Goal: Transaction & Acquisition: Book appointment/travel/reservation

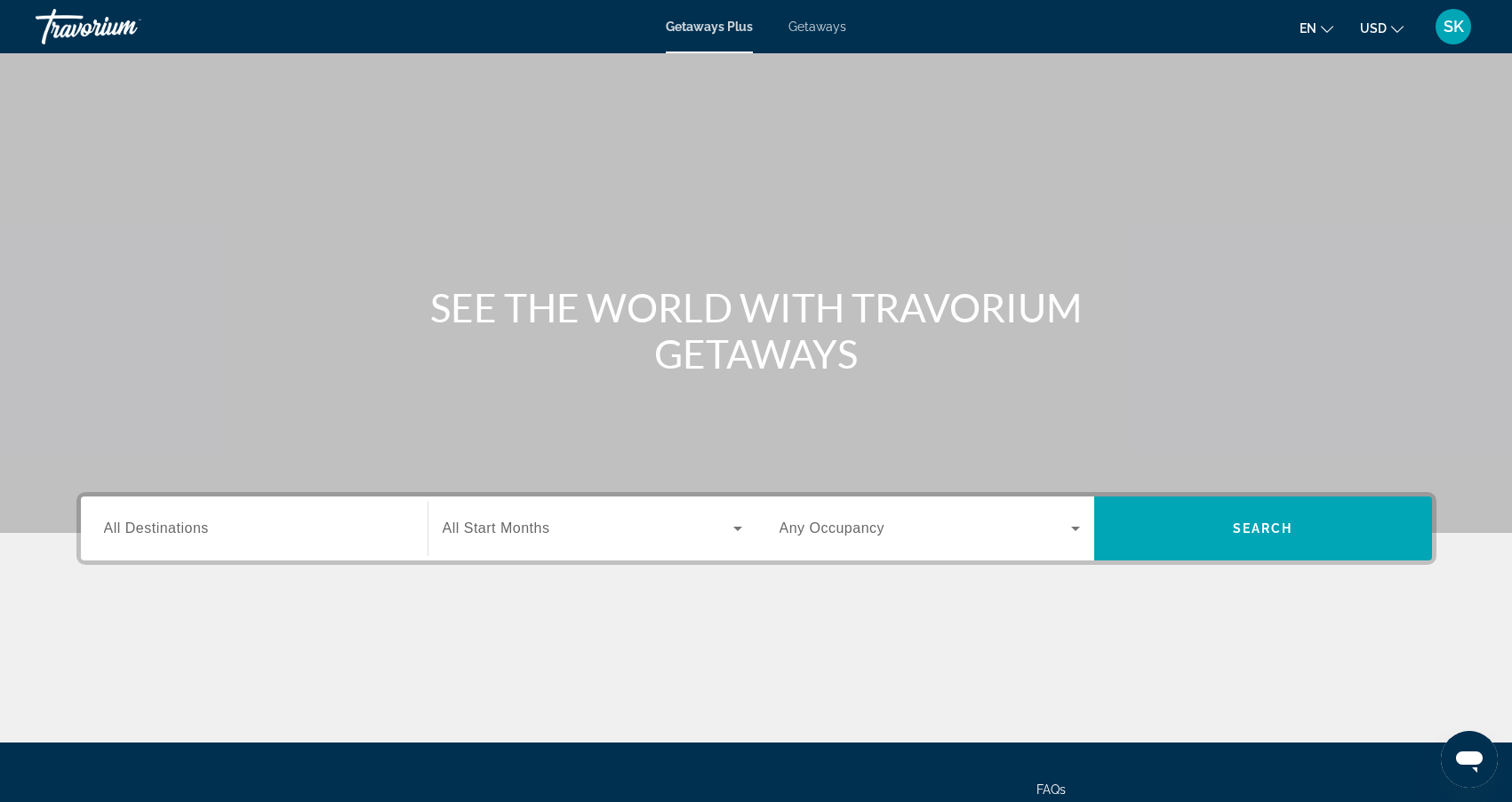
click at [338, 522] on input "Destination All Destinations" at bounding box center [254, 529] width 300 height 22
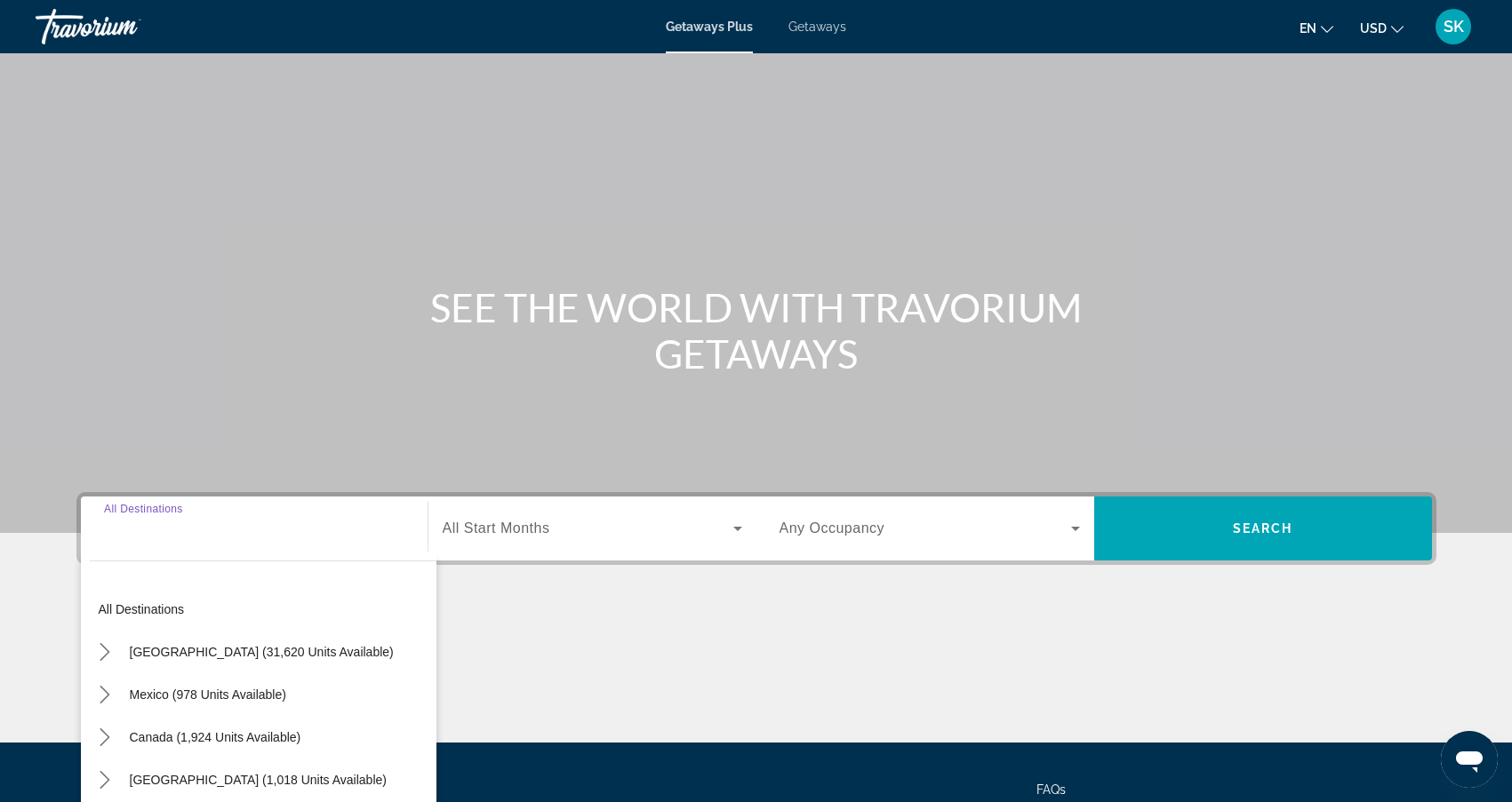
scroll to position [158, 0]
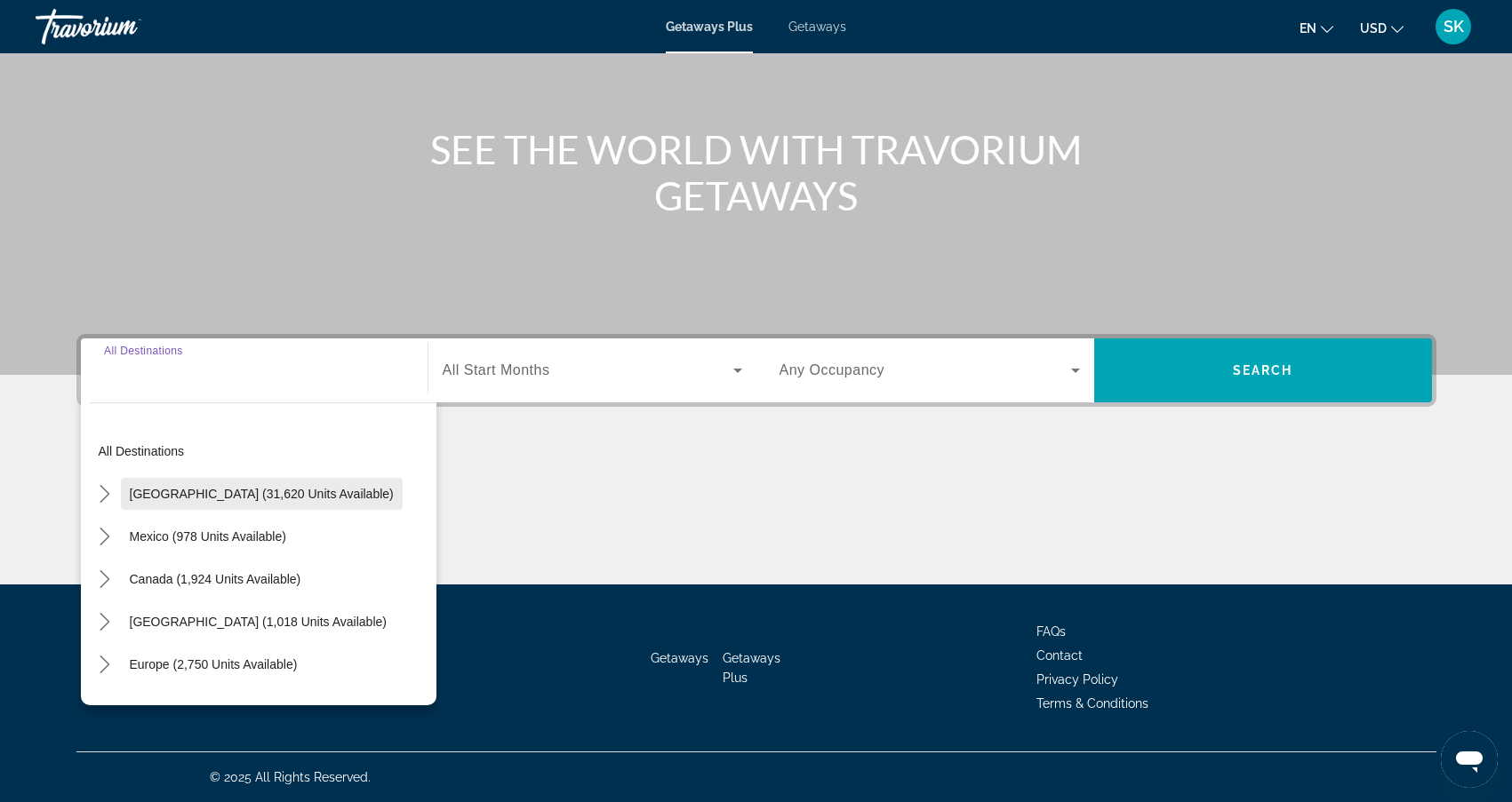
click at [277, 488] on span "[GEOGRAPHIC_DATA] (31,620 units available)" at bounding box center [261, 493] width 264 height 14
type input "**********"
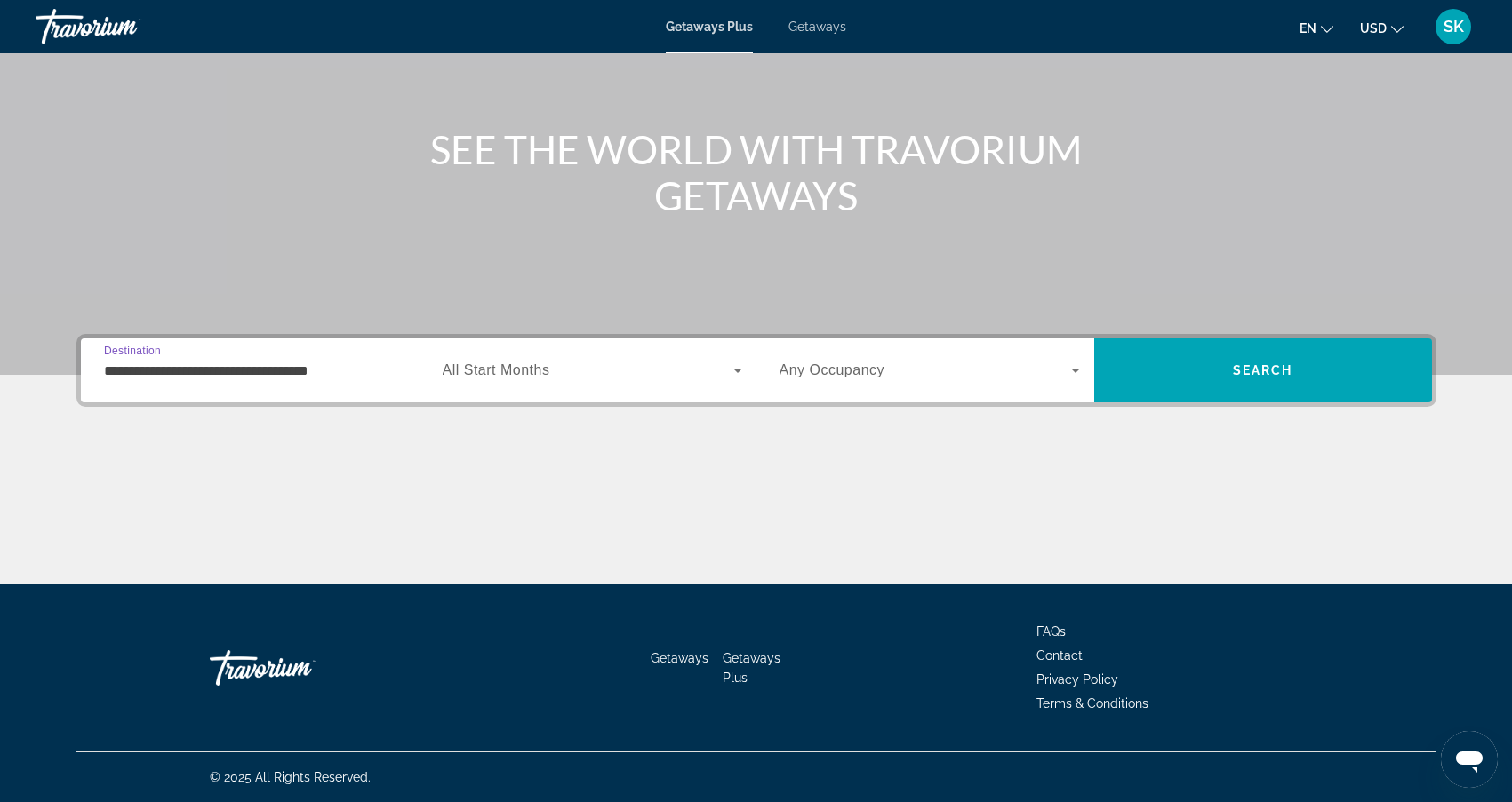
click at [613, 366] on span "Search widget" at bounding box center [587, 370] width 291 height 22
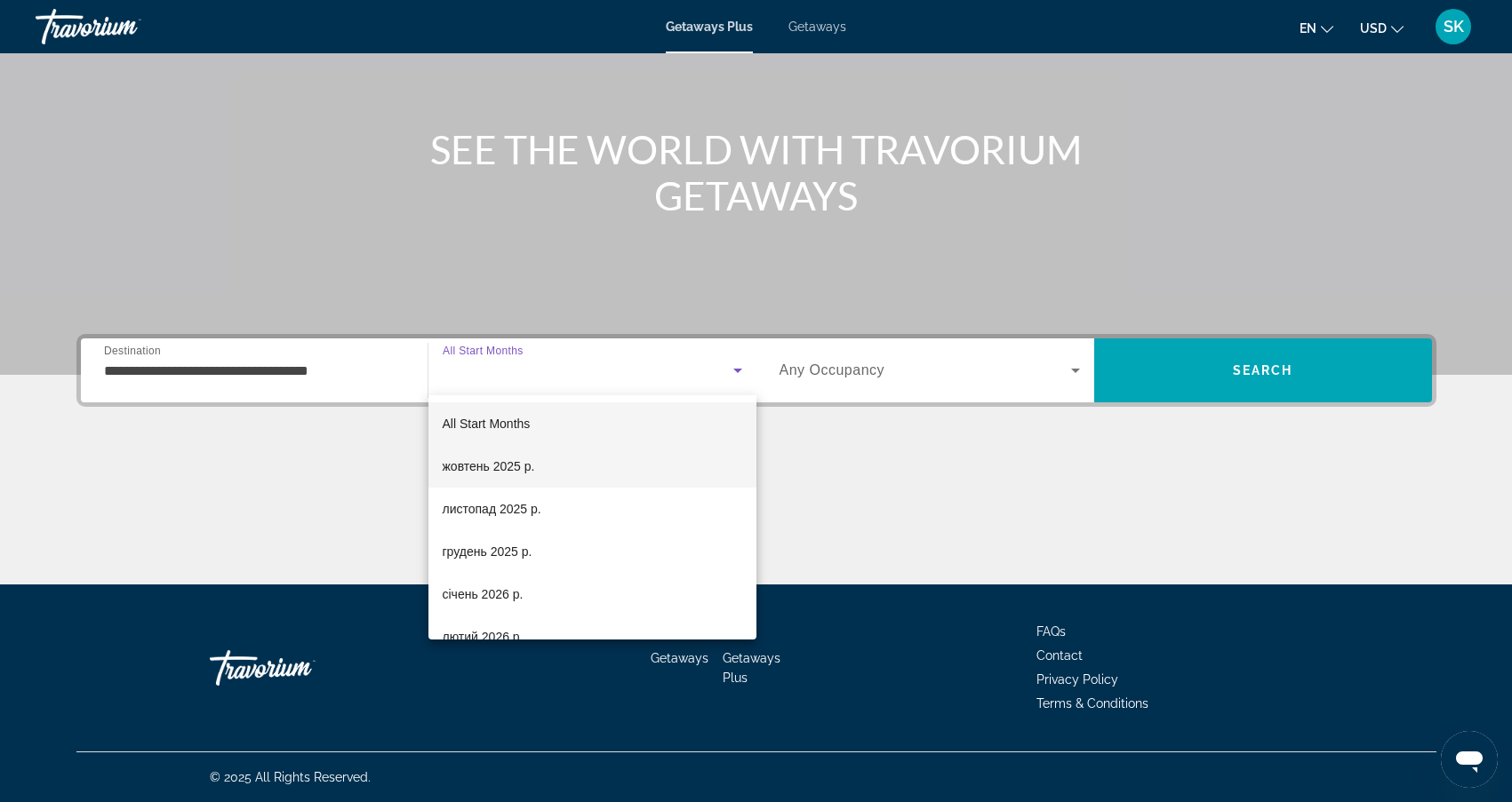
click at [529, 462] on span "жовтень 2025 р." at bounding box center [489, 466] width 93 height 22
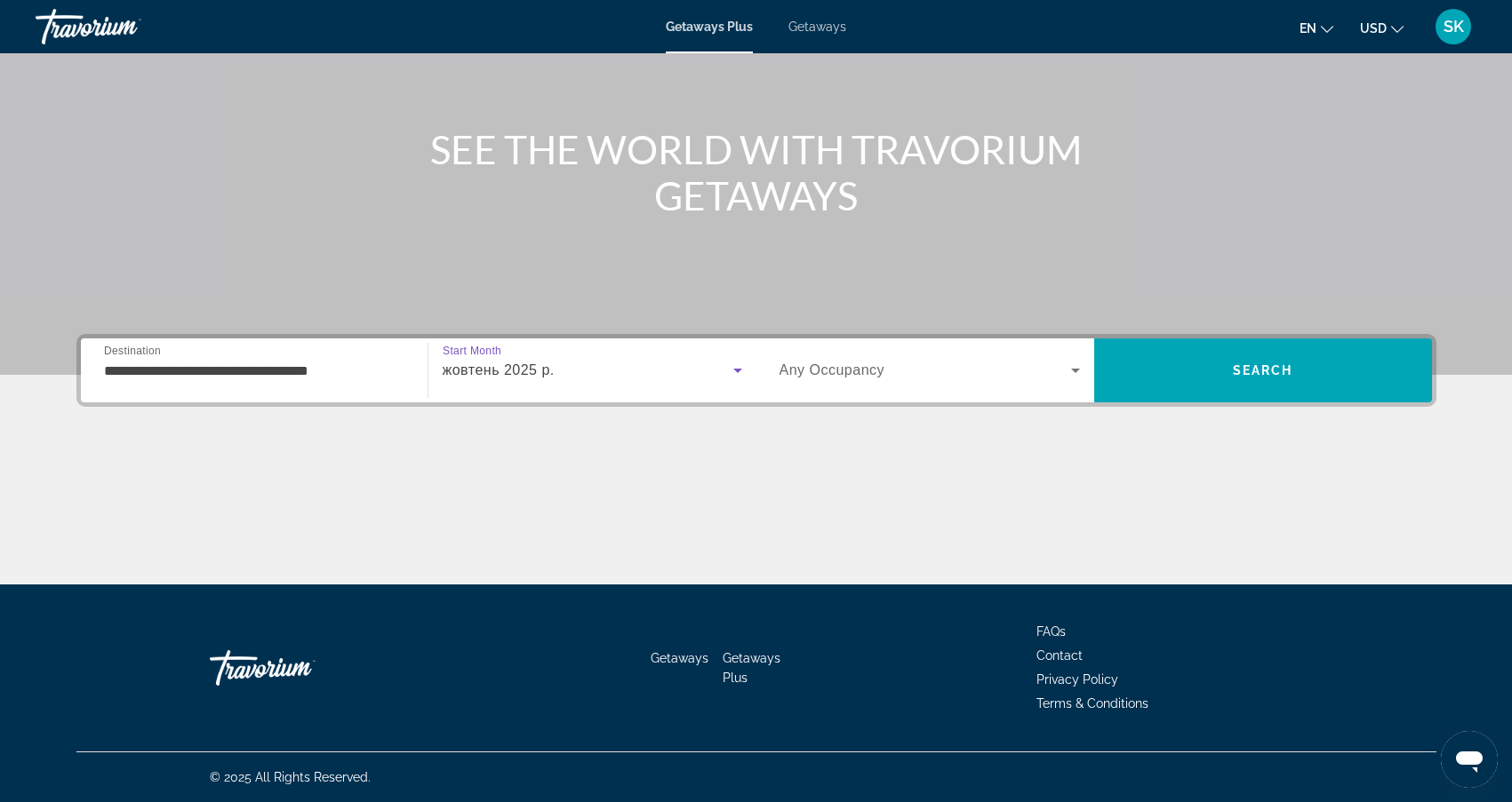
click at [1030, 367] on span "Search widget" at bounding box center [926, 370] width 292 height 22
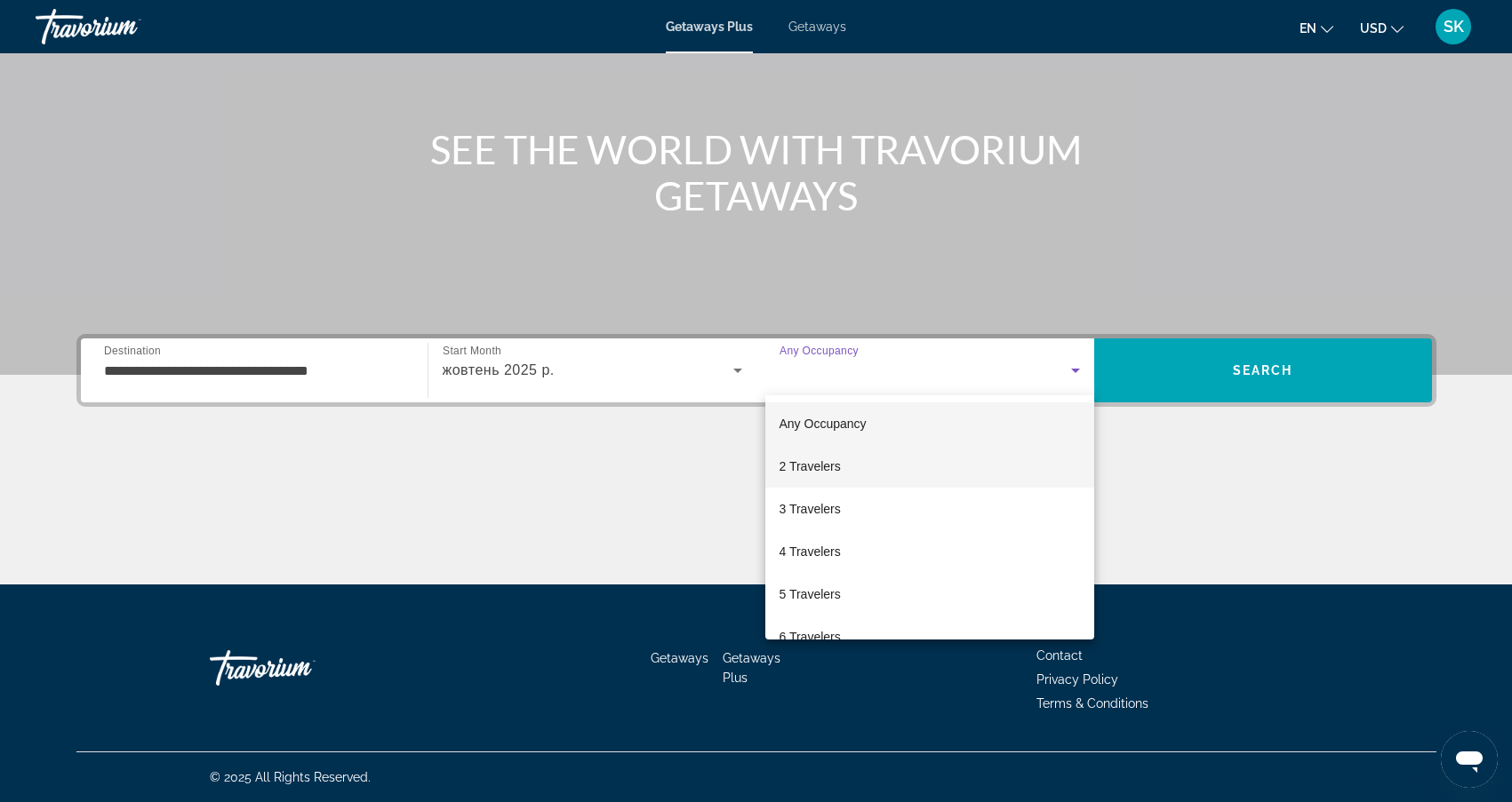
click at [846, 467] on mat-option "2 Travelers" at bounding box center [929, 466] width 329 height 43
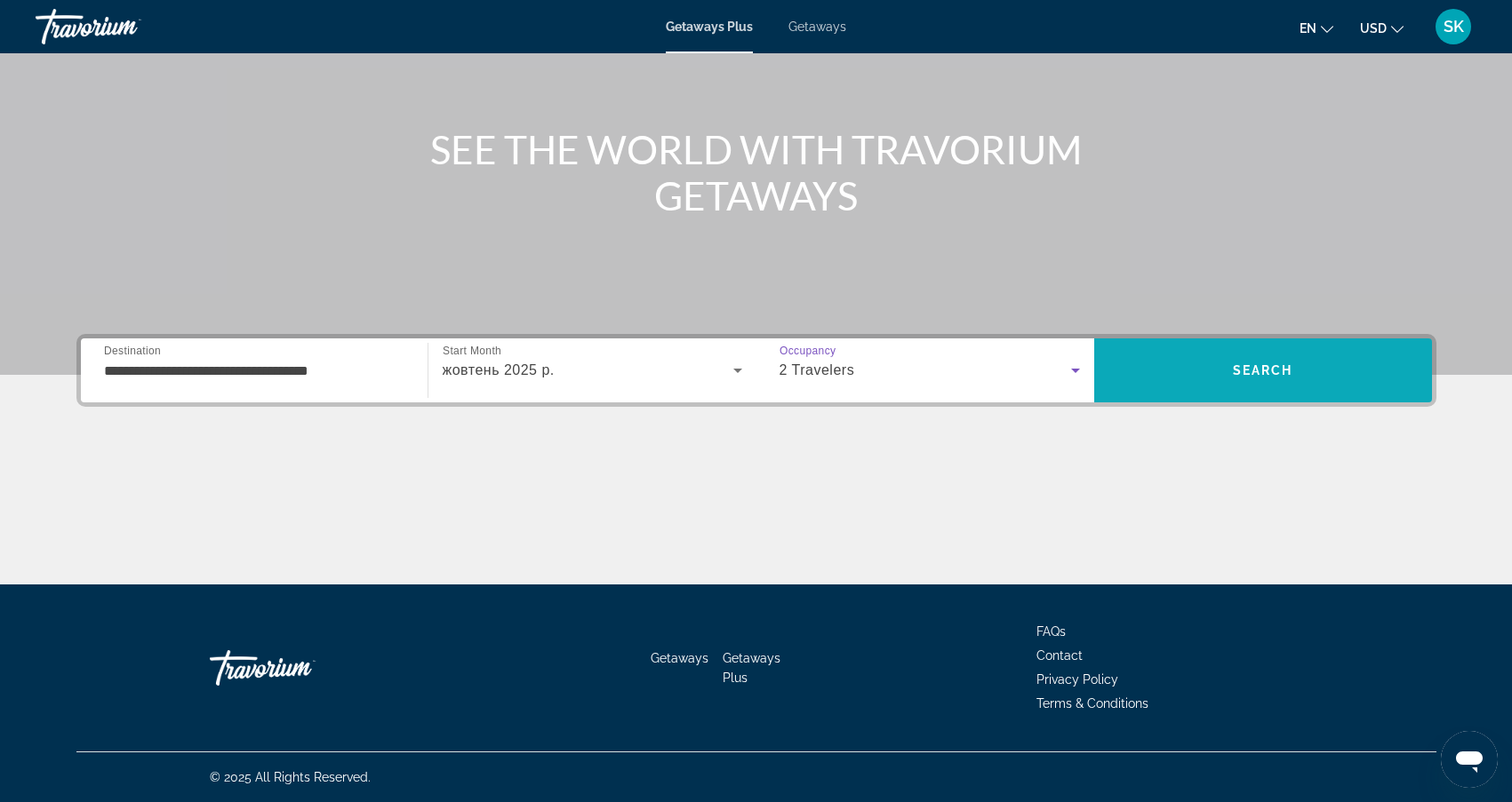
click at [1275, 366] on span "Search" at bounding box center [1263, 370] width 61 height 14
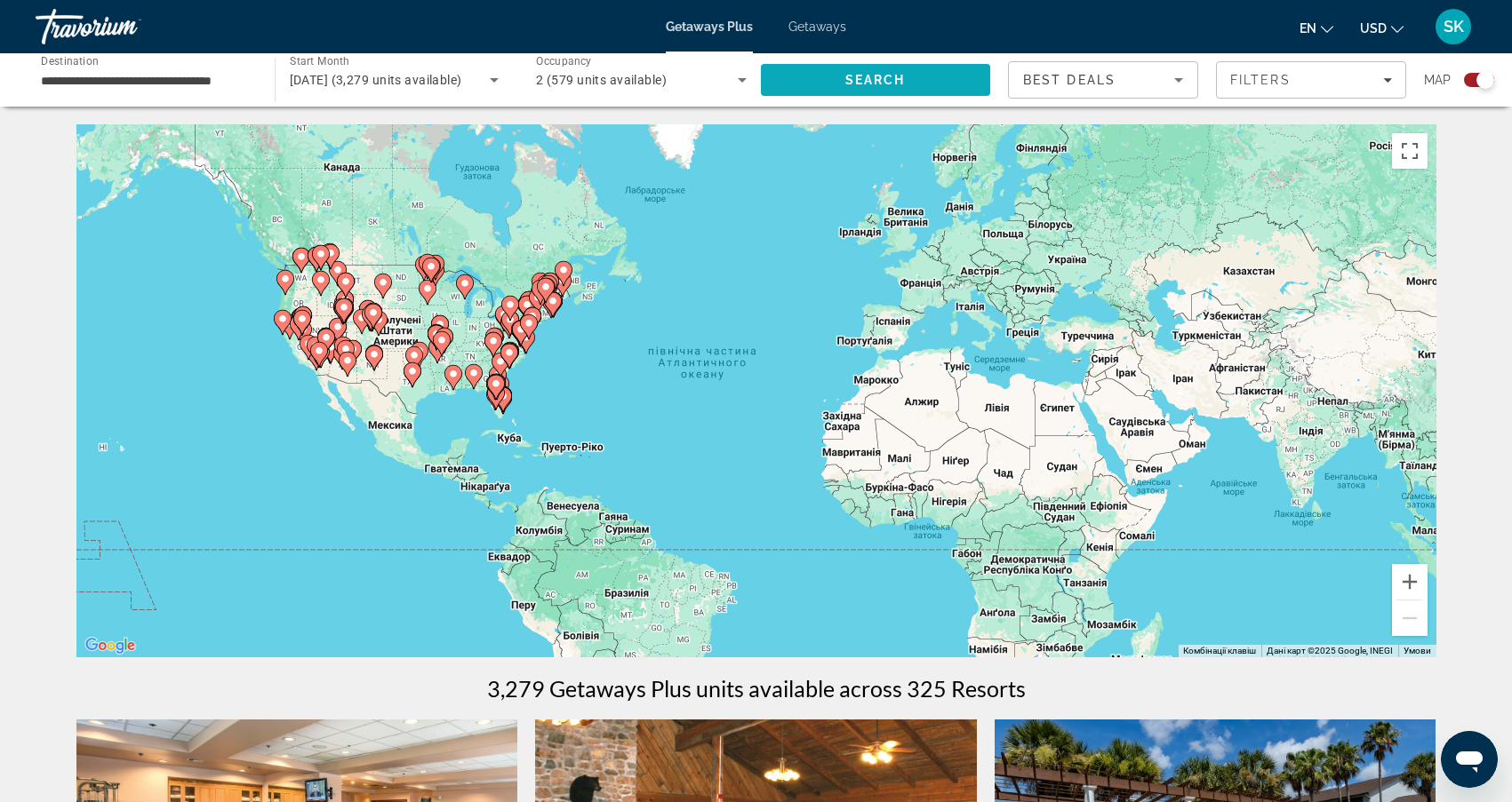
click at [887, 80] on span "Search" at bounding box center [875, 80] width 61 height 14
click at [1181, 80] on icon "Sort by" at bounding box center [1179, 80] width 9 height 5
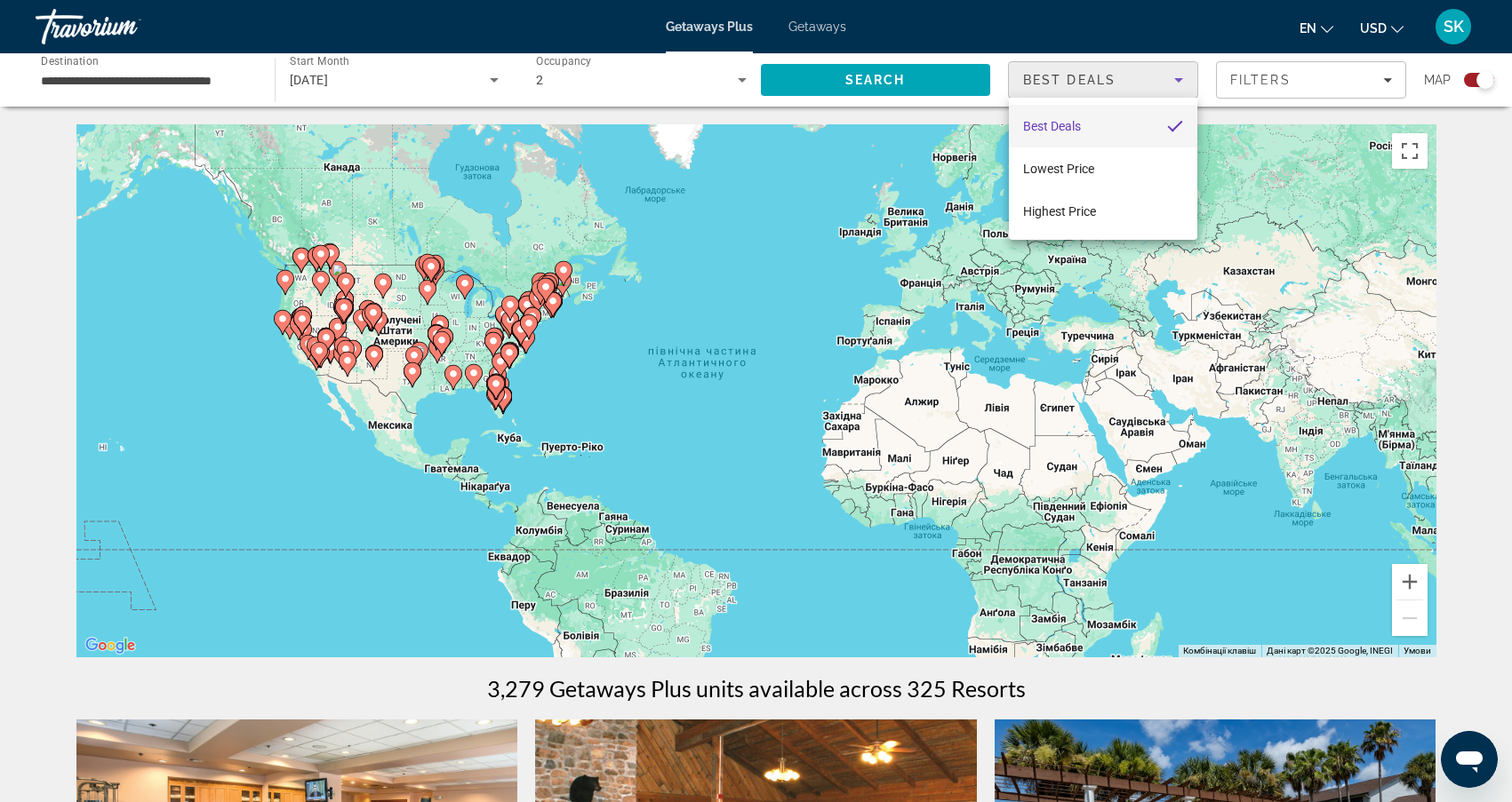
click at [1315, 76] on div at bounding box center [756, 401] width 1512 height 802
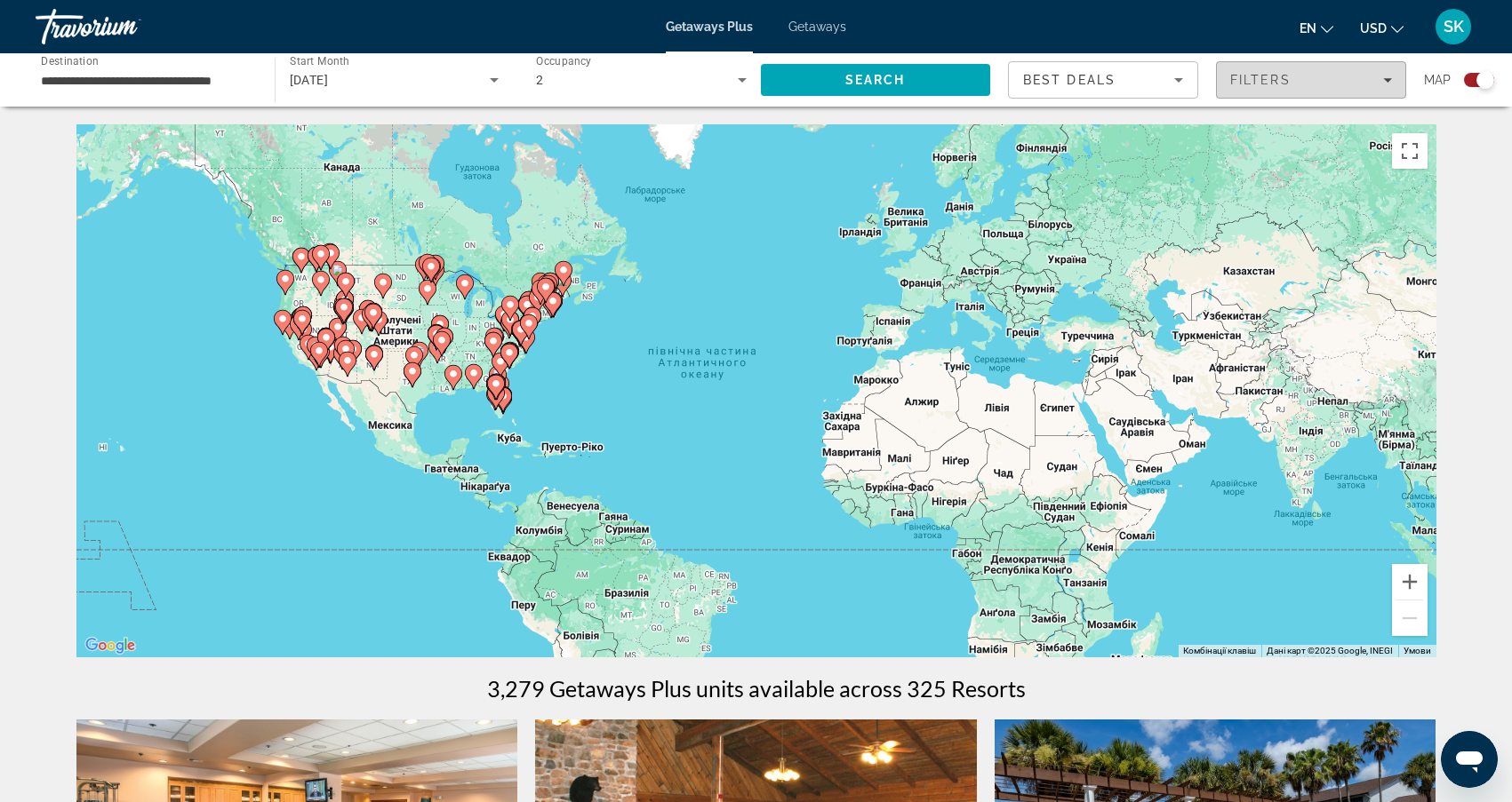
click at [1315, 76] on div "Filters" at bounding box center [1311, 80] width 162 height 14
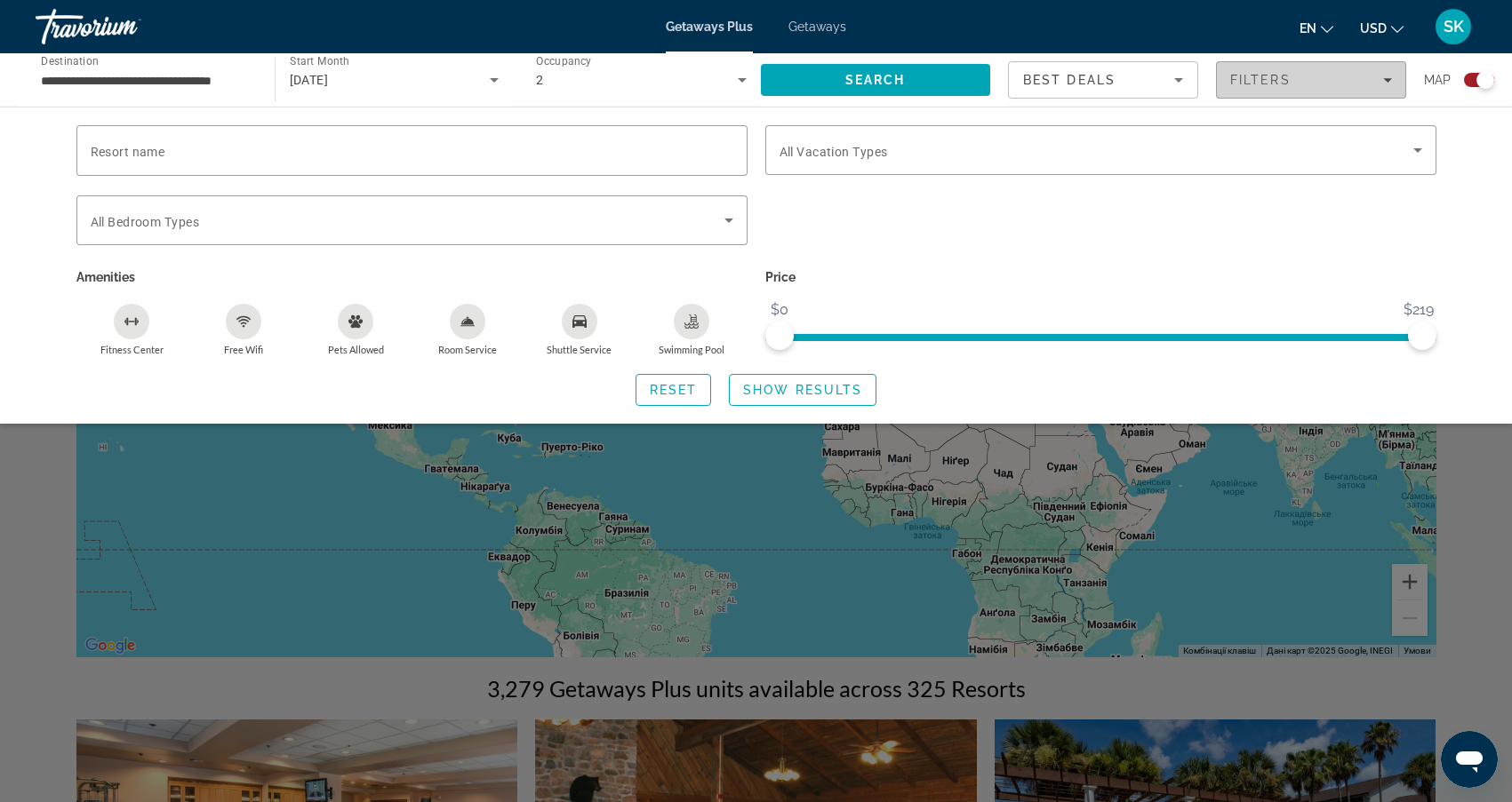
click at [1315, 76] on div "Filters" at bounding box center [1311, 80] width 162 height 14
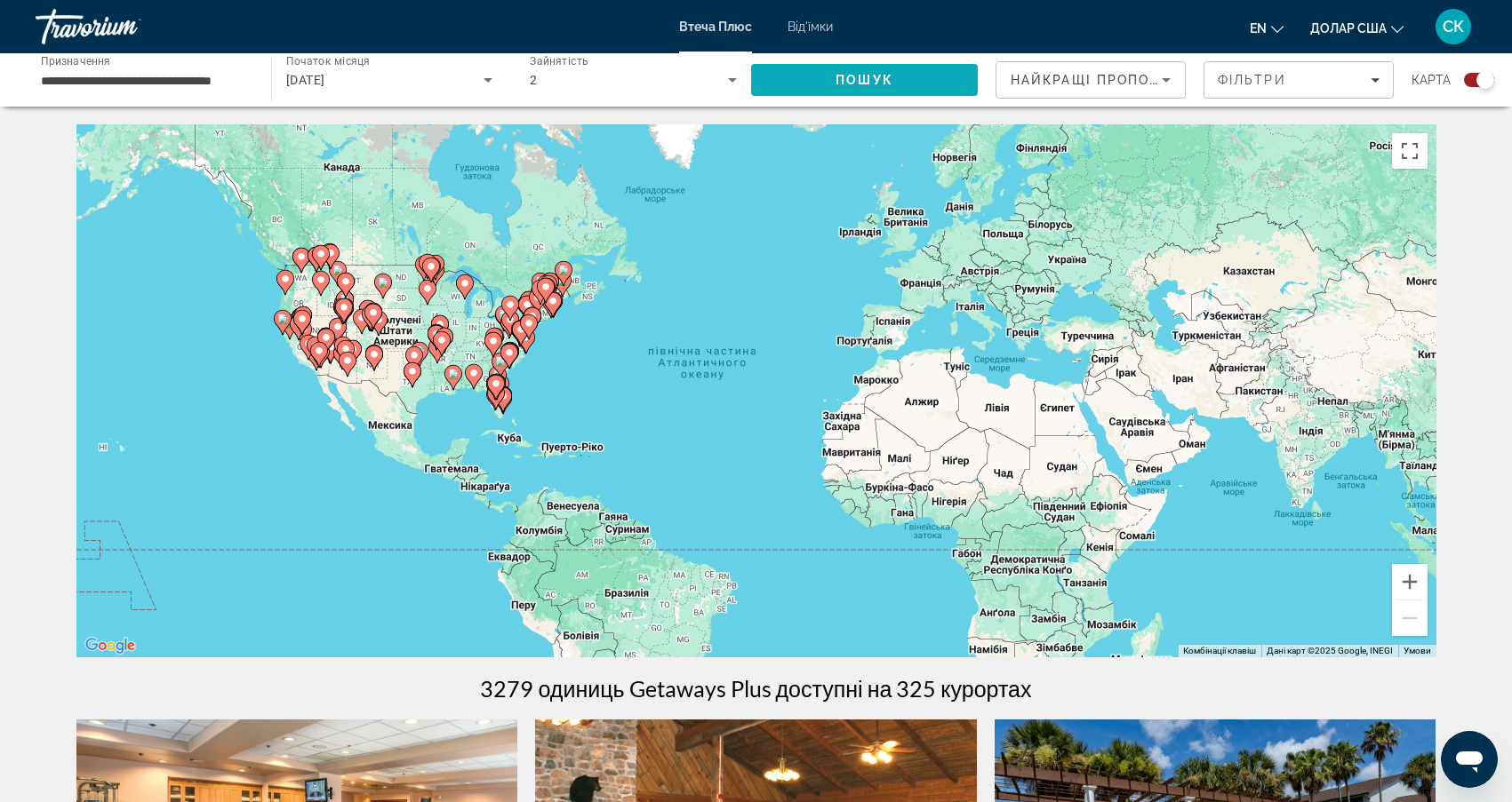
click at [863, 78] on span "ПОШУК" at bounding box center [864, 80] width 58 height 14
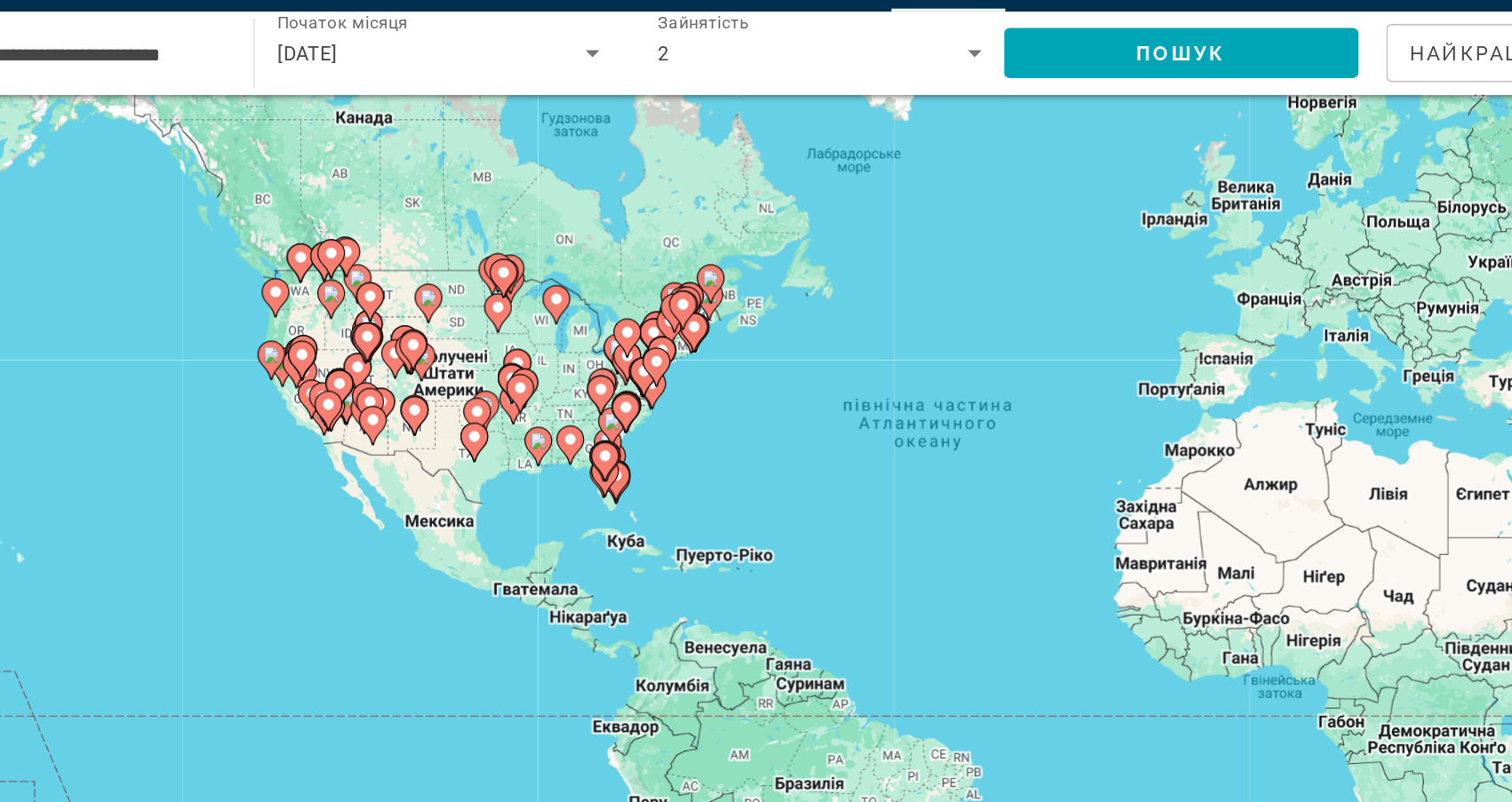
scroll to position [29, 0]
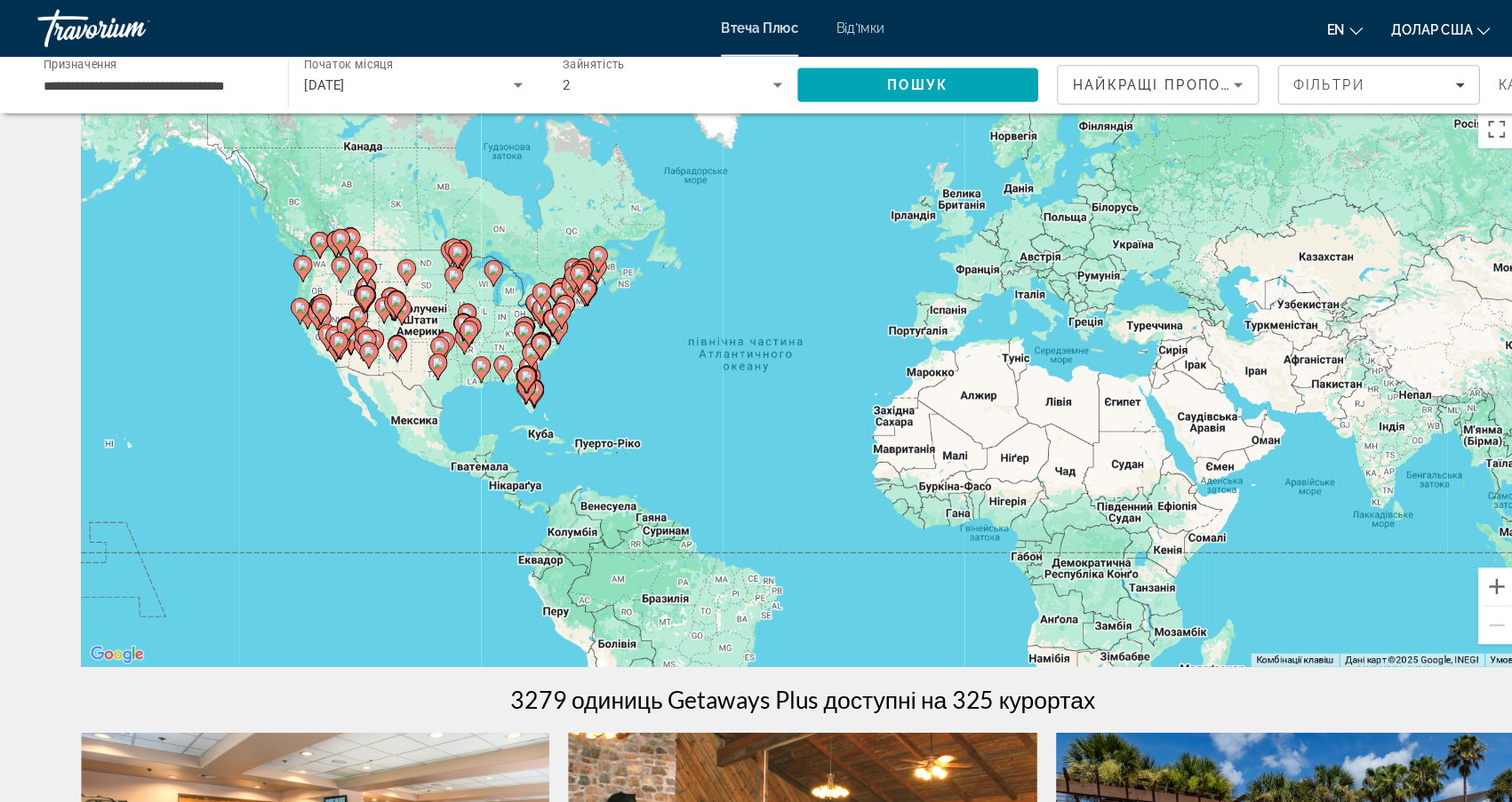
click at [1167, 77] on icon "Сортувати за" at bounding box center [1166, 80] width 22 height 22
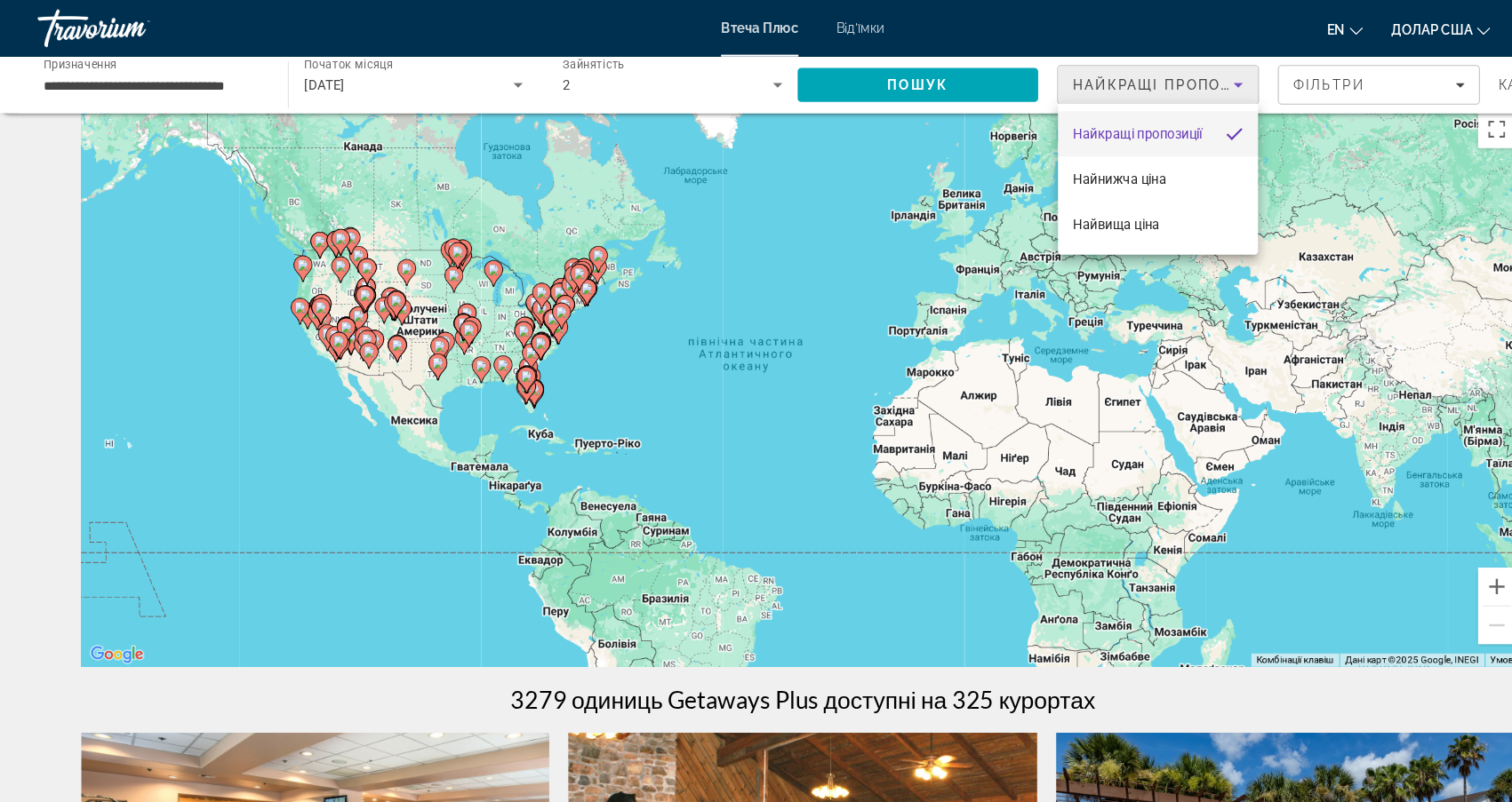
click at [730, 83] on div at bounding box center [756, 401] width 1512 height 802
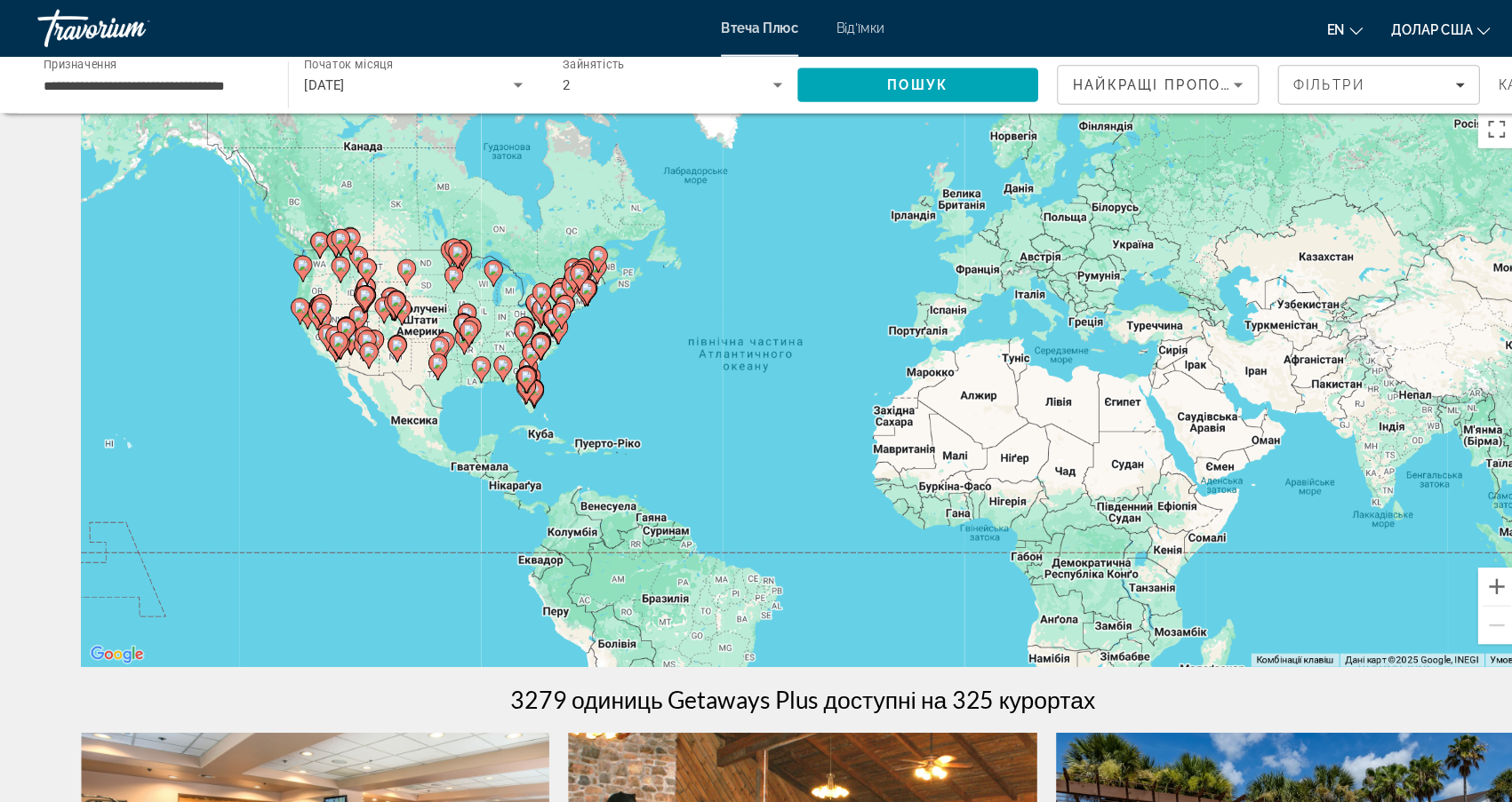
click at [733, 80] on icon "Пошук віджета" at bounding box center [731, 80] width 9 height 5
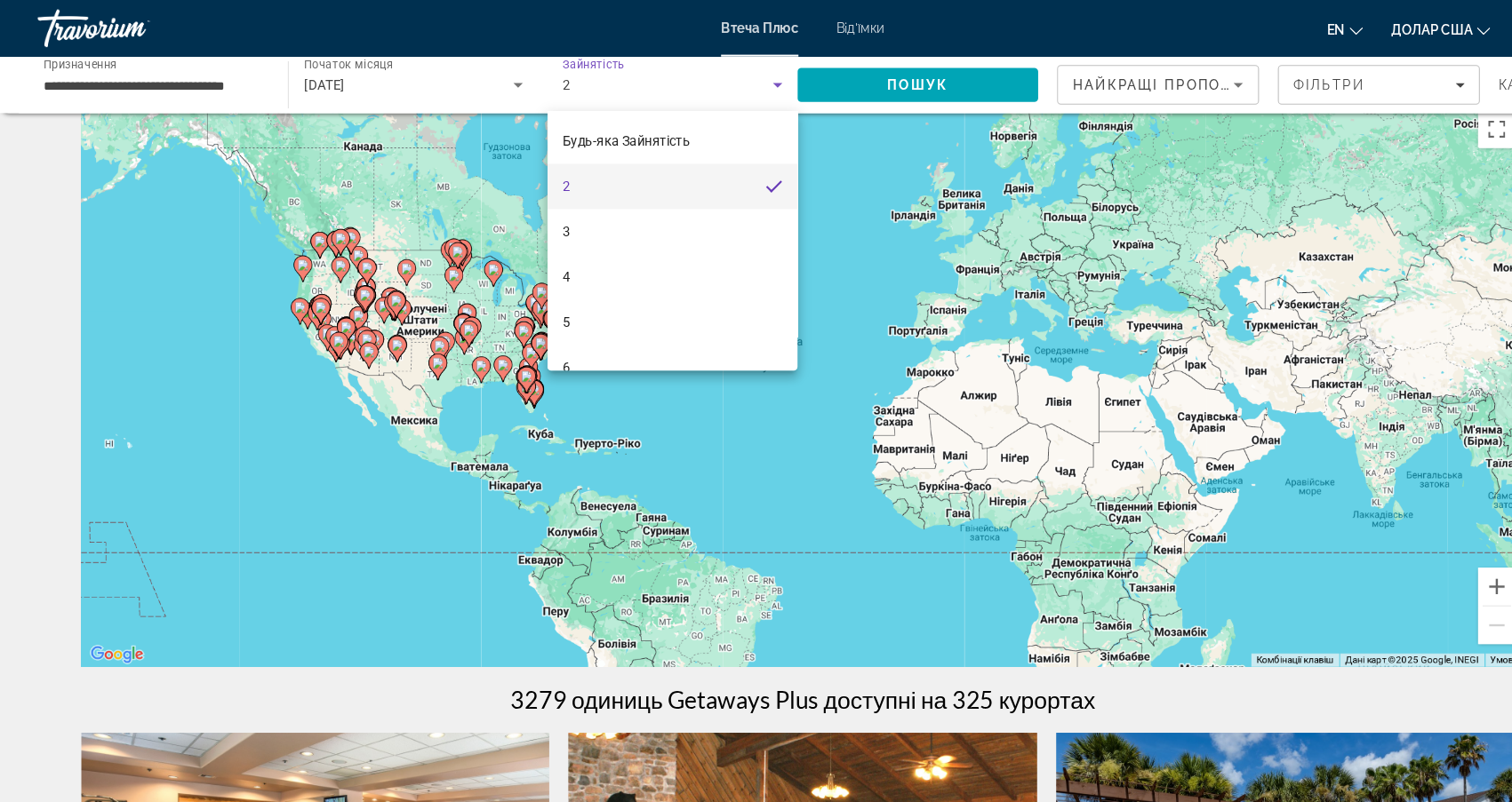
click at [852, 81] on div at bounding box center [756, 401] width 1512 height 802
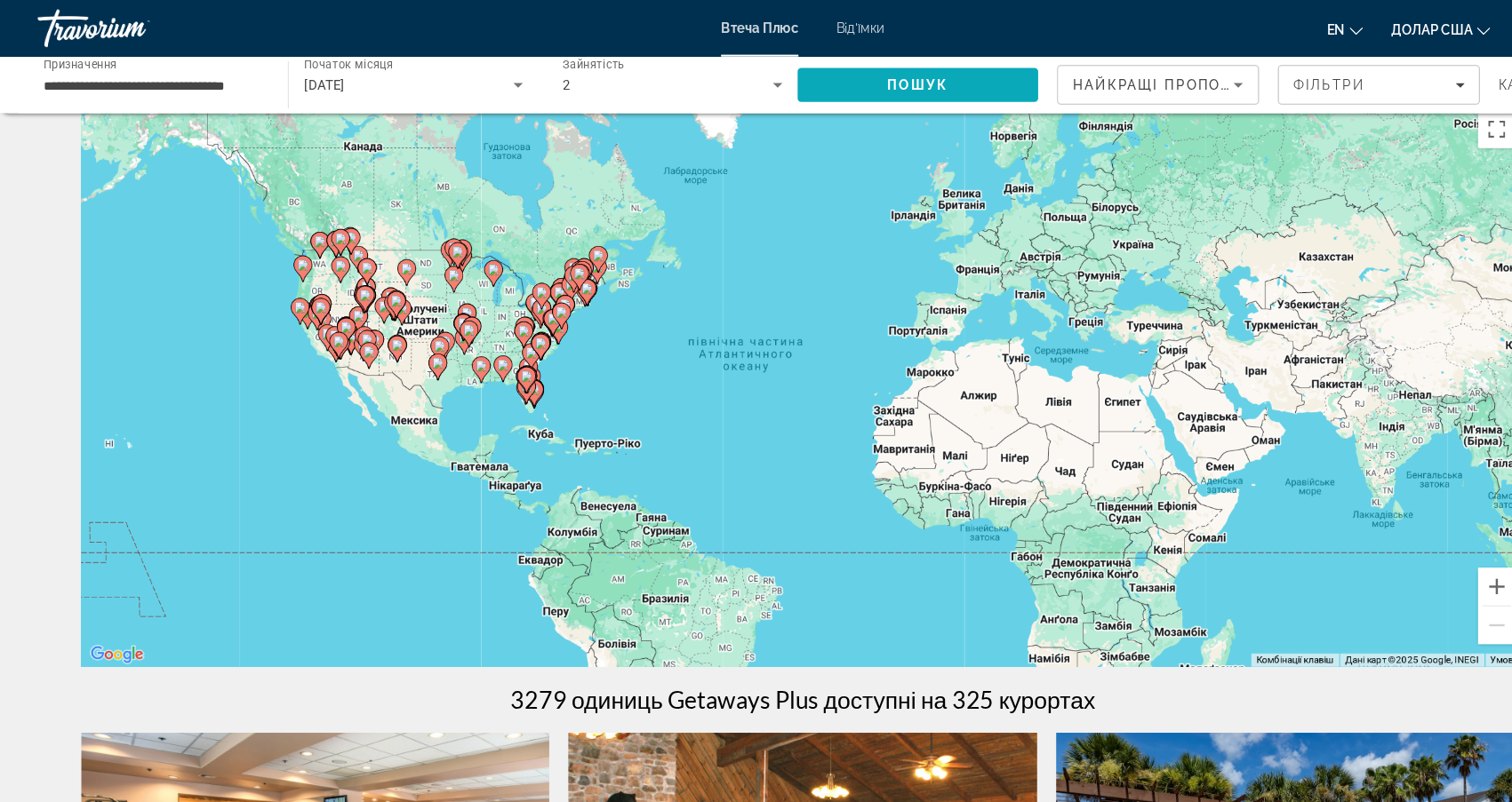
click at [852, 81] on span "ПОШУК" at bounding box center [864, 80] width 58 height 14
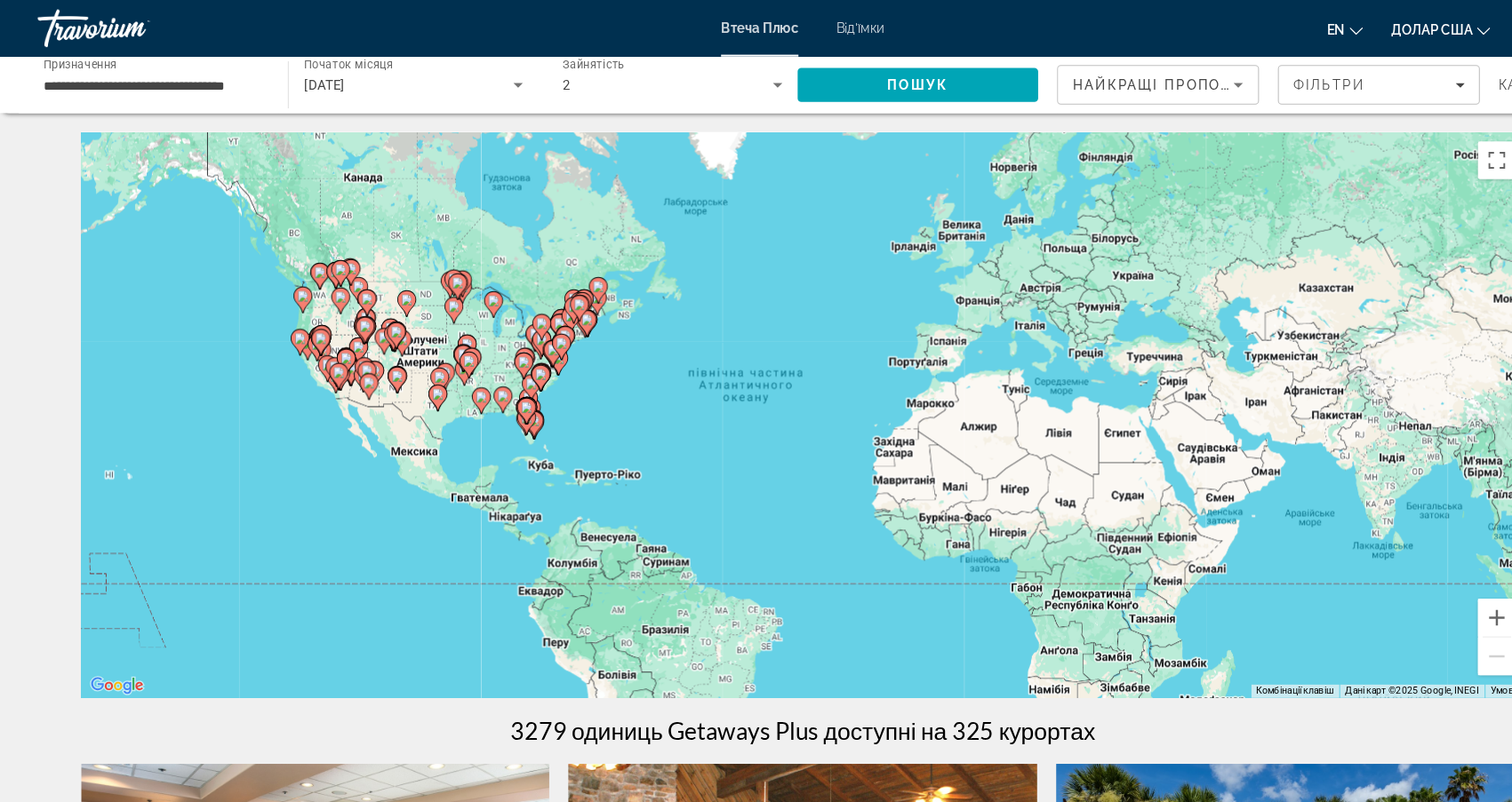
scroll to position [0, 0]
click at [1404, 81] on div "НАЙКРАЩІ ПРОПОЗИЦІЇ ФІЛЬТРИ КАРТА" at bounding box center [1245, 80] width 498 height 37
click at [1369, 81] on div "ФІЛЬТРИ" at bounding box center [1298, 80] width 162 height 14
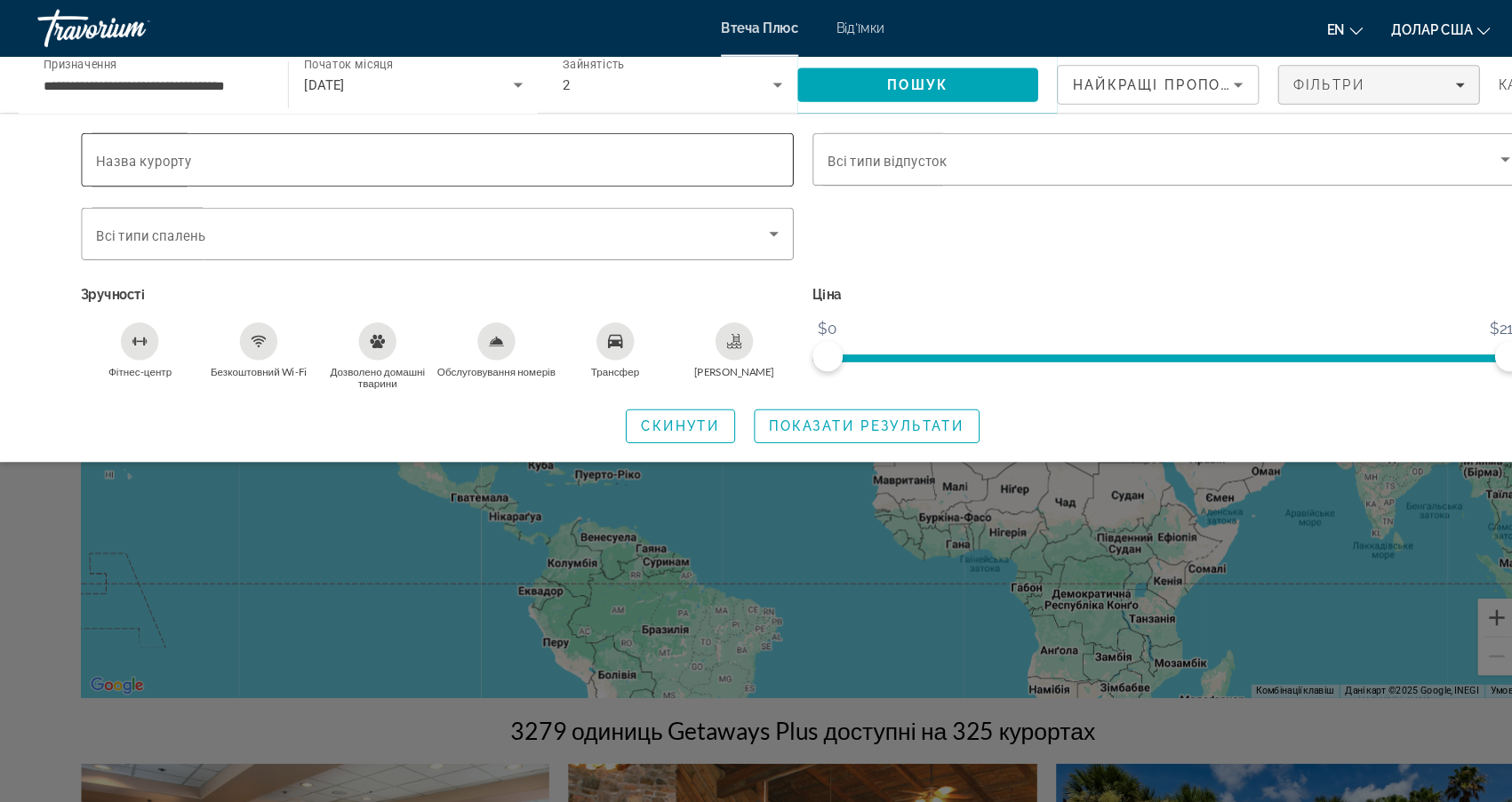
click at [369, 153] on input "Назва курорту" at bounding box center [412, 151] width 642 height 22
type input "*"
type input "********"
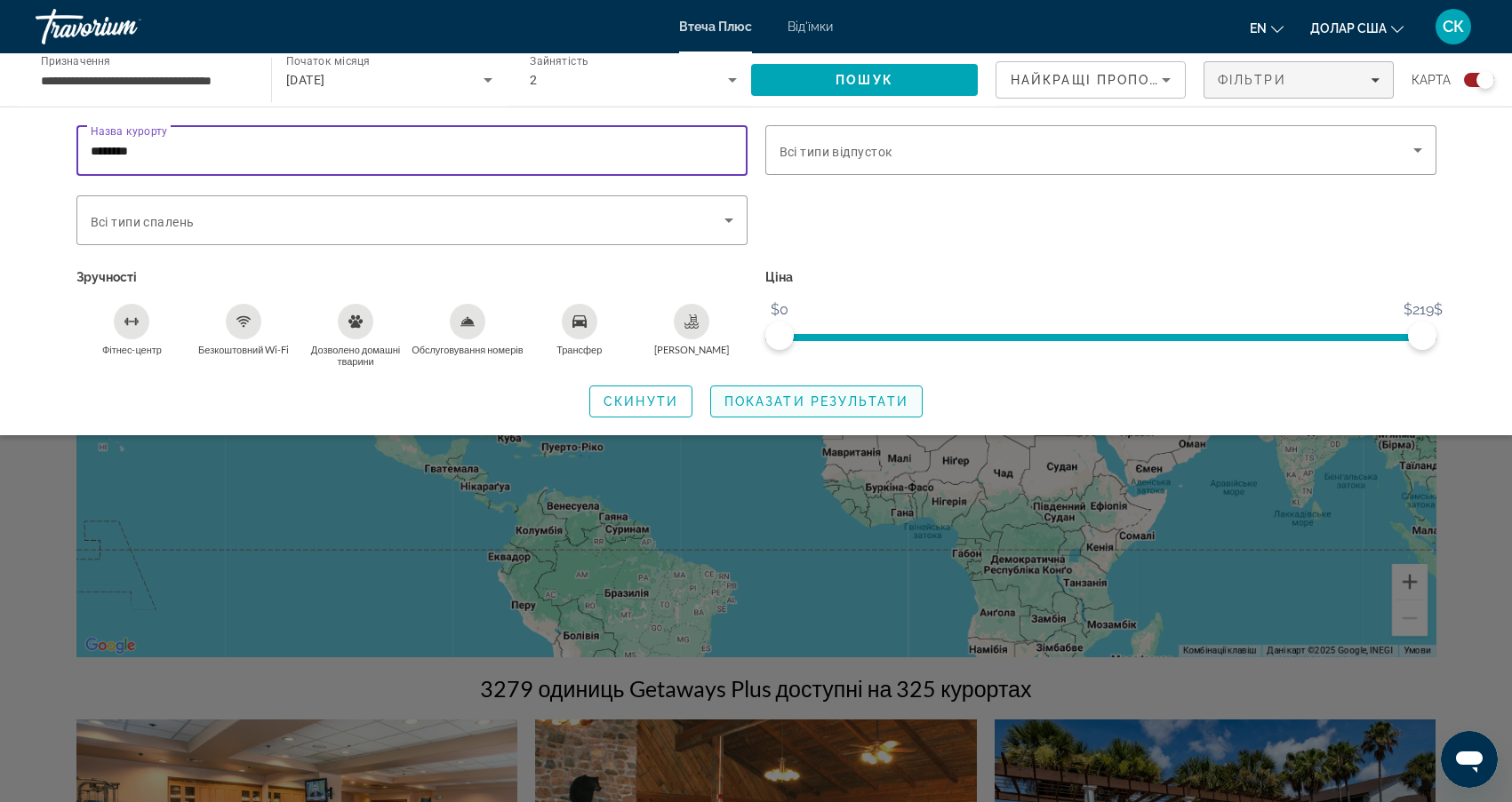
click at [736, 397] on span "ПОКАЗАТИ РЕЗУЛЬТАТИ" at bounding box center [817, 401] width 184 height 14
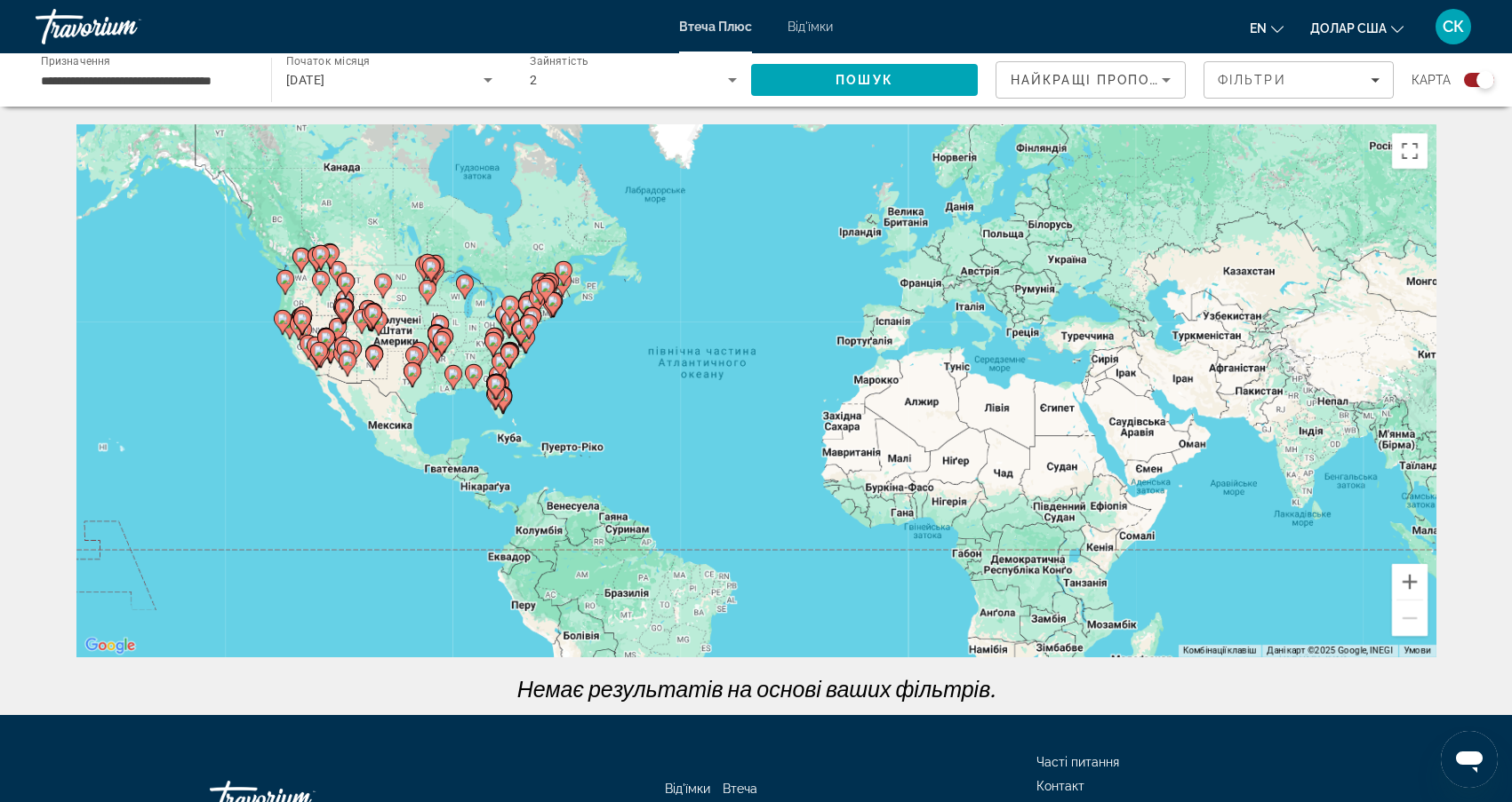
click at [547, 330] on div "Увімкніть режим перетягування за допомогою клавіатури, натиснувши Alt + Enter. …" at bounding box center [757, 390] width 1360 height 533
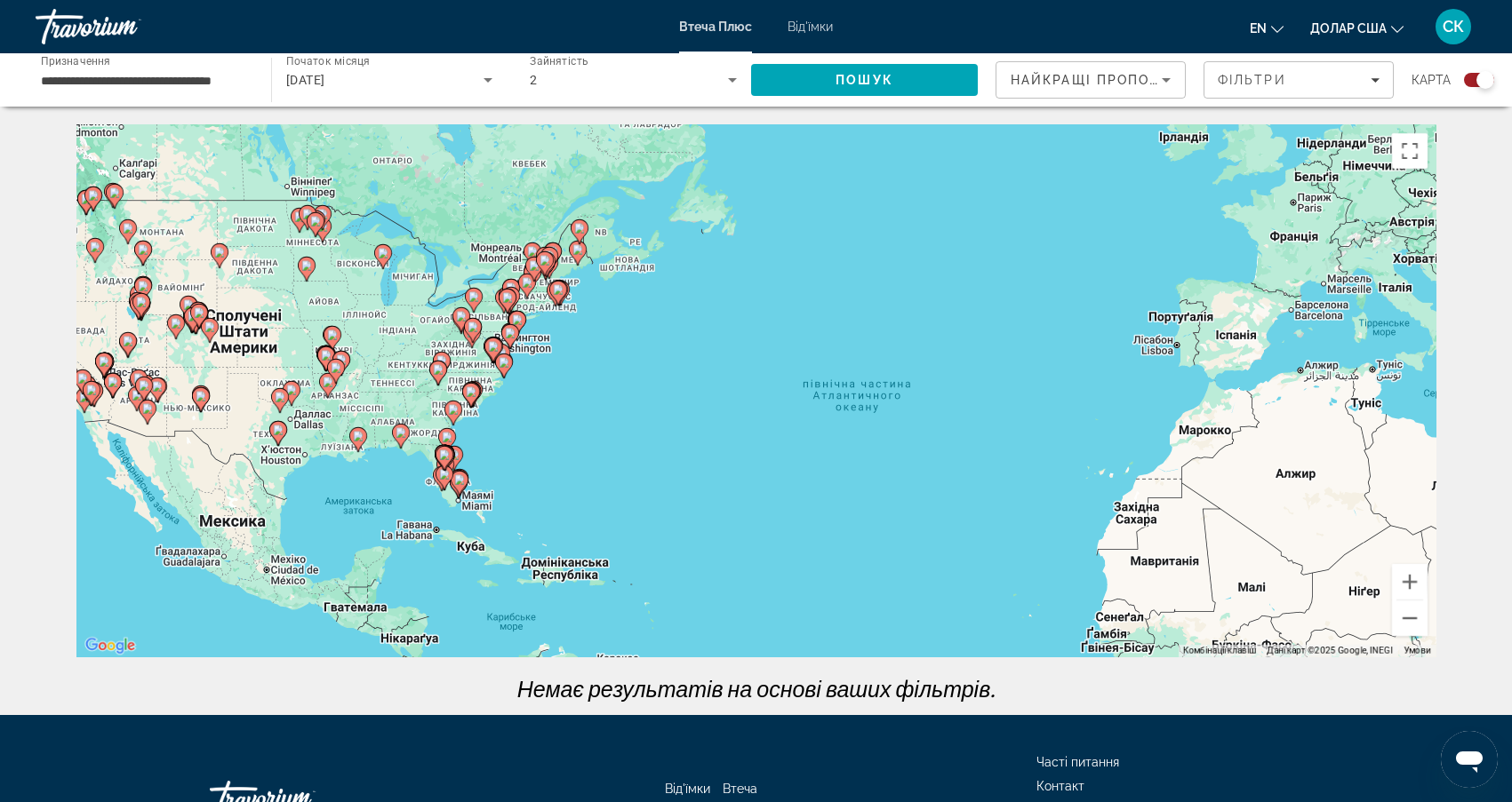
click at [547, 330] on div "Увімкніть режим перетягування за допомогою клавіатури, натиснувши Alt + Enter. …" at bounding box center [757, 390] width 1360 height 533
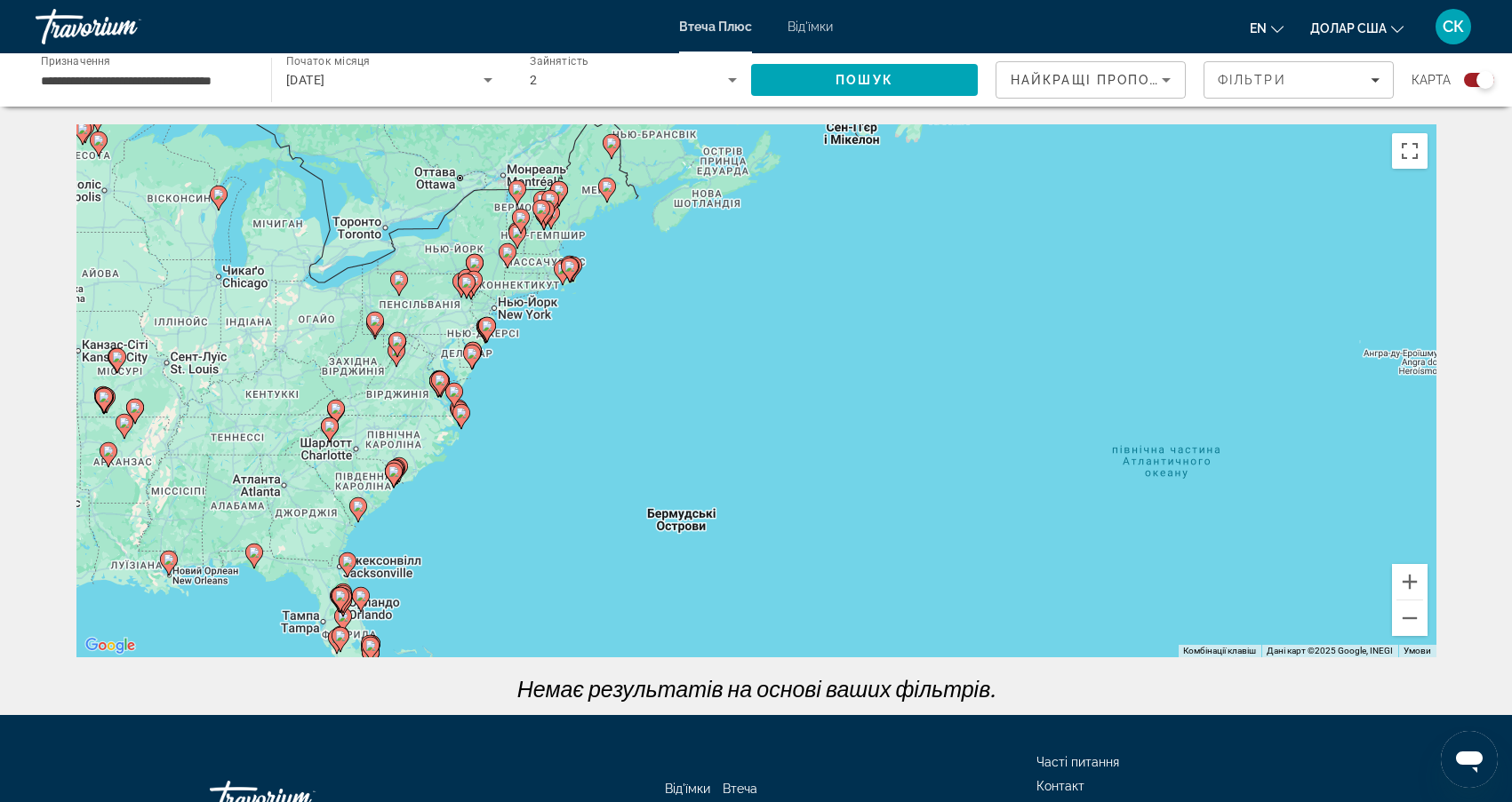
click at [528, 353] on div "Увімкніть режим перетягування за допомогою клавіатури, натиснувши Alt + Enter. …" at bounding box center [757, 390] width 1360 height 533
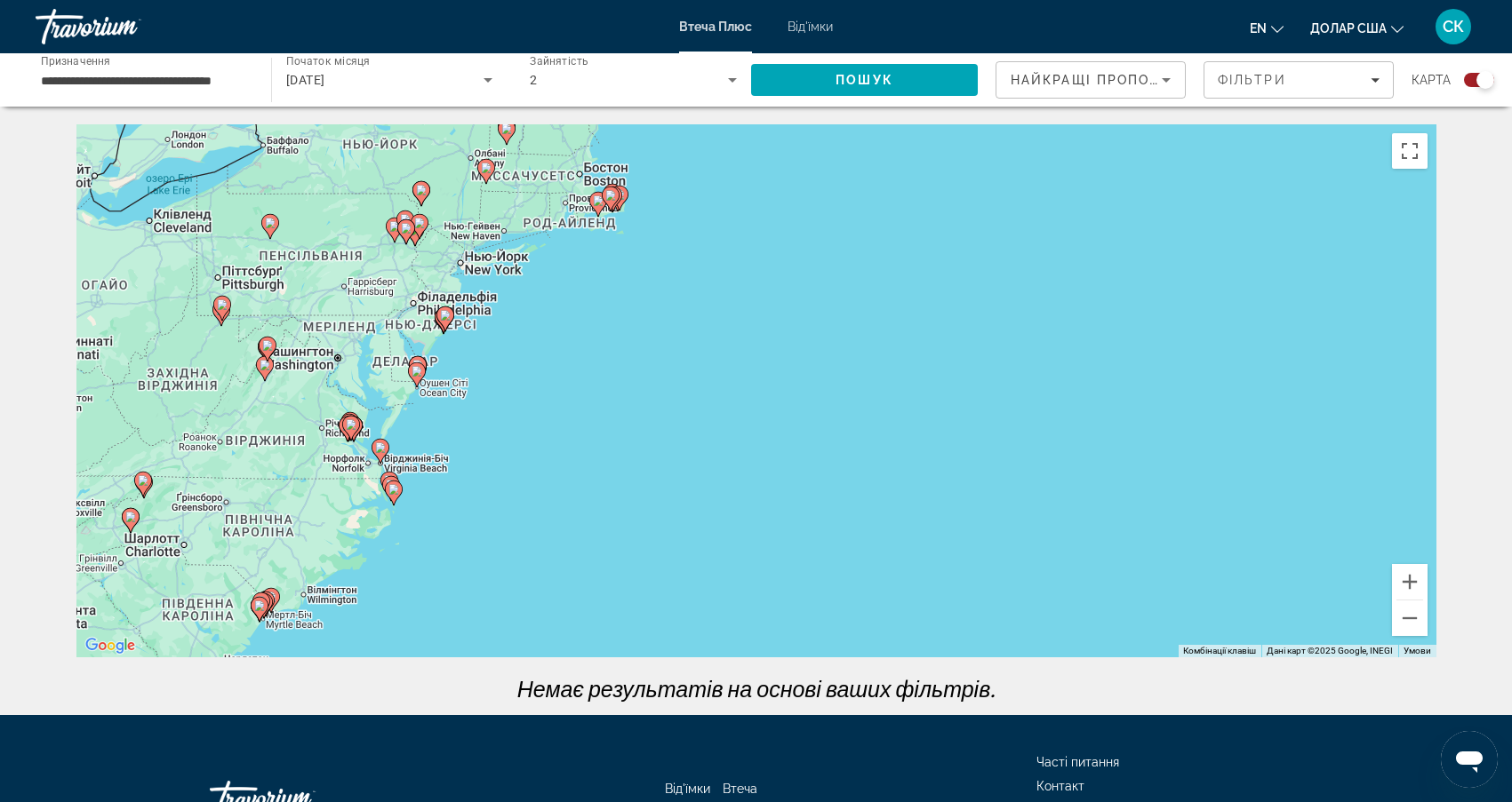
click at [571, 295] on div "Увімкніть режим перетягування за допомогою клавіатури, натиснувши Alt + Enter. …" at bounding box center [757, 390] width 1360 height 533
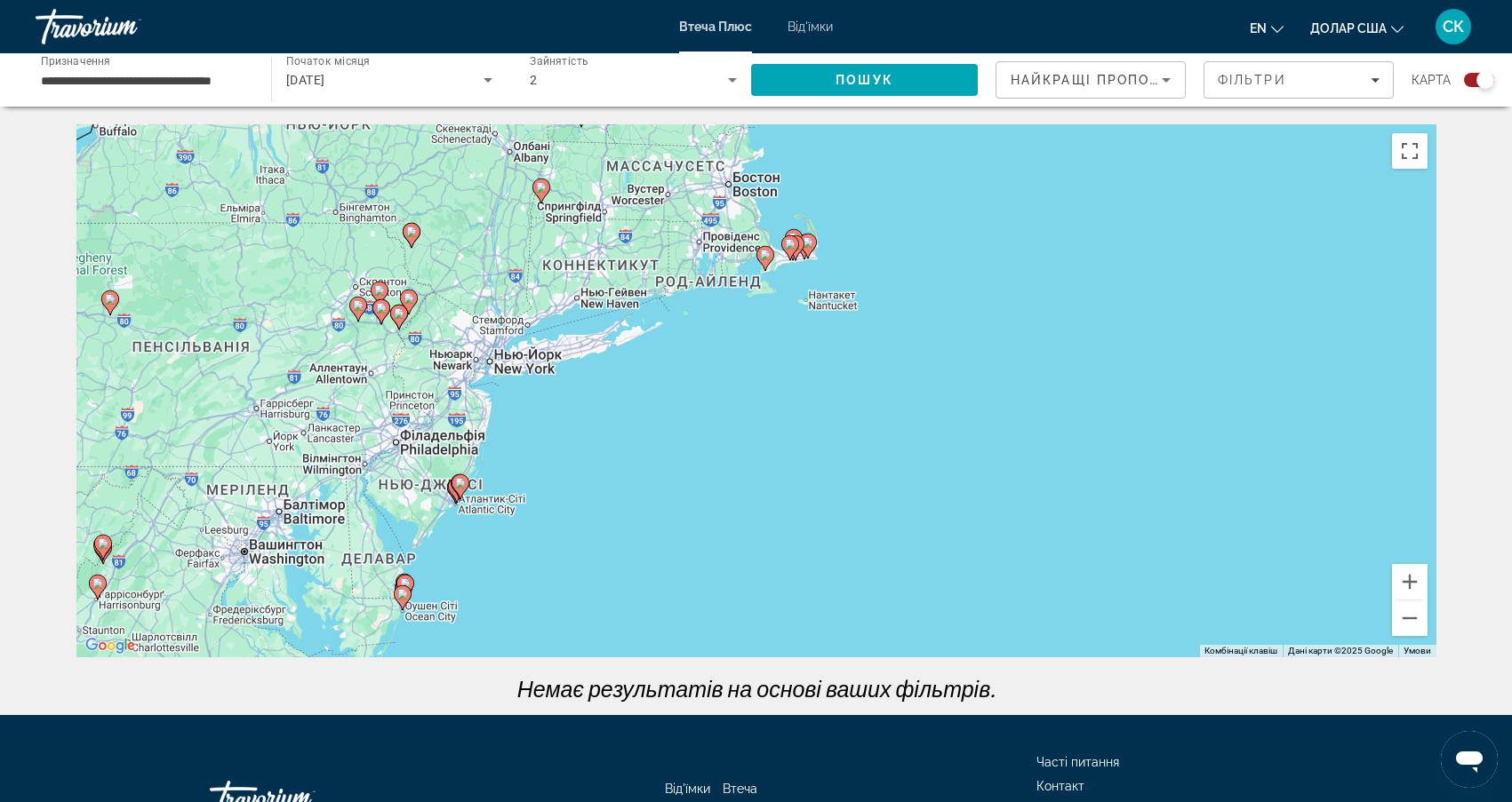
drag, startPoint x: 423, startPoint y: 275, endPoint x: 566, endPoint y: 406, distance: 193.9
click at [566, 406] on div "Увімкніть режим перетягування за допомогою клавіатури, натиснувши Alt + Enter. …" at bounding box center [757, 390] width 1360 height 533
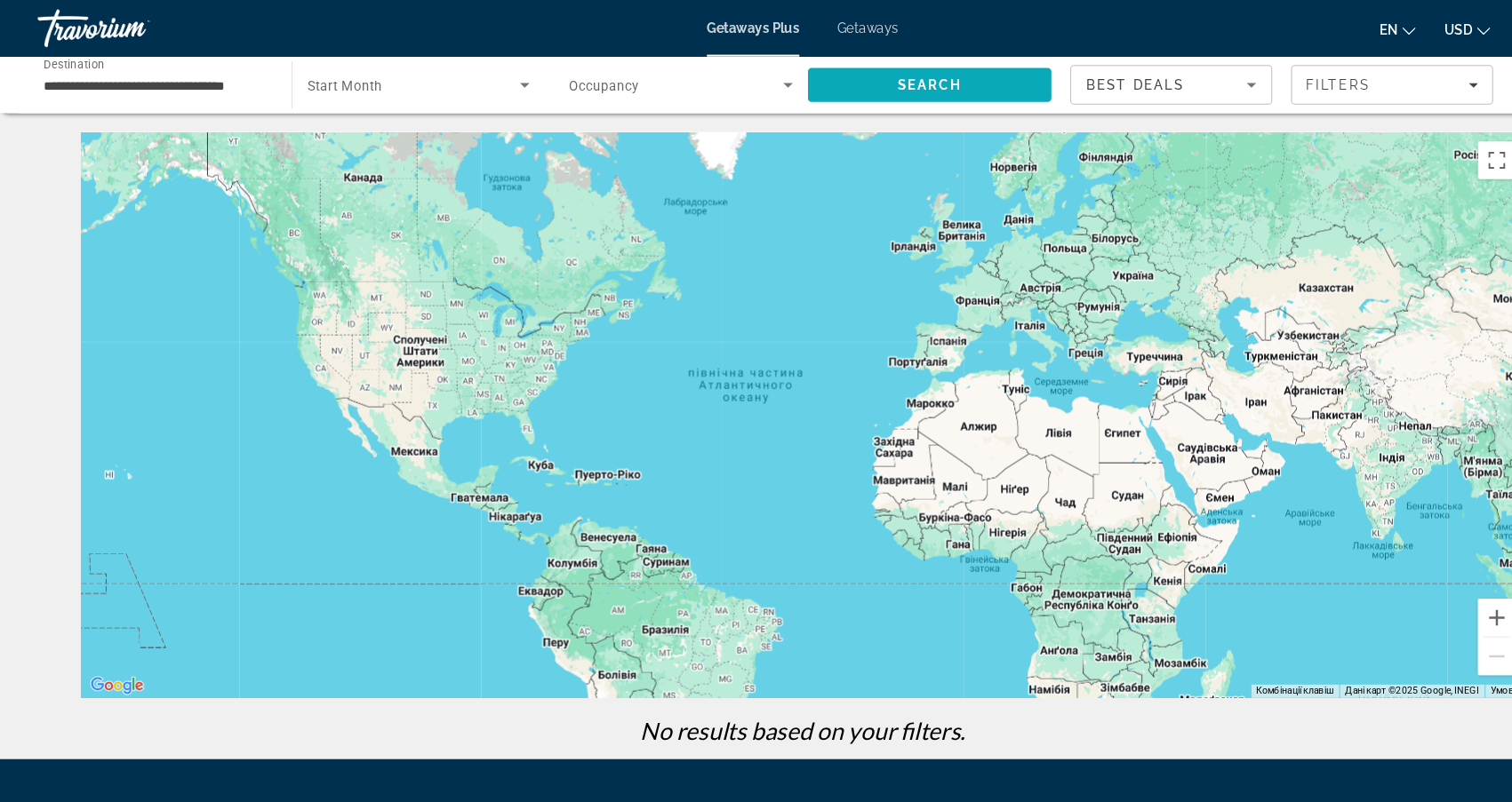
click at [868, 75] on span "Search" at bounding box center [875, 80] width 61 height 14
click at [1286, 74] on span "Filters" at bounding box center [1261, 80] width 61 height 14
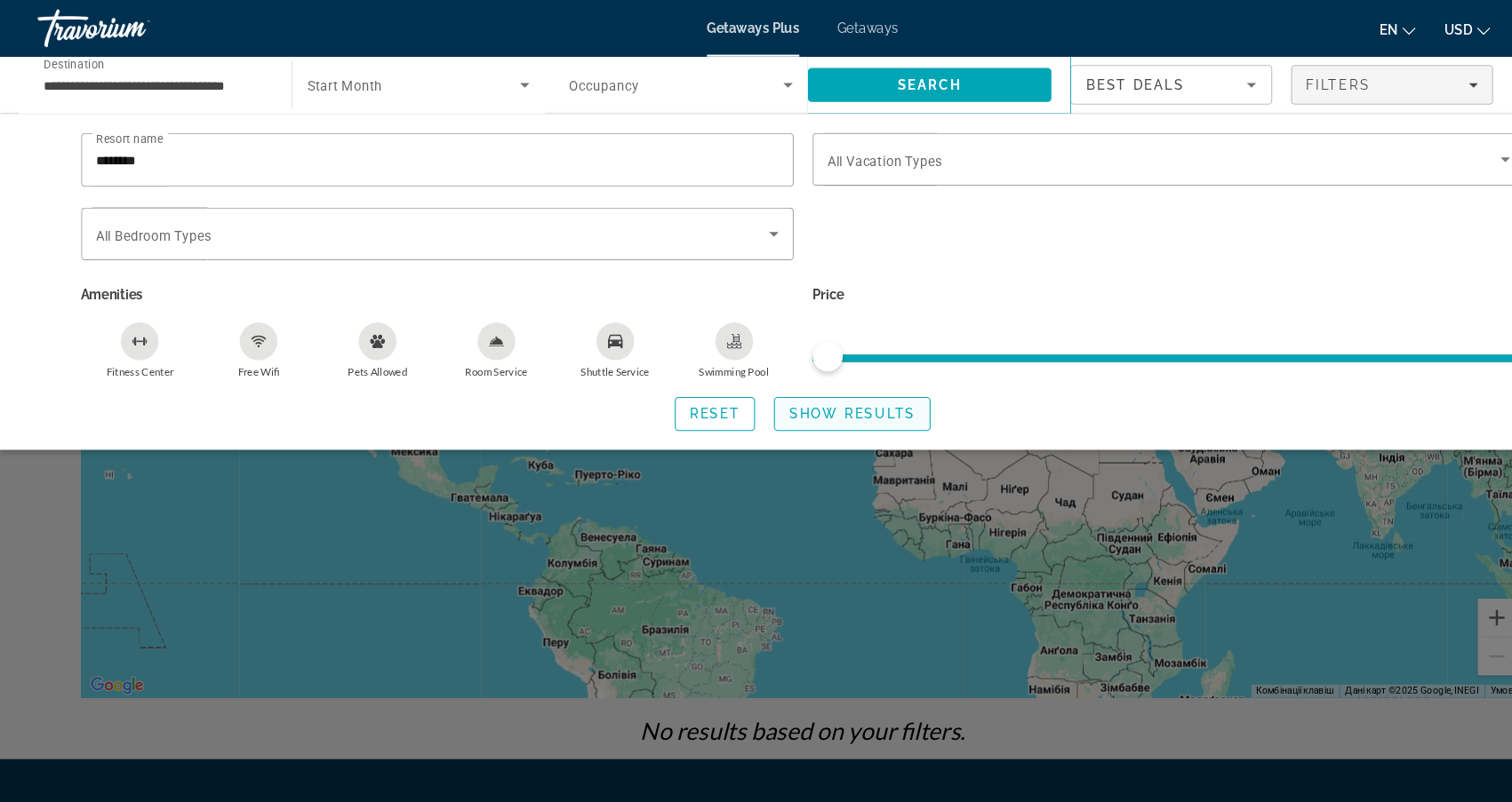
click at [812, 388] on span "Show Results" at bounding box center [802, 389] width 119 height 14
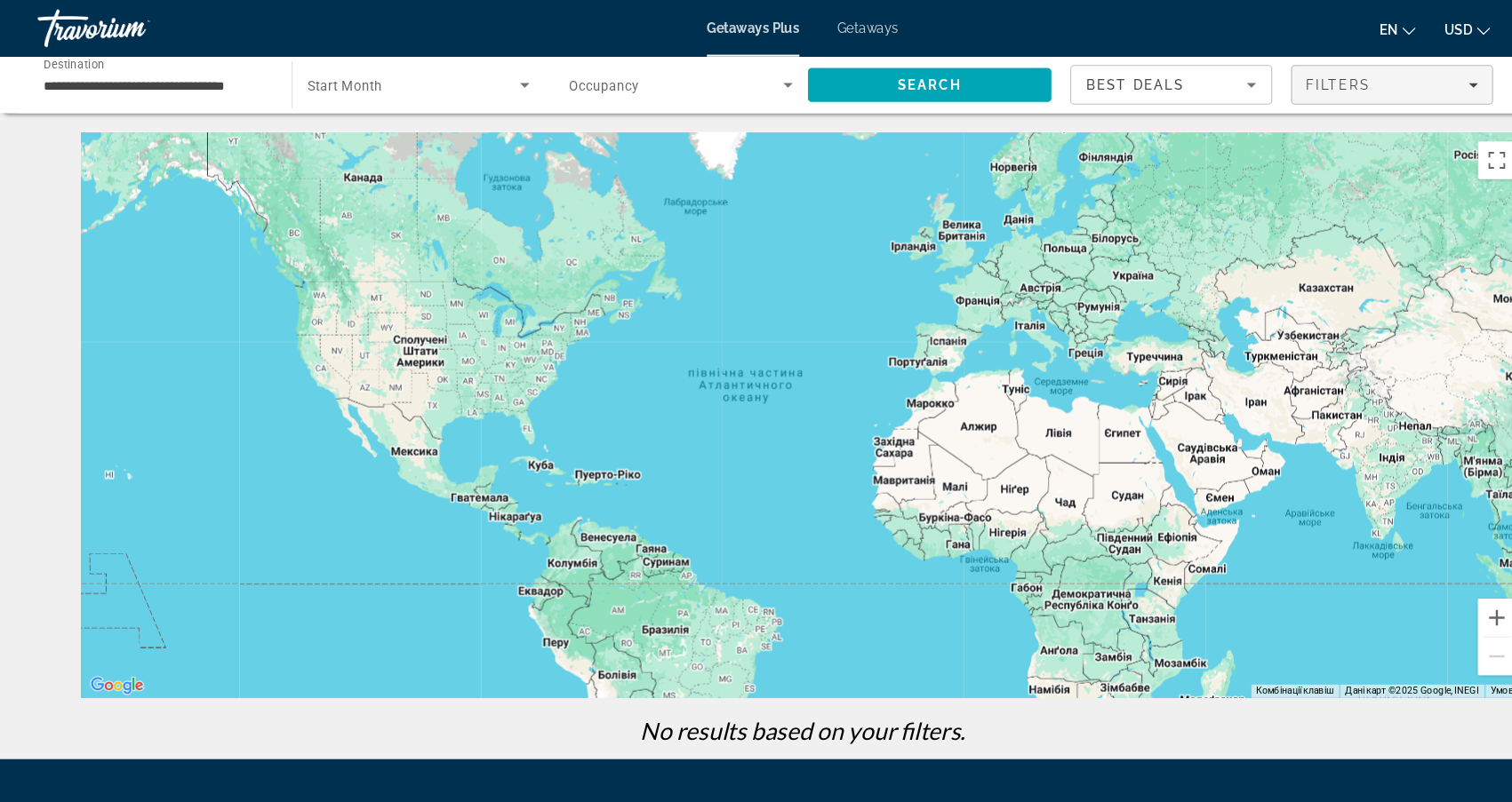
click at [1381, 68] on span "Filters" at bounding box center [1311, 80] width 189 height 43
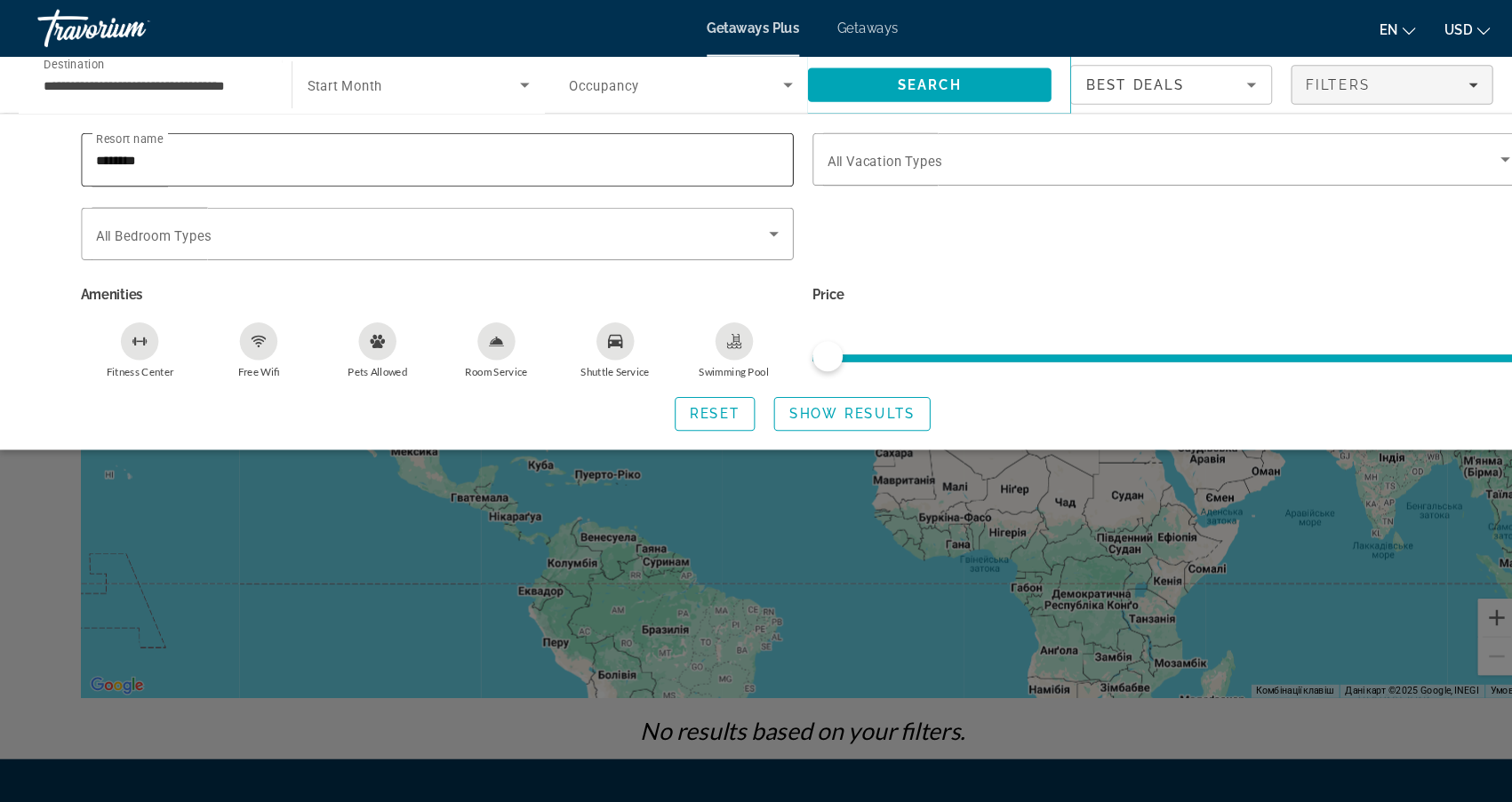
click at [291, 151] on input "********" at bounding box center [412, 151] width 642 height 22
type input "**********"
click at [821, 409] on span "Search widget" at bounding box center [802, 389] width 146 height 43
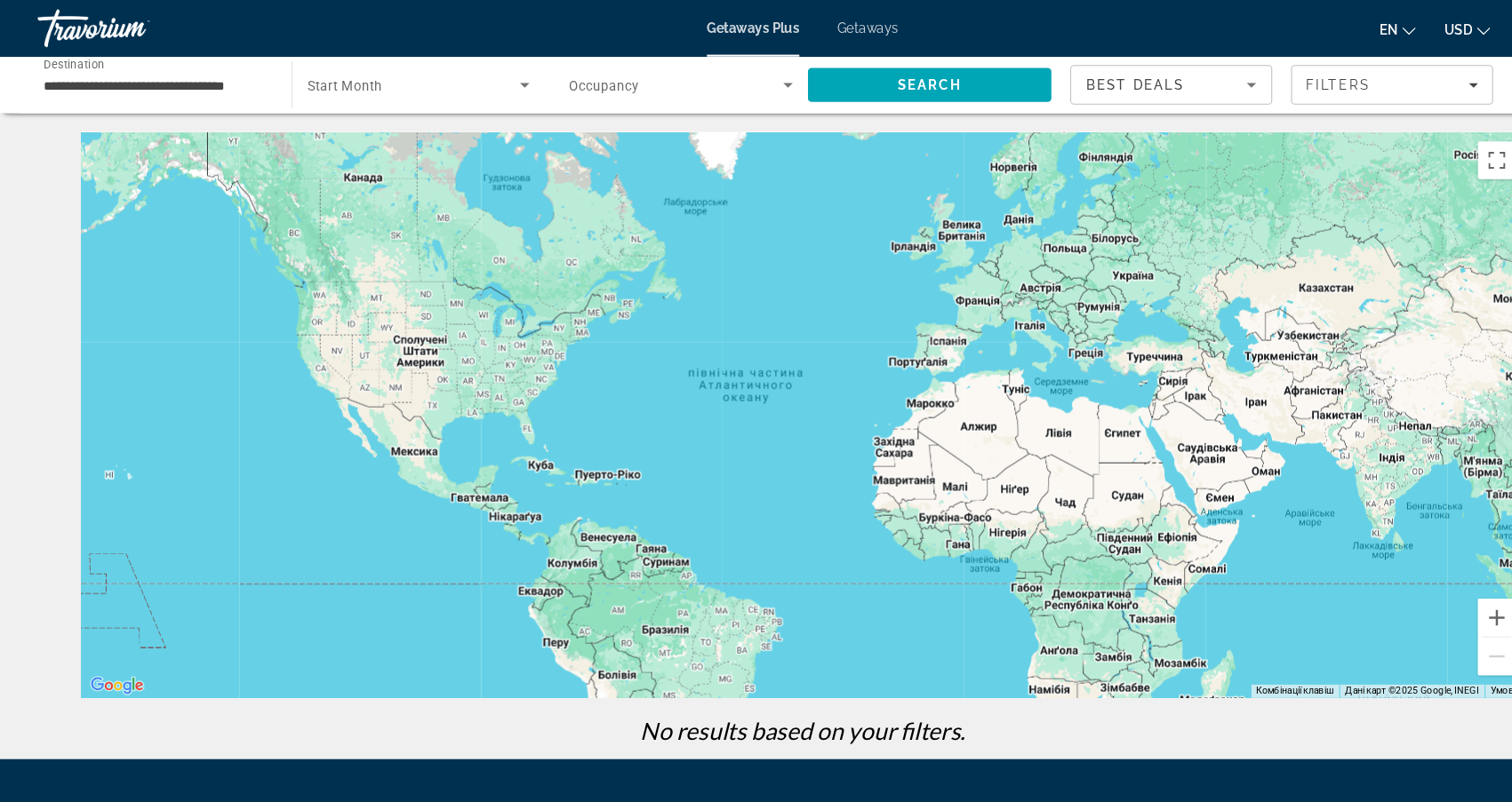
click at [542, 331] on div "Main content" at bounding box center [757, 390] width 1360 height 533
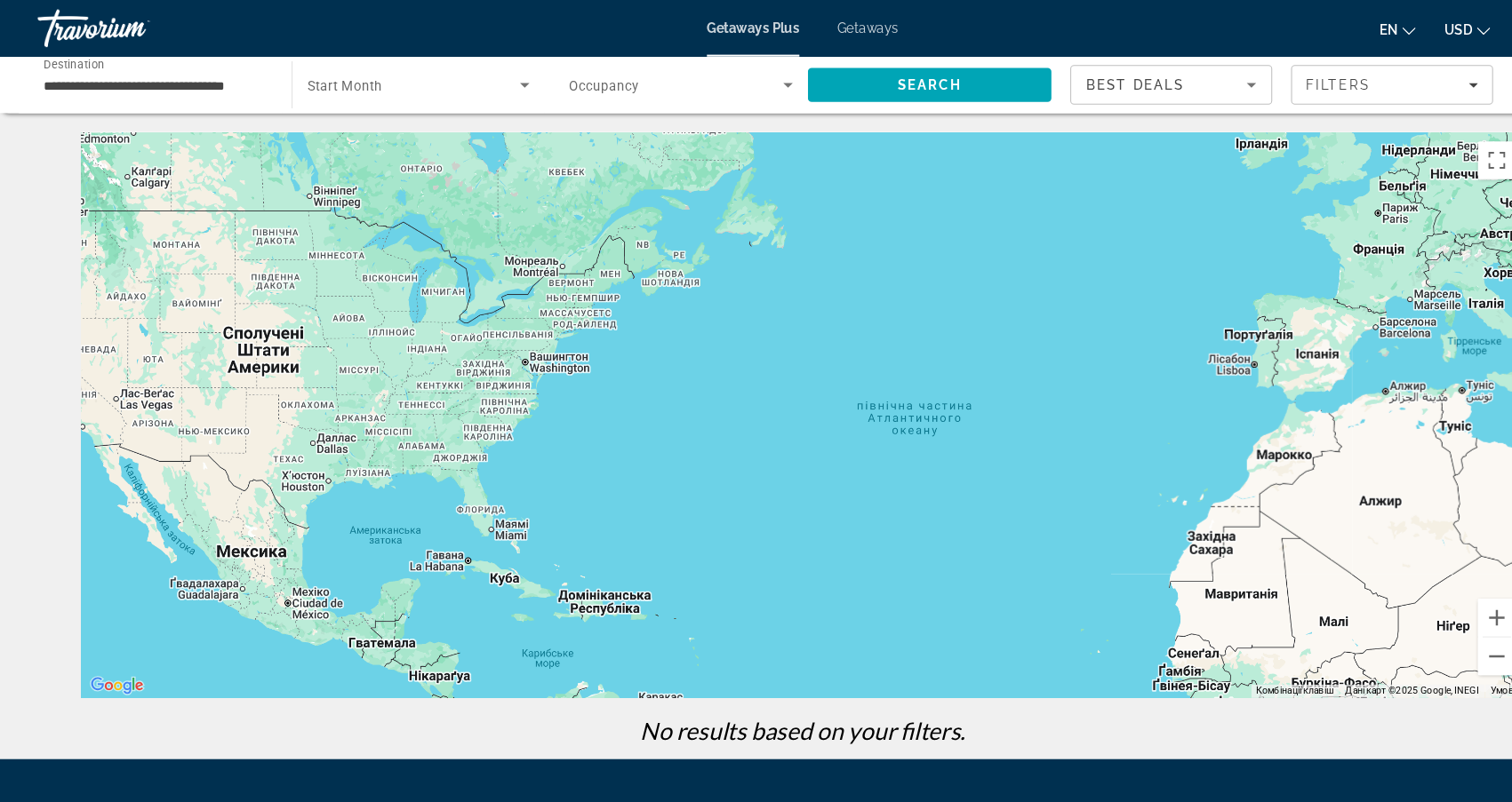
click at [542, 331] on div "Main content" at bounding box center [757, 390] width 1360 height 533
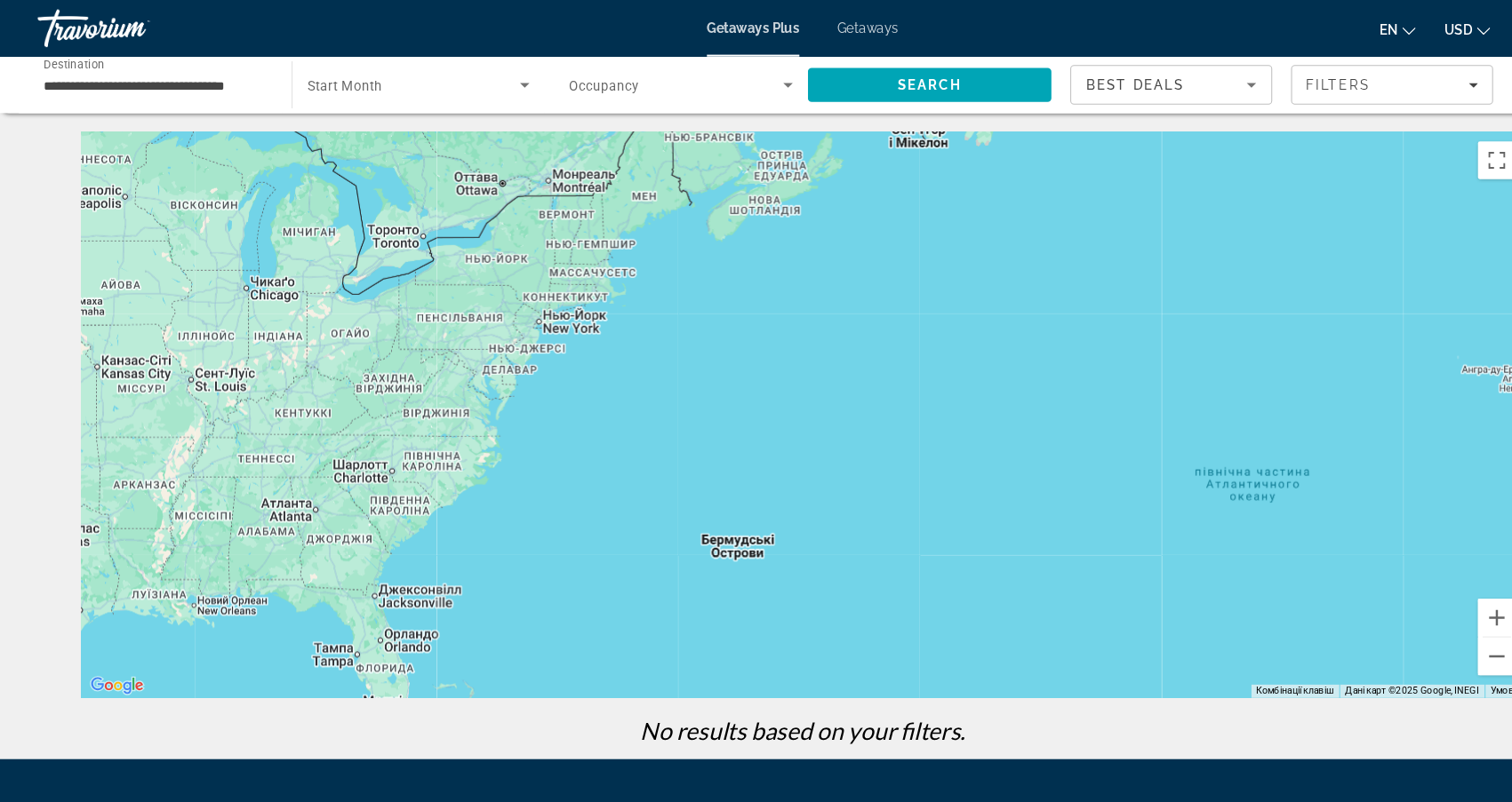
click at [542, 331] on div "Main content" at bounding box center [757, 390] width 1360 height 533
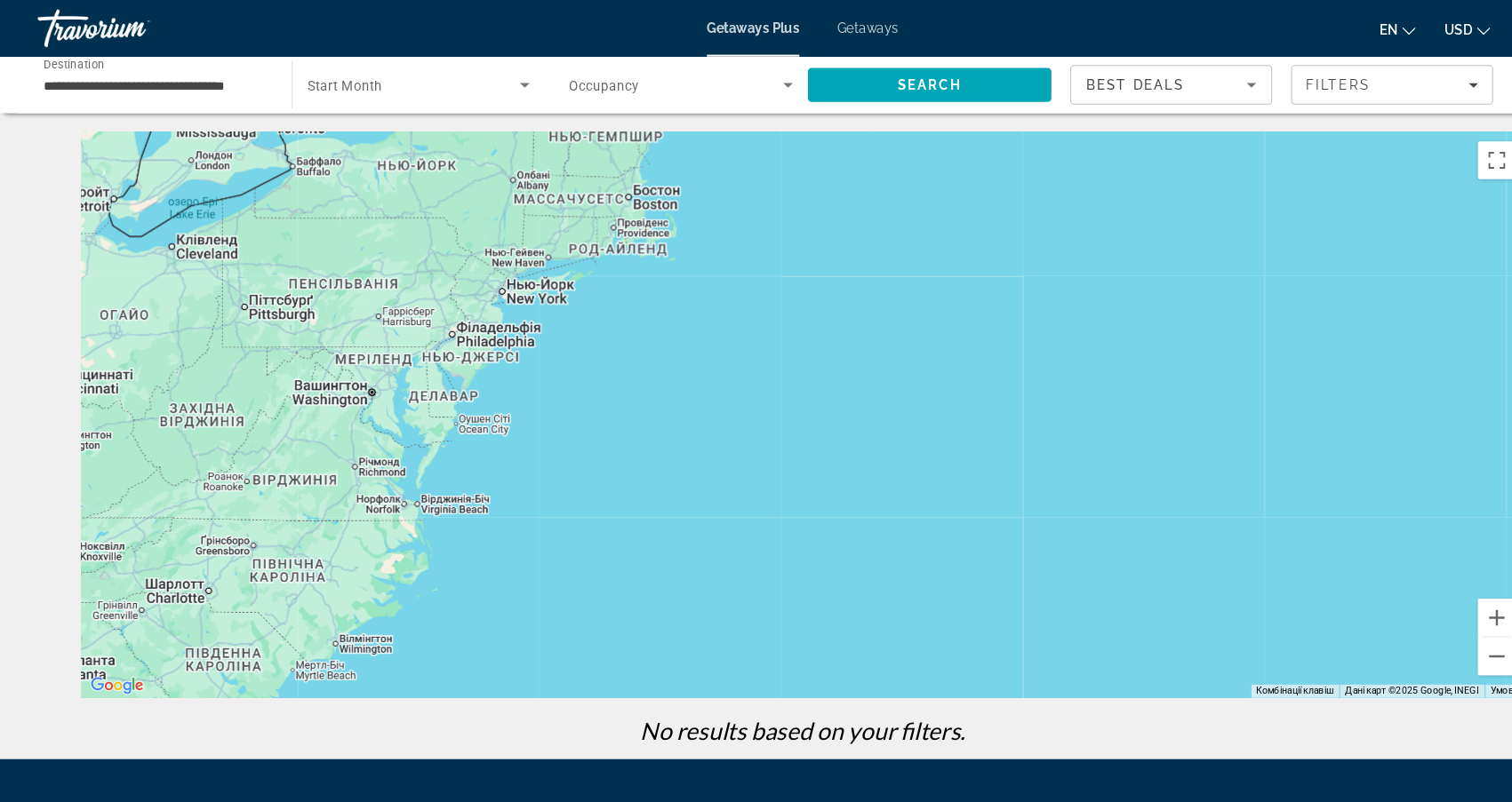
click at [572, 316] on div "Main content" at bounding box center [757, 390] width 1360 height 533
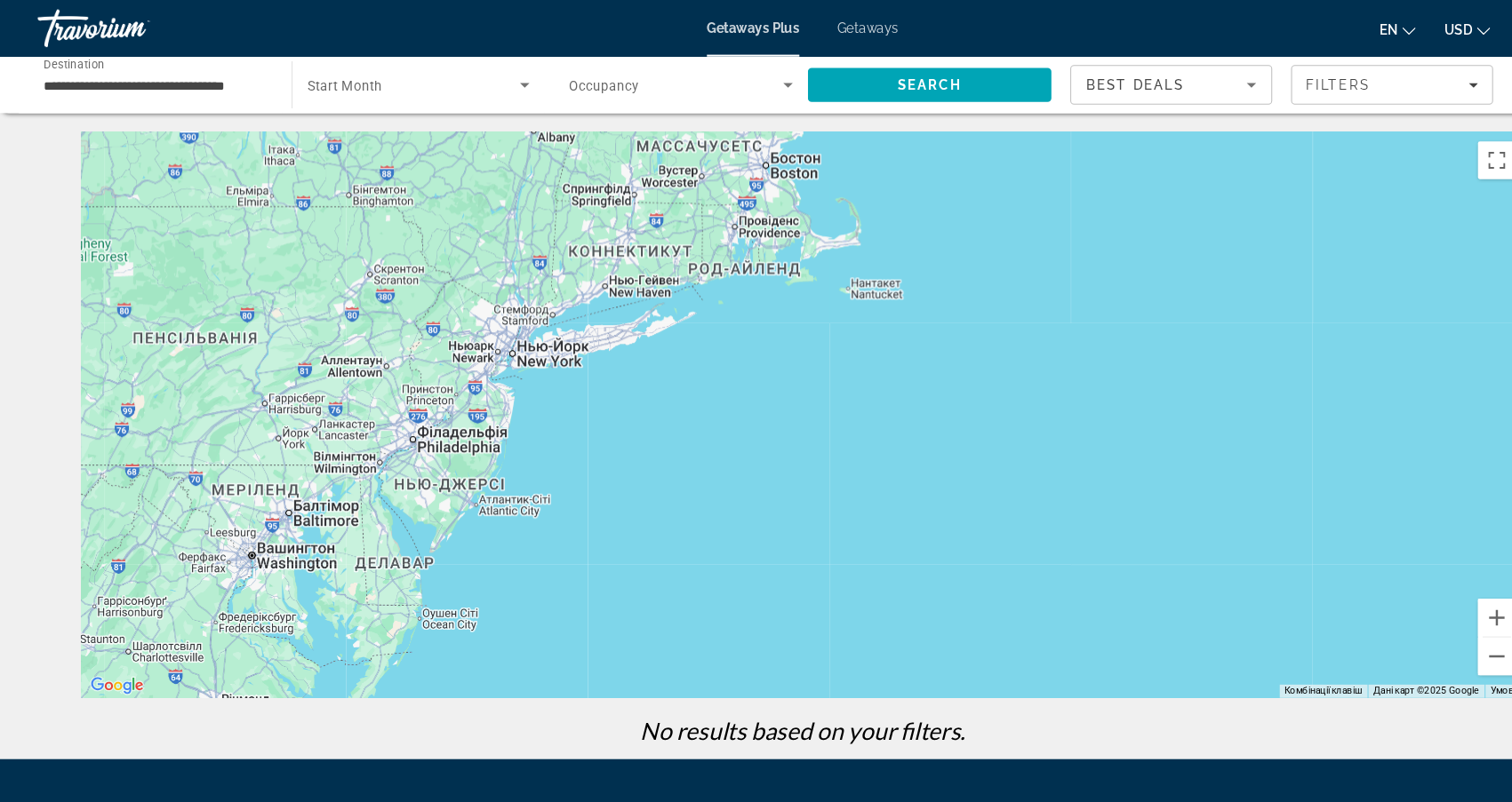
drag, startPoint x: 394, startPoint y: 290, endPoint x: 512, endPoint y: 396, distance: 158.6
click at [512, 396] on div "Main content" at bounding box center [757, 390] width 1360 height 533
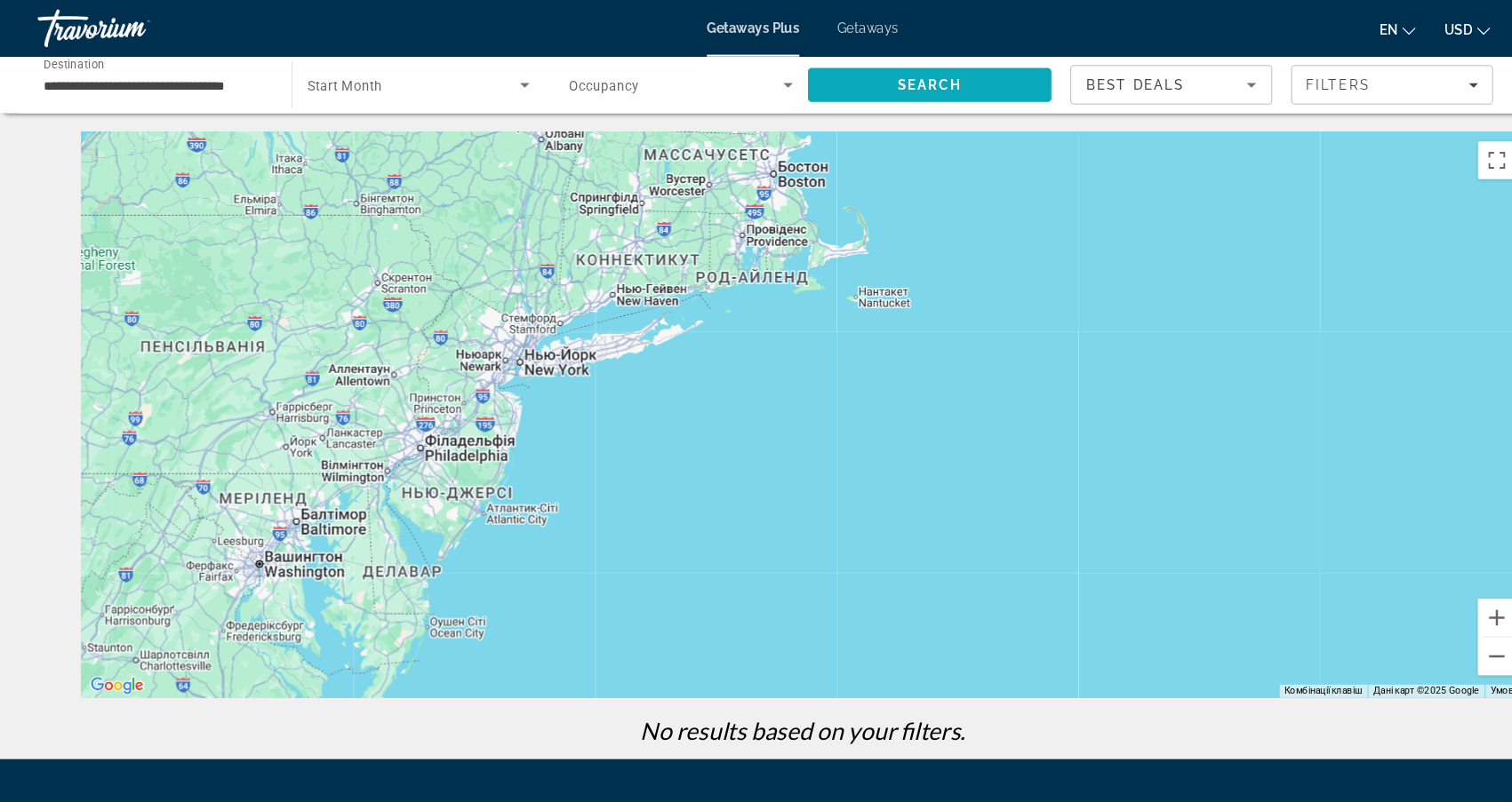
click at [944, 90] on span "Search" at bounding box center [875, 80] width 230 height 43
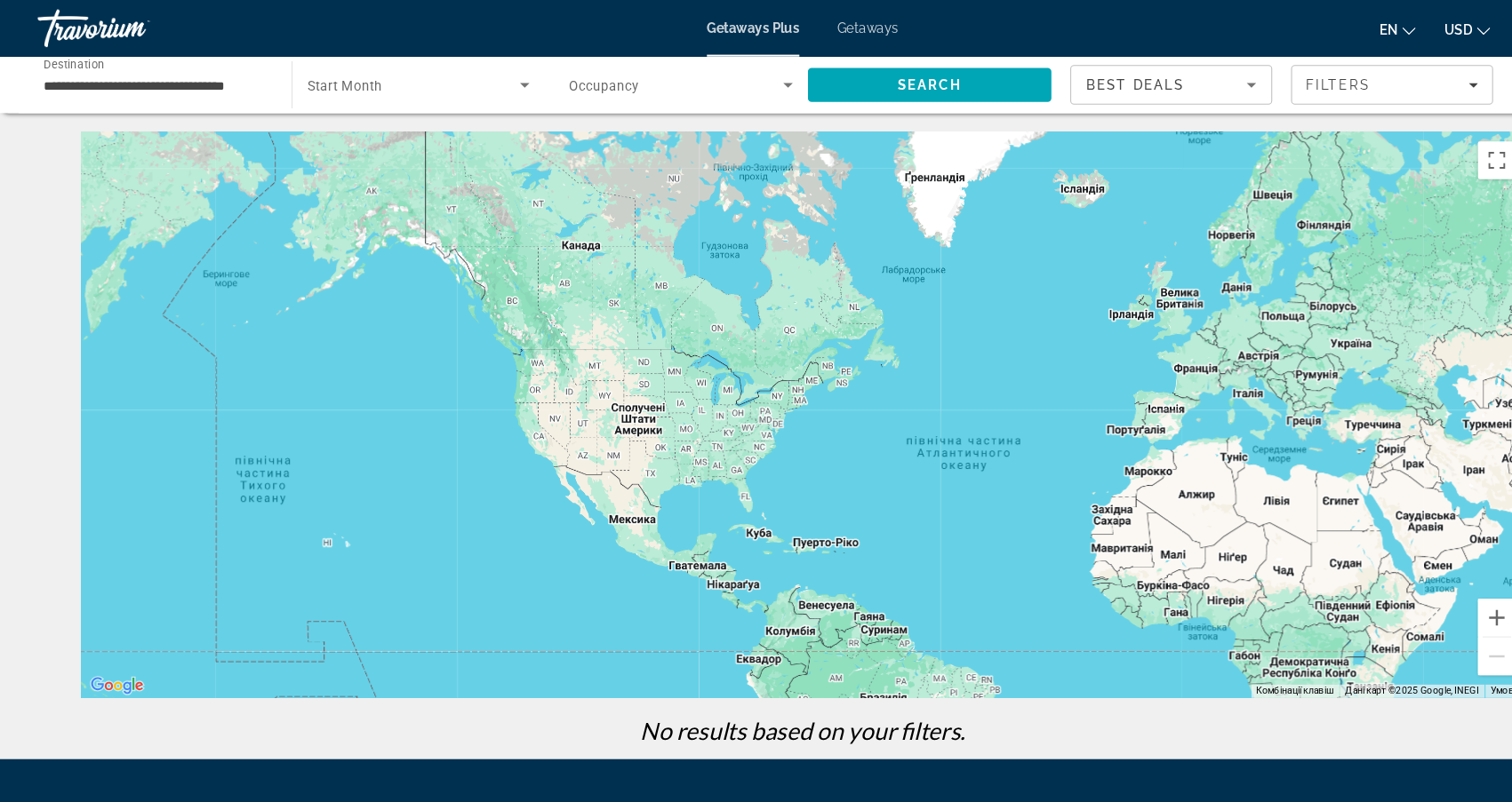
click at [834, 24] on span "Getaways" at bounding box center [817, 27] width 58 height 14
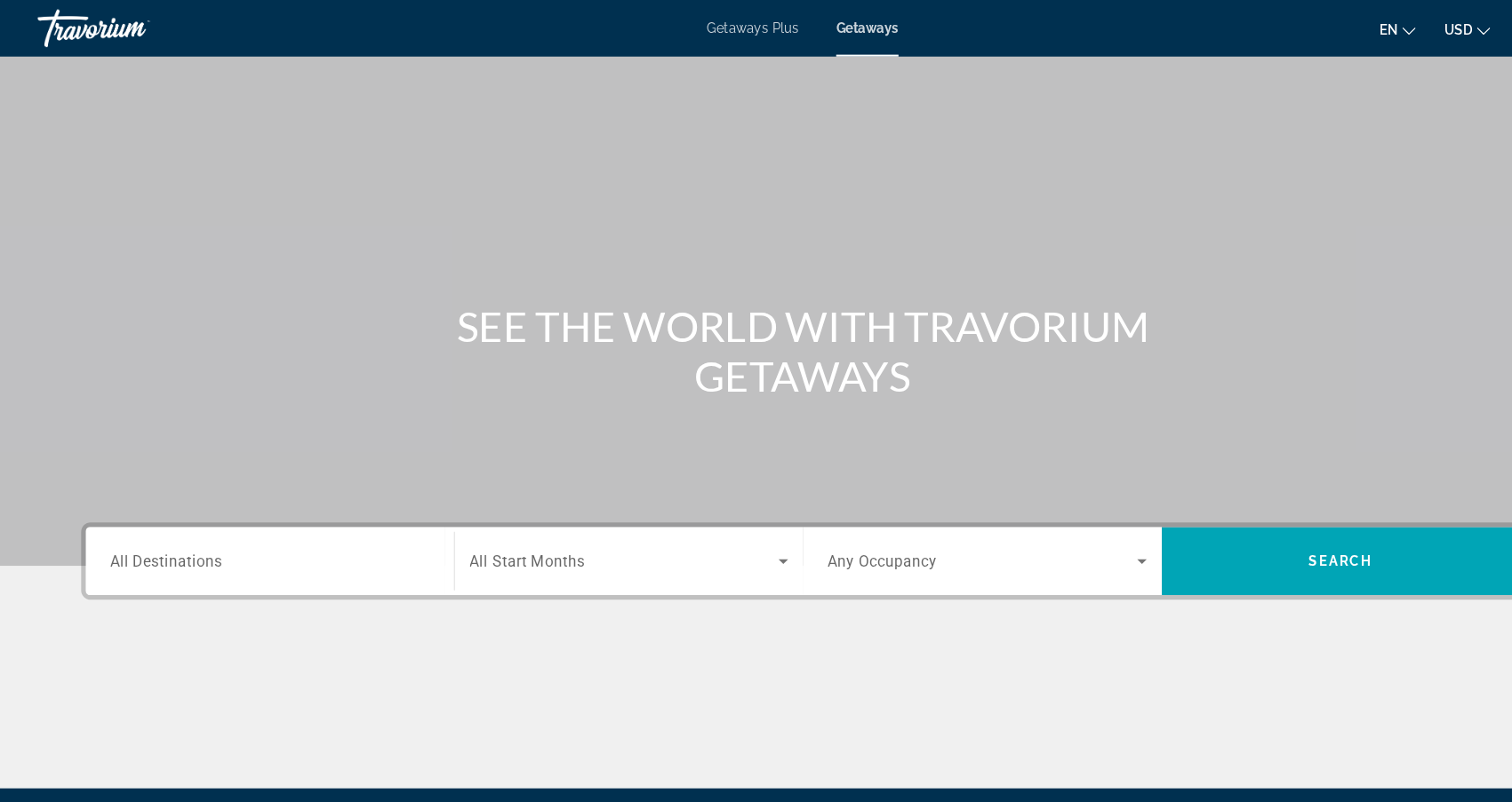
click at [324, 528] on input "Destination All Destinations" at bounding box center [254, 529] width 300 height 22
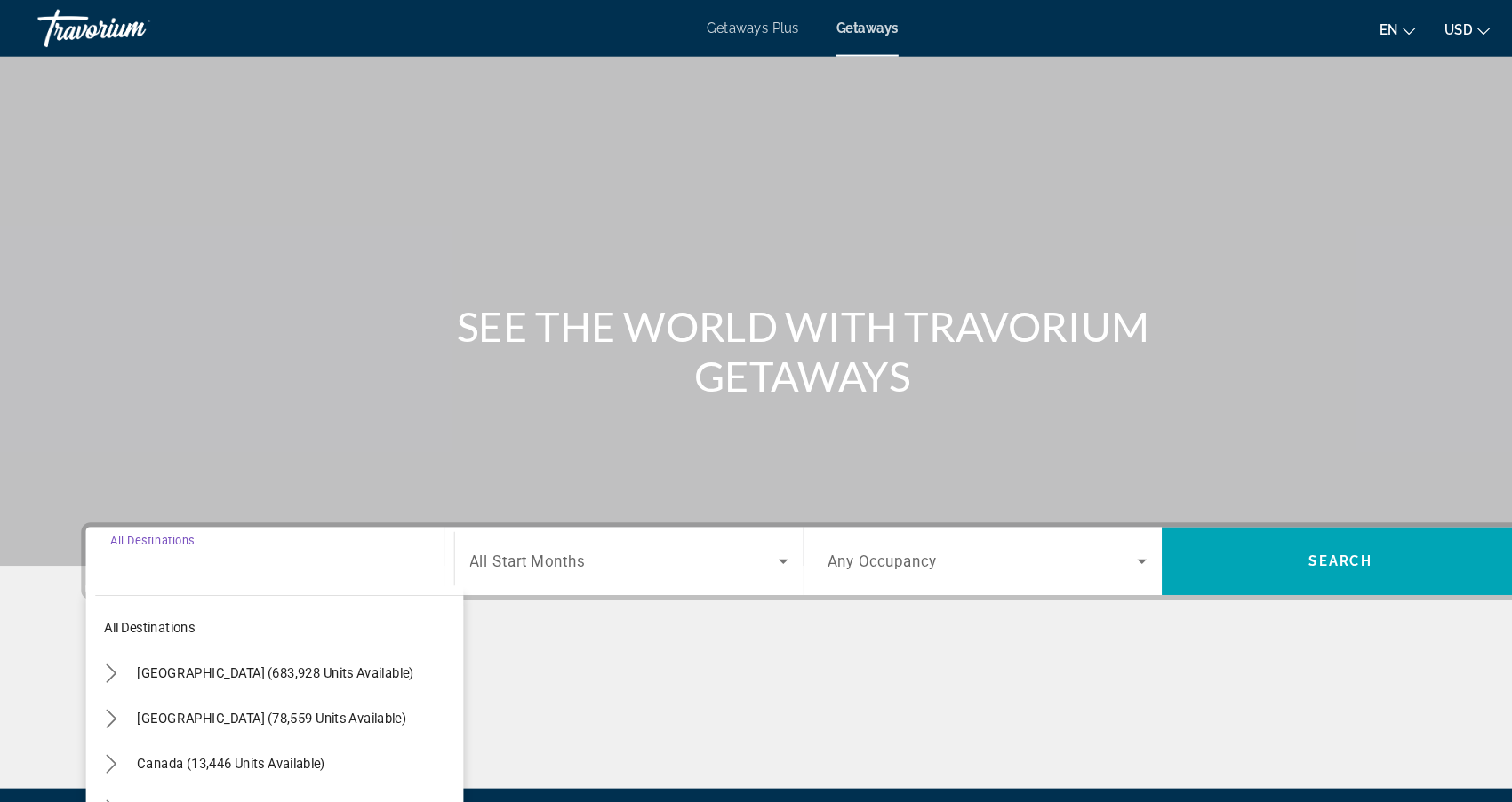
scroll to position [157, 0]
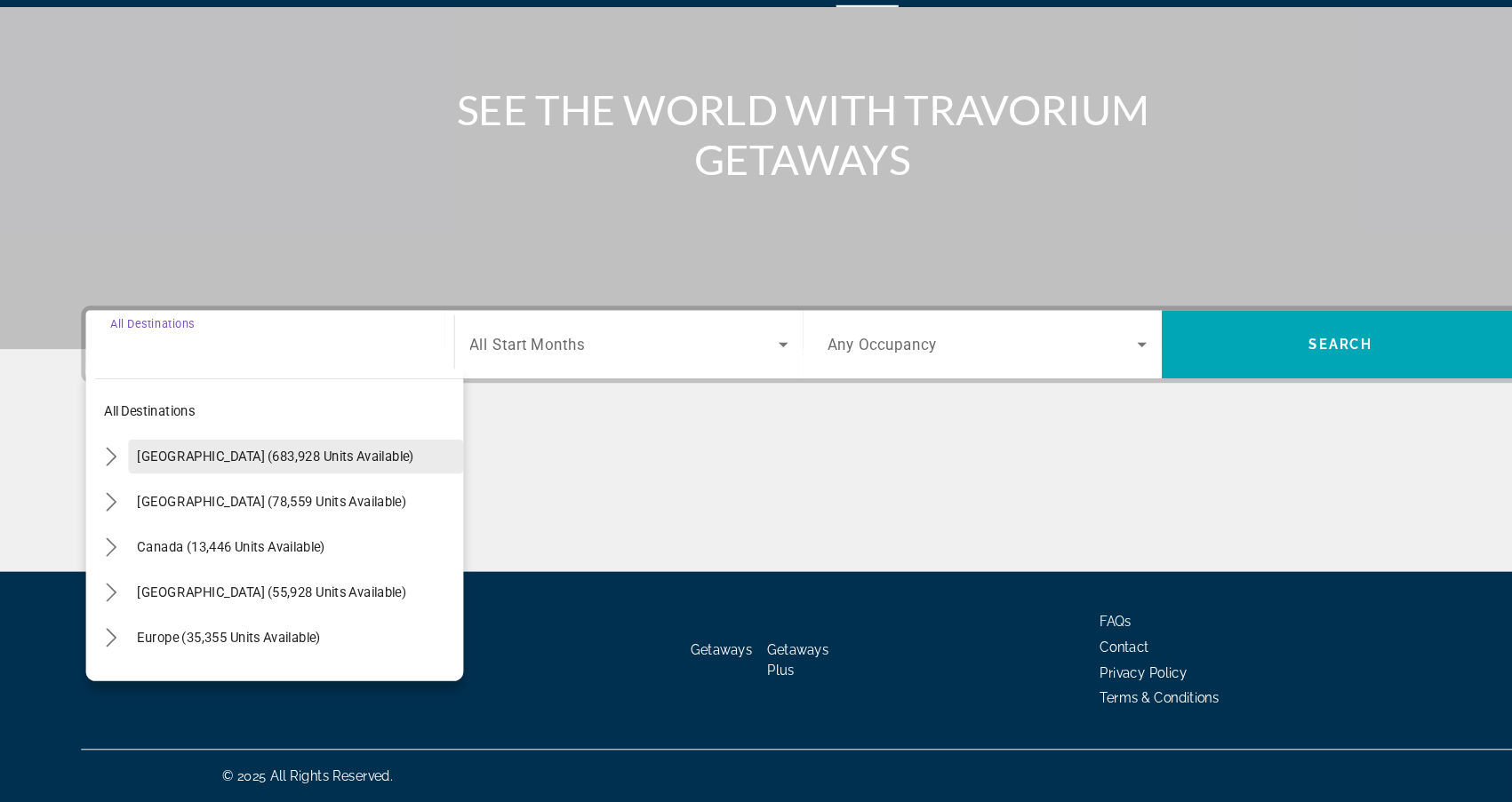
click at [277, 455] on span "Select destination: United States (683,928 units available)" at bounding box center [279, 476] width 315 height 43
type input "**********"
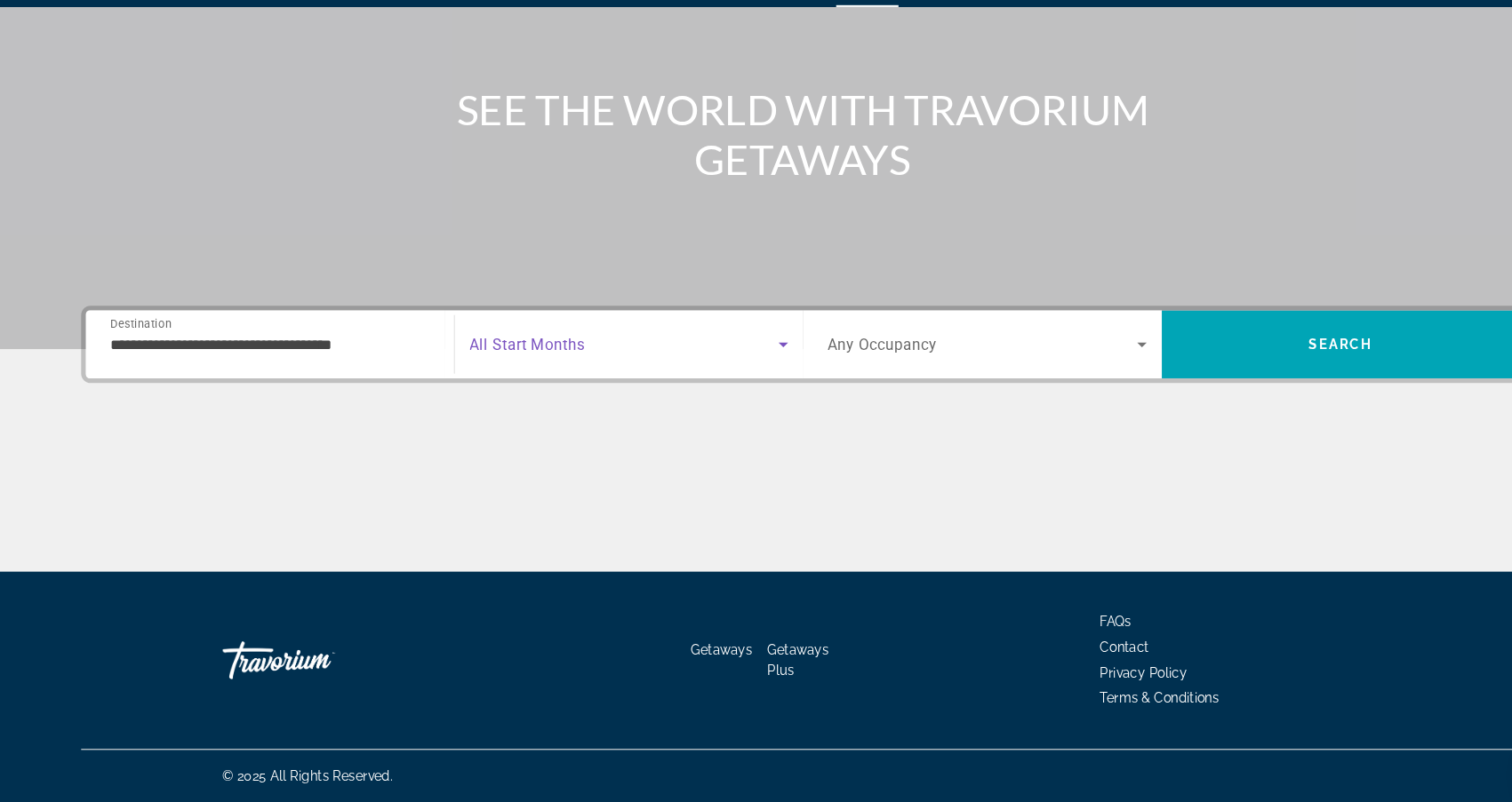
click at [678, 361] on span "Search widget" at bounding box center [587, 371] width 291 height 22
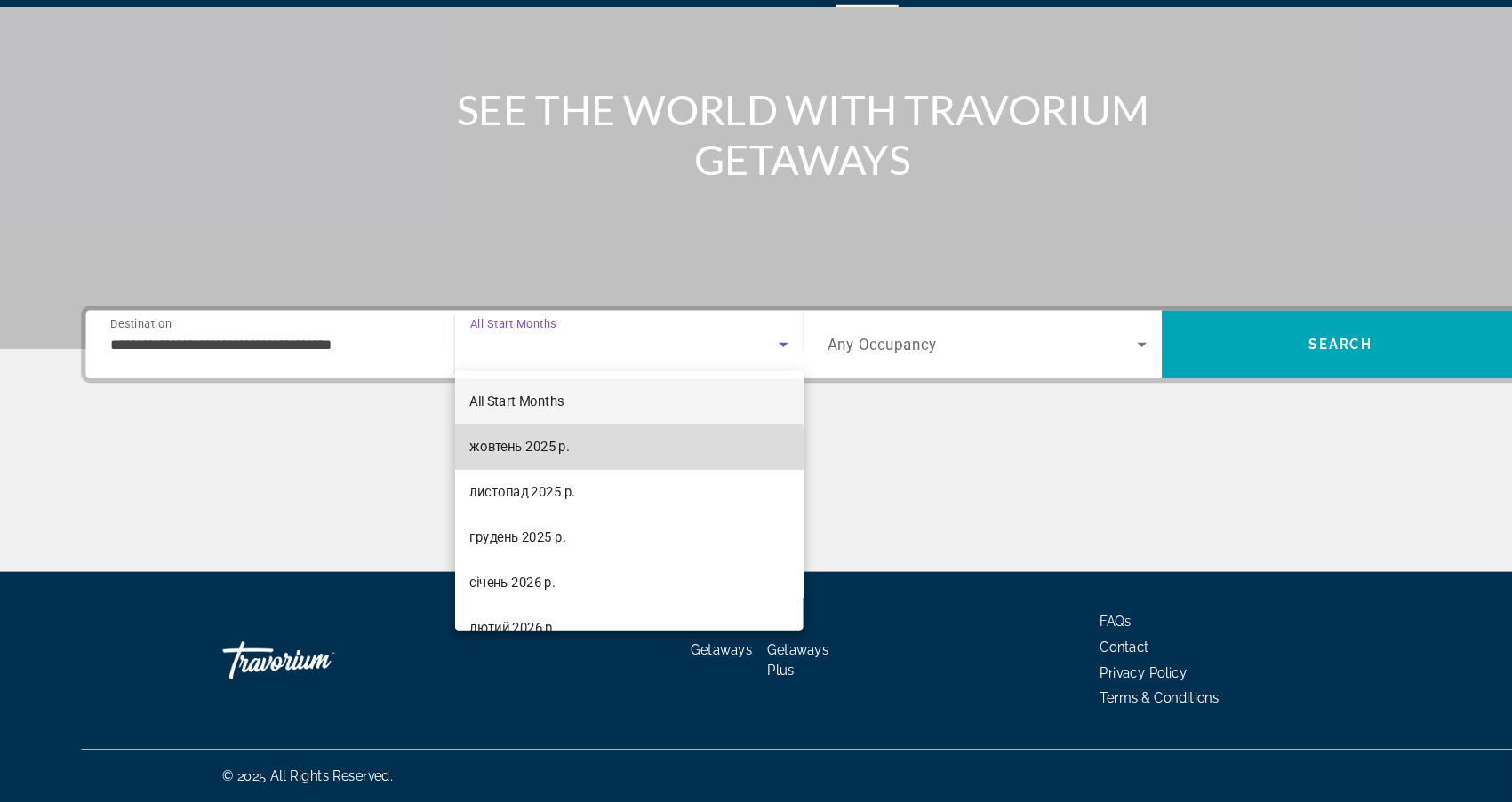
click at [572, 446] on mat-option "жовтень 2025 р." at bounding box center [592, 467] width 328 height 43
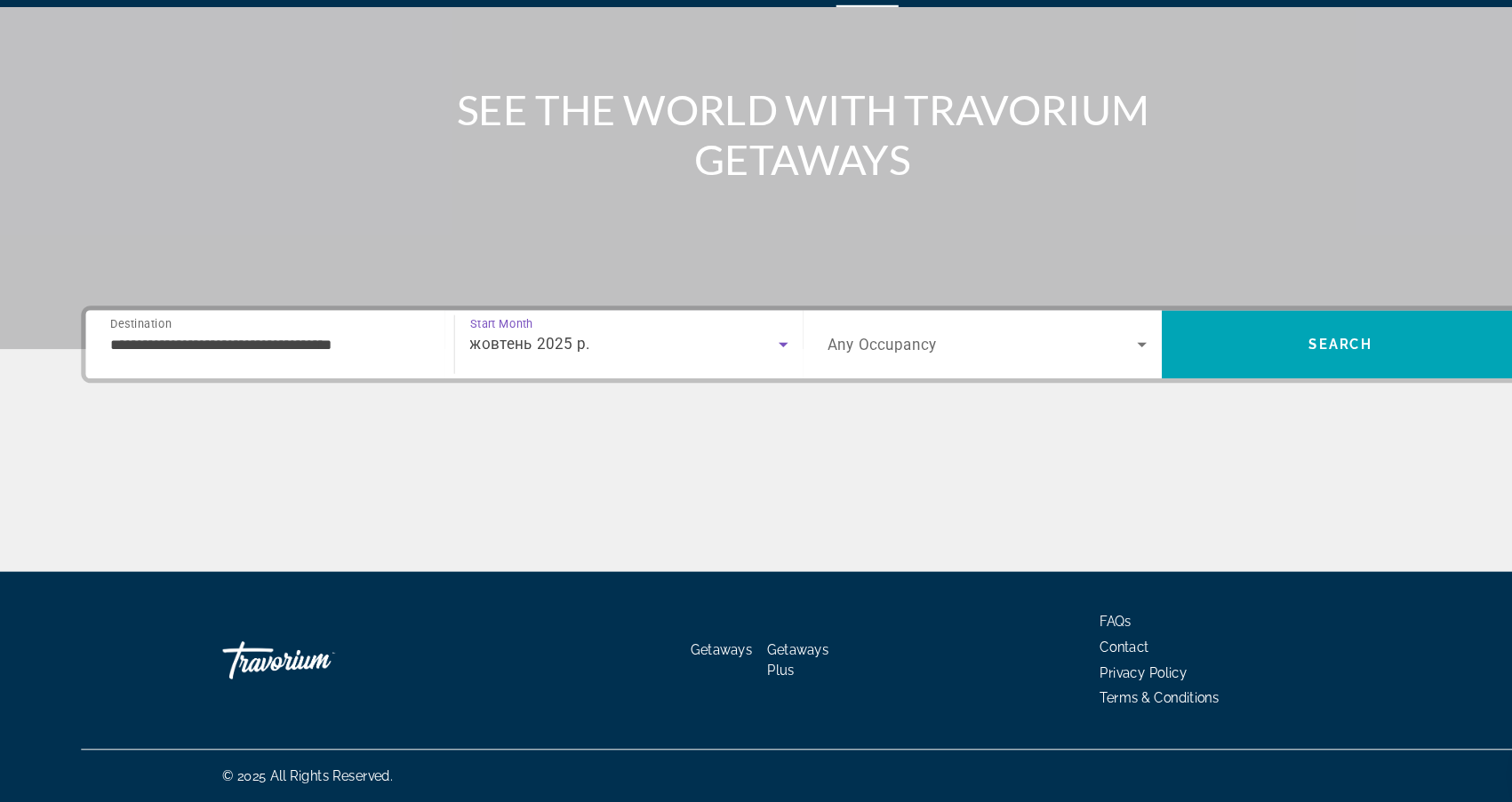
click at [1067, 361] on icon "Search widget" at bounding box center [1075, 371] width 22 height 22
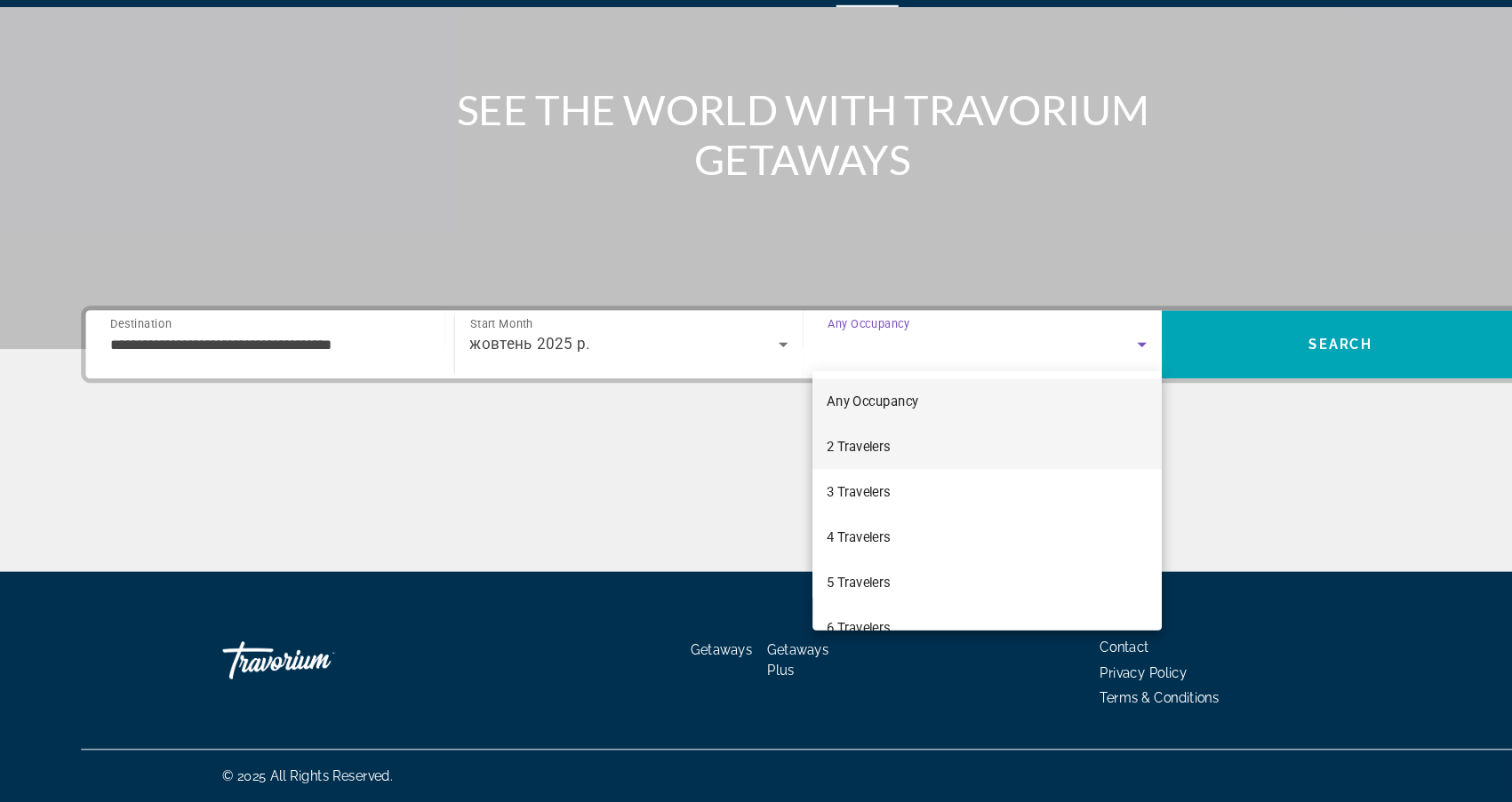
click at [894, 446] on mat-option "2 Travelers" at bounding box center [929, 467] width 329 height 43
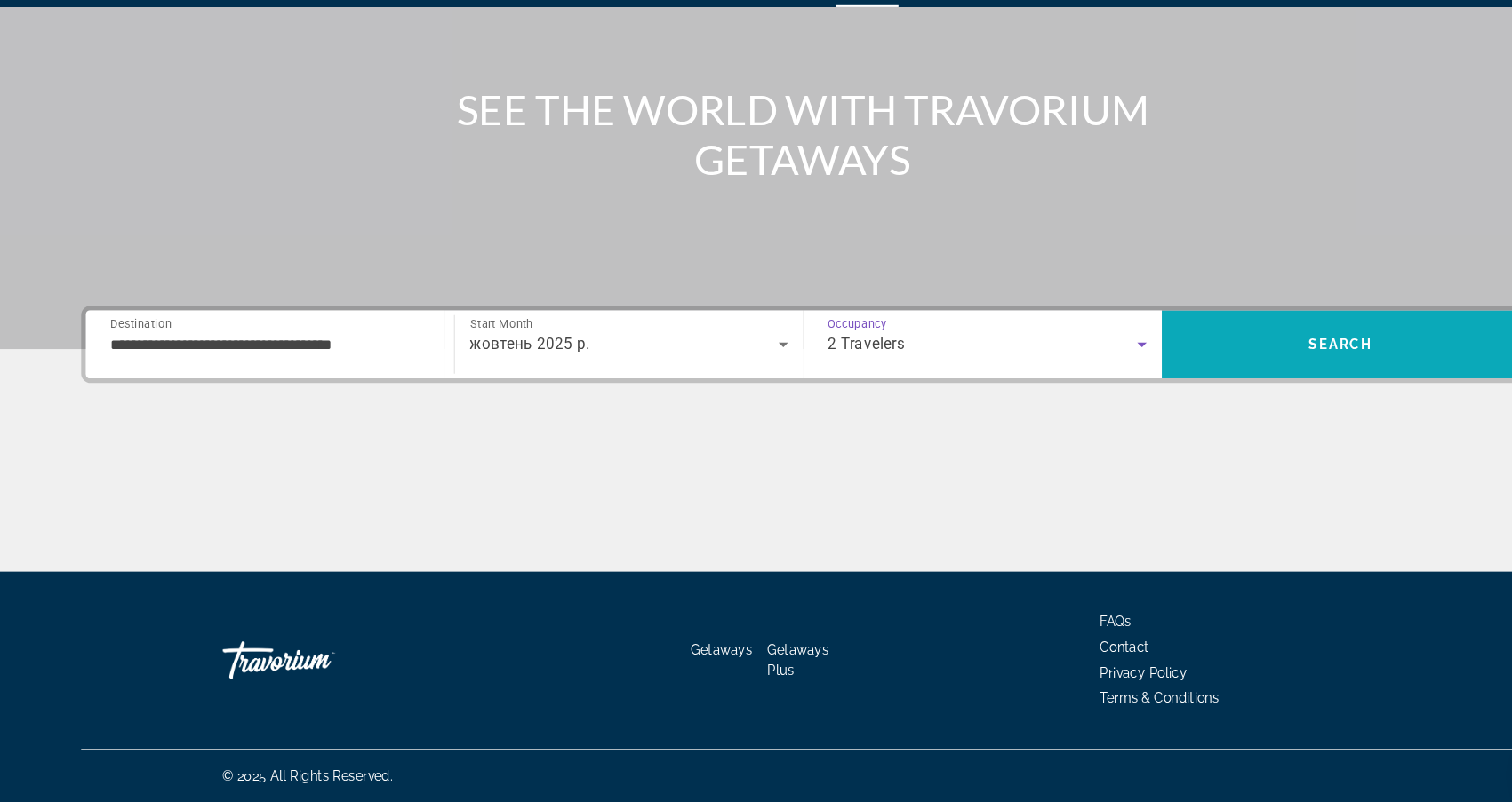
click at [1265, 365] on span "Search" at bounding box center [1263, 371] width 61 height 14
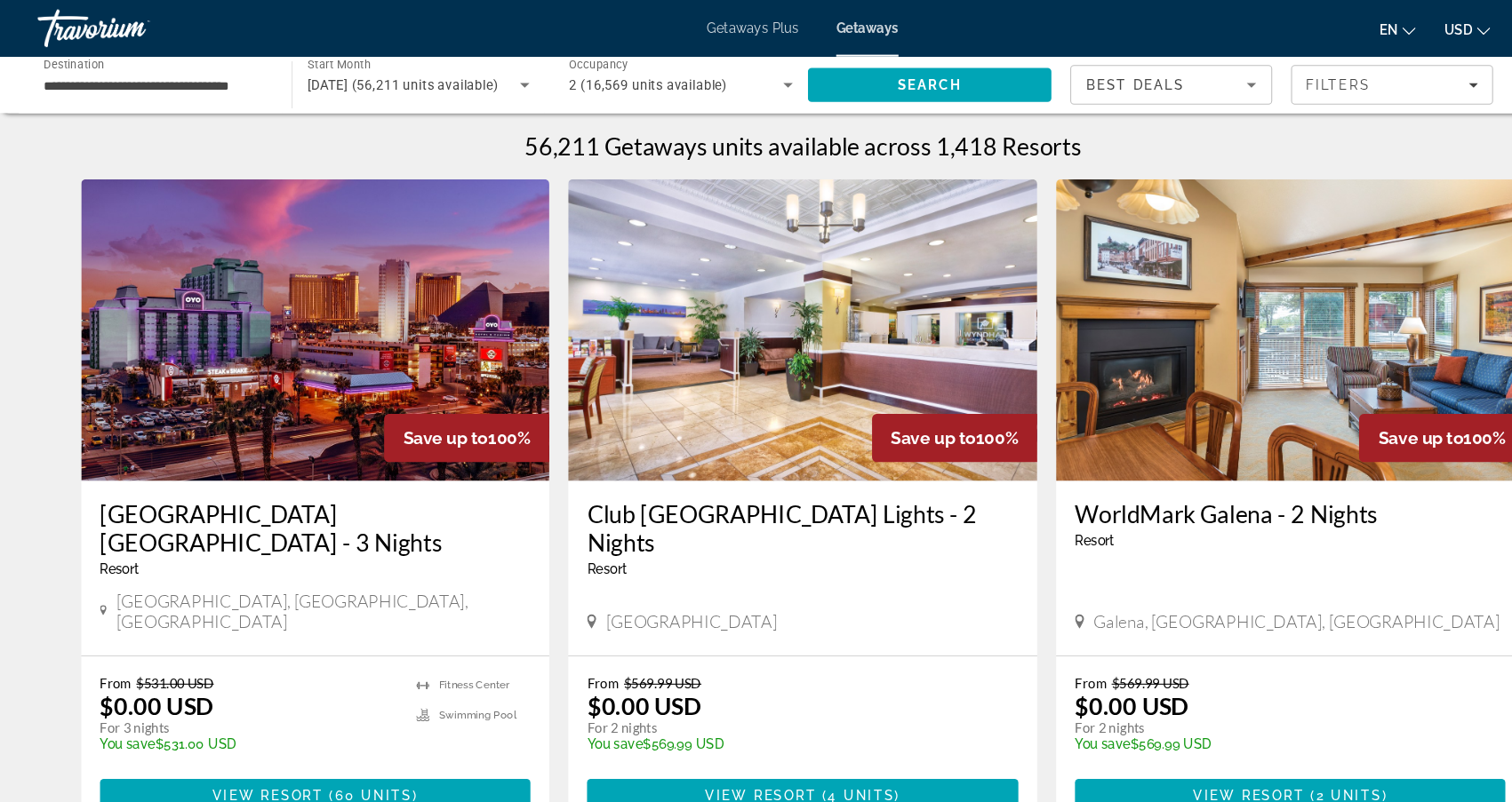
click at [596, 68] on div "2 (16,569 units available)" at bounding box center [641, 80] width 210 height 50
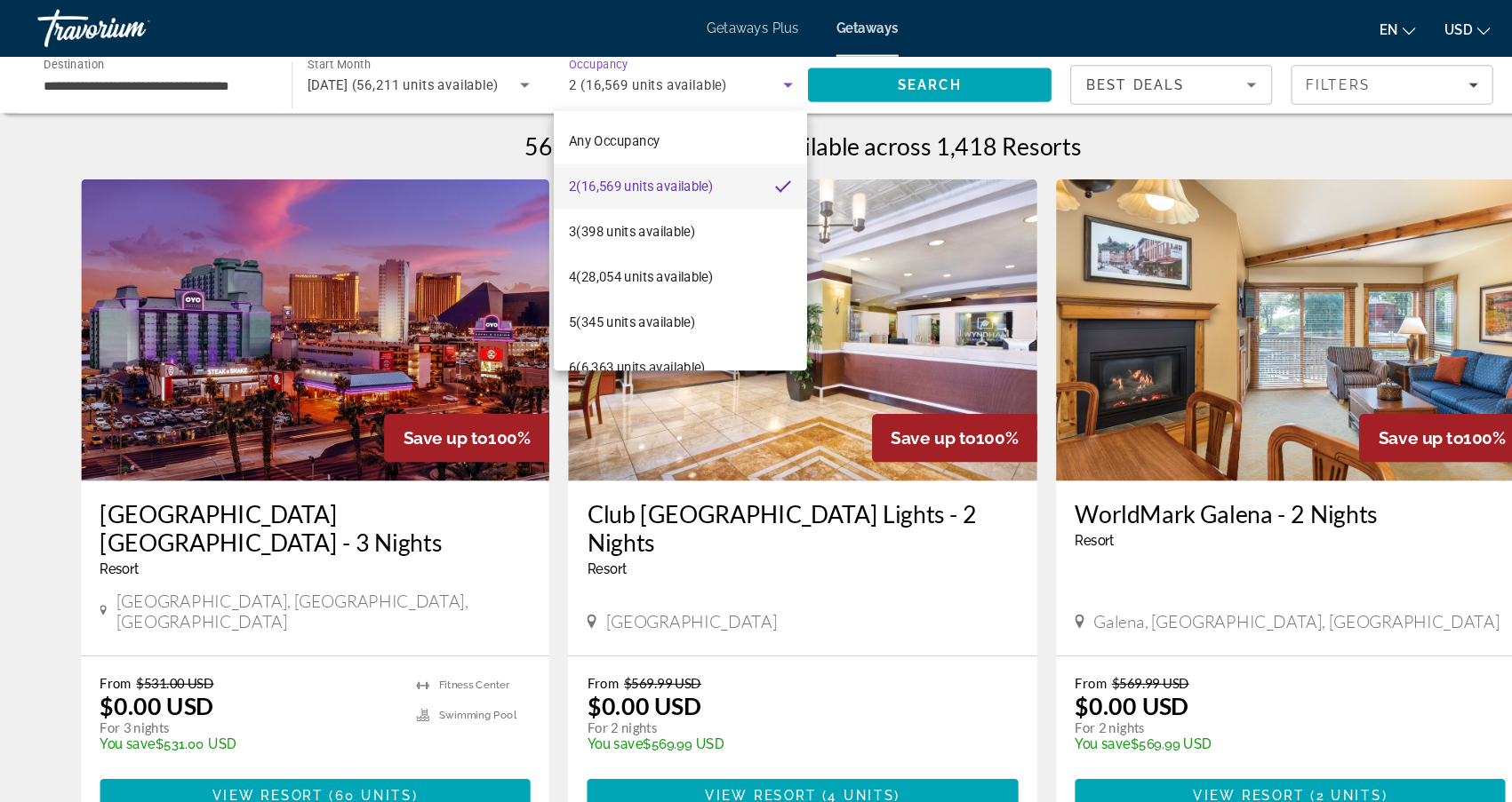
click at [875, 174] on div at bounding box center [756, 401] width 1512 height 802
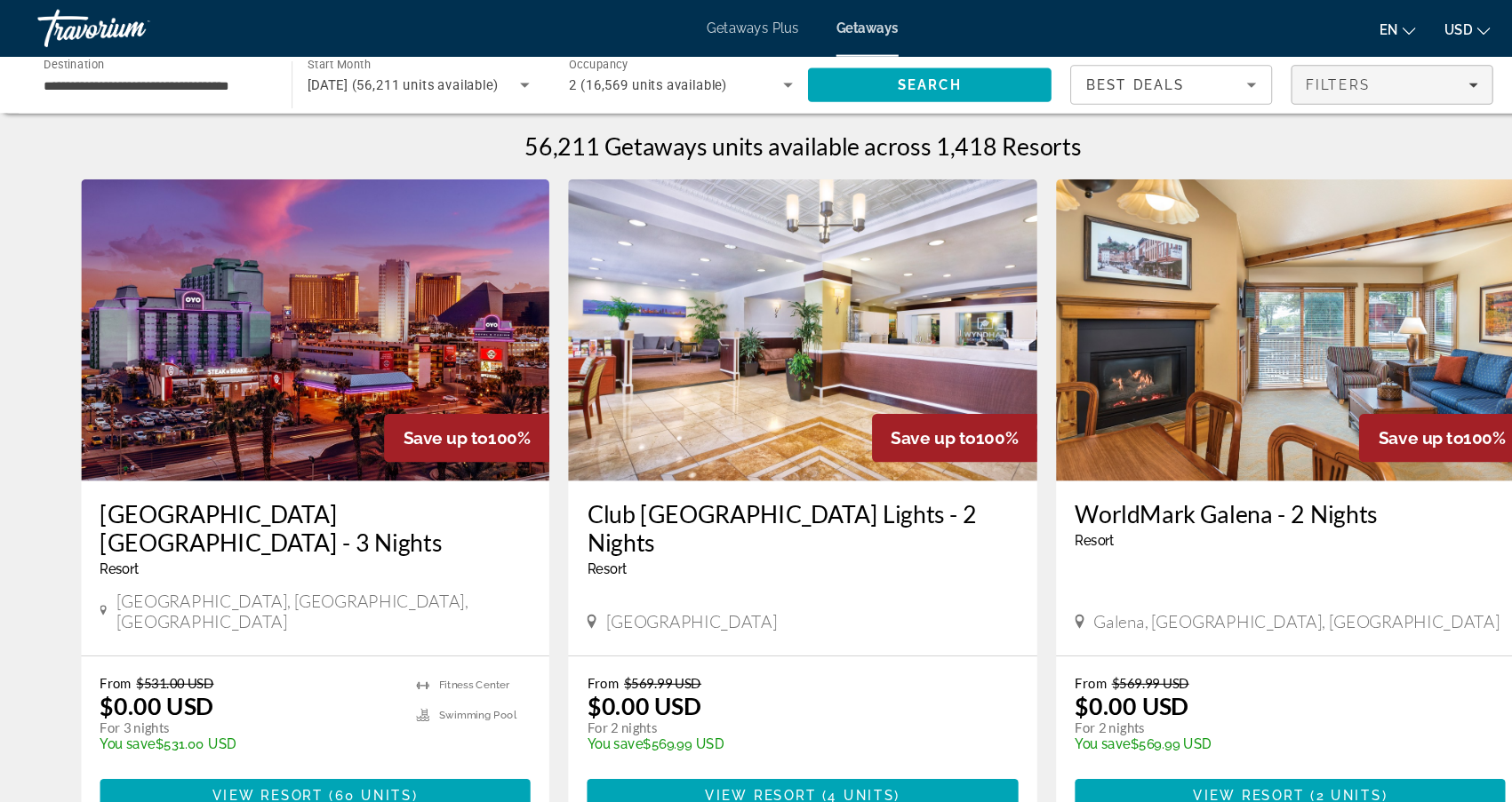
click at [1283, 75] on span "Filters" at bounding box center [1261, 80] width 61 height 14
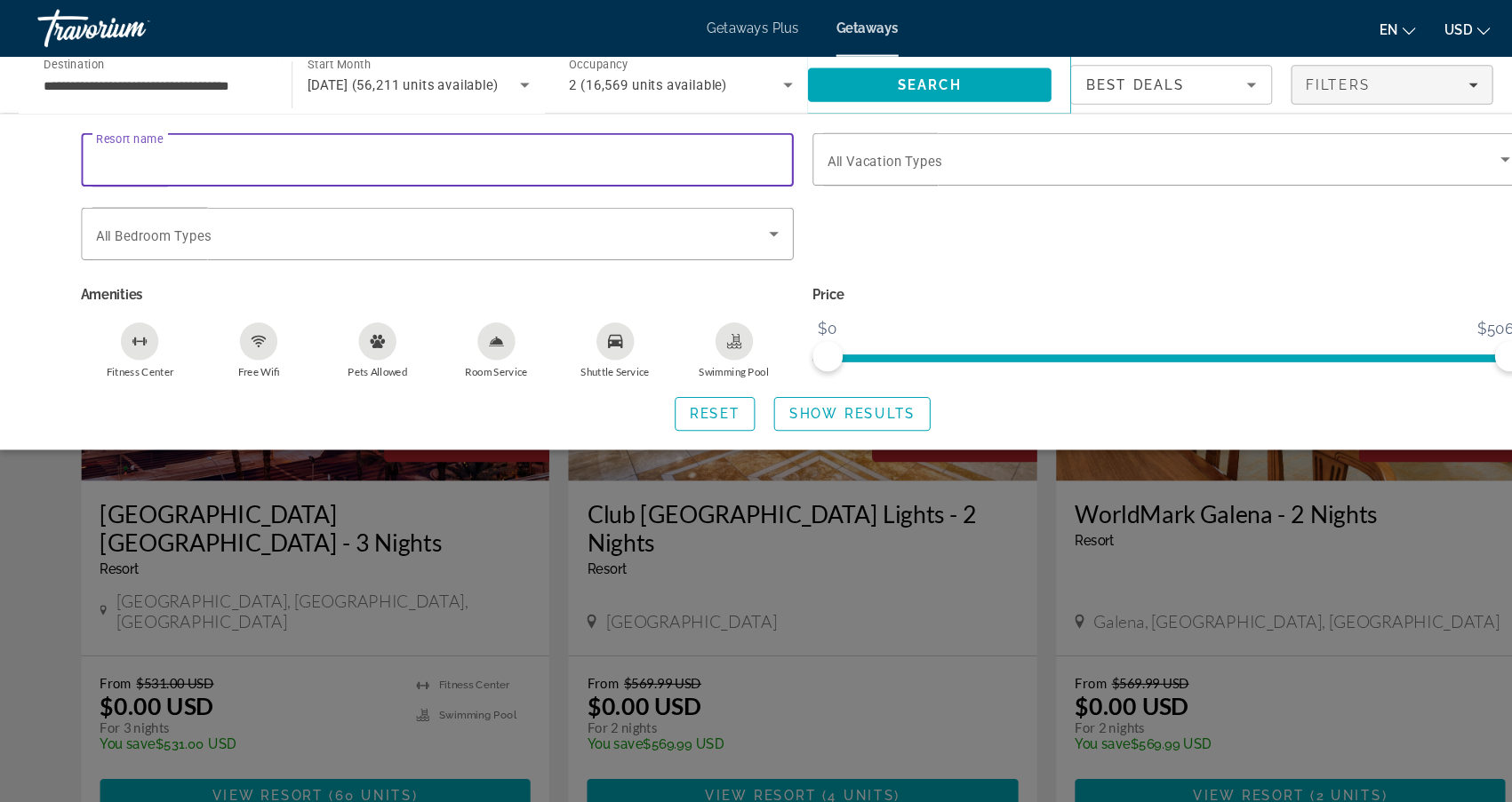
click at [273, 157] on input "Resort name" at bounding box center [412, 151] width 642 height 22
type input "********"
click at [819, 393] on span "Show Results" at bounding box center [802, 389] width 119 height 14
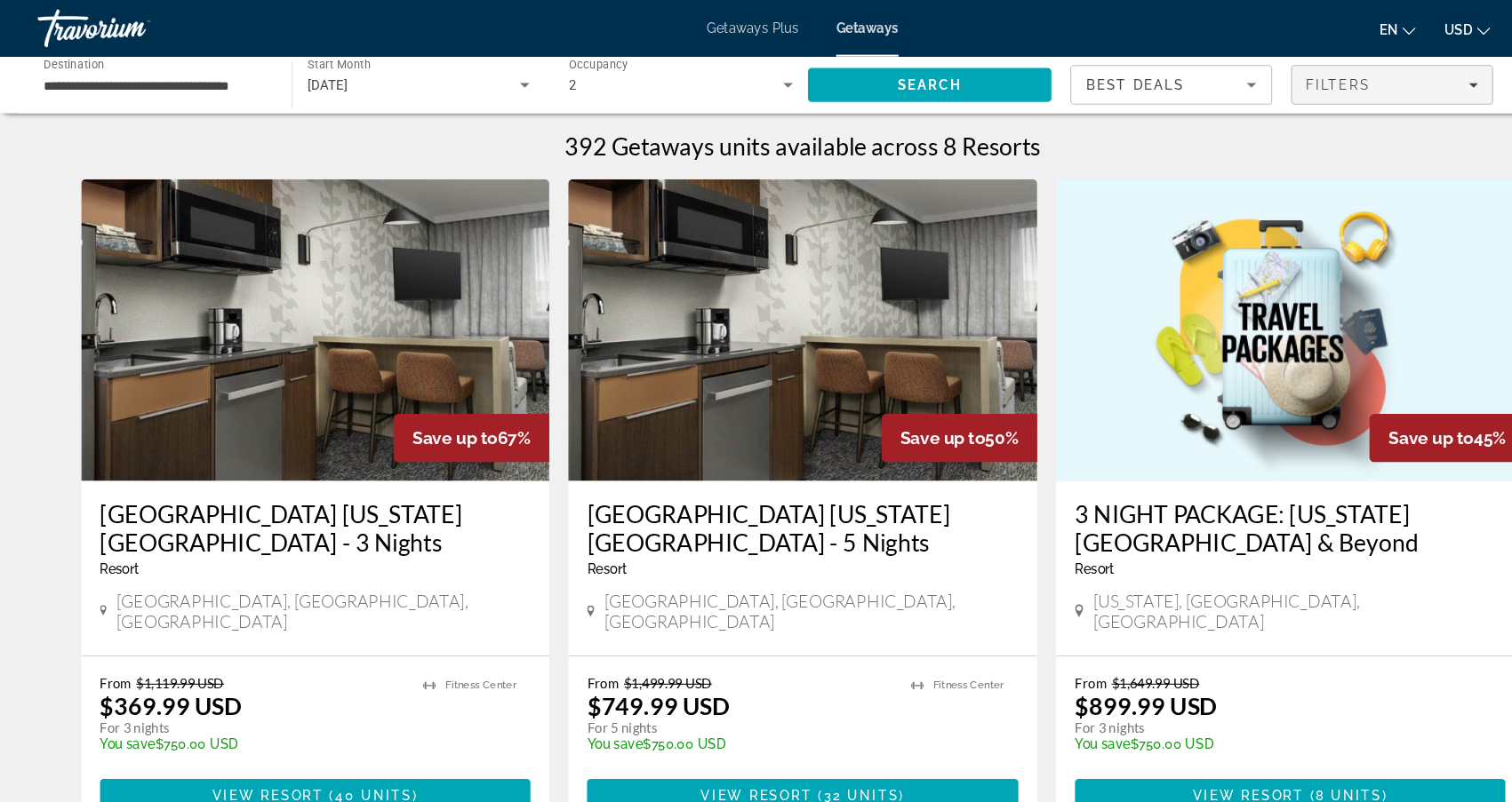
click at [1386, 75] on div "Filters" at bounding box center [1311, 80] width 162 height 14
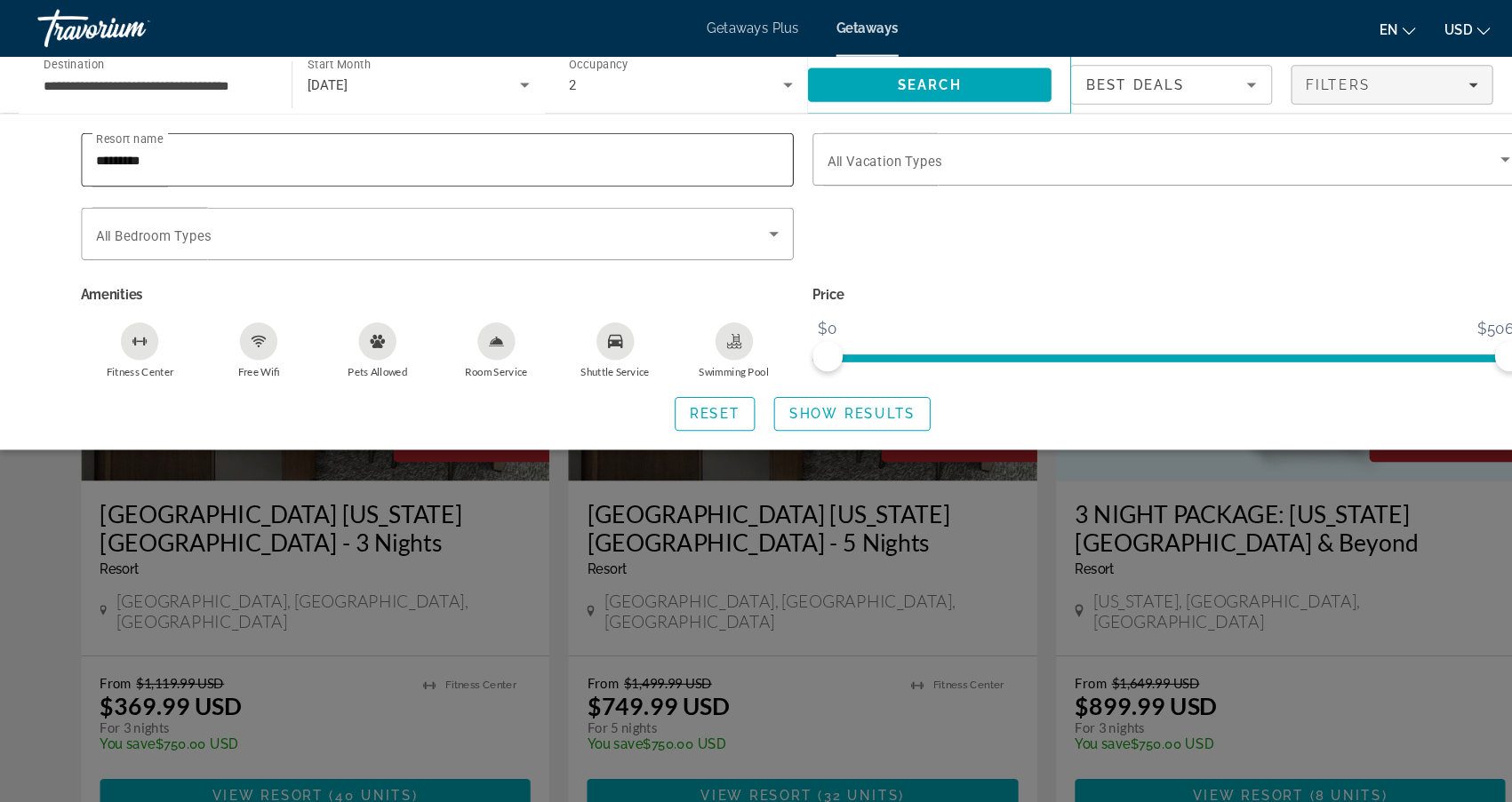
click at [398, 143] on input "********" at bounding box center [412, 151] width 642 height 22
type input "**********"
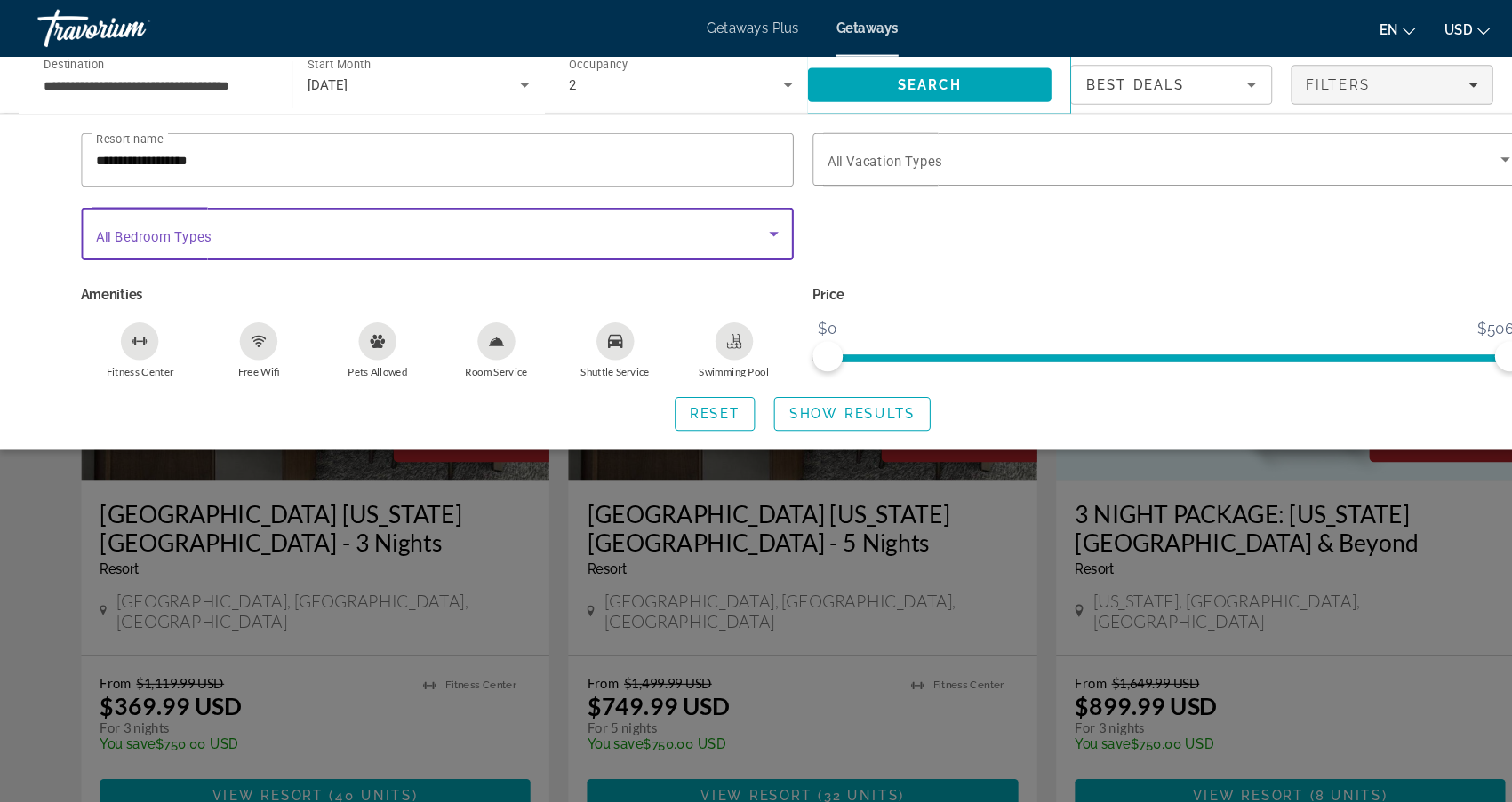
click at [724, 224] on icon "Search widget" at bounding box center [729, 220] width 22 height 22
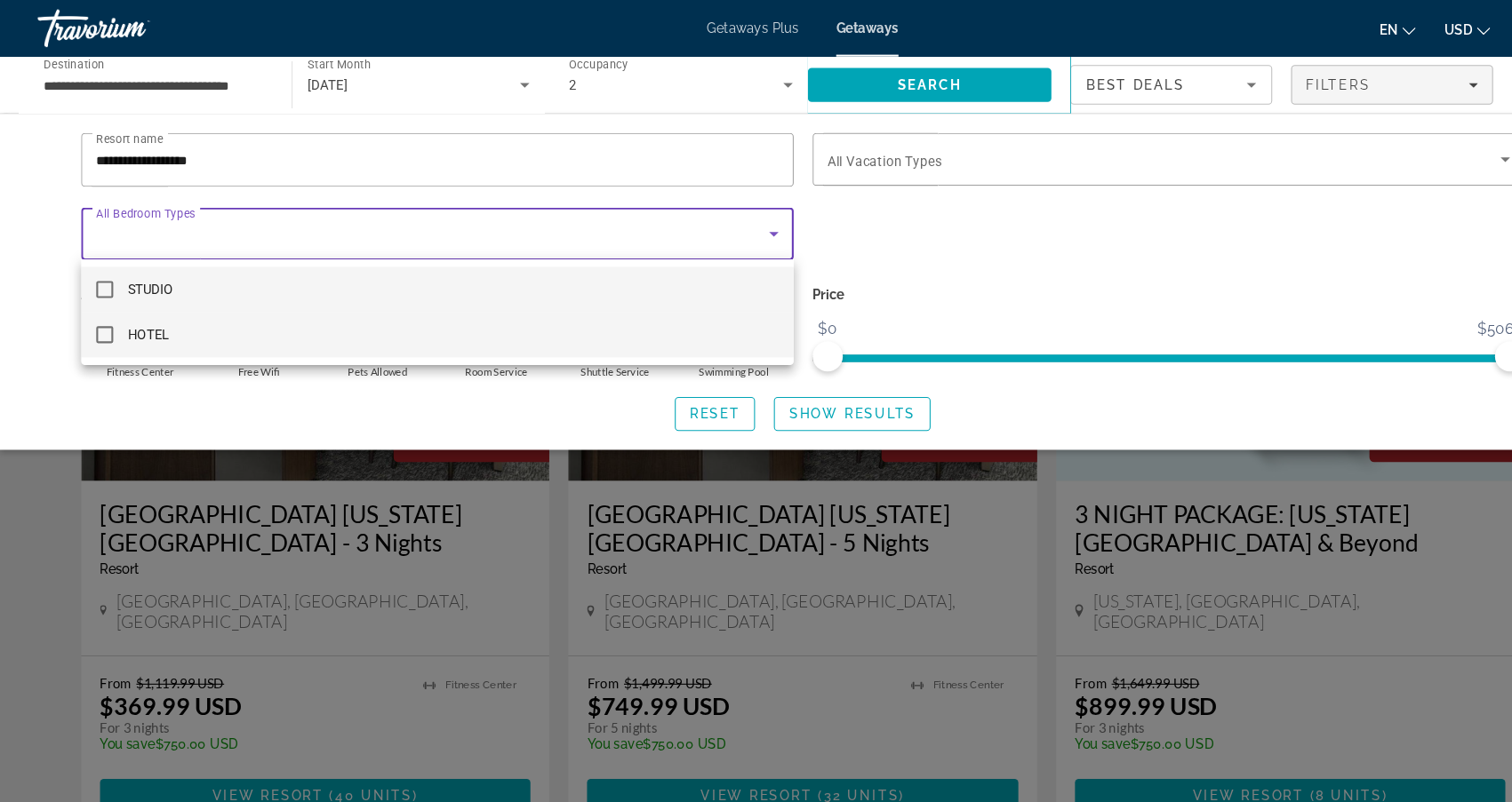
click at [174, 315] on mat-option "HOTEL" at bounding box center [412, 315] width 671 height 43
click at [171, 278] on mat-option "STUDIO" at bounding box center [412, 273] width 671 height 43
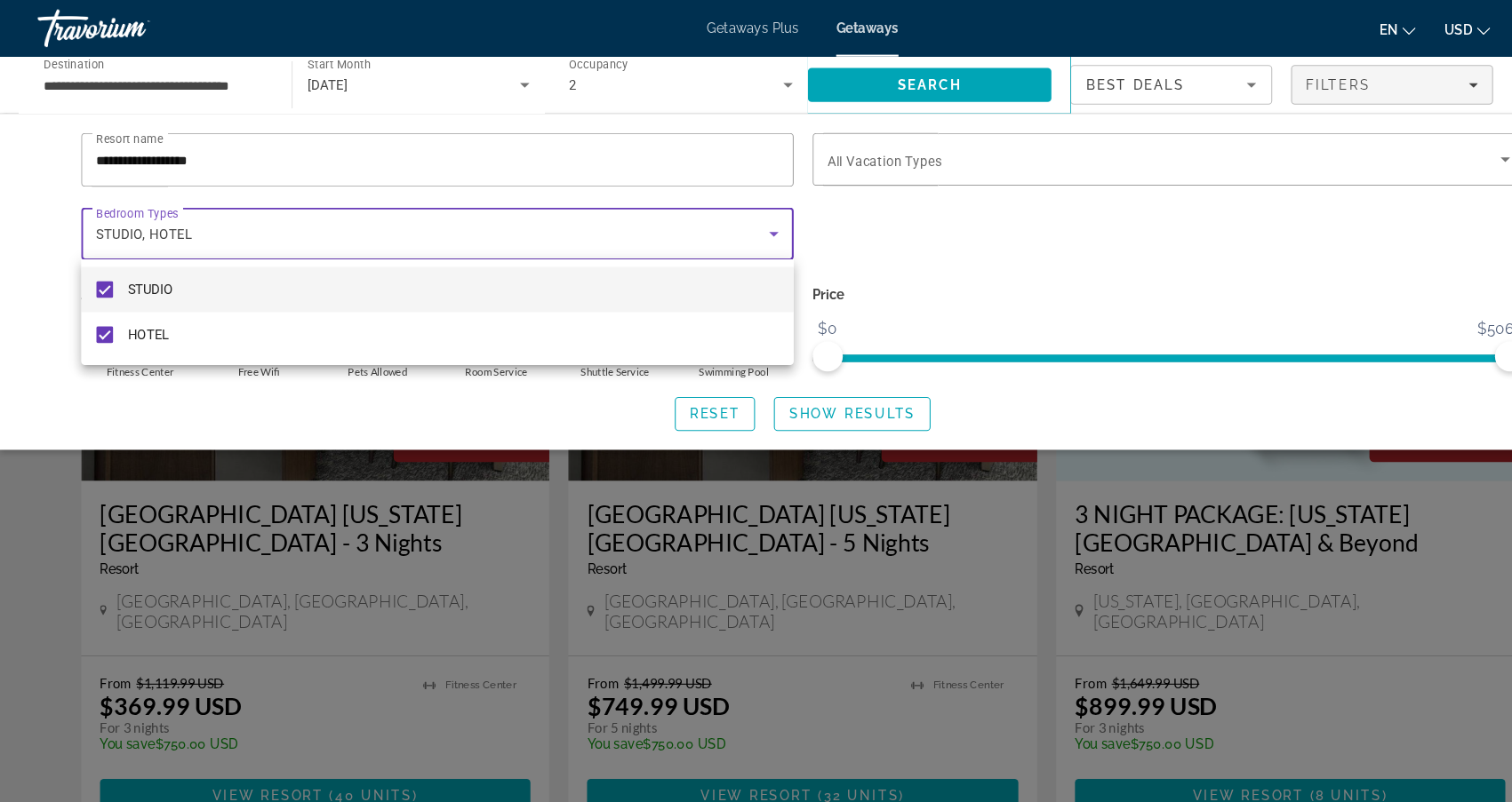
click at [824, 392] on div at bounding box center [756, 401] width 1512 height 802
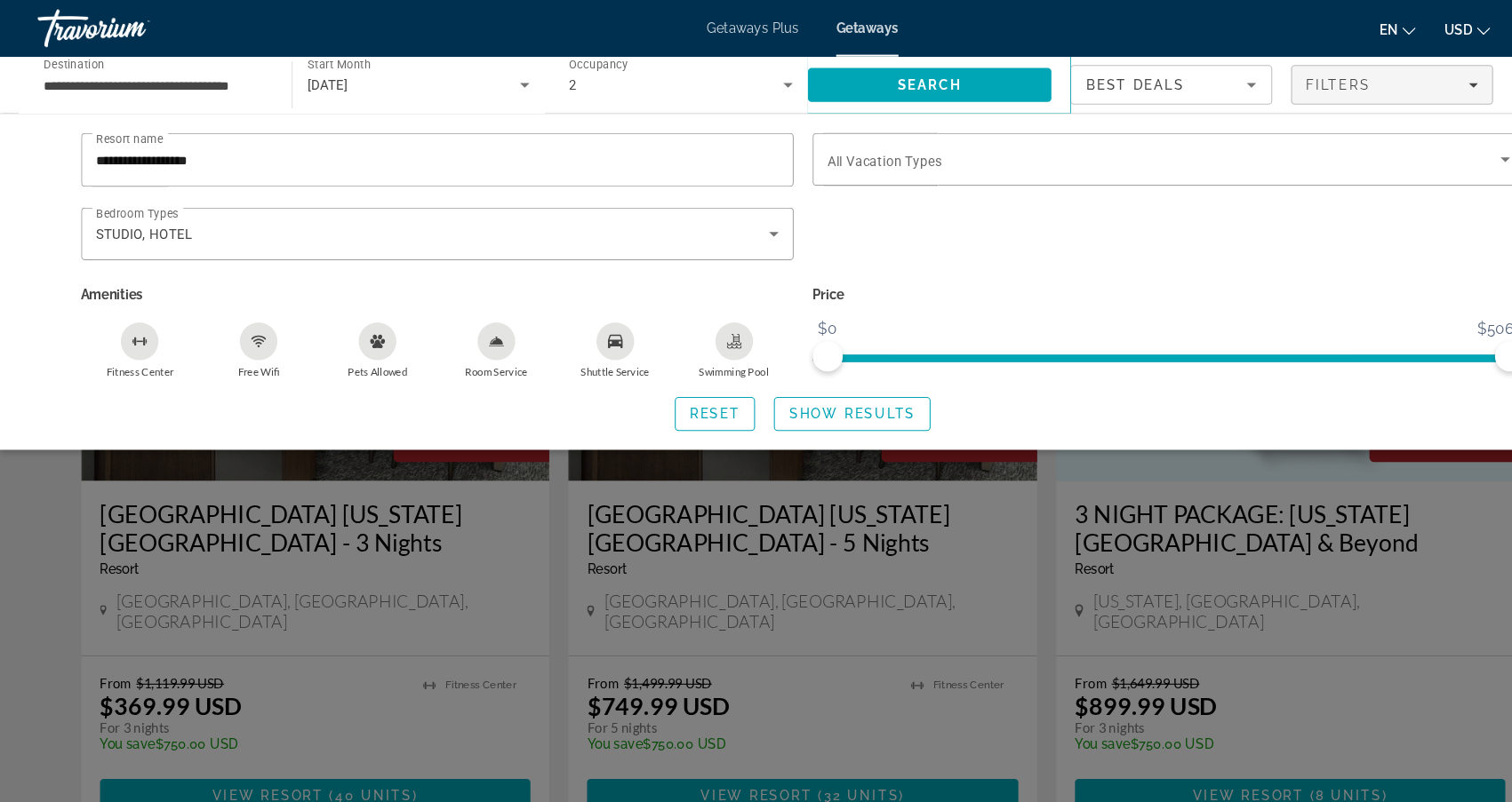
drag, startPoint x: 1073, startPoint y: 260, endPoint x: 880, endPoint y: 253, distance: 193.1
click at [880, 253] on div "Search widget" at bounding box center [1101, 229] width 689 height 69
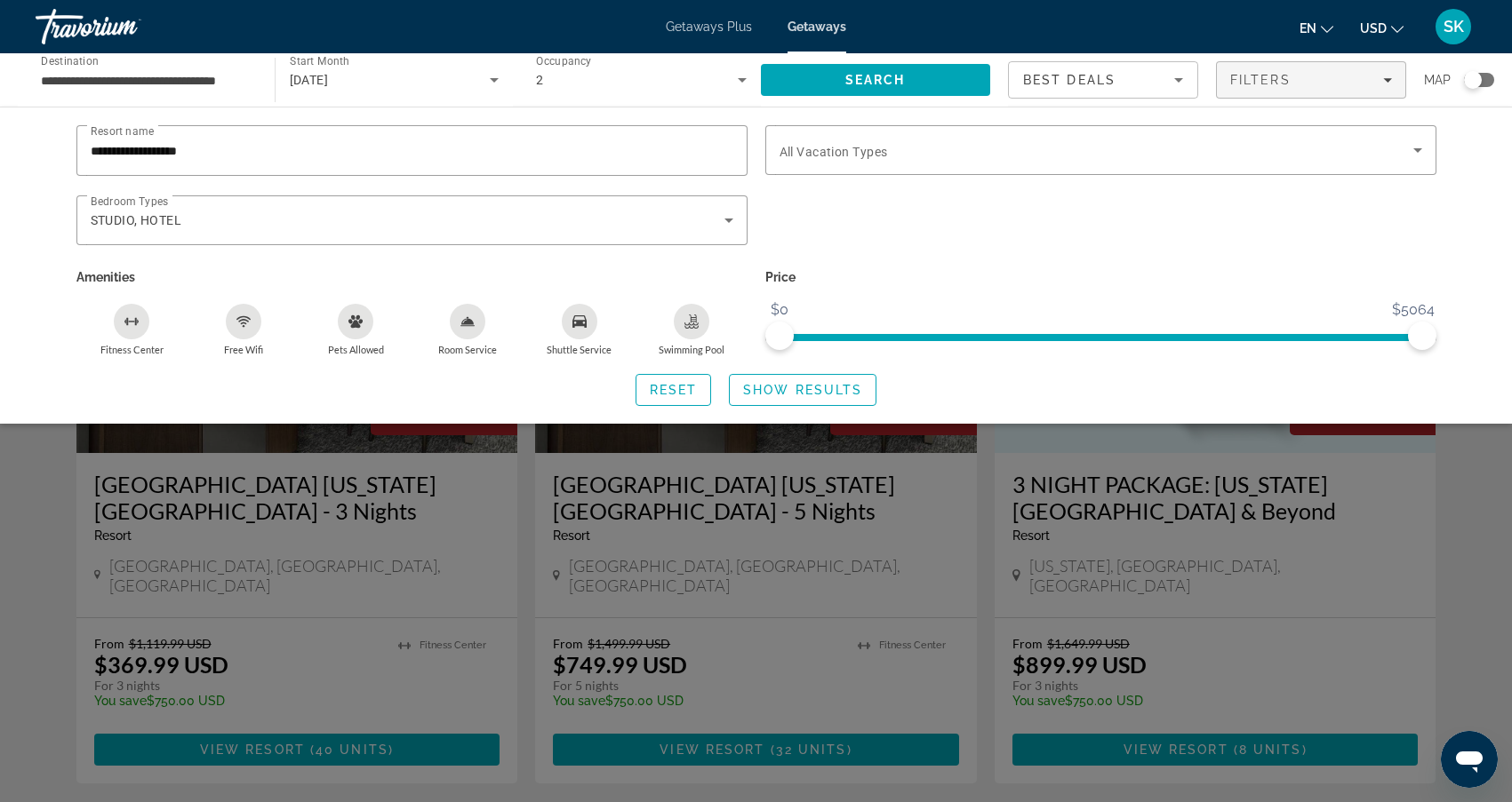
click at [351, 321] on icon "Pets Allowed" at bounding box center [355, 321] width 14 height 12
click at [820, 393] on span "Show Results" at bounding box center [802, 389] width 119 height 14
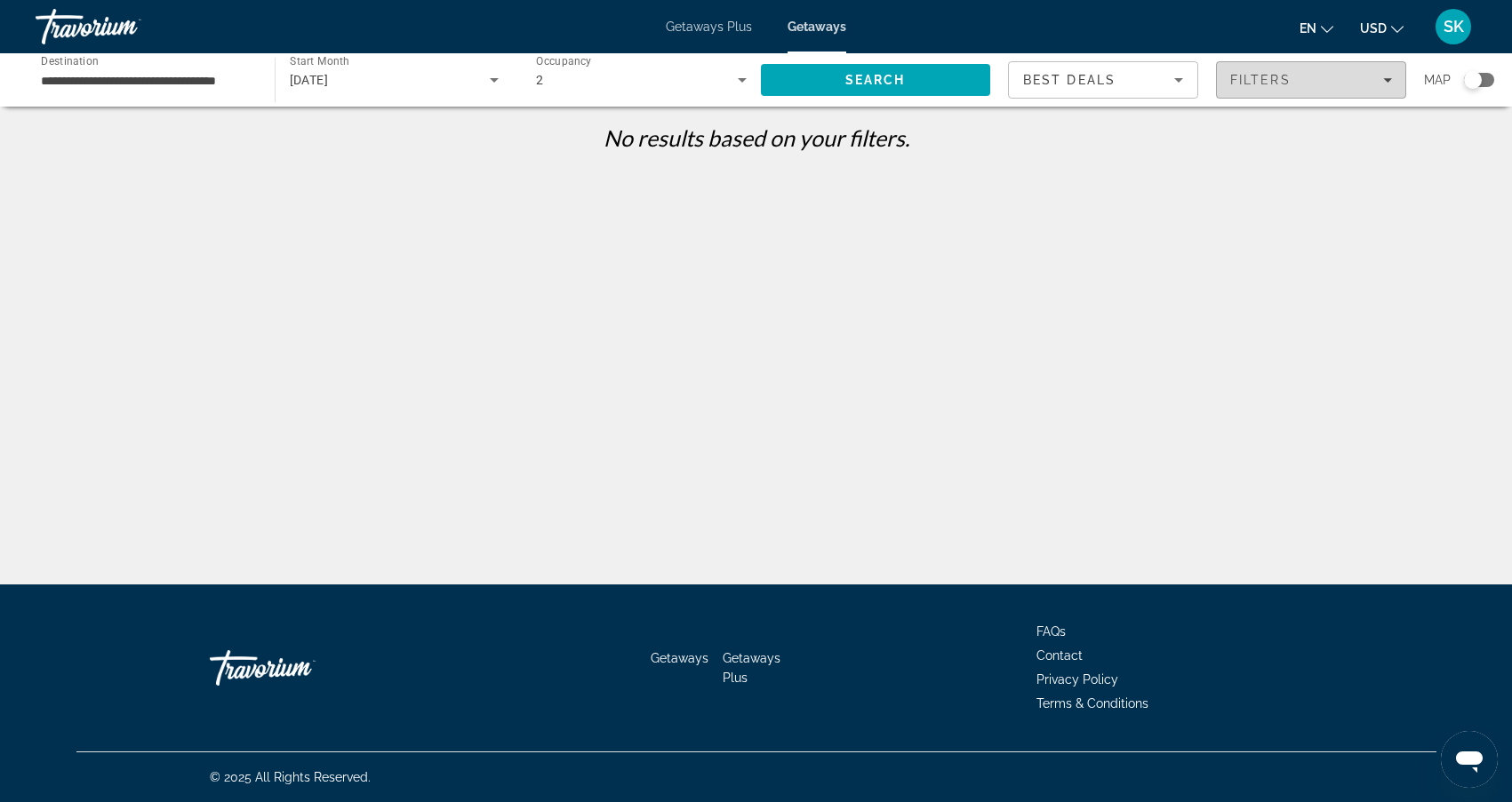
click at [1282, 80] on span "Filters" at bounding box center [1261, 80] width 61 height 14
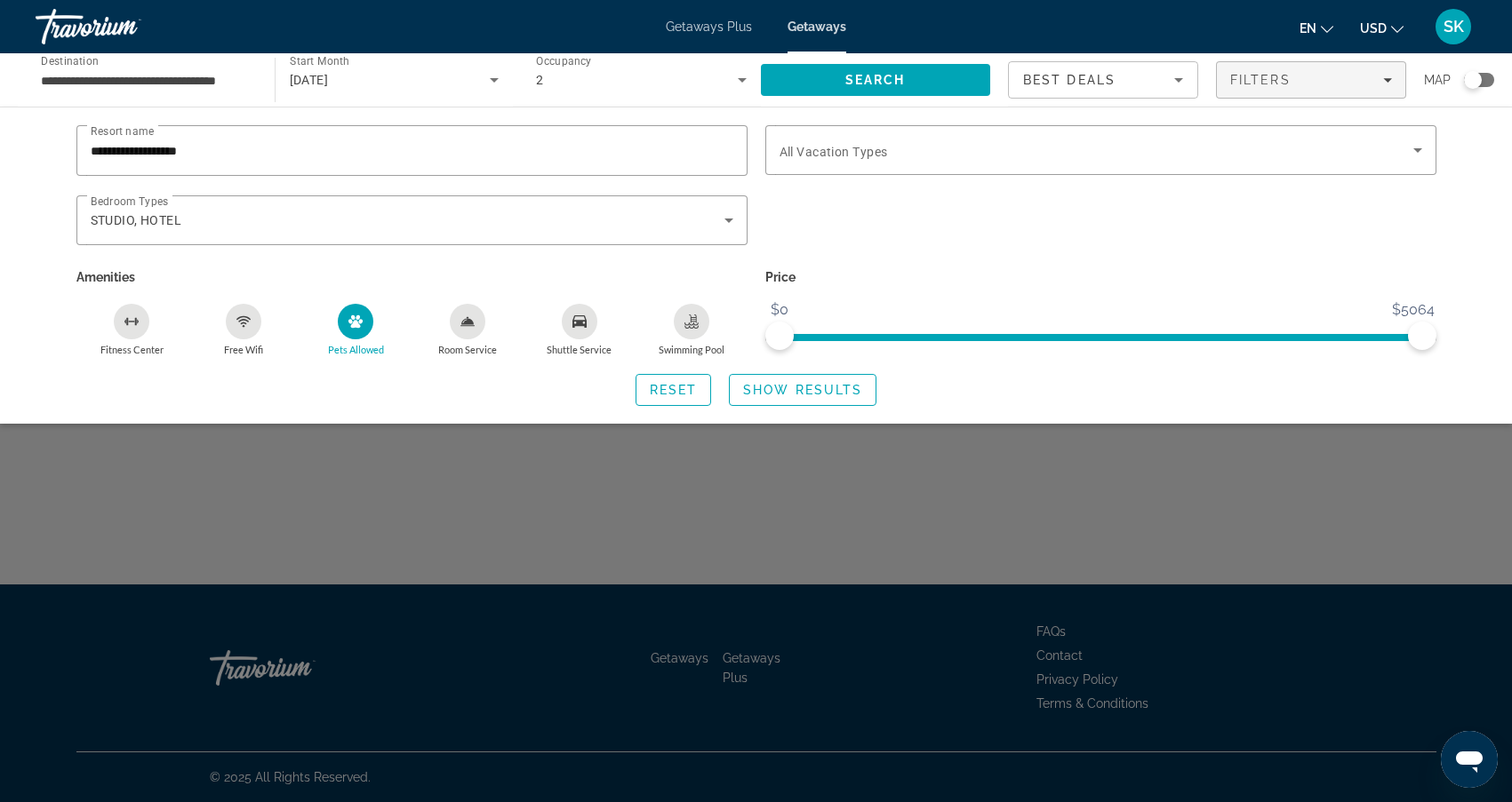
click at [347, 318] on div "Pets Allowed" at bounding box center [356, 322] width 36 height 36
click at [724, 207] on div "STUDIO, HOTEL" at bounding box center [412, 220] width 642 height 50
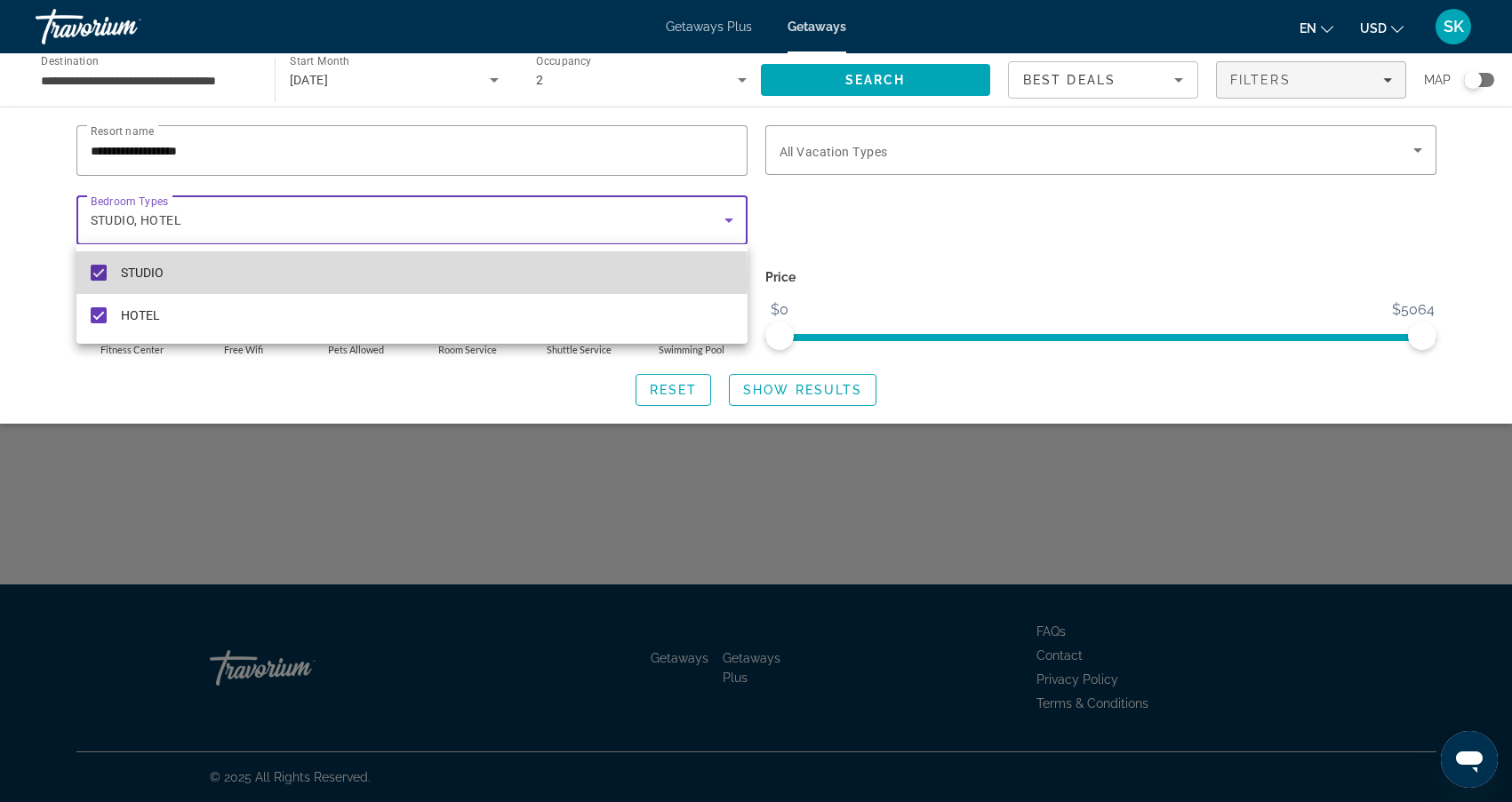
click at [153, 281] on span "STUDIO" at bounding box center [142, 273] width 43 height 22
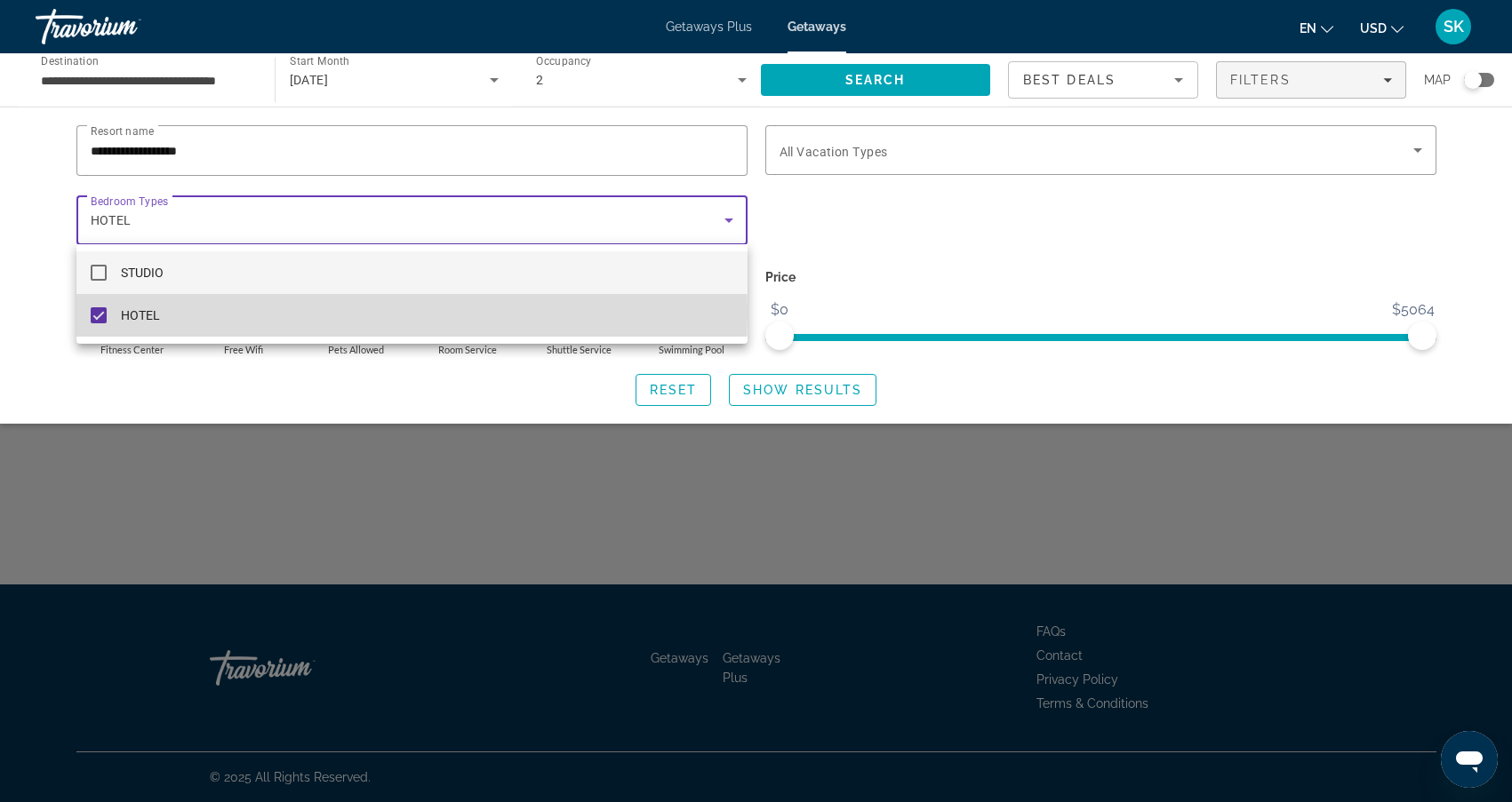
click at [153, 312] on span "HOTEL" at bounding box center [140, 315] width 39 height 22
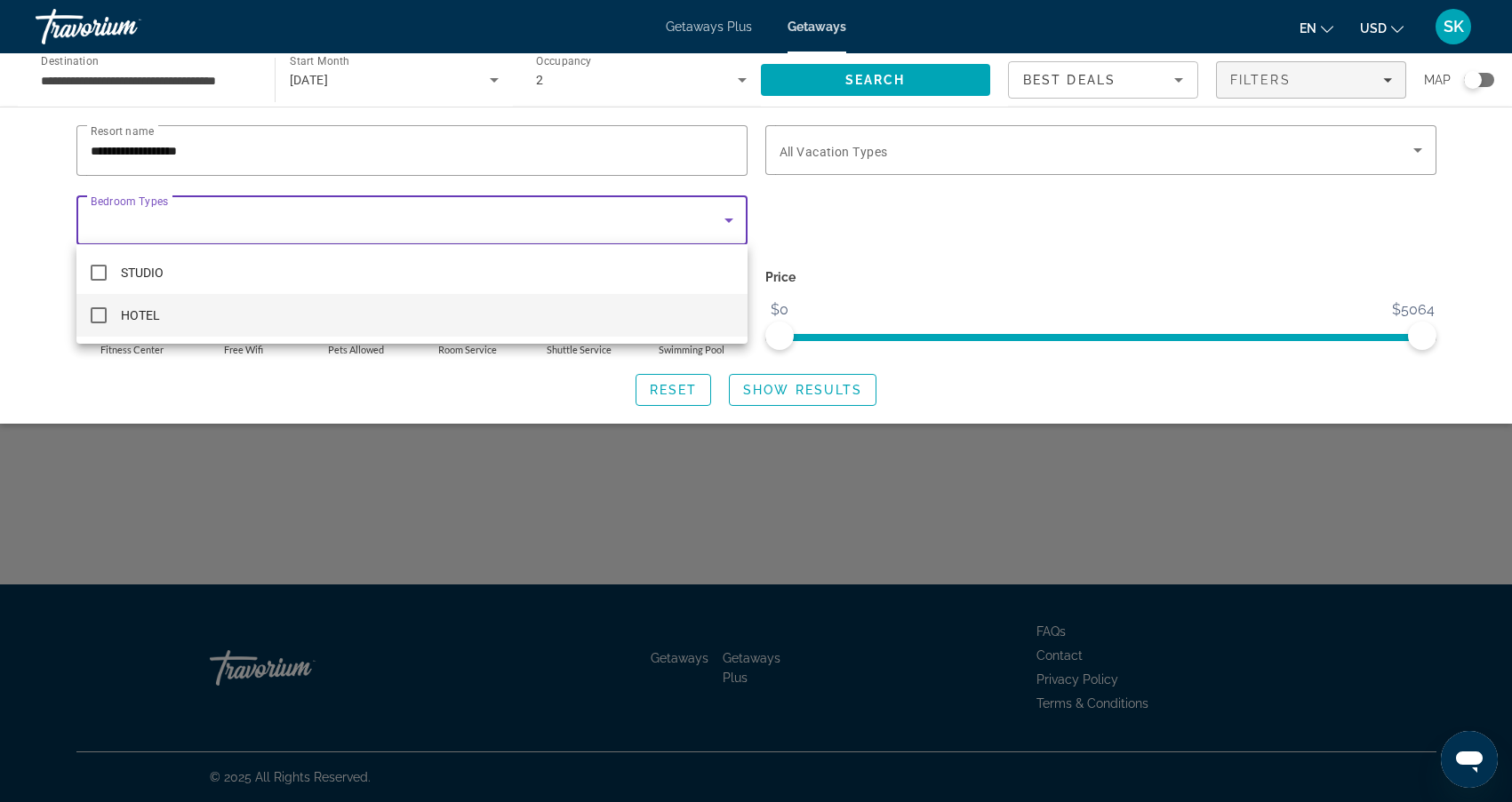
click at [838, 383] on div at bounding box center [756, 401] width 1512 height 802
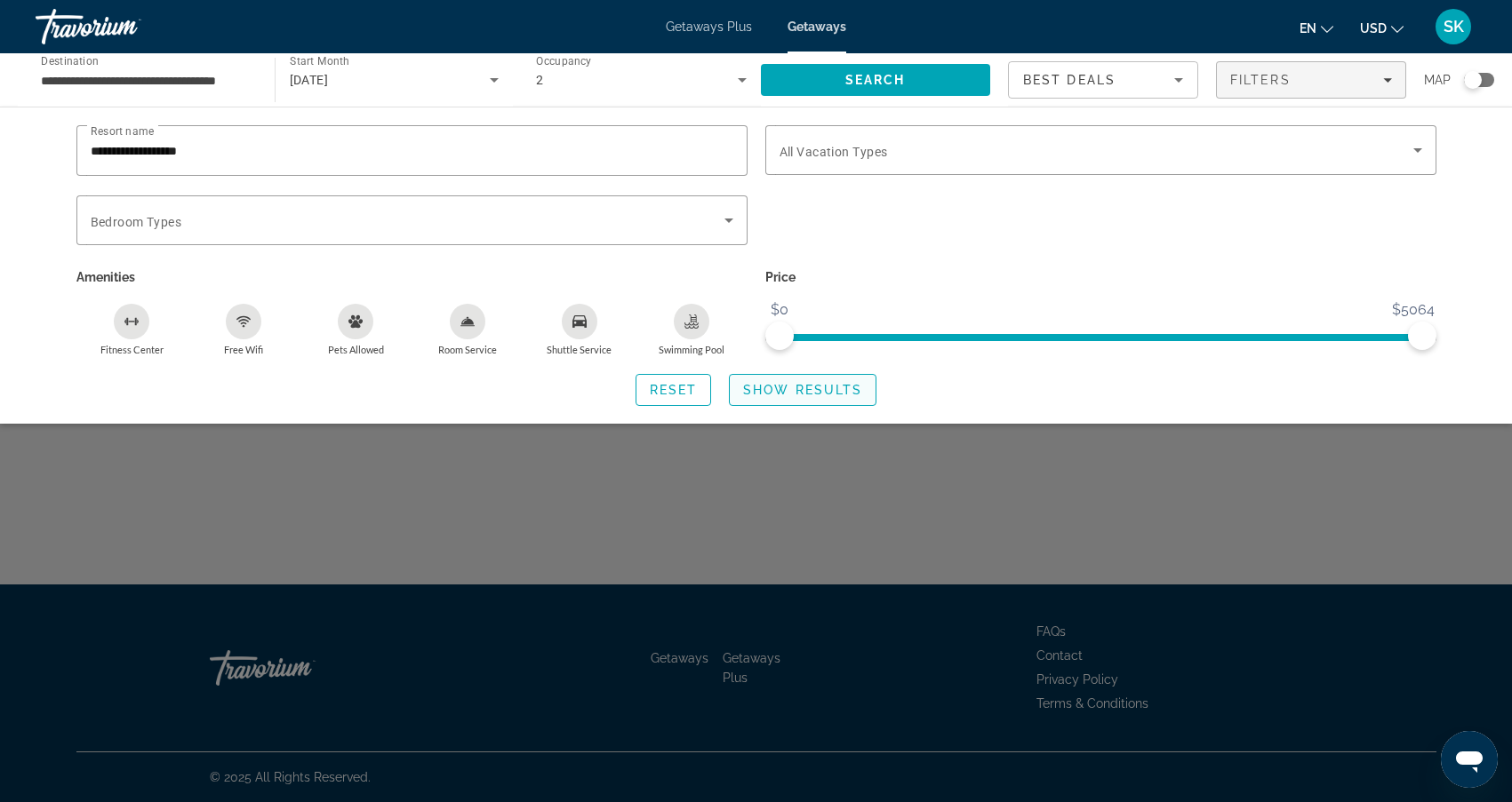
click at [797, 396] on span "Show Results" at bounding box center [802, 389] width 119 height 14
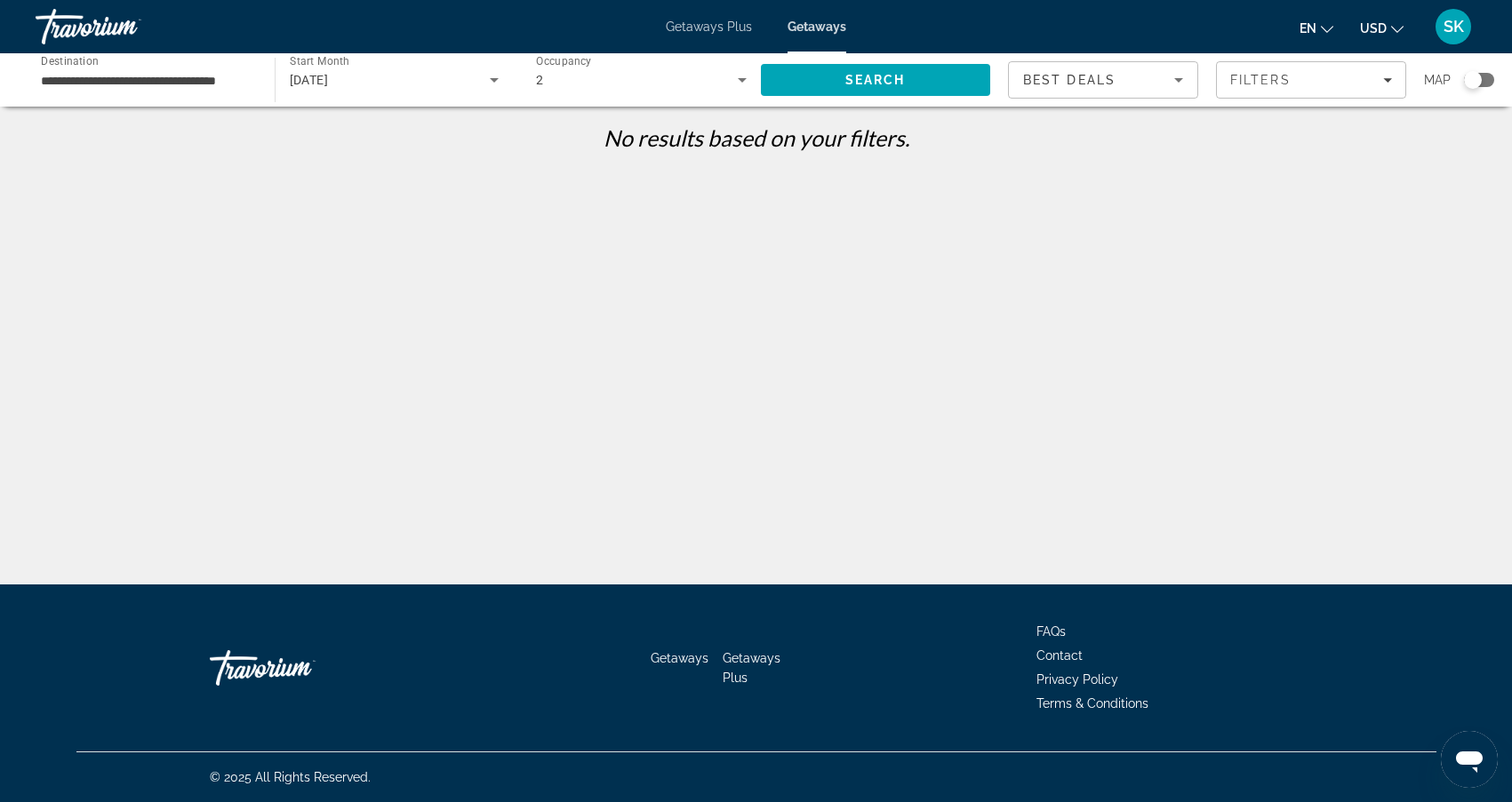
click at [1481, 80] on div "Search widget" at bounding box center [1472, 80] width 18 height 18
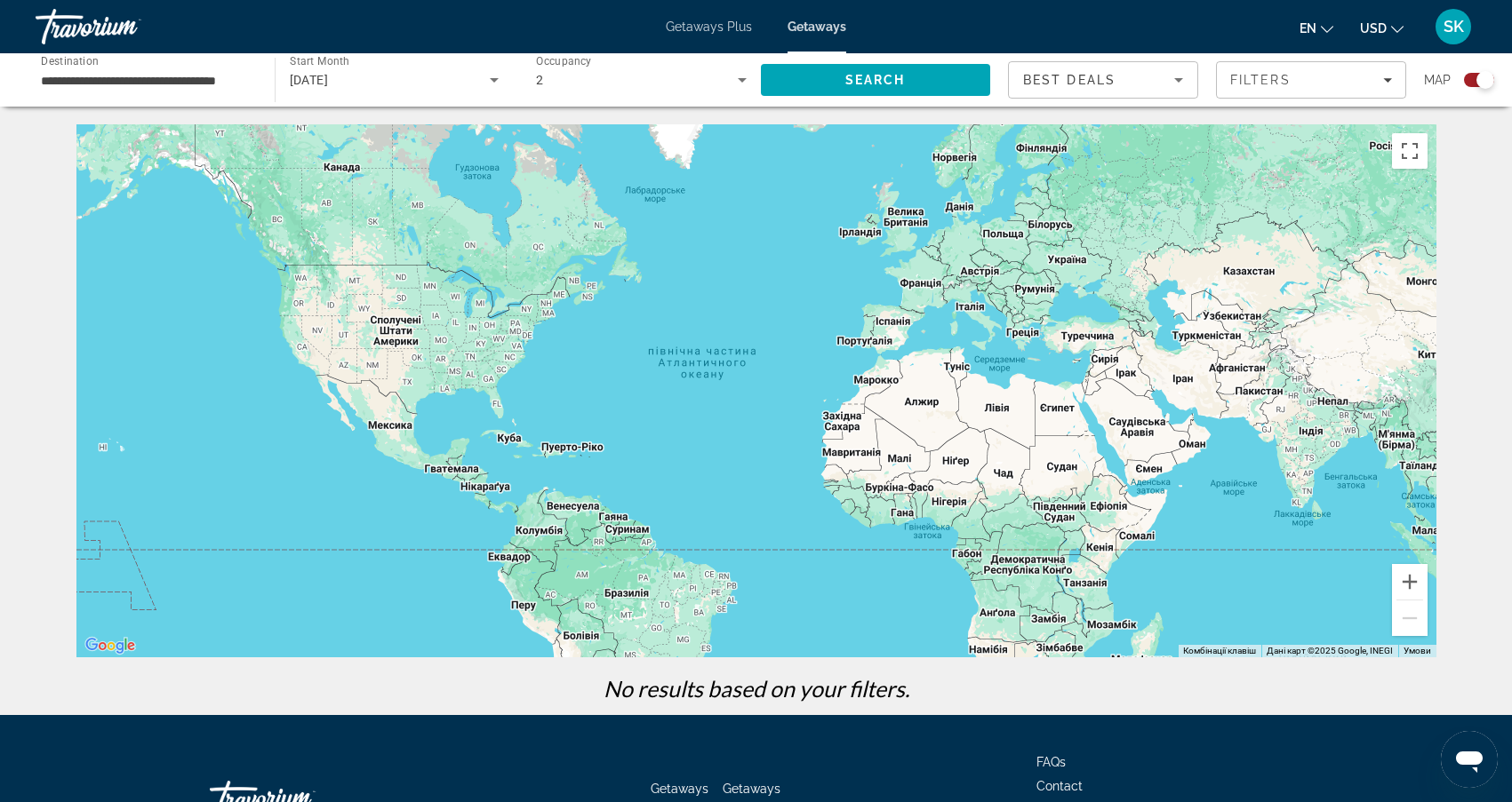
click at [510, 343] on div "Main content" at bounding box center [757, 390] width 1360 height 533
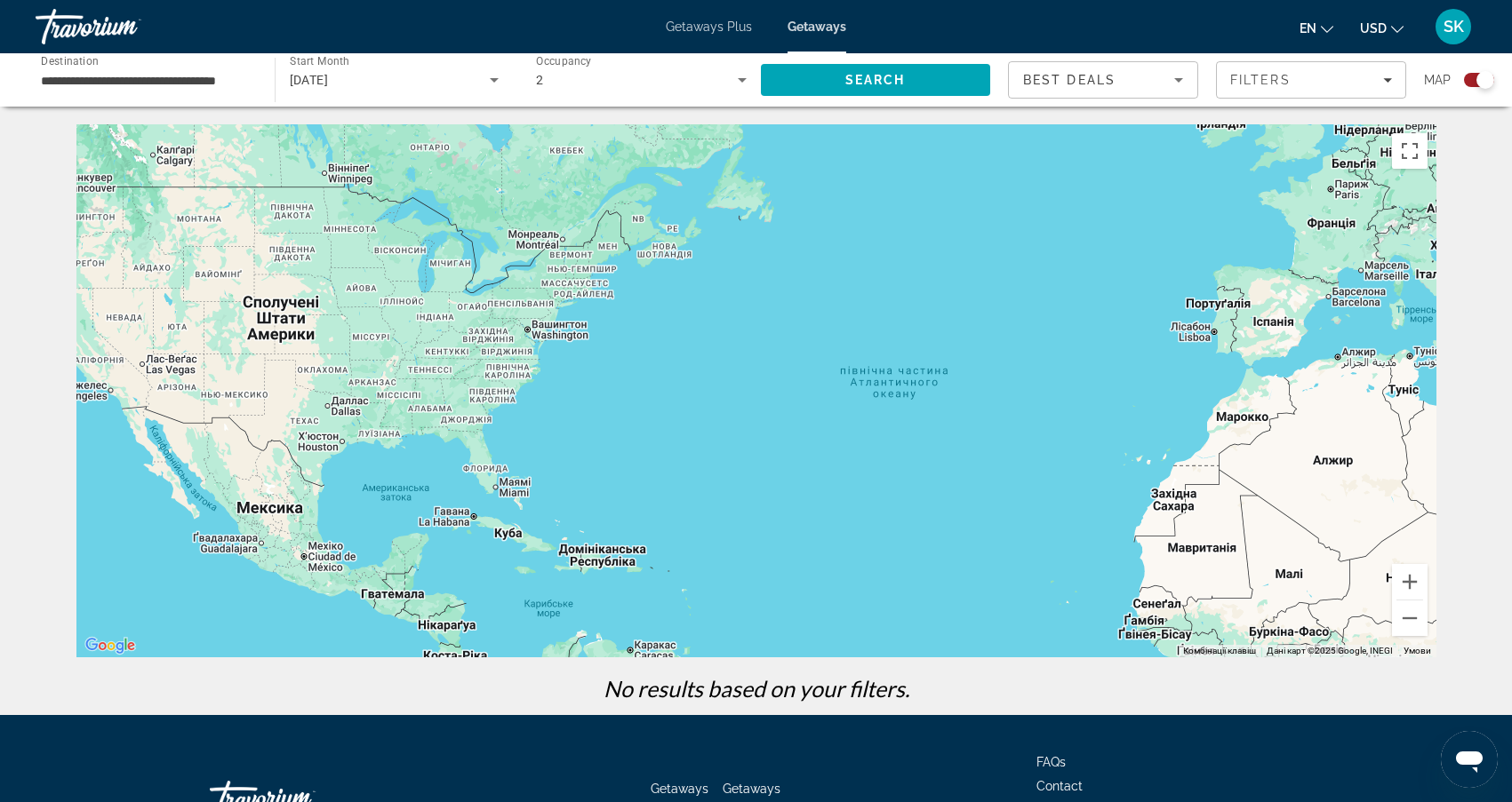
click at [510, 343] on div "Main content" at bounding box center [757, 390] width 1360 height 533
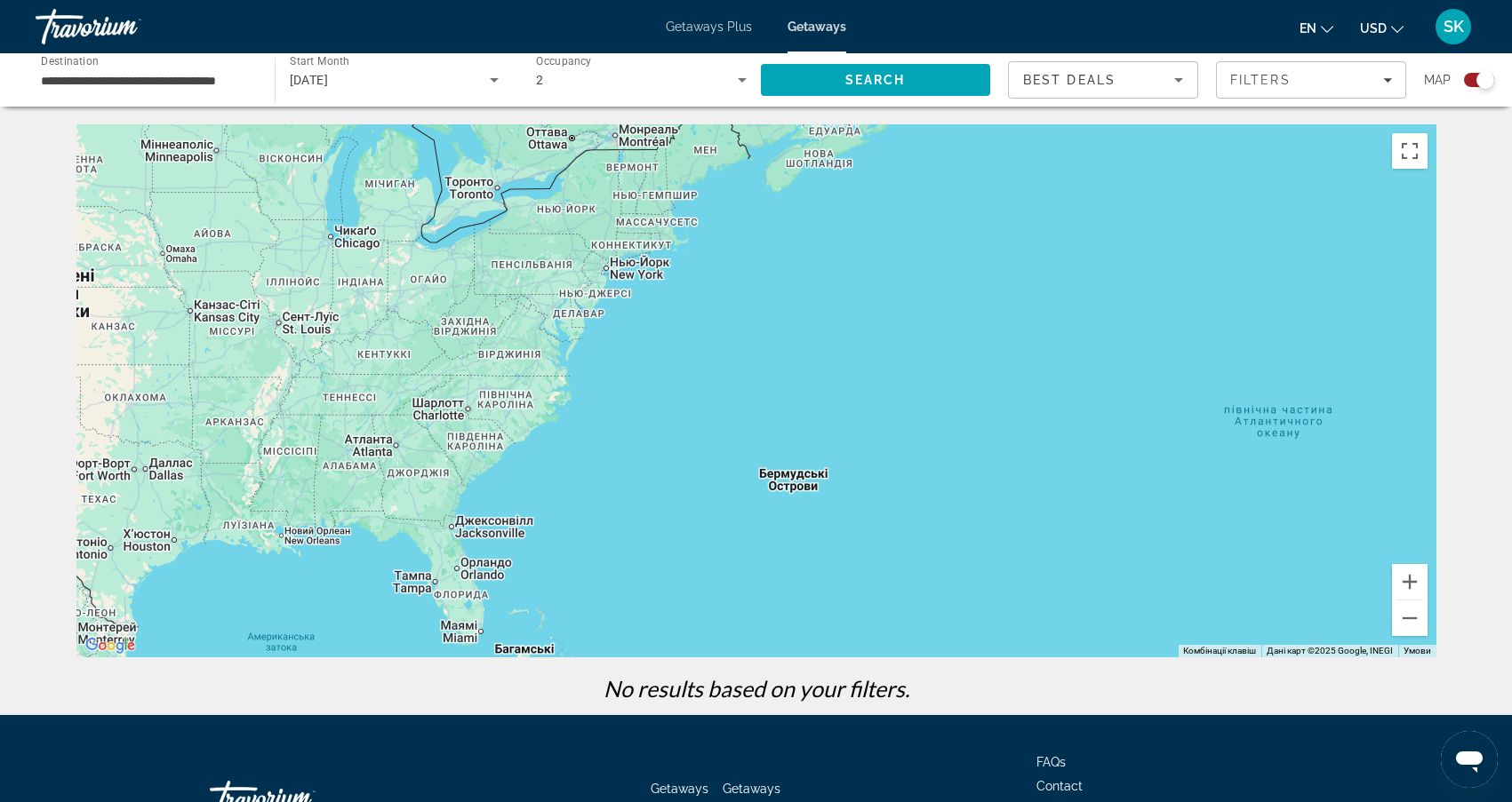
click at [510, 343] on div "Main content" at bounding box center [757, 390] width 1360 height 533
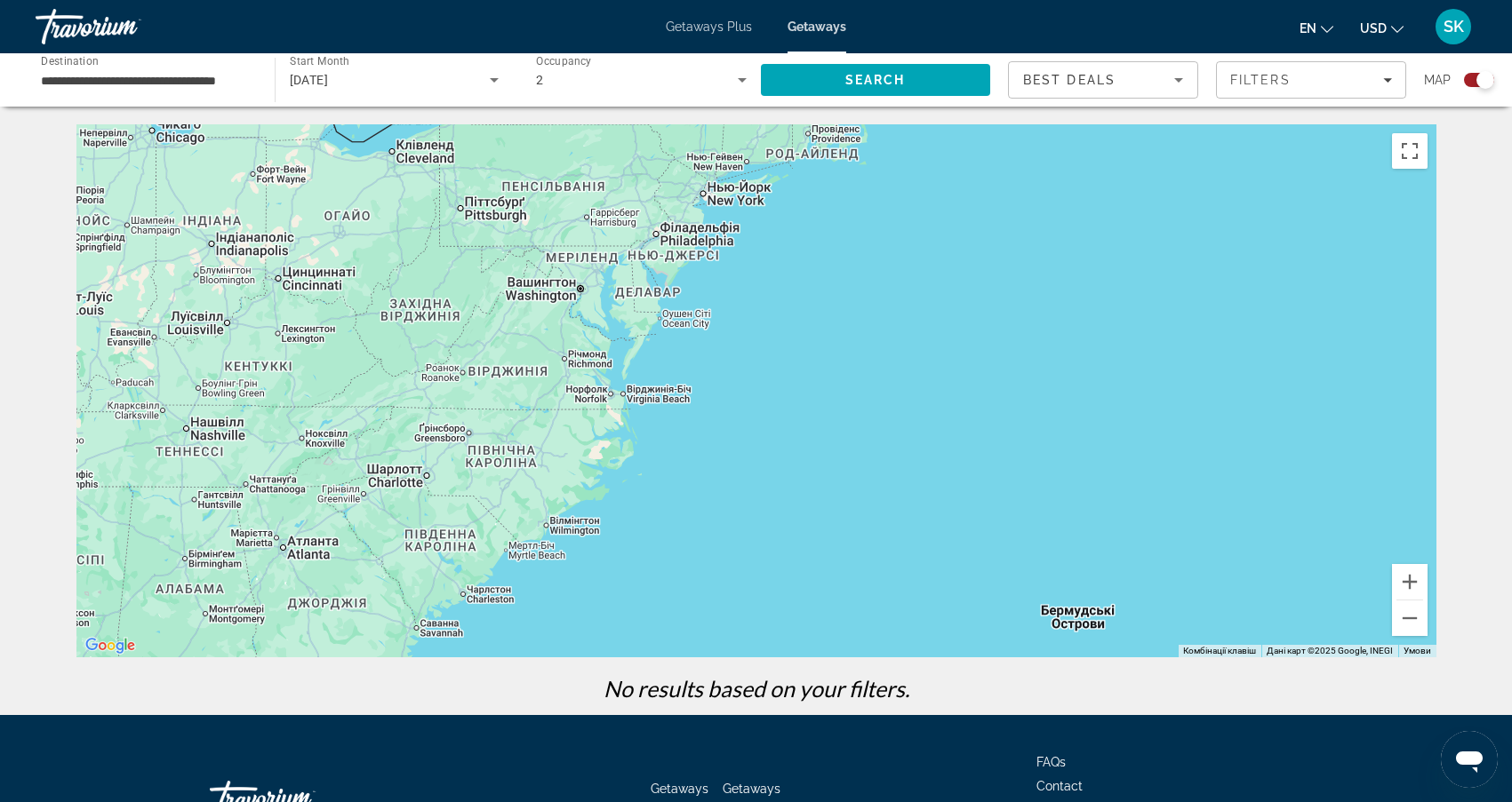
click at [736, 29] on span "Getaways Plus" at bounding box center [709, 27] width 86 height 14
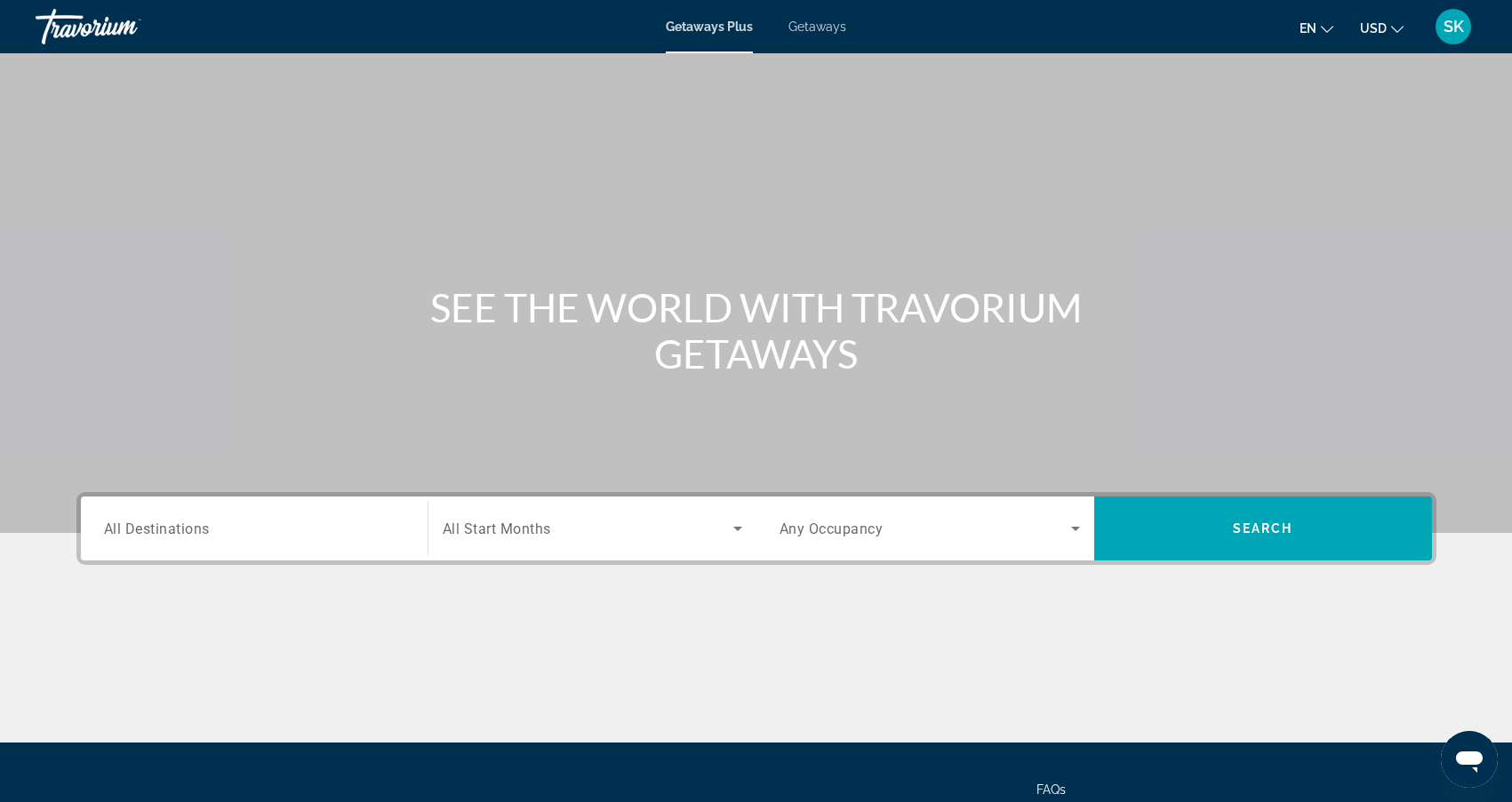
click at [244, 522] on input "Destination All Destinations" at bounding box center [254, 529] width 300 height 22
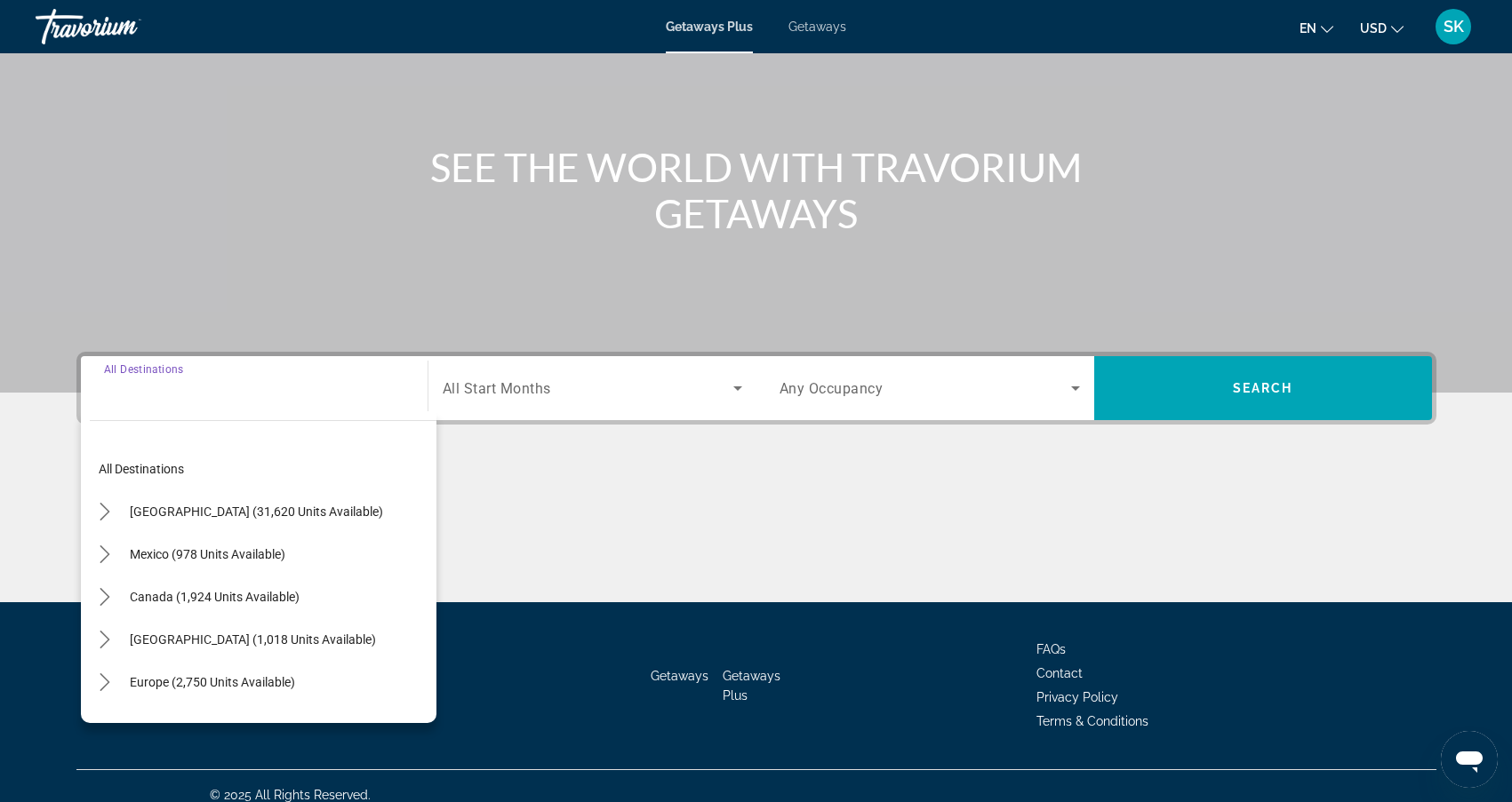
scroll to position [158, 0]
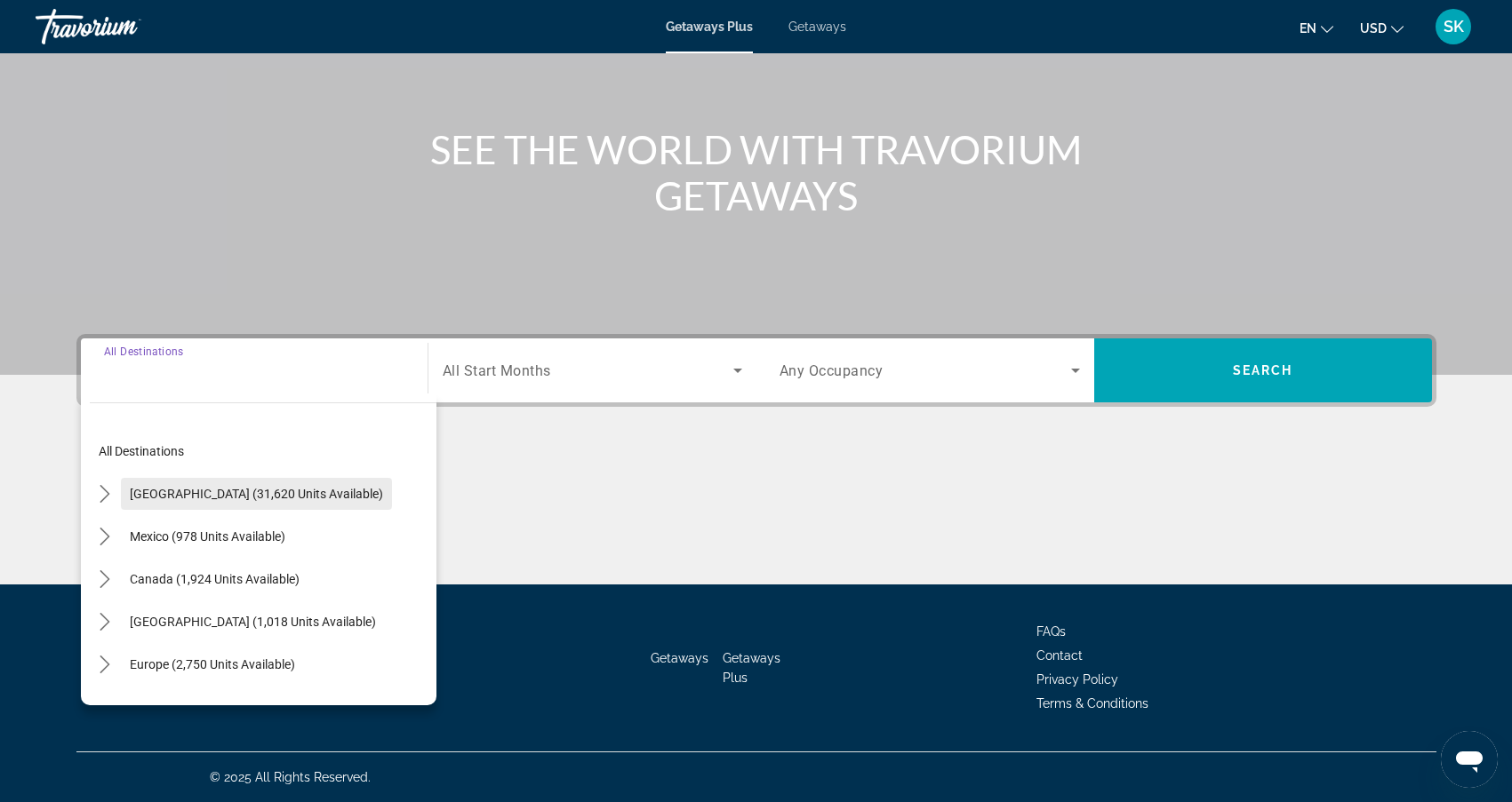
click at [245, 496] on span "[GEOGRAPHIC_DATA] (31,620 units available)" at bounding box center [256, 493] width 253 height 14
type input "**********"
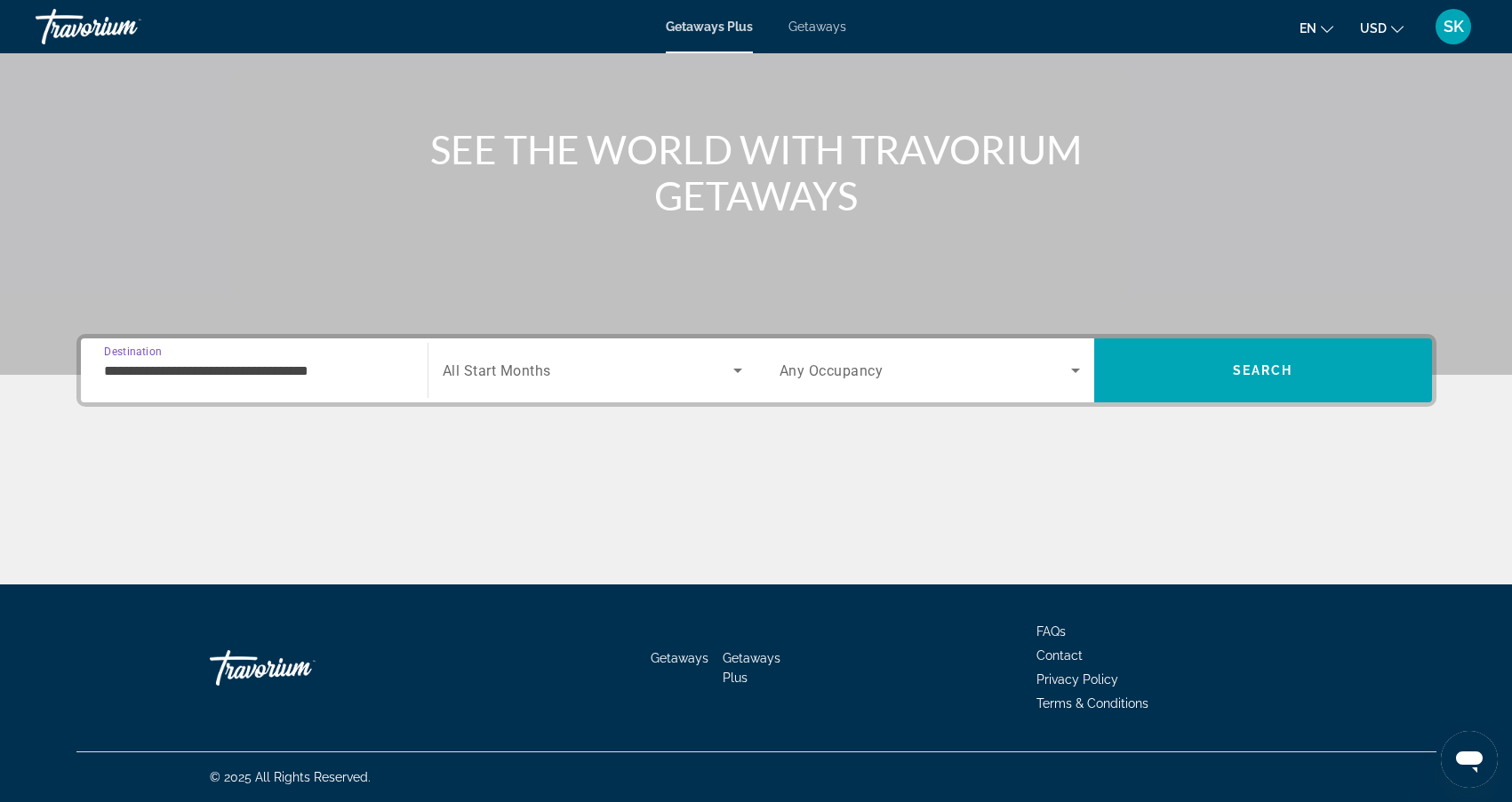
click at [636, 375] on span "Search widget" at bounding box center [587, 370] width 291 height 22
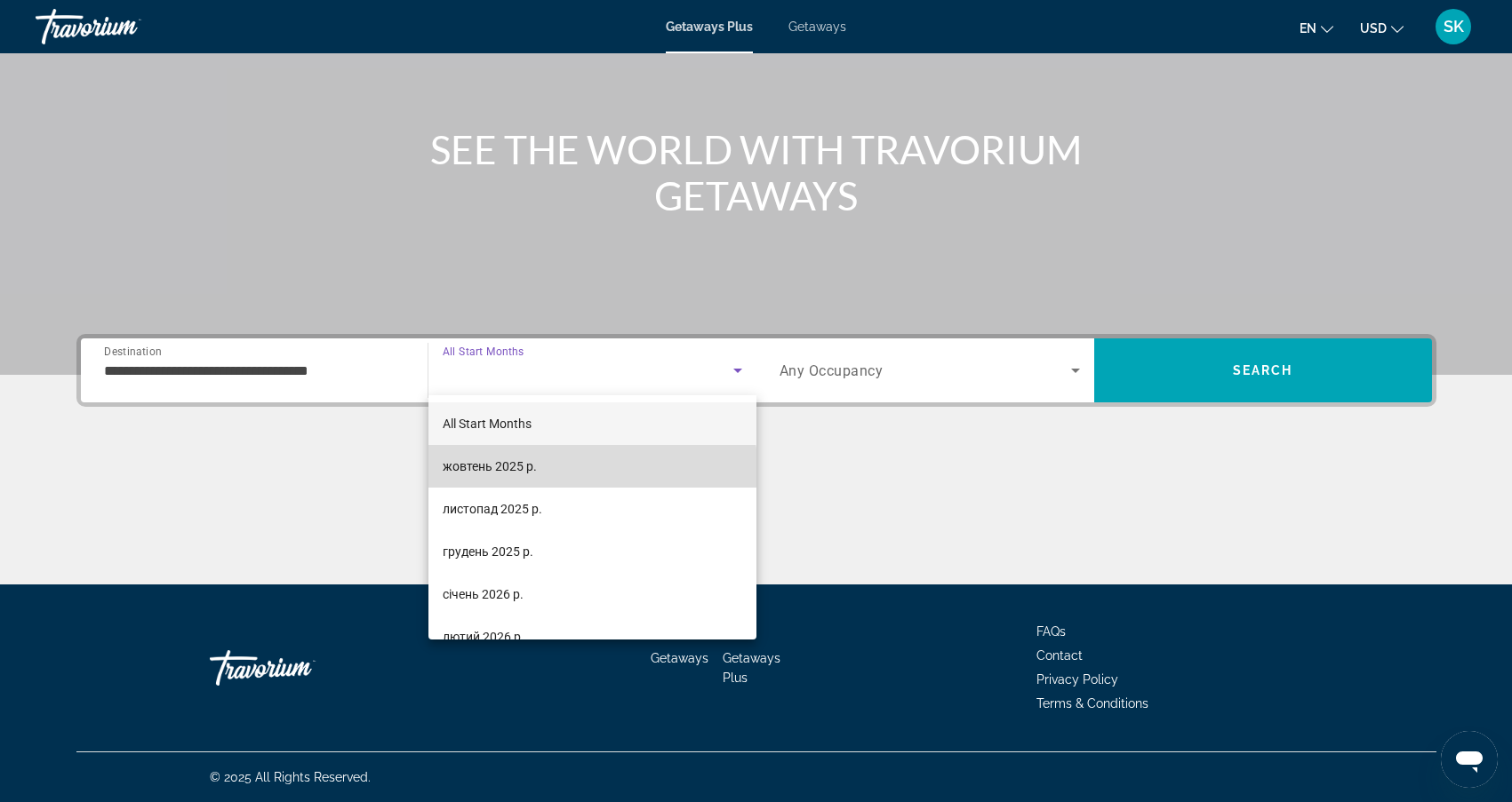
click at [557, 475] on mat-option "жовтень 2025 р." at bounding box center [592, 466] width 328 height 43
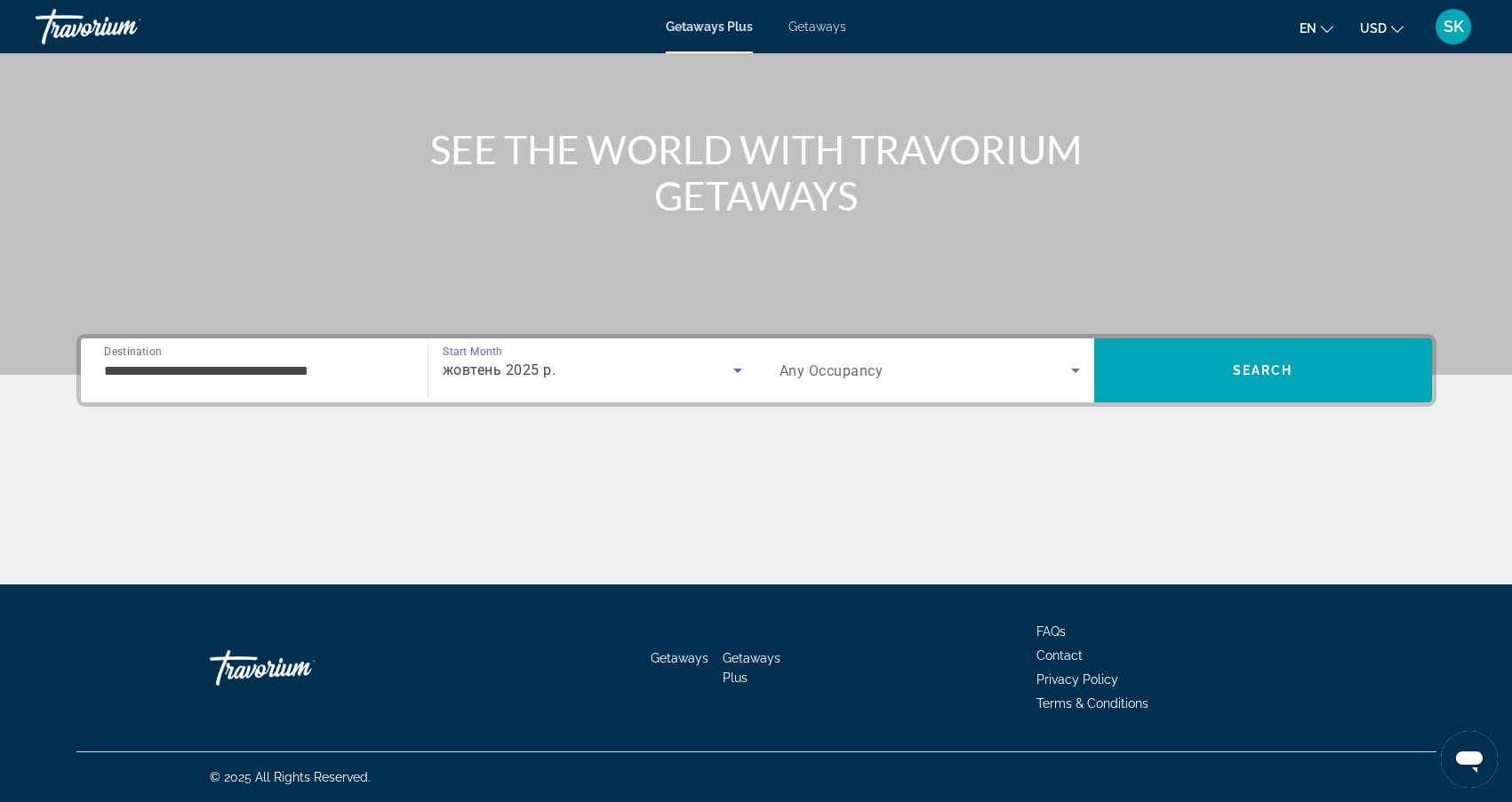
click at [1014, 360] on span "Search widget" at bounding box center [926, 370] width 292 height 22
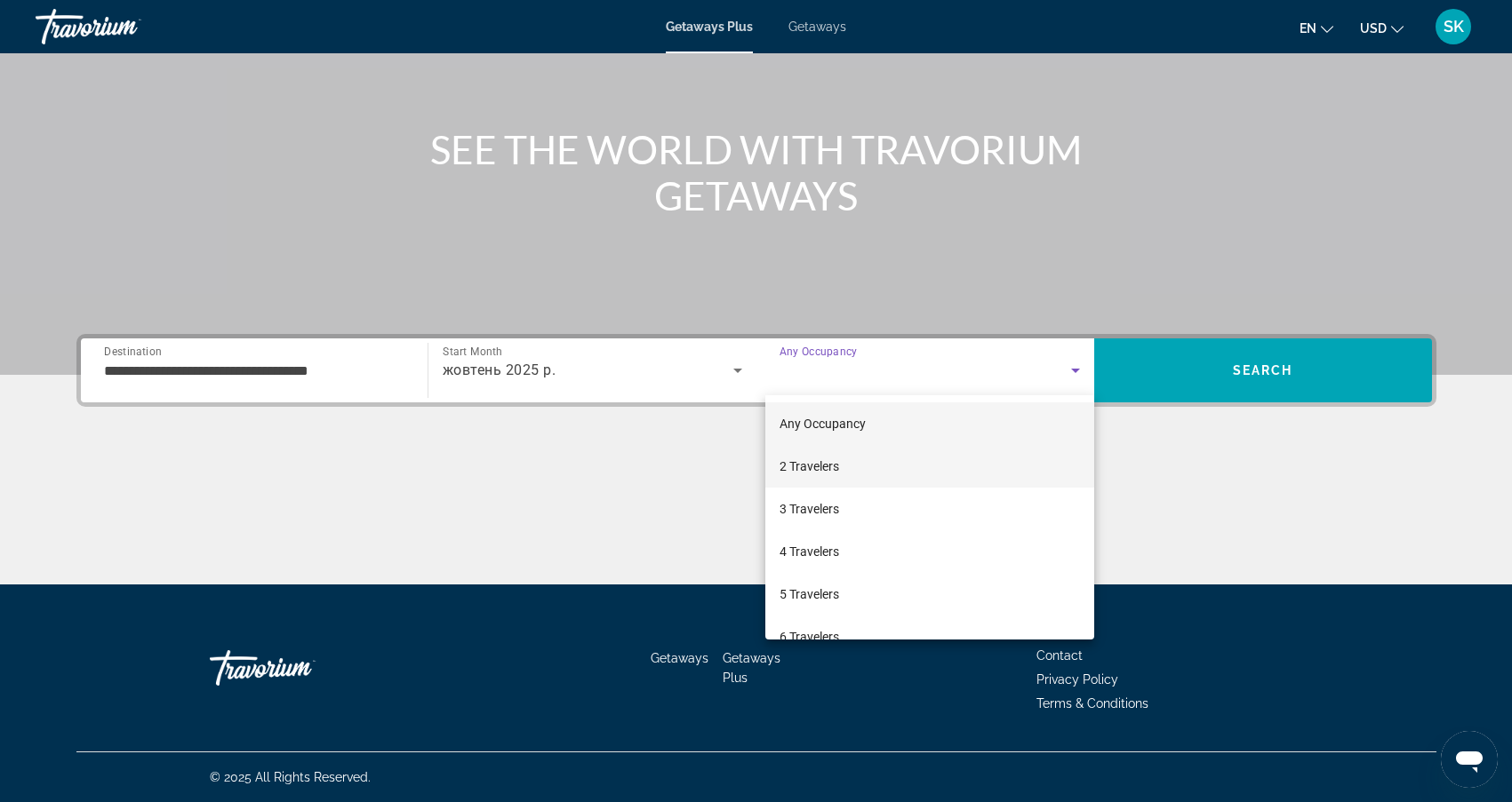
click at [882, 467] on mat-option "2 Travelers" at bounding box center [929, 466] width 329 height 43
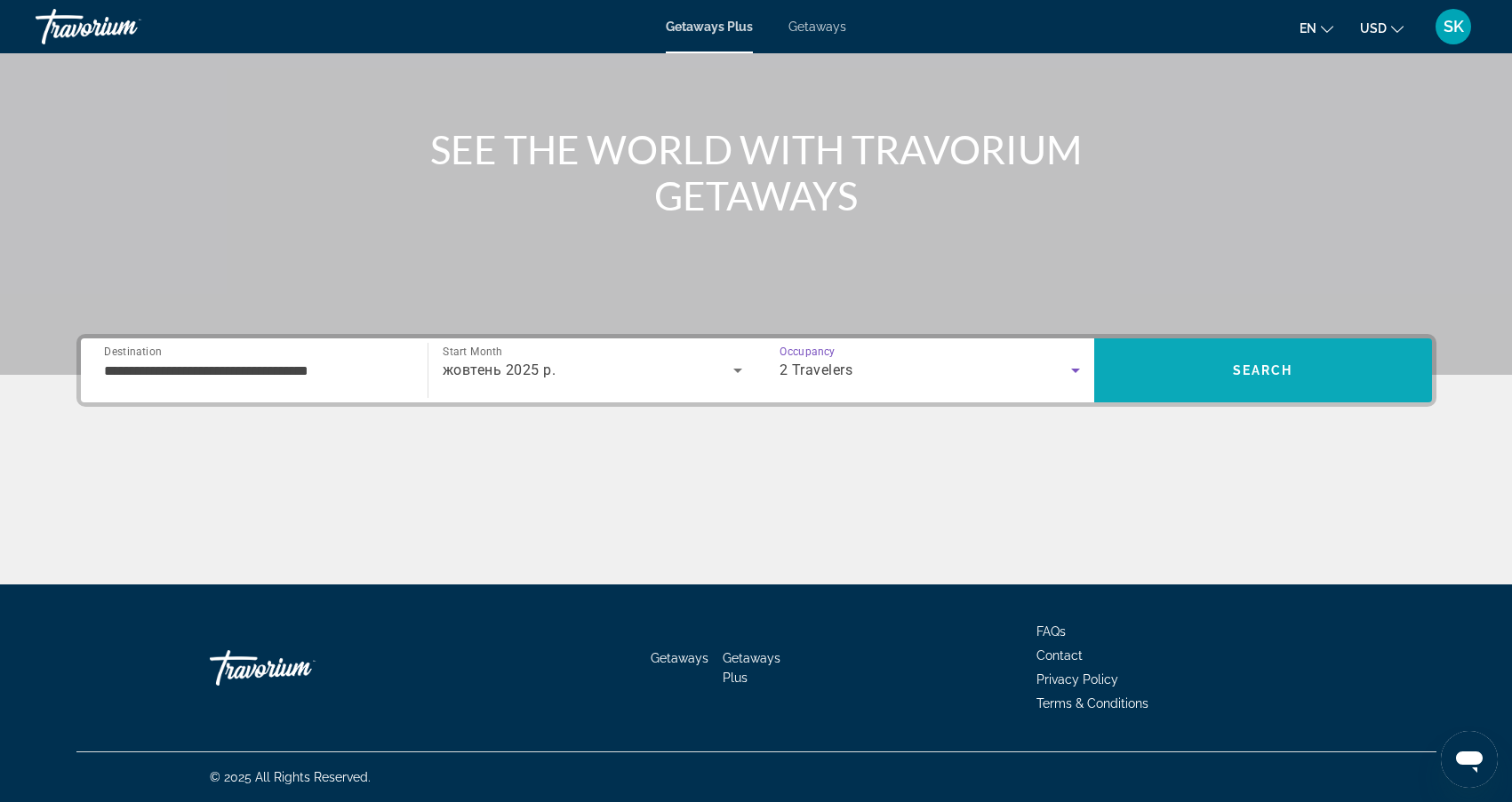
click at [1246, 381] on span "Search" at bounding box center [1263, 370] width 338 height 43
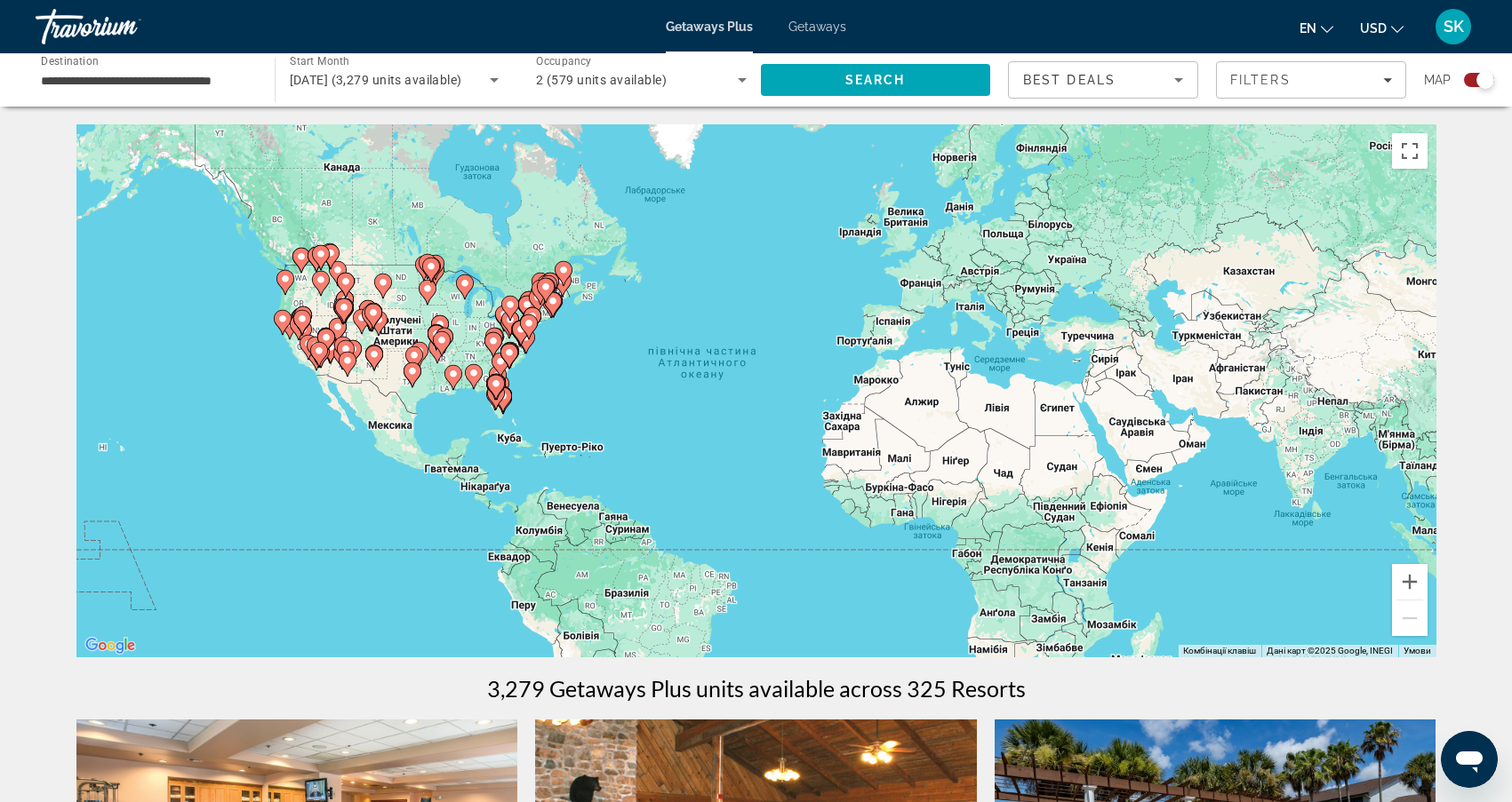
click at [567, 325] on div "Увімкніть режим перетягування за допомогою клавіатури, натиснувши Alt + Enter. …" at bounding box center [757, 390] width 1360 height 533
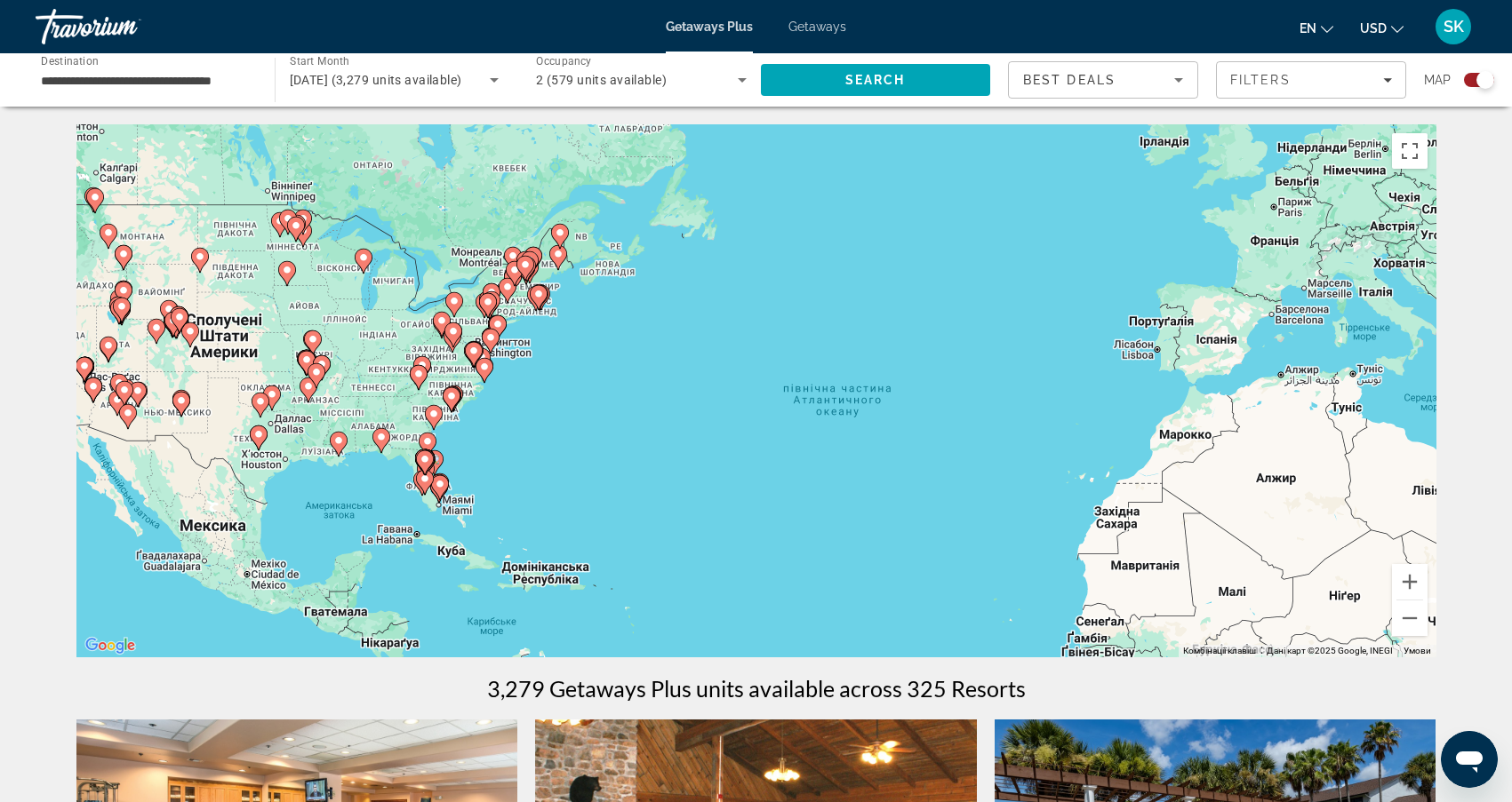
click at [567, 325] on div "Увімкніть режим перетягування за допомогою клавіатури, натиснувши Alt + Enter. …" at bounding box center [757, 390] width 1360 height 533
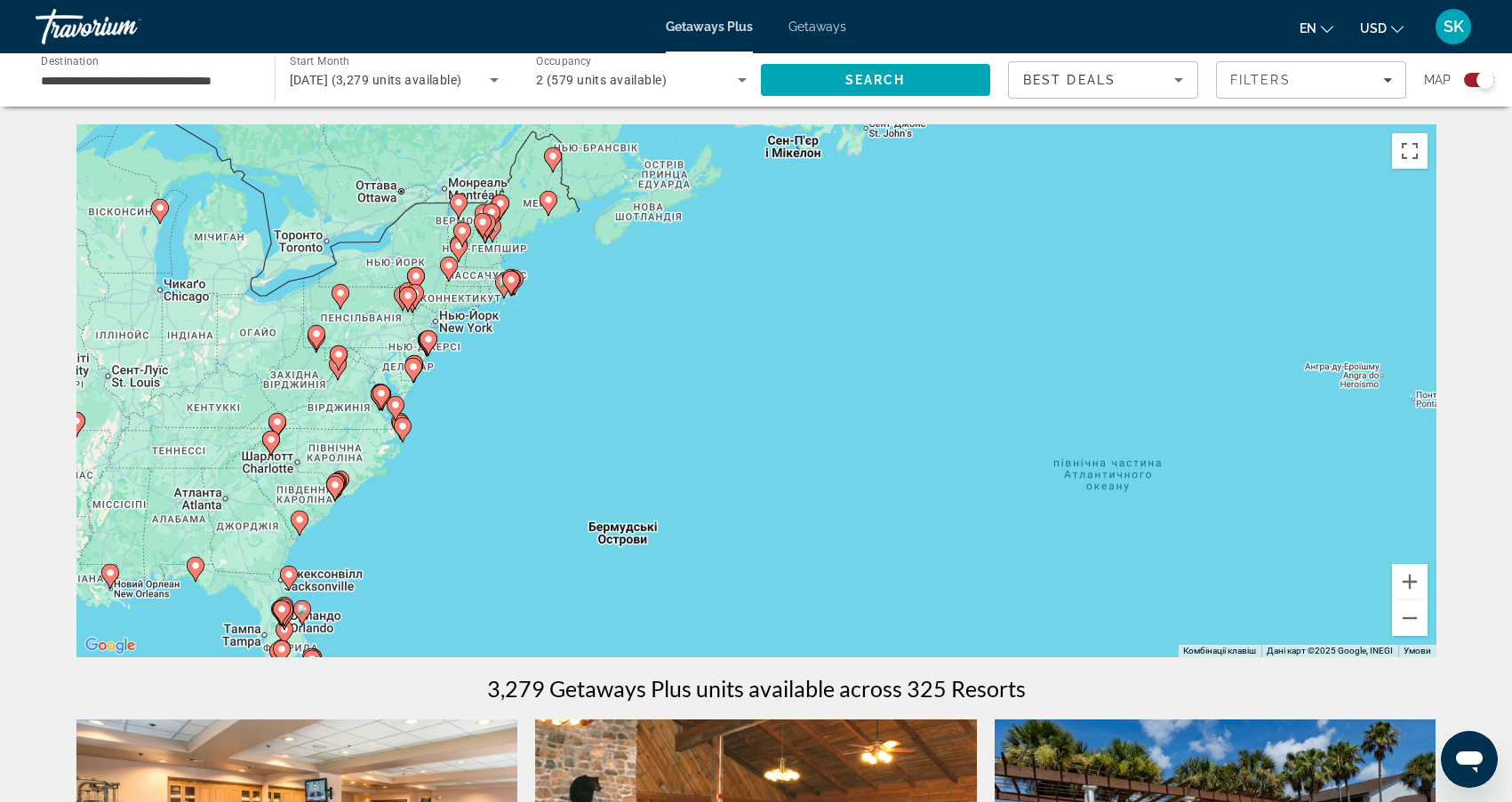
click at [567, 325] on div "Увімкніть режим перетягування за допомогою клавіатури, натиснувши Alt + Enter. …" at bounding box center [757, 390] width 1360 height 533
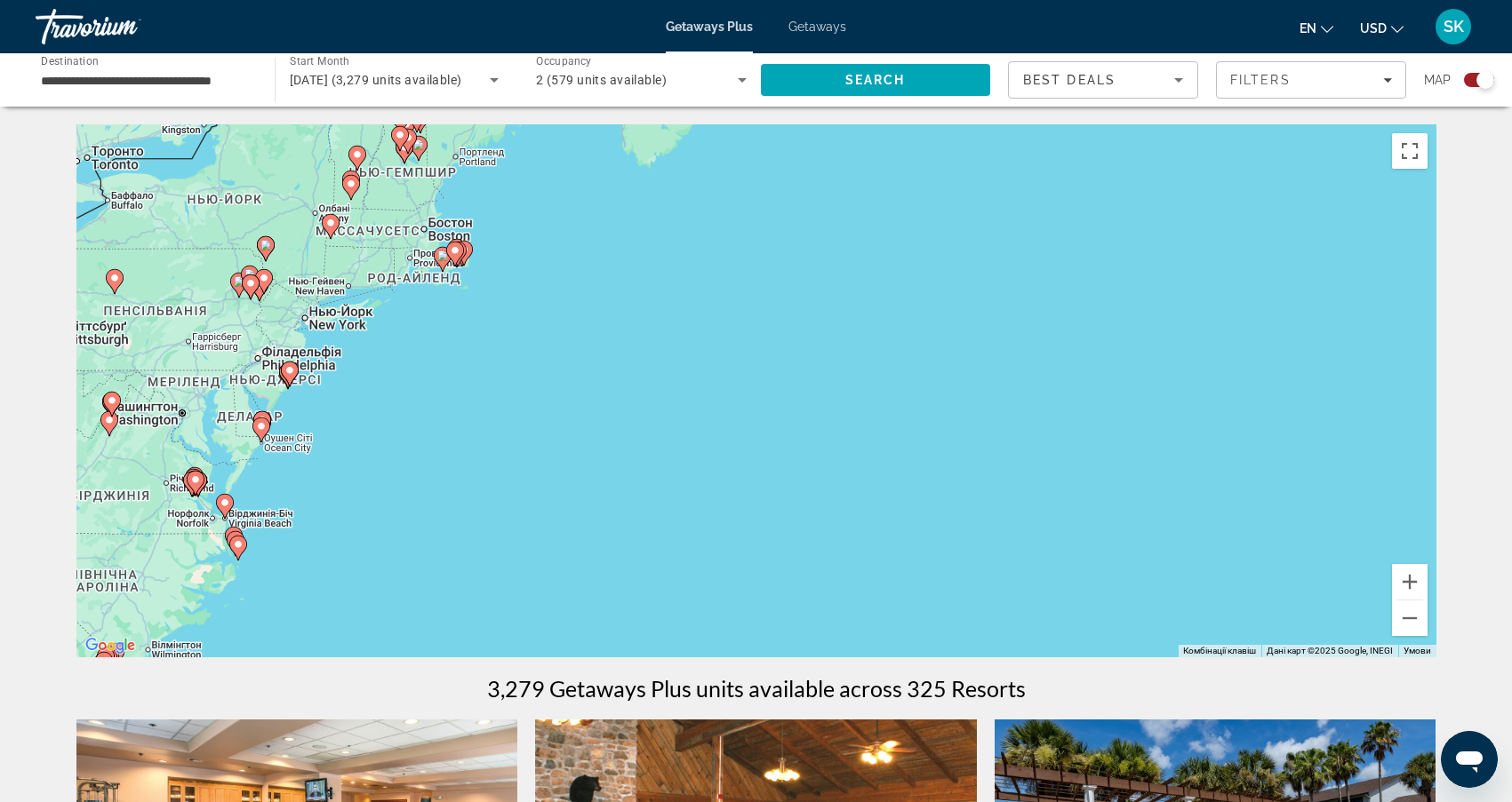
click at [567, 325] on div "Увімкніть режим перетягування за допомогою клавіатури, натиснувши Alt + Enter. …" at bounding box center [757, 390] width 1360 height 533
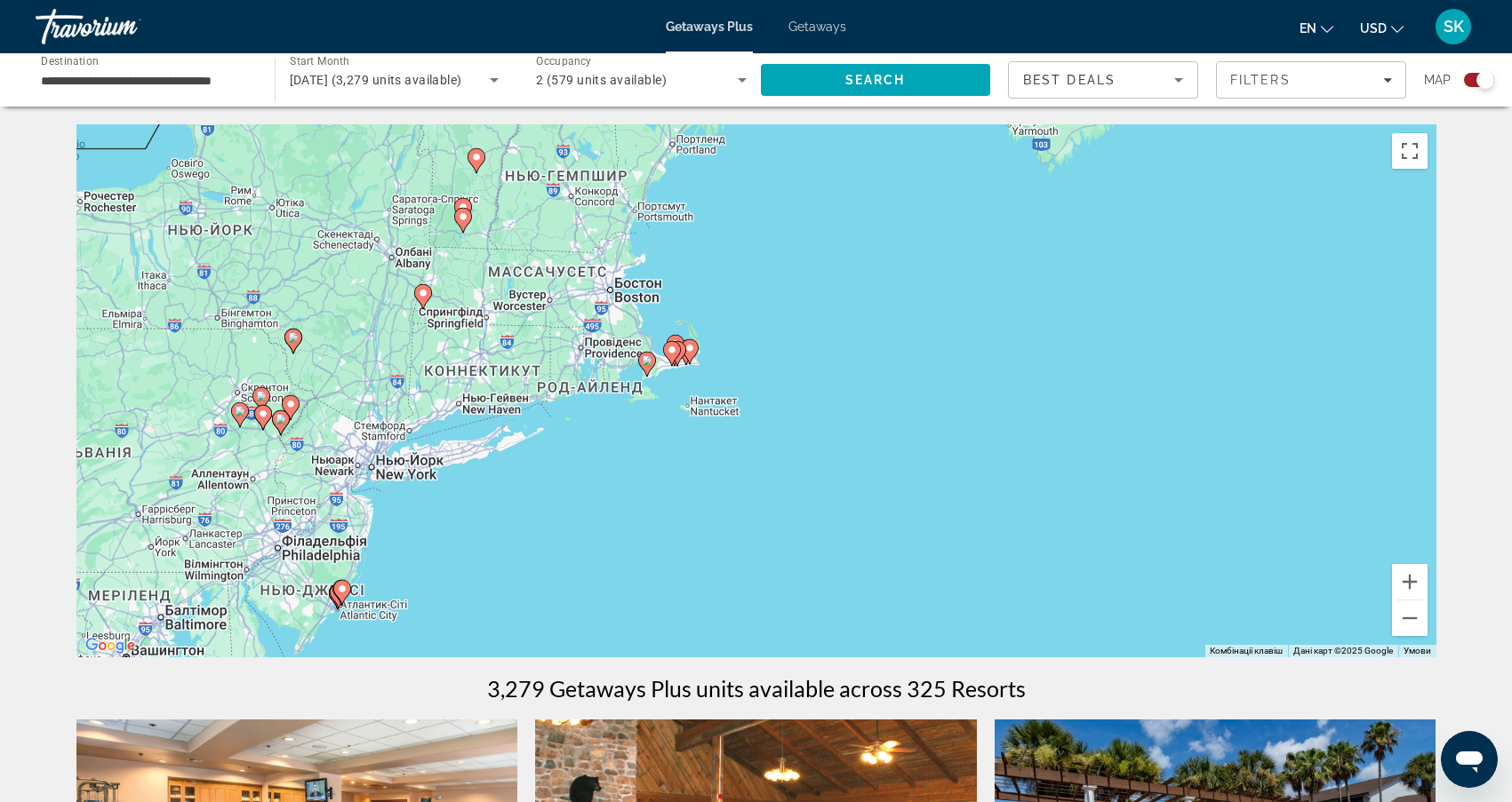
drag, startPoint x: 256, startPoint y: 331, endPoint x: 597, endPoint y: 487, distance: 375.0
click at [598, 487] on div "Увімкніть режим перетягування за допомогою клавіатури, натиснувши Alt + Enter. …" at bounding box center [757, 390] width 1360 height 533
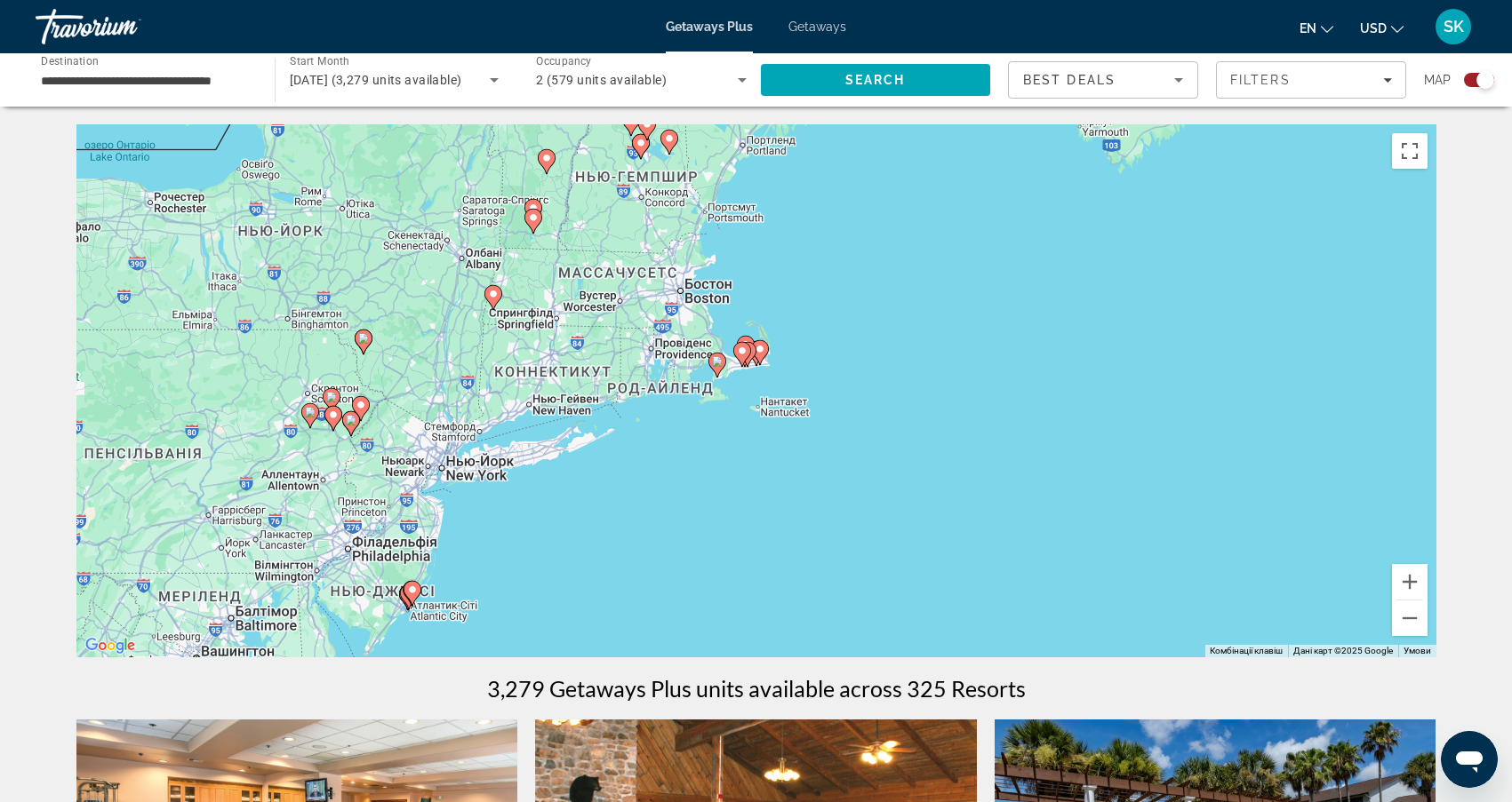
drag, startPoint x: 422, startPoint y: 504, endPoint x: 489, endPoint y: 505, distance: 67.0
click at [489, 505] on div "Увімкніть режим перетягування за допомогою клавіатури, натиснувши Alt + Enter. …" at bounding box center [757, 390] width 1360 height 533
click at [541, 508] on div "Увімкніть режим перетягування за допомогою клавіатури, натиснувши Alt + Enter. …" at bounding box center [757, 390] width 1360 height 533
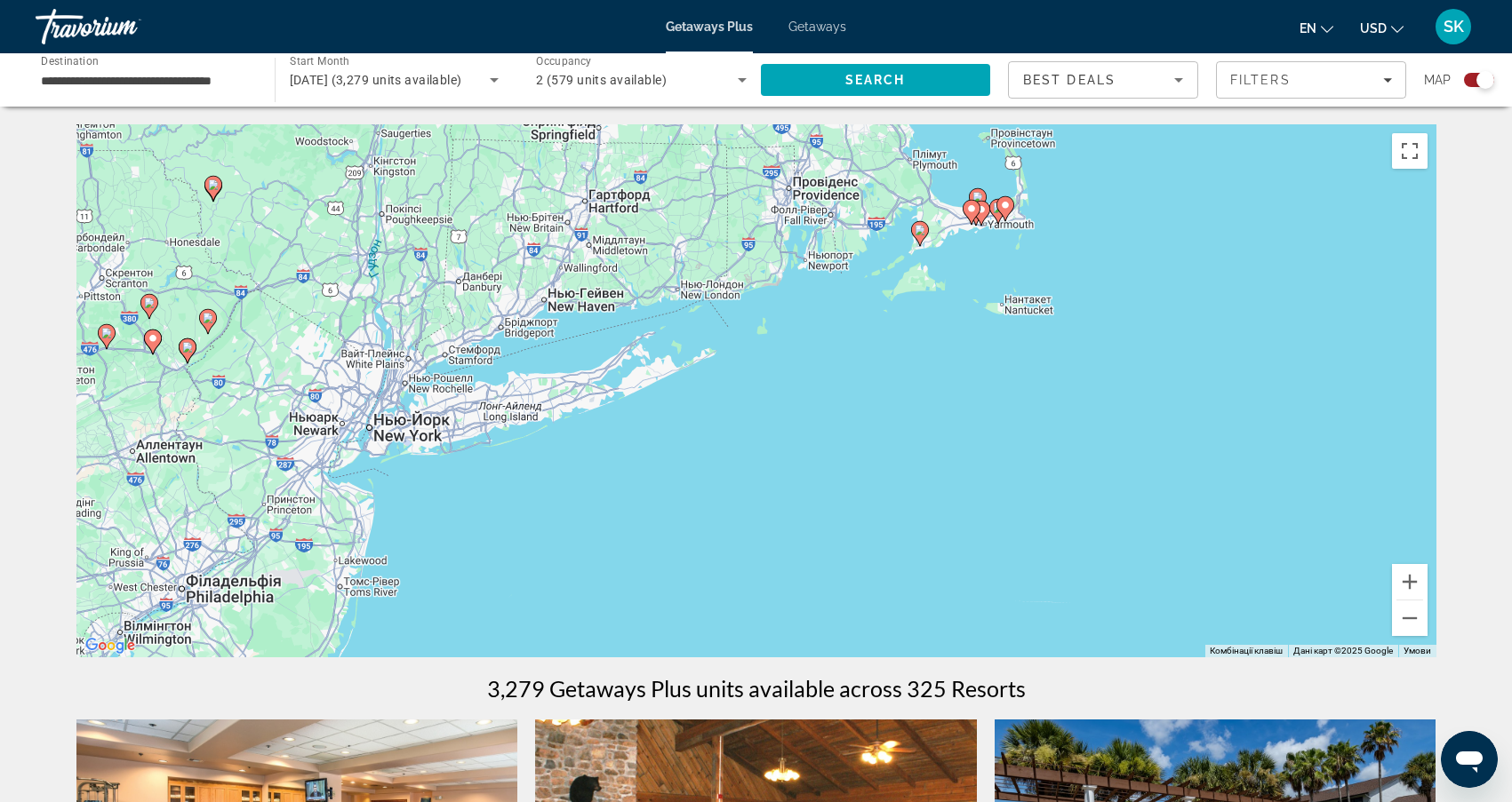
drag, startPoint x: 437, startPoint y: 504, endPoint x: 560, endPoint y: 509, distance: 123.1
click at [560, 509] on div "Увімкніть режим перетягування за допомогою клавіатури, натиснувши Alt + Enter. …" at bounding box center [757, 390] width 1360 height 533
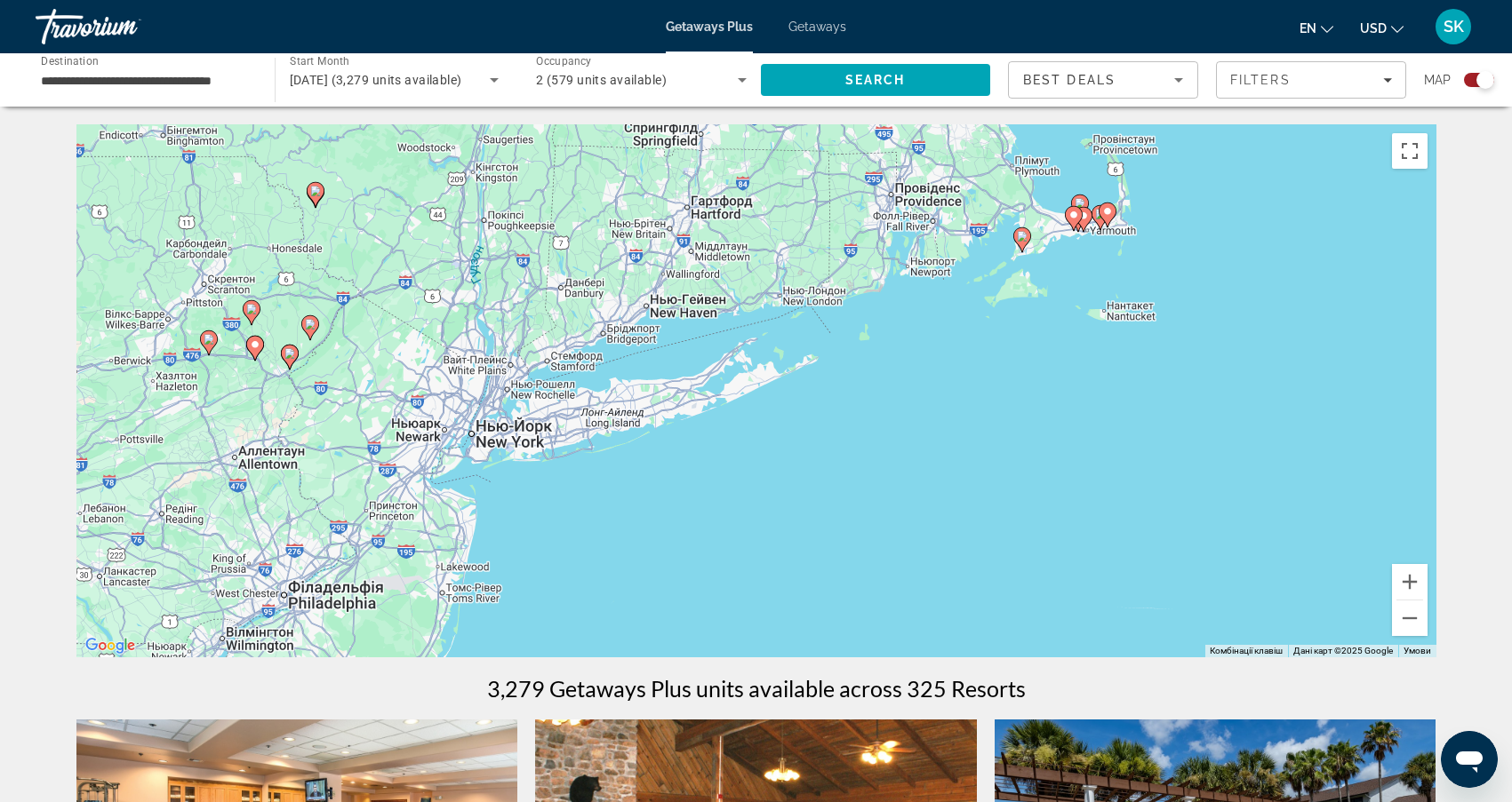
click at [519, 491] on div "Увімкніть режим перетягування за допомогою клавіатури, натиснувши Alt + Enter. …" at bounding box center [757, 390] width 1360 height 533
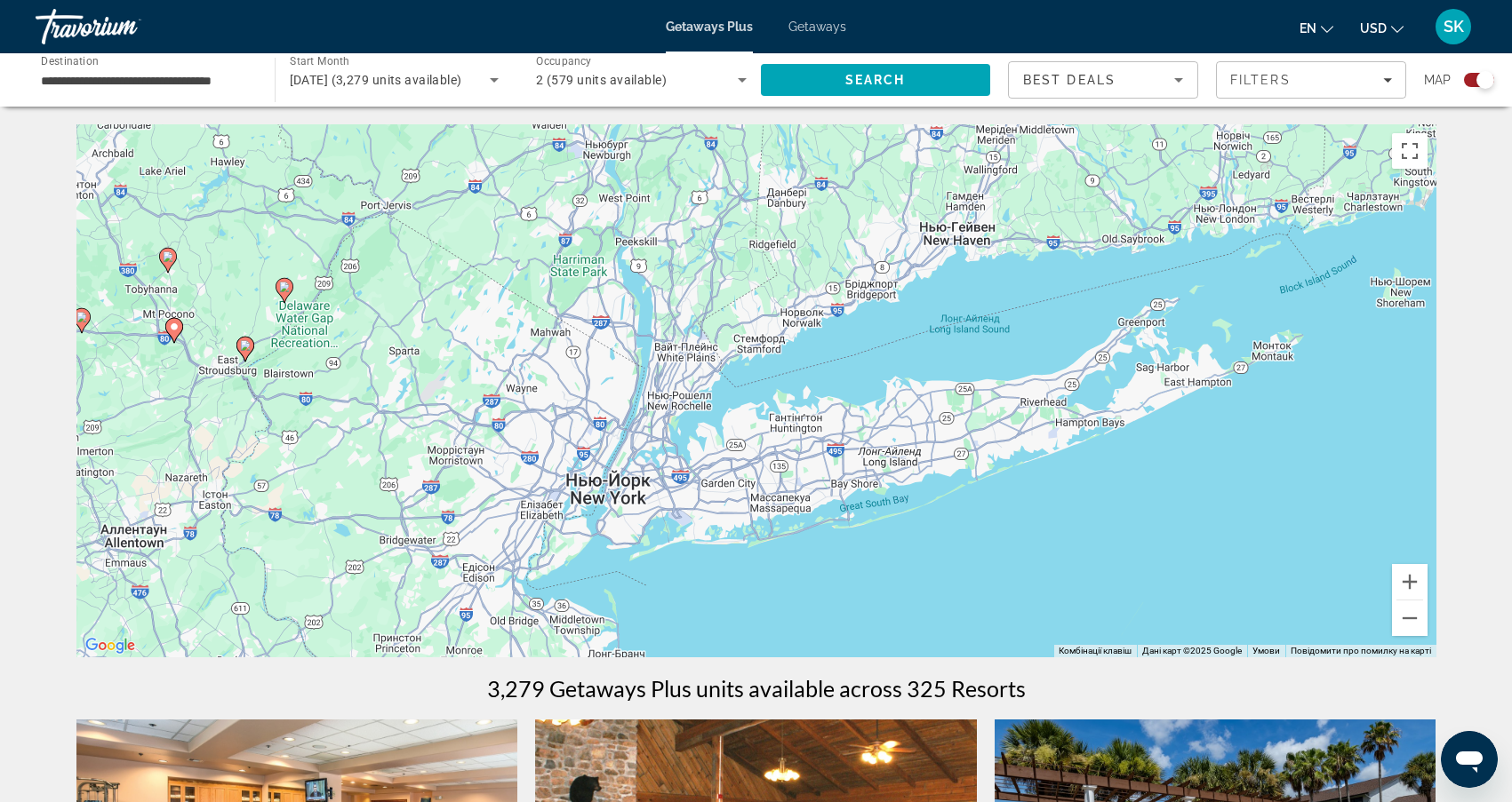
drag, startPoint x: 403, startPoint y: 454, endPoint x: 587, endPoint y: 562, distance: 213.4
click at [587, 562] on div "Увімкніть режим перетягування за допомогою клавіатури, натиснувши Alt + Enter. …" at bounding box center [757, 390] width 1360 height 533
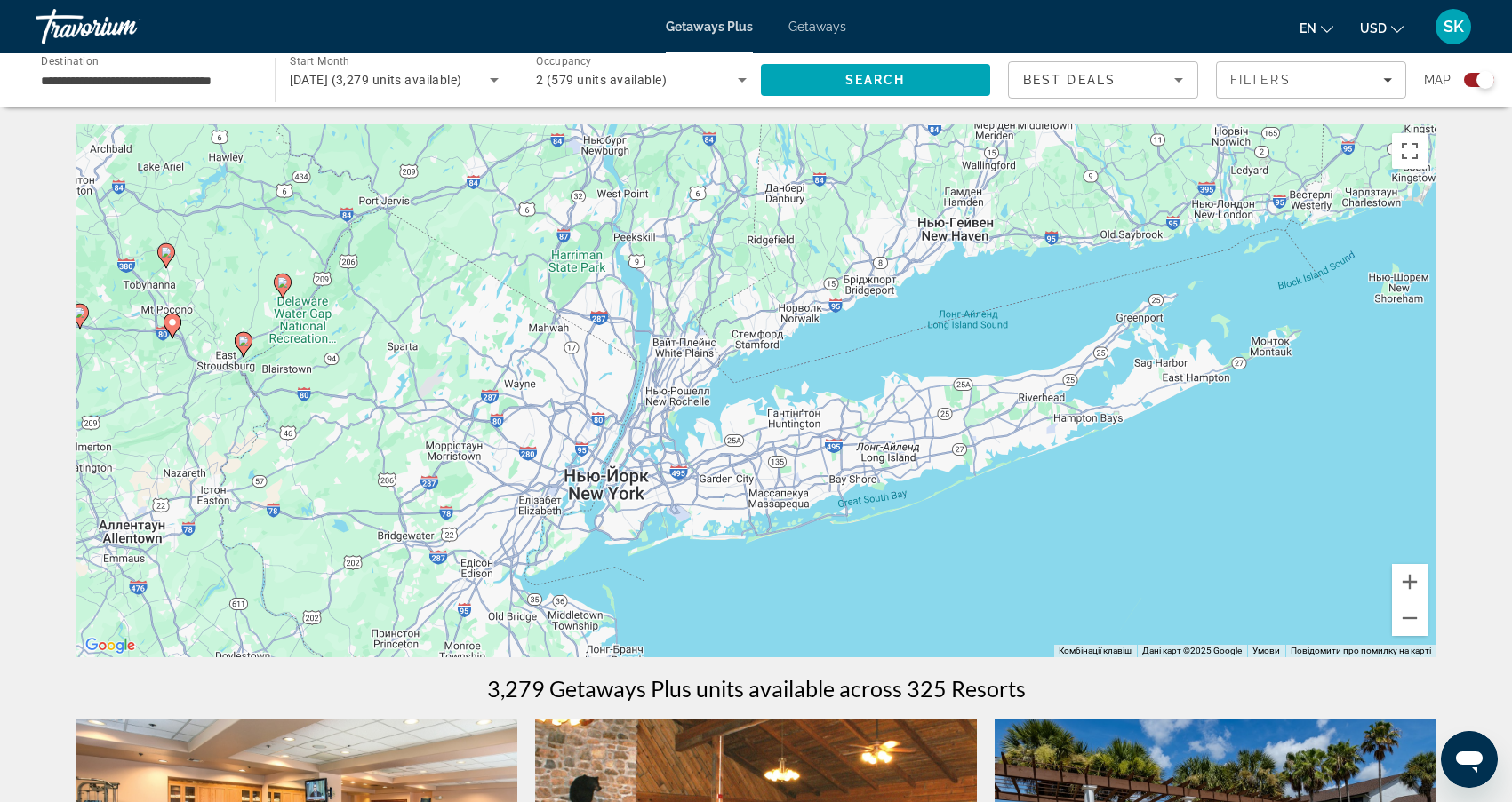
click at [605, 515] on div "Увімкніть режим перетягування за допомогою клавіатури, натиснувши Alt + Enter. …" at bounding box center [757, 390] width 1360 height 533
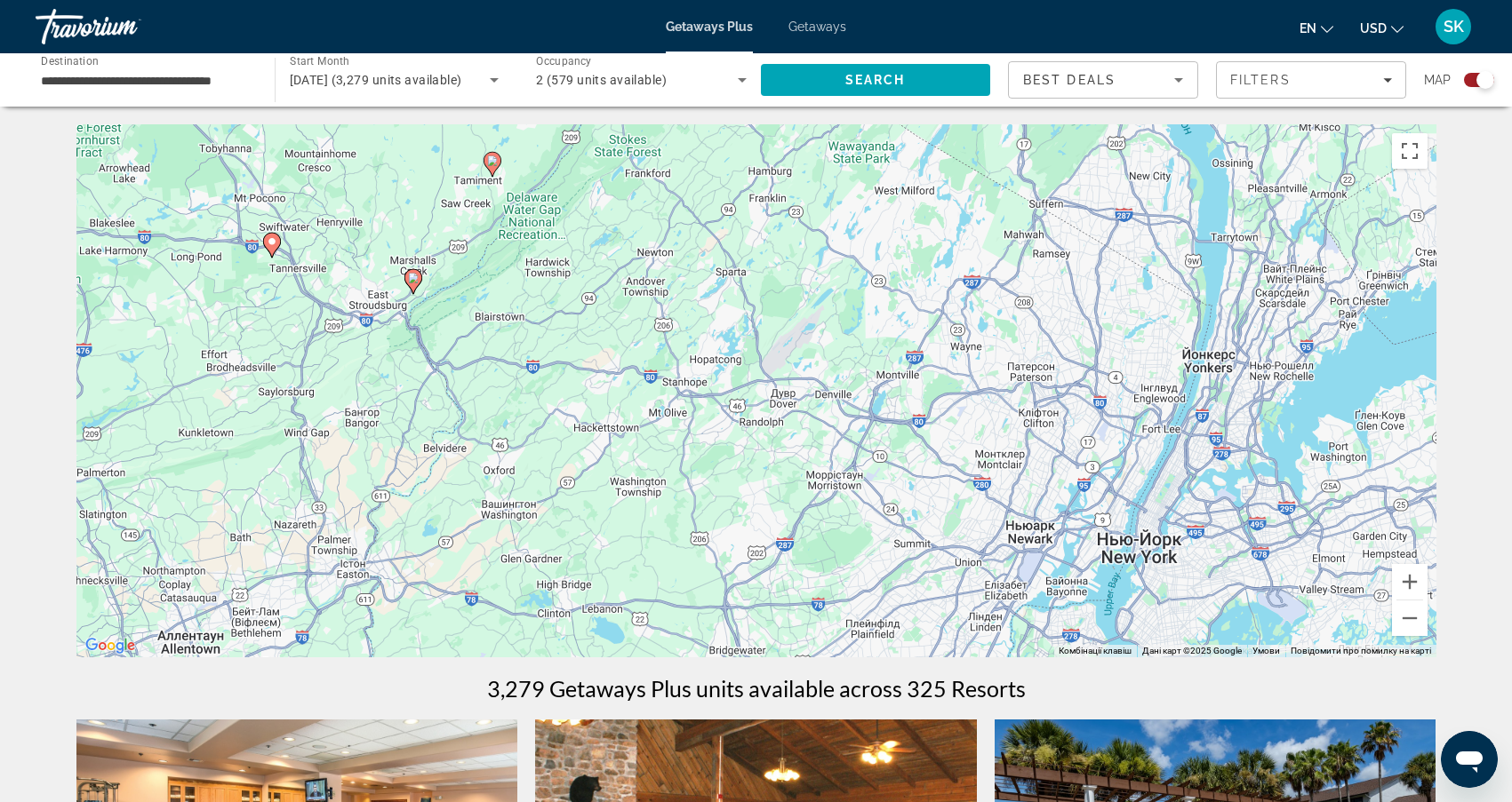
drag, startPoint x: 363, startPoint y: 336, endPoint x: 954, endPoint y: 480, distance: 608.3
click at [954, 480] on div "Увімкніть режим перетягування за допомогою клавіатури, натиснувши Alt + Enter. …" at bounding box center [757, 390] width 1360 height 533
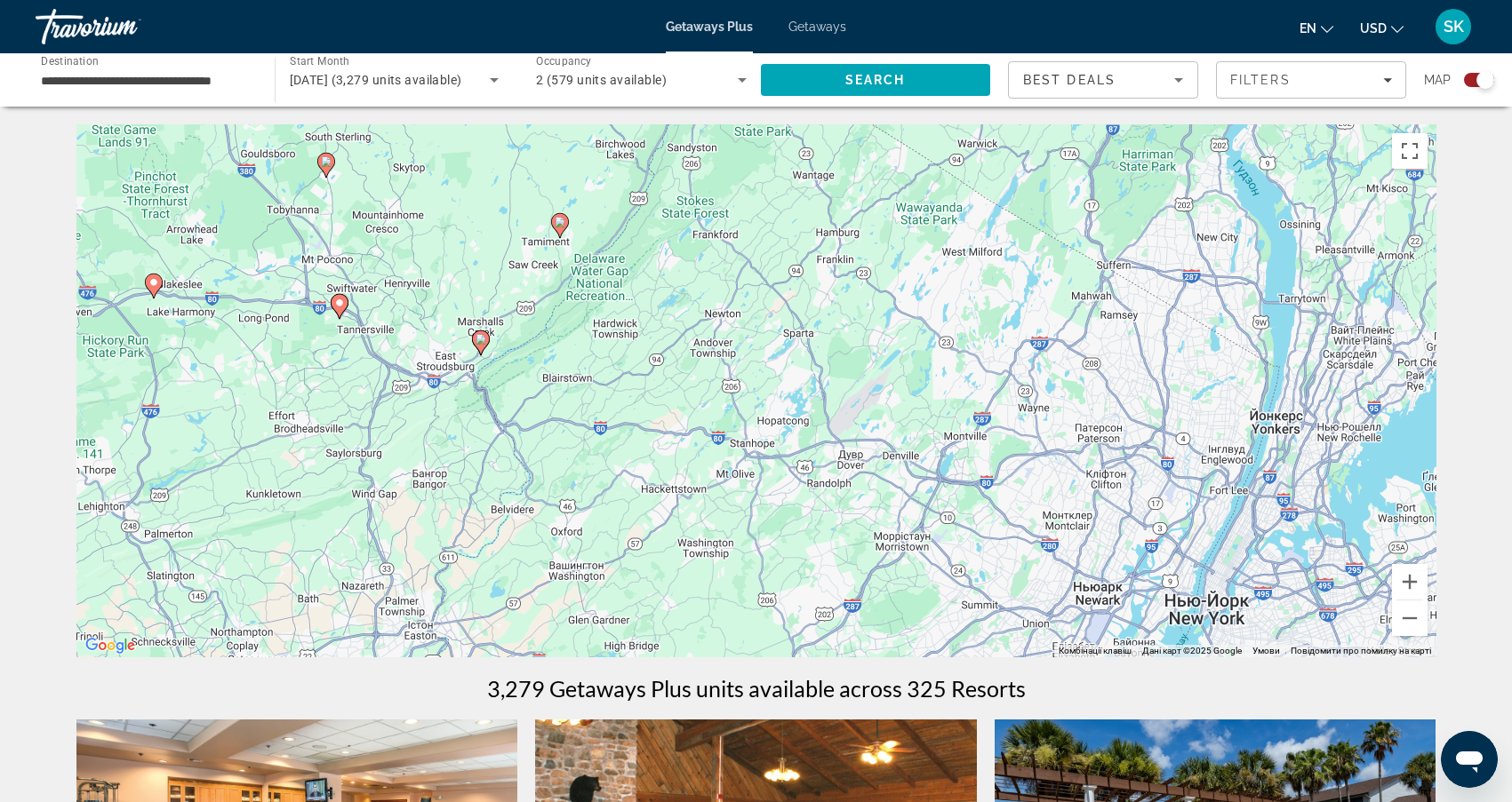
click at [480, 342] on image "Main content" at bounding box center [480, 339] width 10 height 10
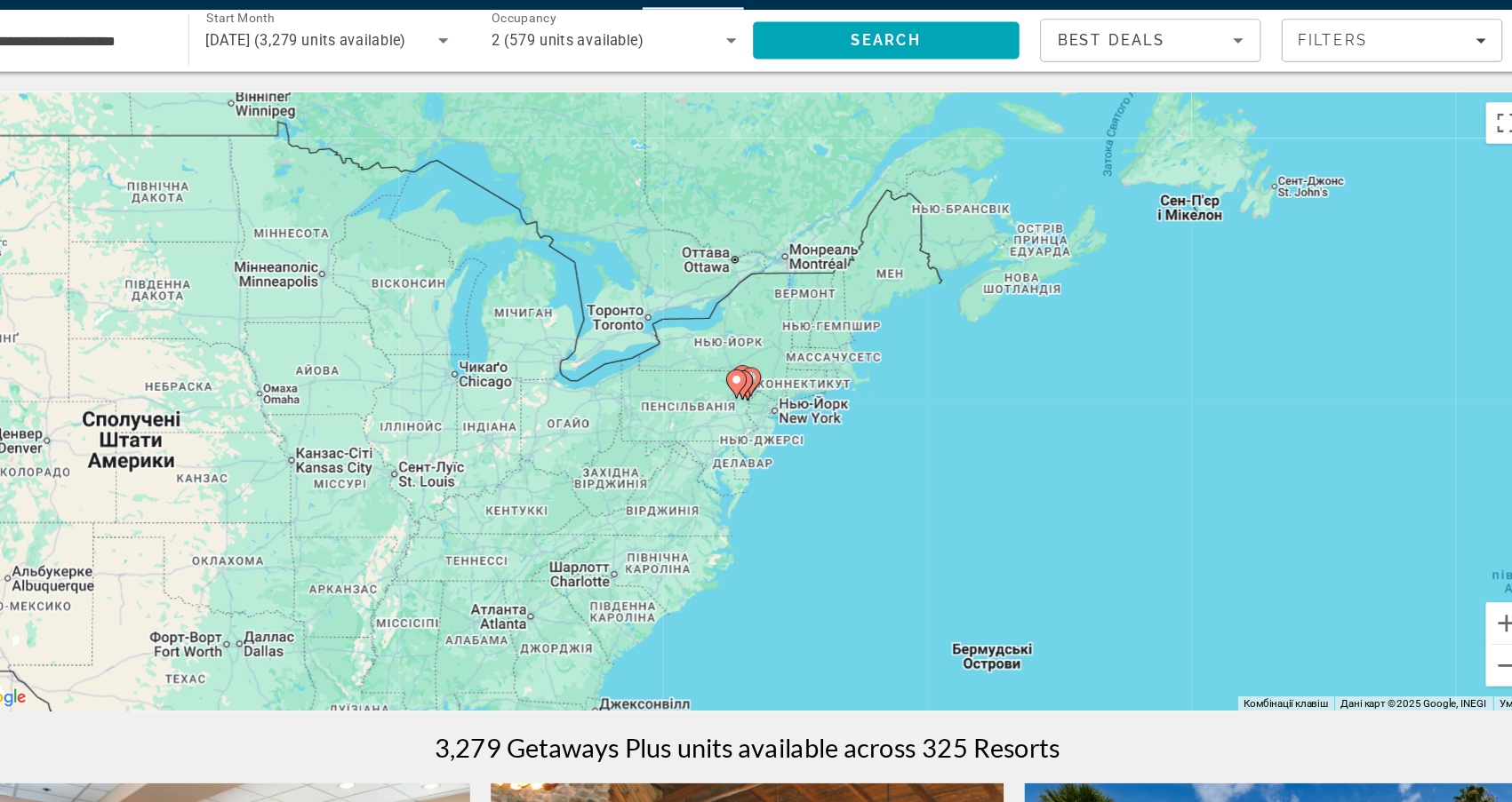
click at [633, 347] on div "Для навігації використовуйте клавіші зі стрілками. Увімкніть режим перетягуванн…" at bounding box center [757, 390] width 1360 height 533
click at [633, 347] on div "Увімкніть режим перетягування за допомогою клавіатури, натиснувши Alt + Enter. …" at bounding box center [757, 390] width 1360 height 533
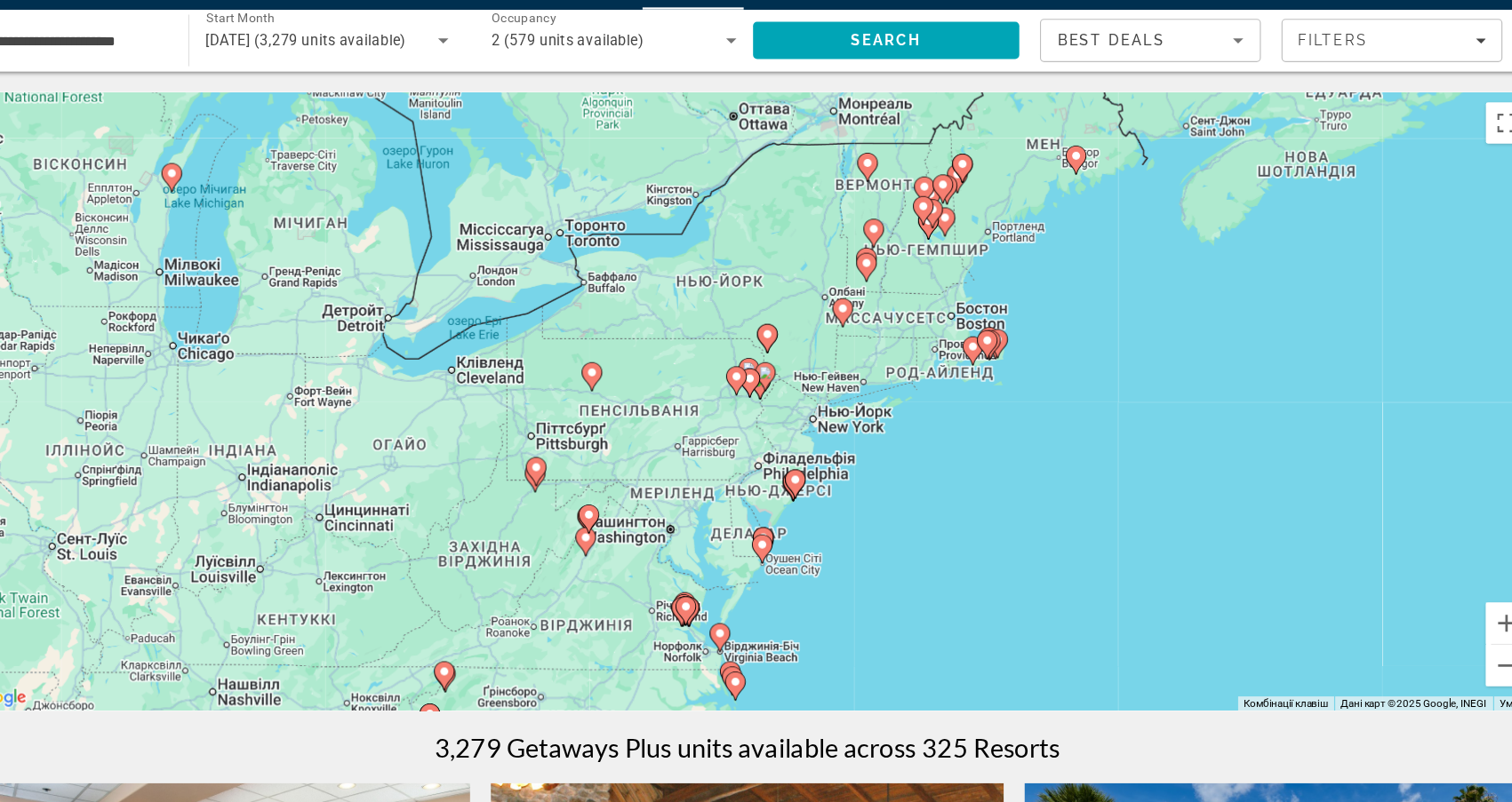
click at [633, 347] on div "Увімкніть режим перетягування за допомогою клавіатури, натиснувши Alt + Enter. …" at bounding box center [757, 390] width 1360 height 533
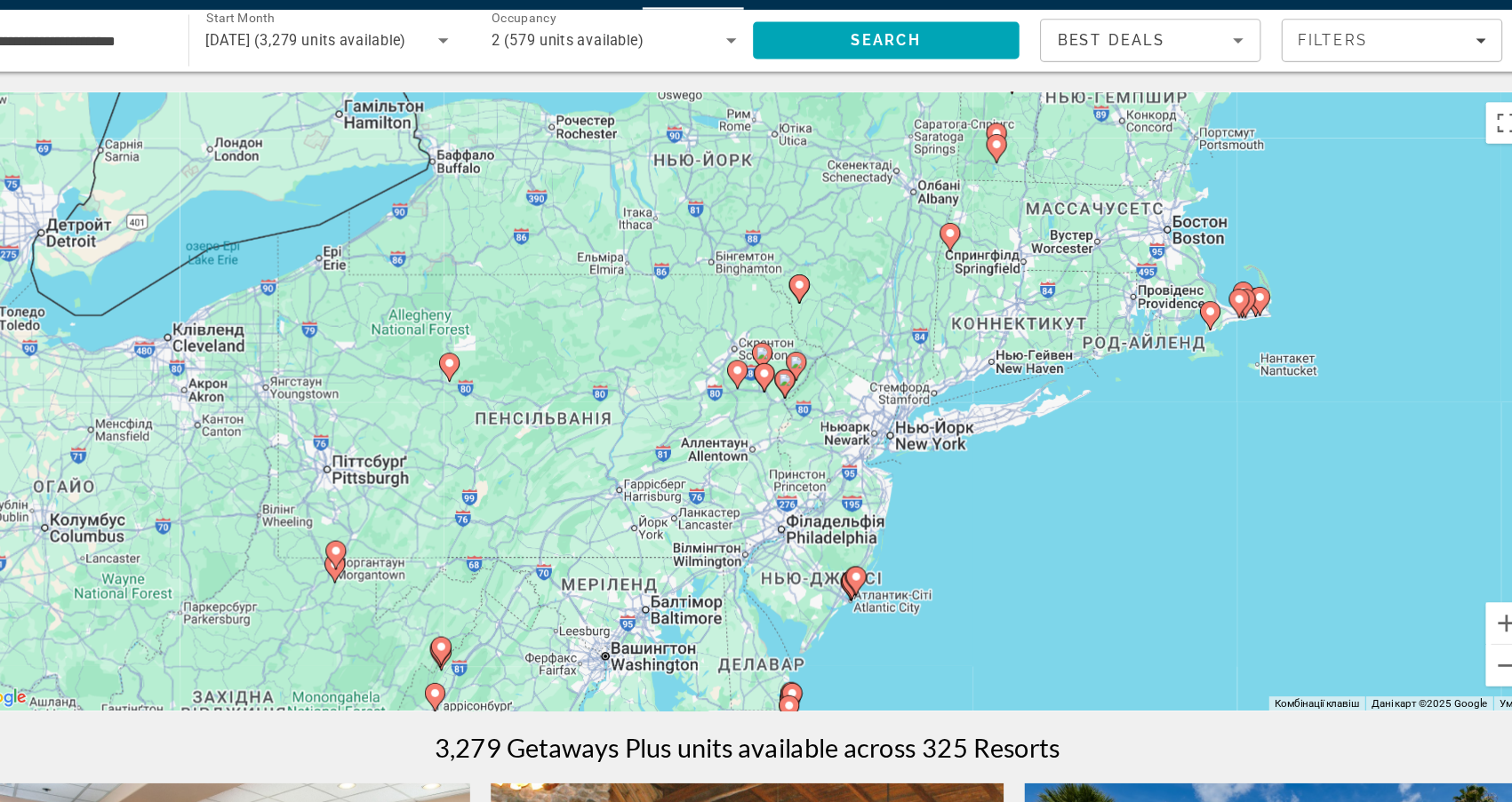
click at [633, 347] on div "Увімкніть режим перетягування за допомогою клавіатури, натиснувши Alt + Enter. …" at bounding box center [757, 390] width 1360 height 533
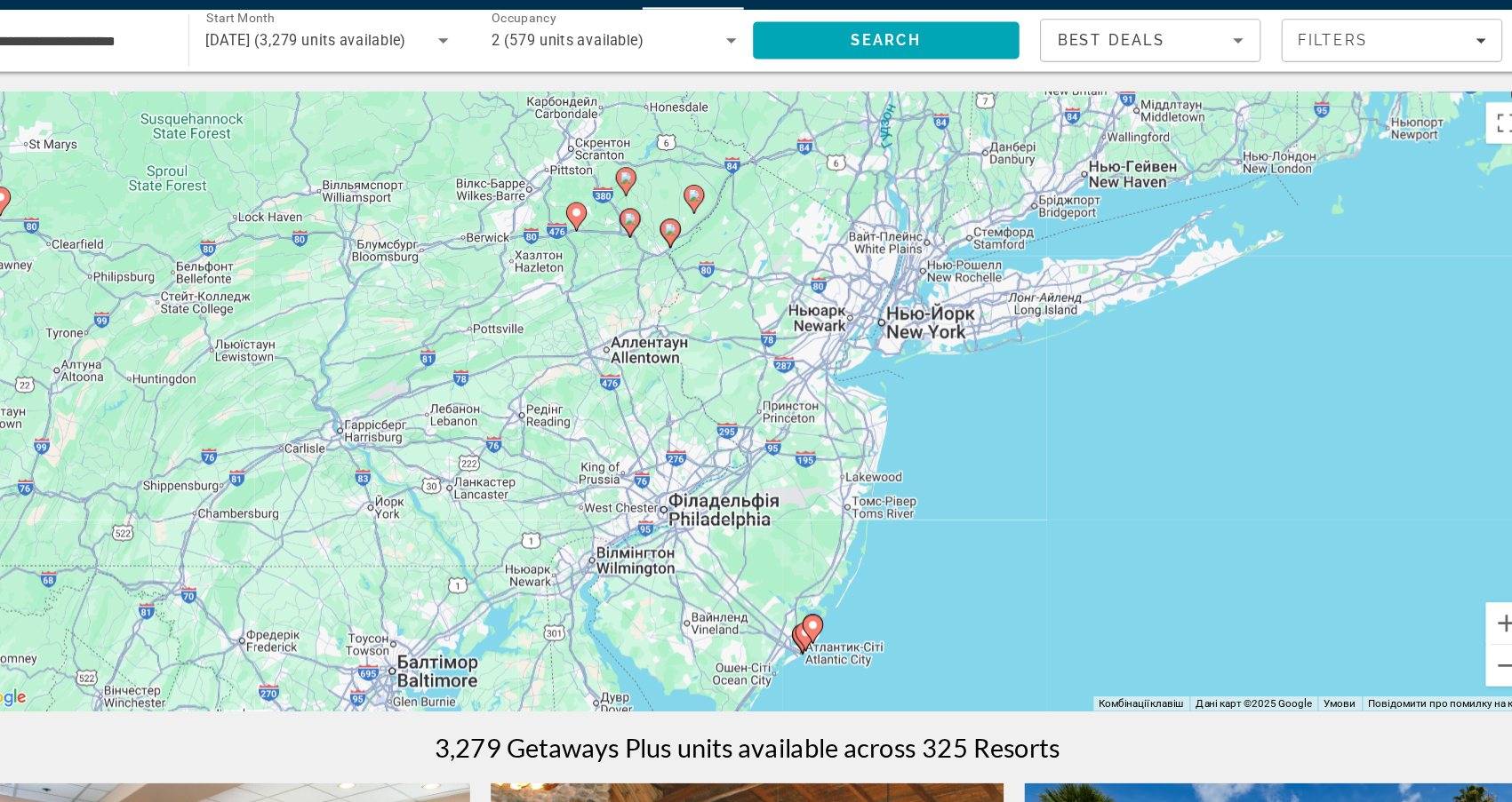
drag, startPoint x: 826, startPoint y: 439, endPoint x: 685, endPoint y: 313, distance: 189.1
click at [685, 313] on div "Увімкніть режим перетягування за допомогою клавіатури, натиснувши Alt + Enter. …" at bounding box center [757, 390] width 1360 height 533
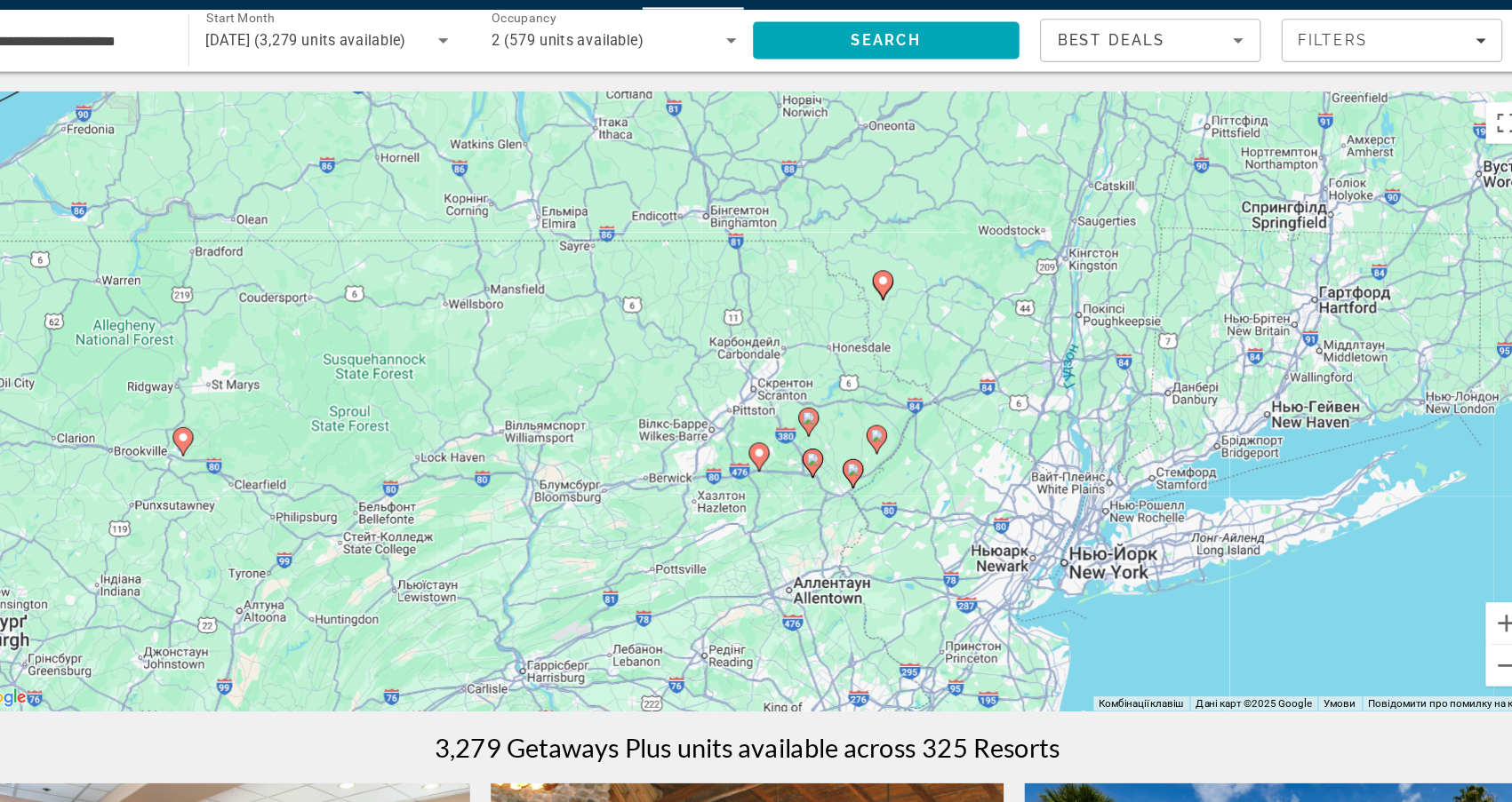
drag, startPoint x: 685, startPoint y: 313, endPoint x: 851, endPoint y: 519, distance: 264.6
click at [851, 519] on div "Увімкніть режим перетягування за допомогою клавіатури, натиснувши Alt + Enter. …" at bounding box center [757, 390] width 1360 height 533
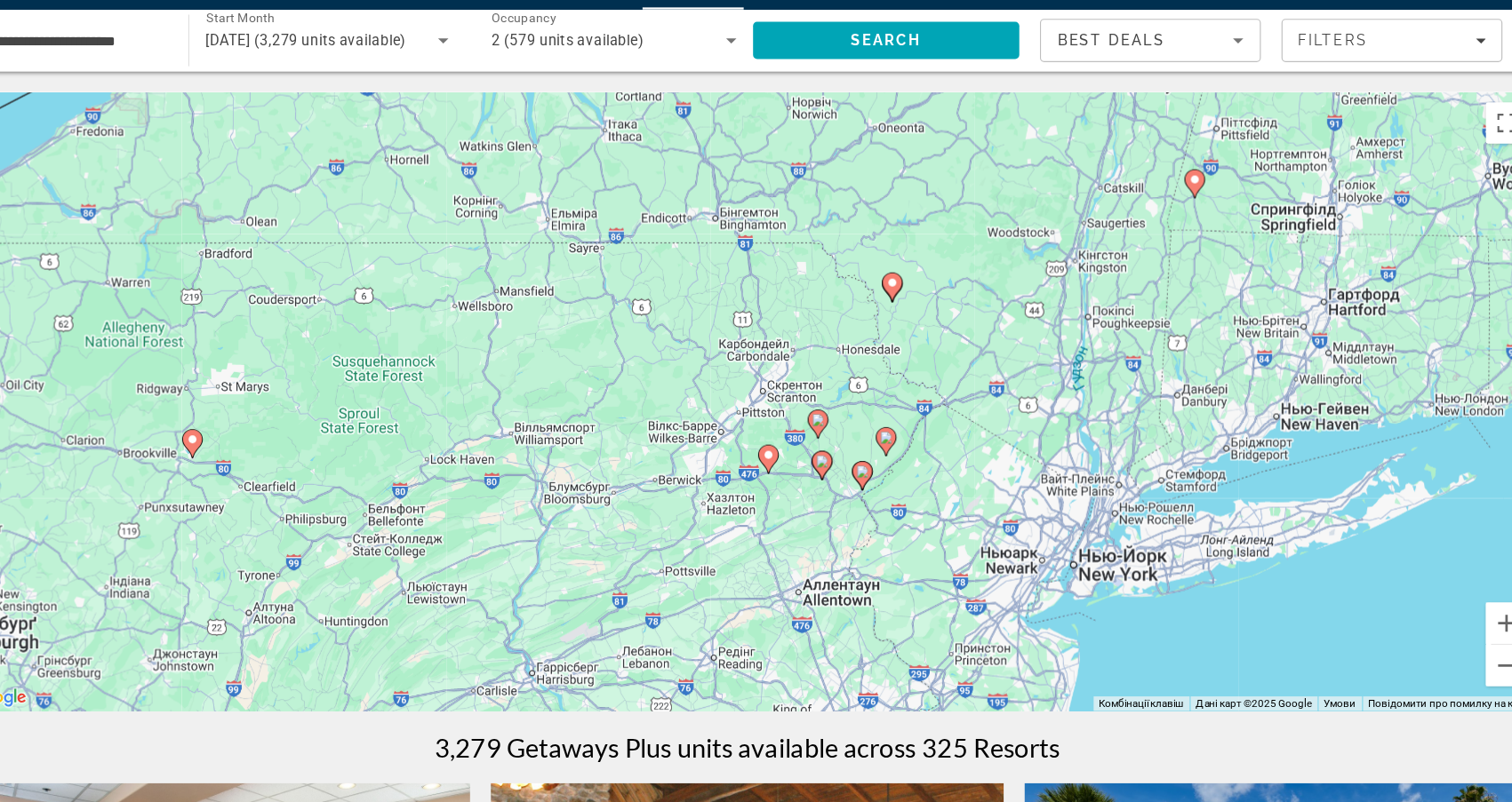
click at [391, 55] on div "Start Month All Start Months [DATE] (3,279 units available)" at bounding box center [394, 80] width 238 height 50
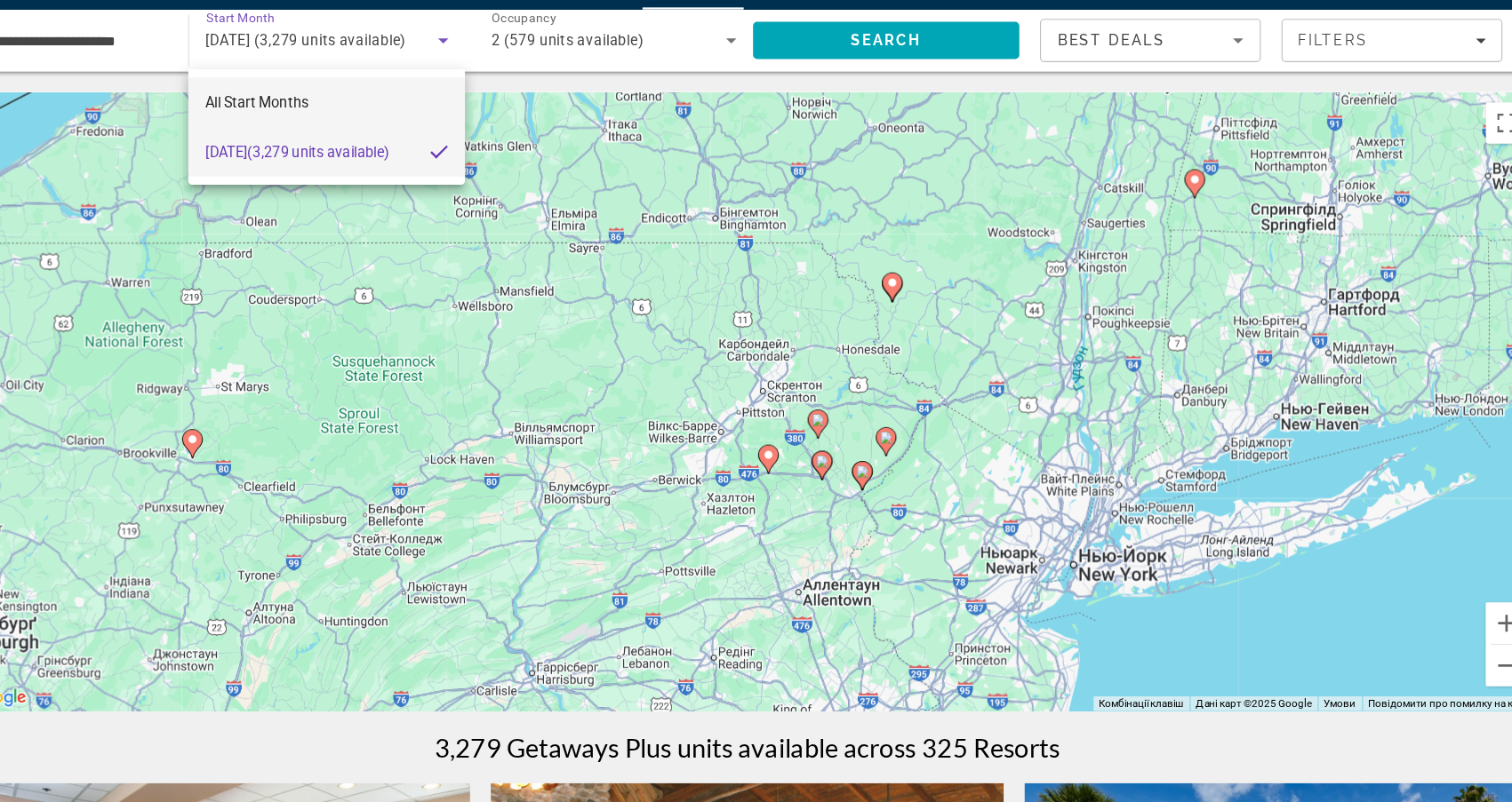
click at [275, 112] on mat-option "All Start Months" at bounding box center [393, 133] width 238 height 43
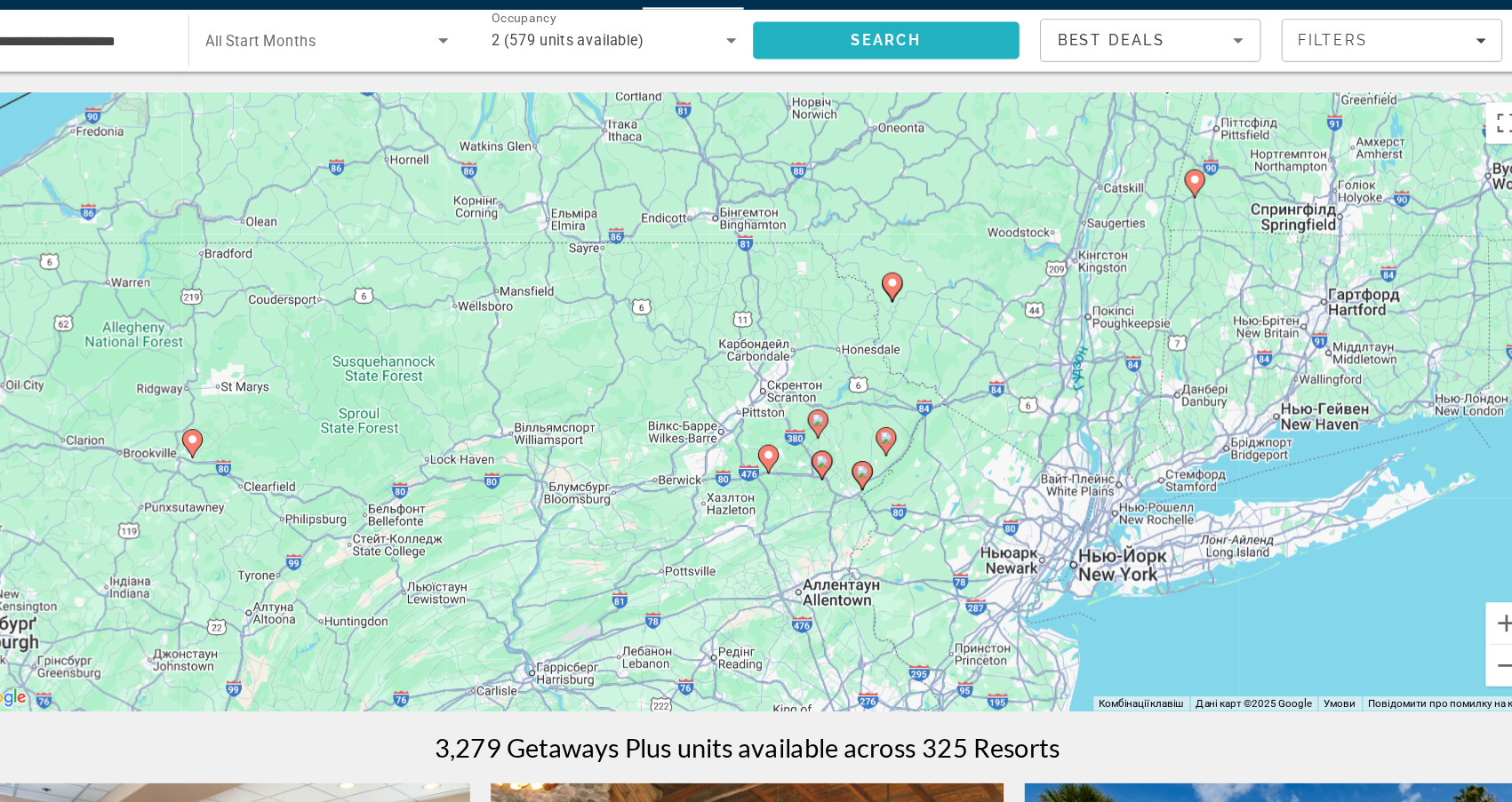
click at [845, 73] on span "Search" at bounding box center [875, 80] width 61 height 14
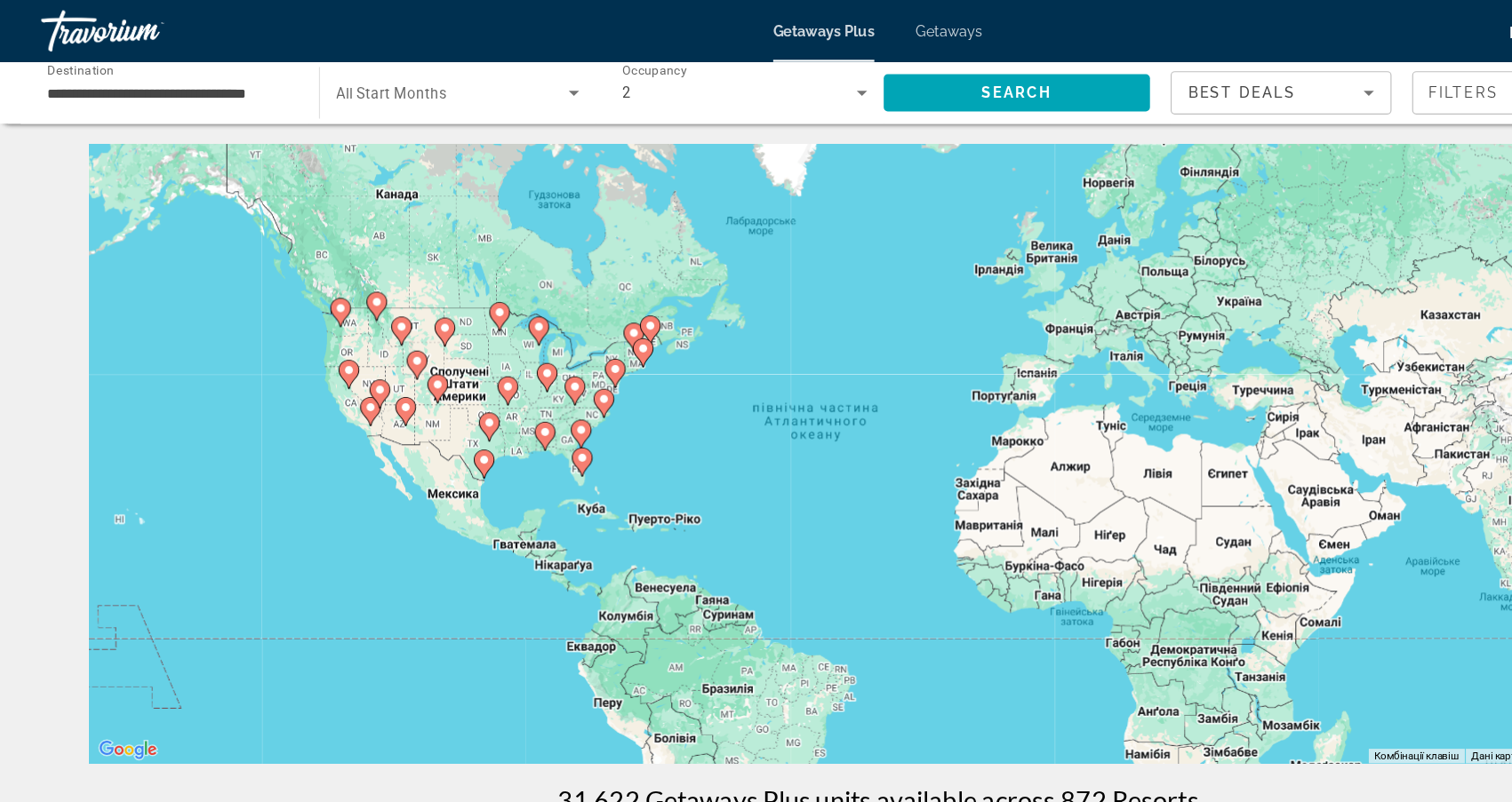
click at [549, 354] on div "Увімкніть режим перетягування за допомогою клавіатури, натиснувши Alt + Enter. …" at bounding box center [757, 390] width 1360 height 533
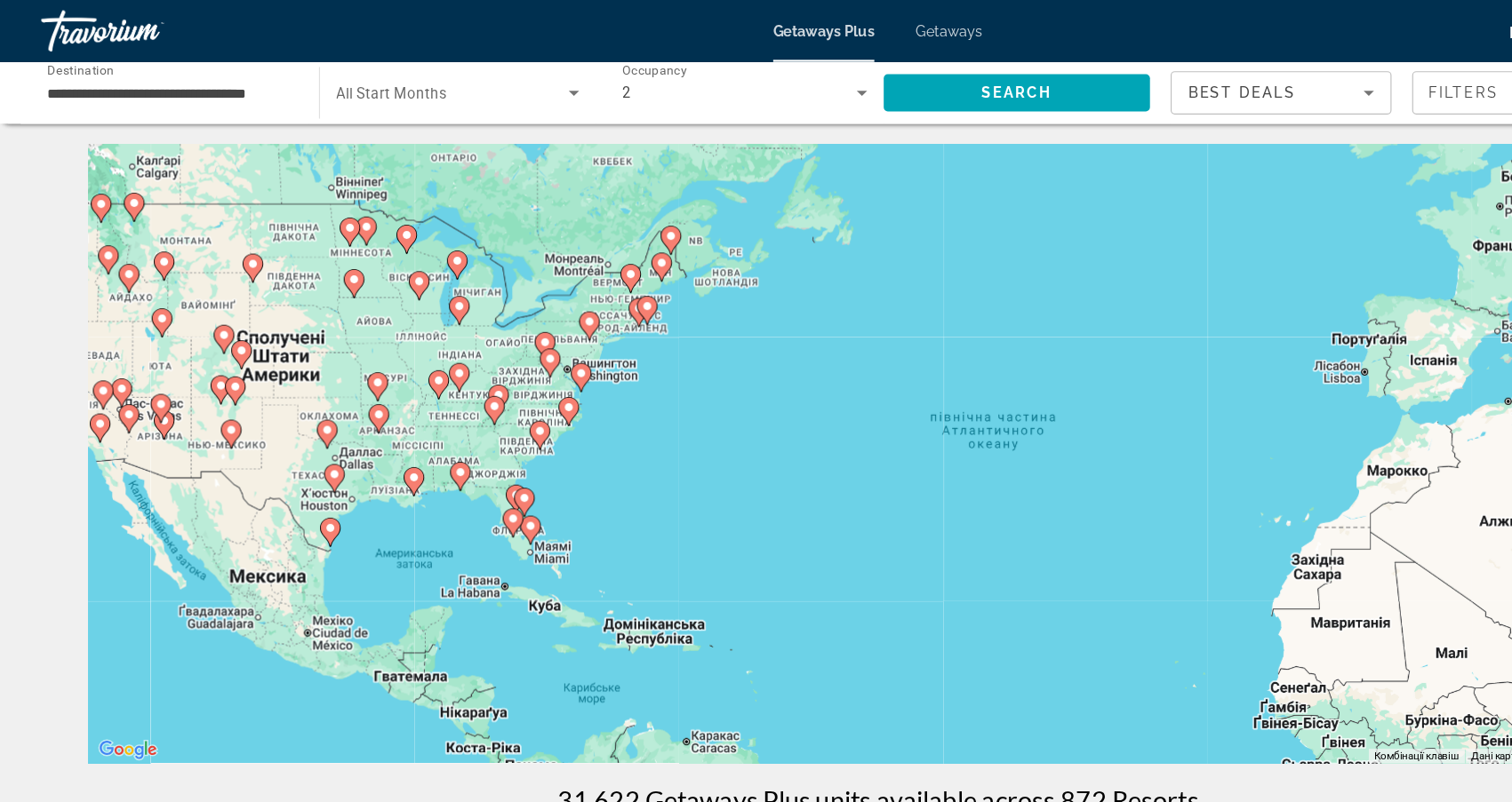
click at [549, 354] on div "Увімкніть режим перетягування за допомогою клавіатури, натиснувши Alt + Enter. …" at bounding box center [757, 390] width 1360 height 533
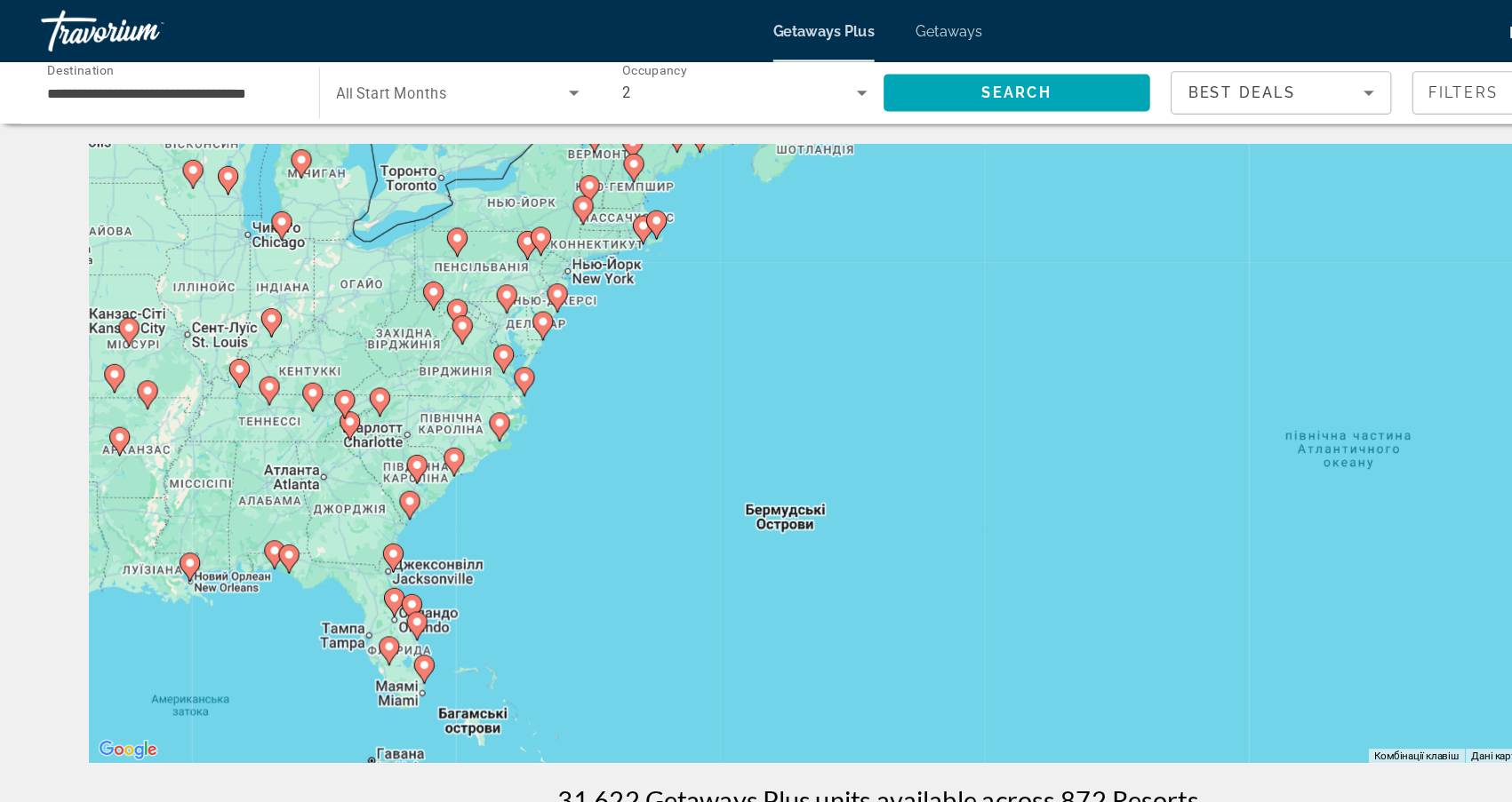
click at [549, 354] on div "Увімкніть режим перетягування за допомогою клавіатури, натиснувши Alt + Enter. …" at bounding box center [757, 390] width 1360 height 533
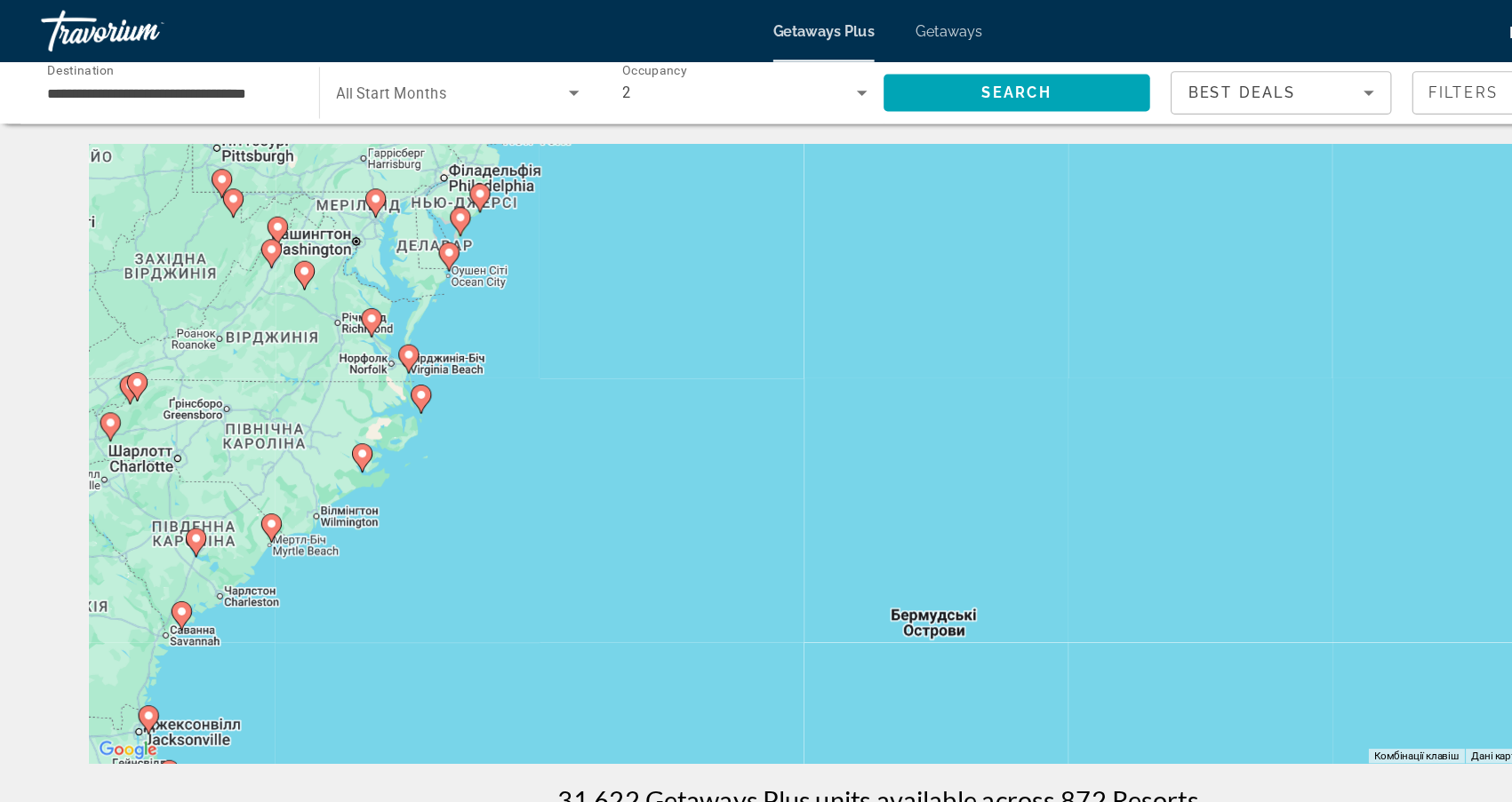
click at [549, 354] on div "Увімкніть режим перетягування за допомогою клавіатури, натиснувши Alt + Enter. …" at bounding box center [757, 390] width 1360 height 533
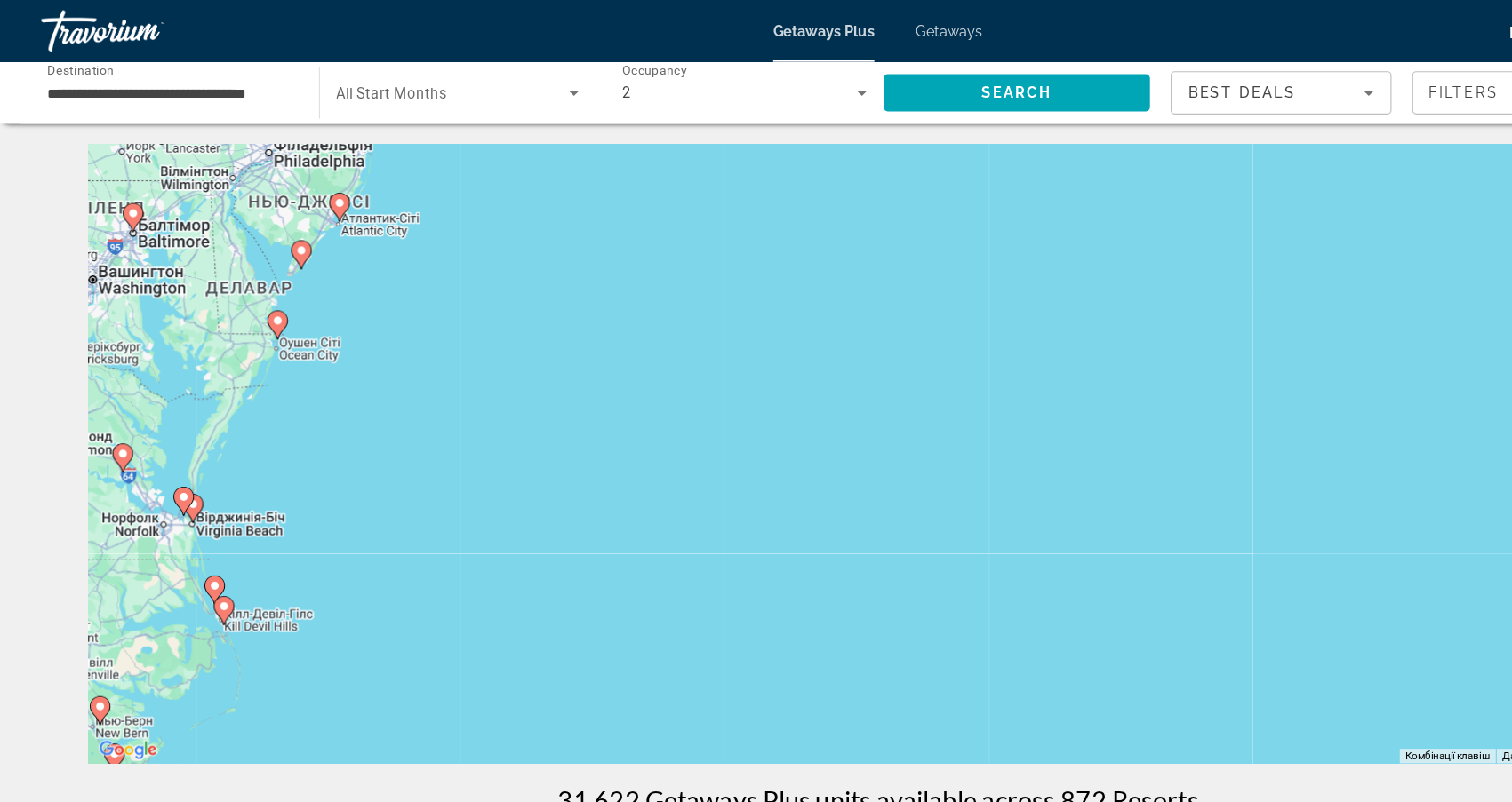
drag, startPoint x: 497, startPoint y: 238, endPoint x: 518, endPoint y: 462, distance: 225.0
click at [518, 462] on div "Увімкніть режим перетягування за допомогою клавіатури, натиснувши Alt + Enter. …" at bounding box center [757, 390] width 1360 height 533
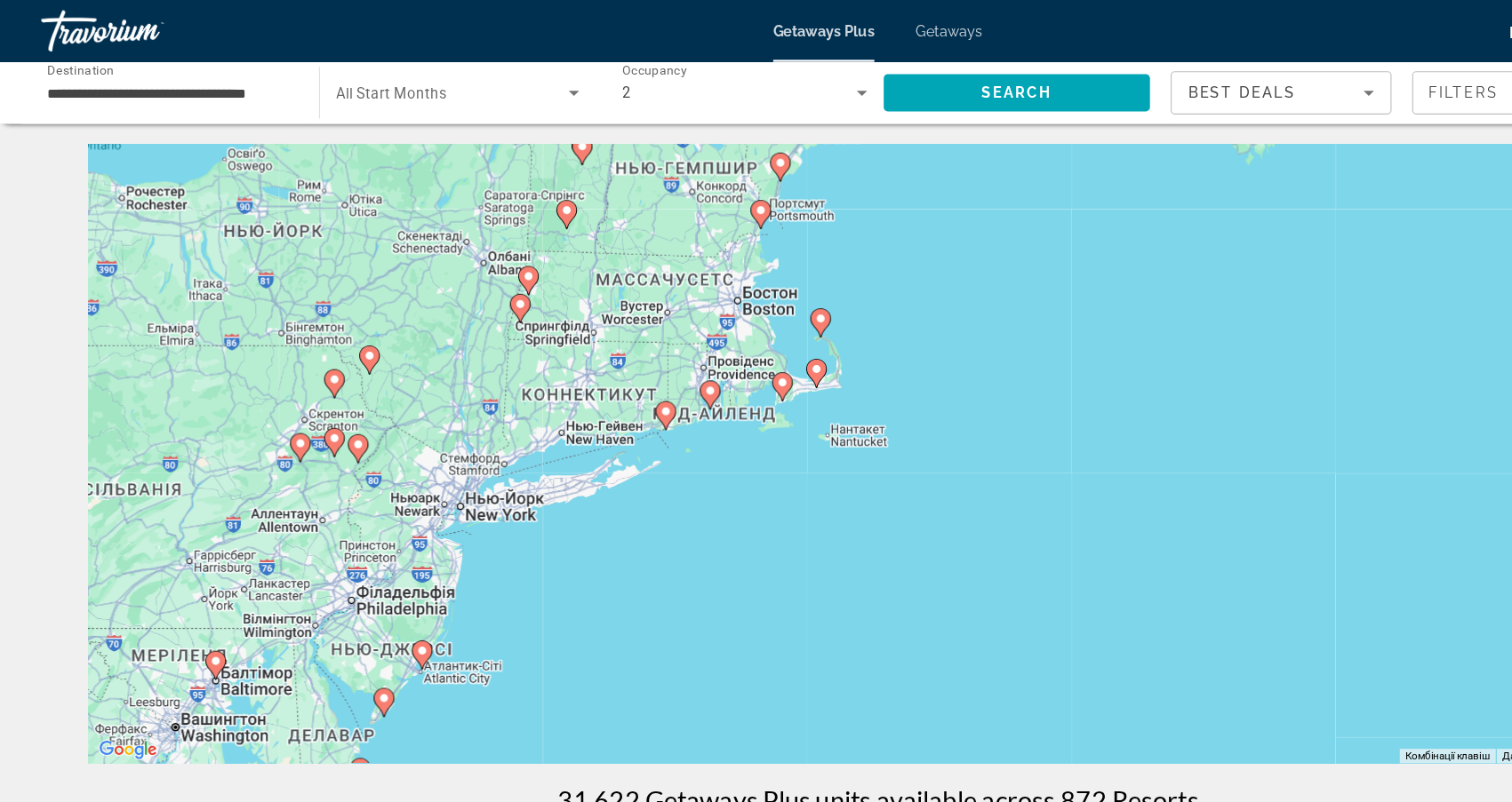
drag, startPoint x: 492, startPoint y: 380, endPoint x: 522, endPoint y: 492, distance: 115.9
click at [522, 492] on div "Увімкніть режим перетягування за допомогою клавіатури, натиснувши Alt + Enter. …" at bounding box center [757, 390] width 1360 height 533
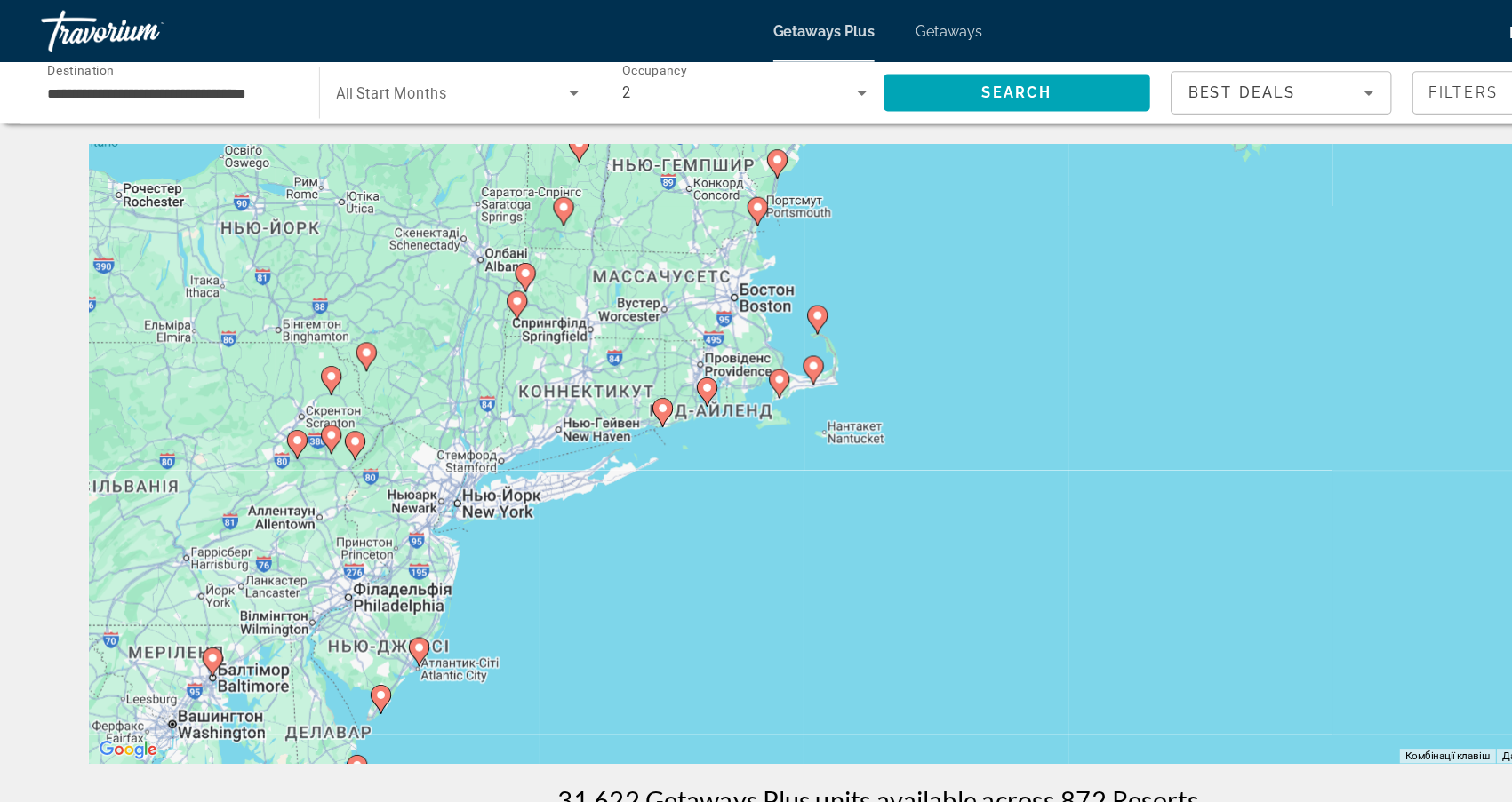
click at [439, 468] on div "Увімкніть режим перетягування за допомогою клавіатури, натиснувши Alt + Enter. …" at bounding box center [757, 390] width 1360 height 533
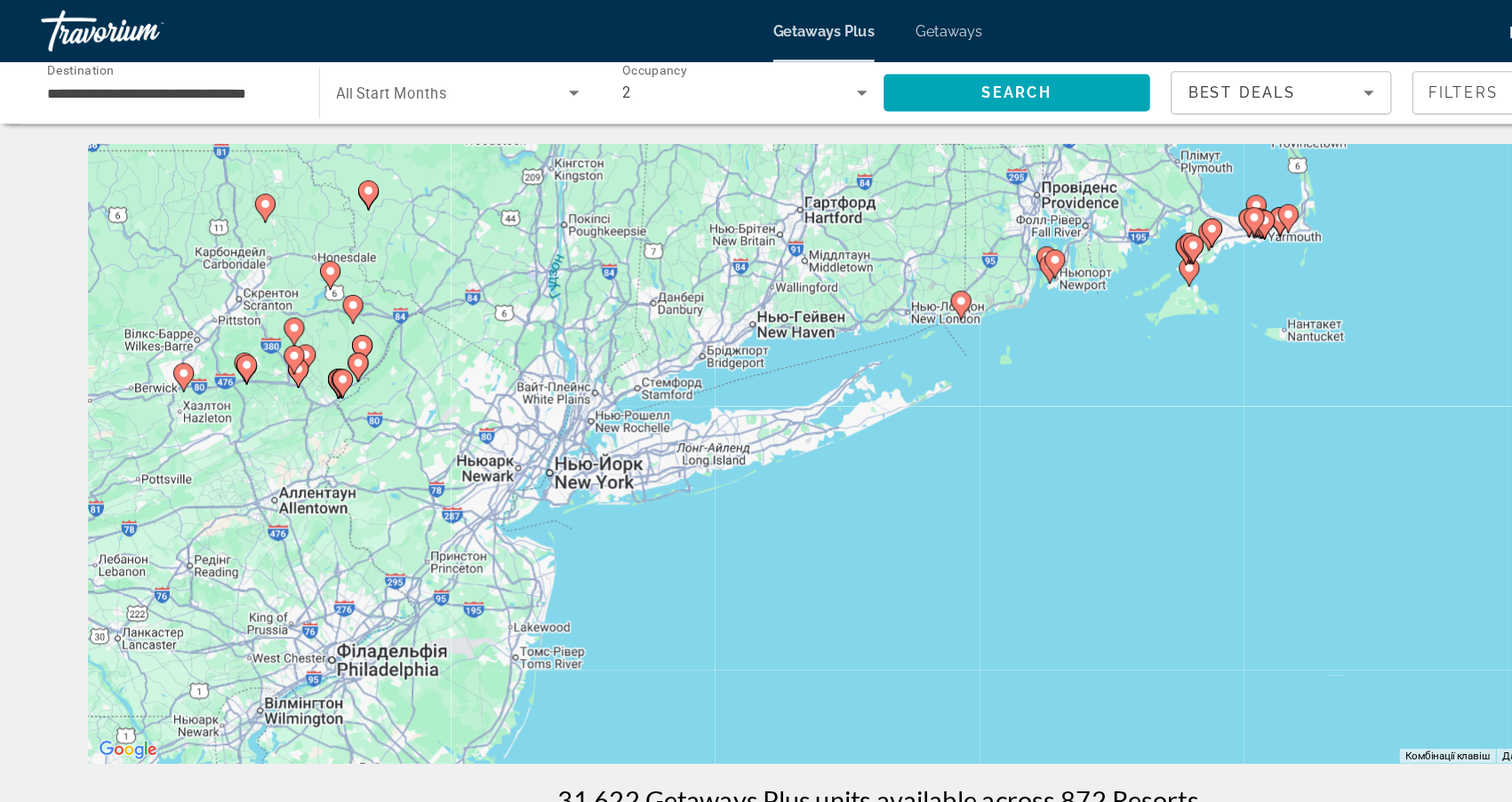
drag, startPoint x: 439, startPoint y: 468, endPoint x: 576, endPoint y: 478, distance: 137.4
click at [576, 478] on div "Увімкніть режим перетягування за допомогою клавіатури, натиснувши Alt + Enter. …" at bounding box center [757, 390] width 1360 height 533
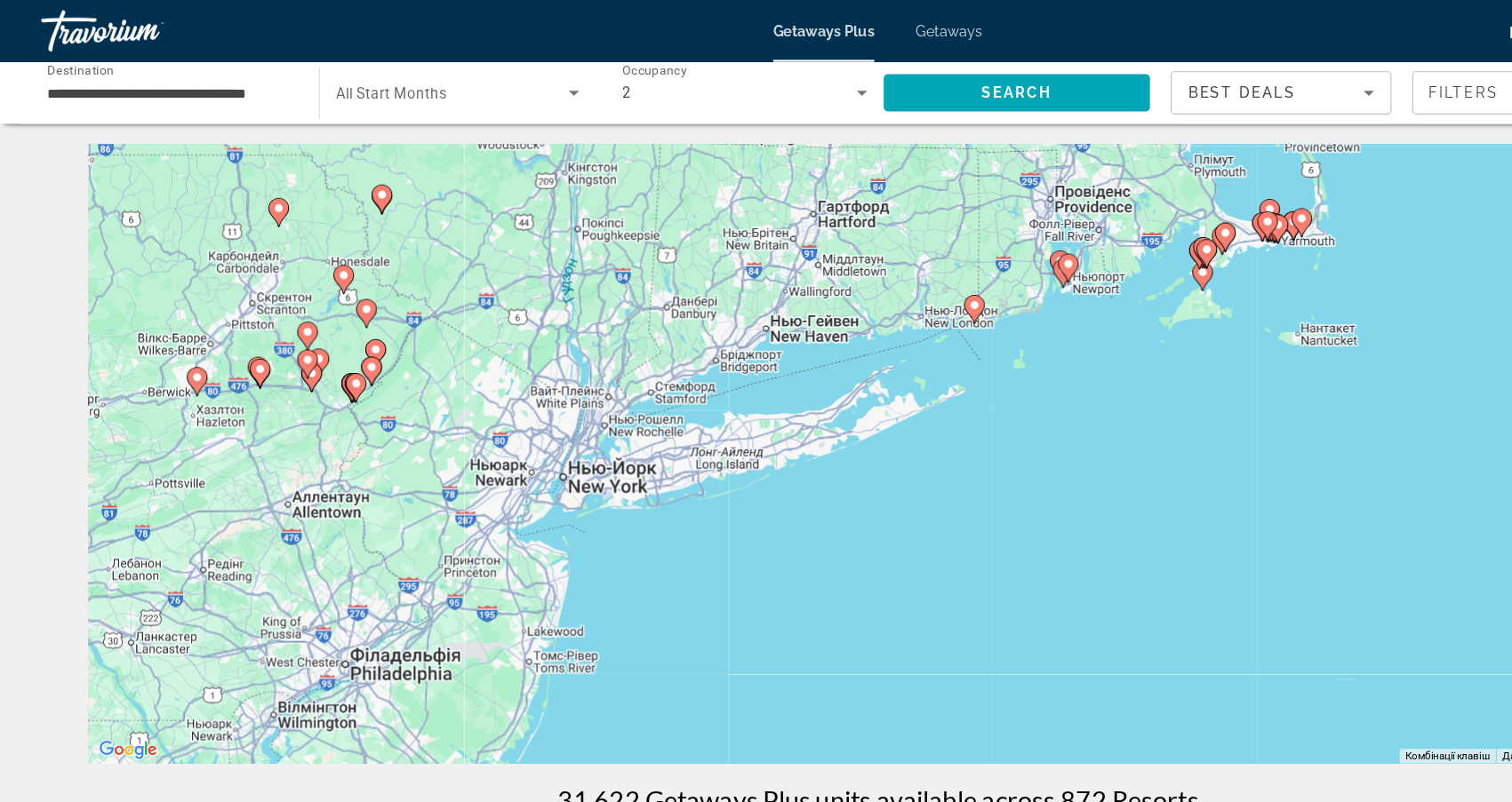
click at [837, 266] on image "Main content" at bounding box center [838, 262] width 10 height 10
type input "**********"
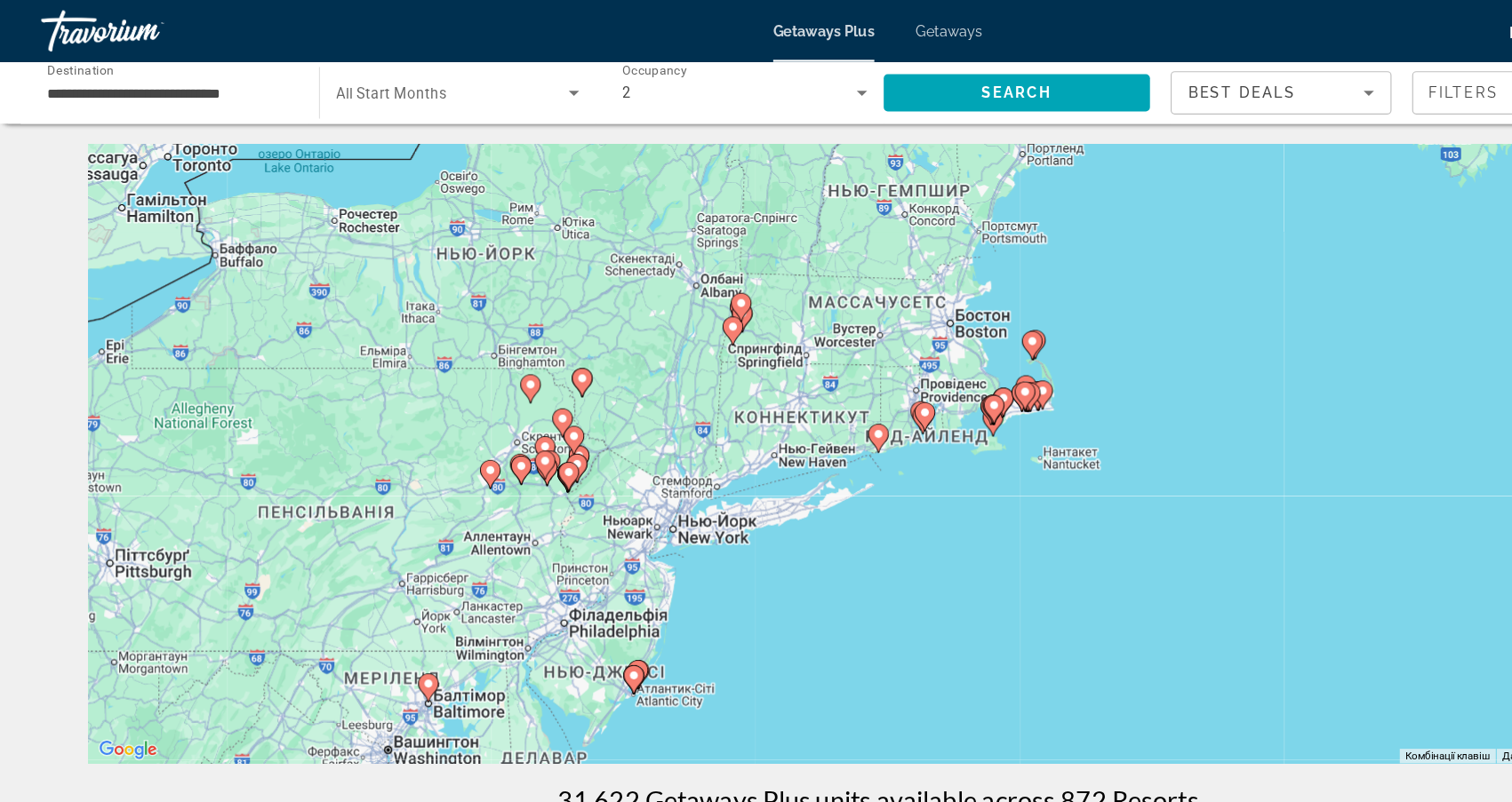
click at [759, 373] on image "Main content" at bounding box center [756, 373] width 10 height 10
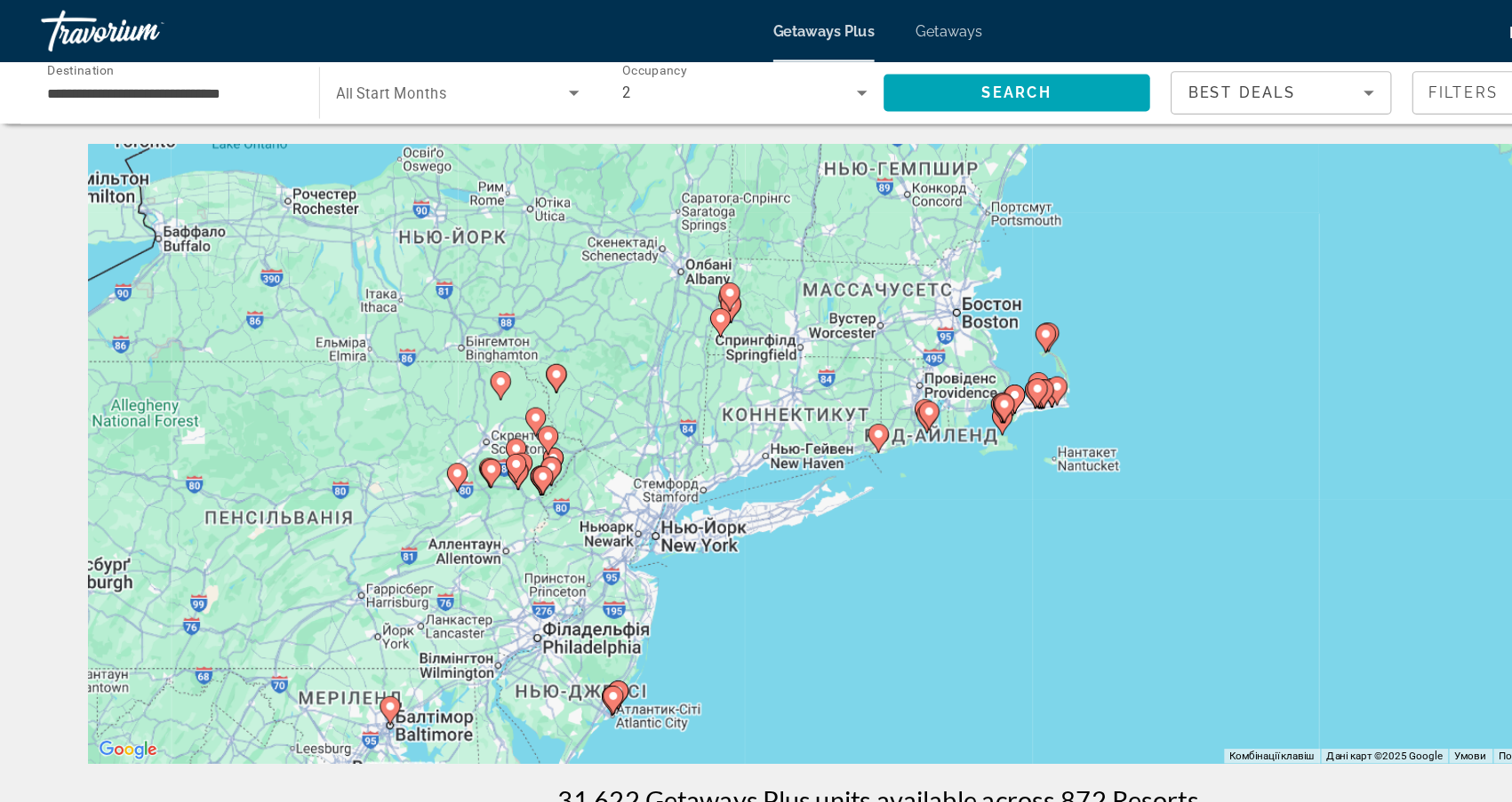
click at [759, 373] on image "Main content" at bounding box center [756, 373] width 10 height 10
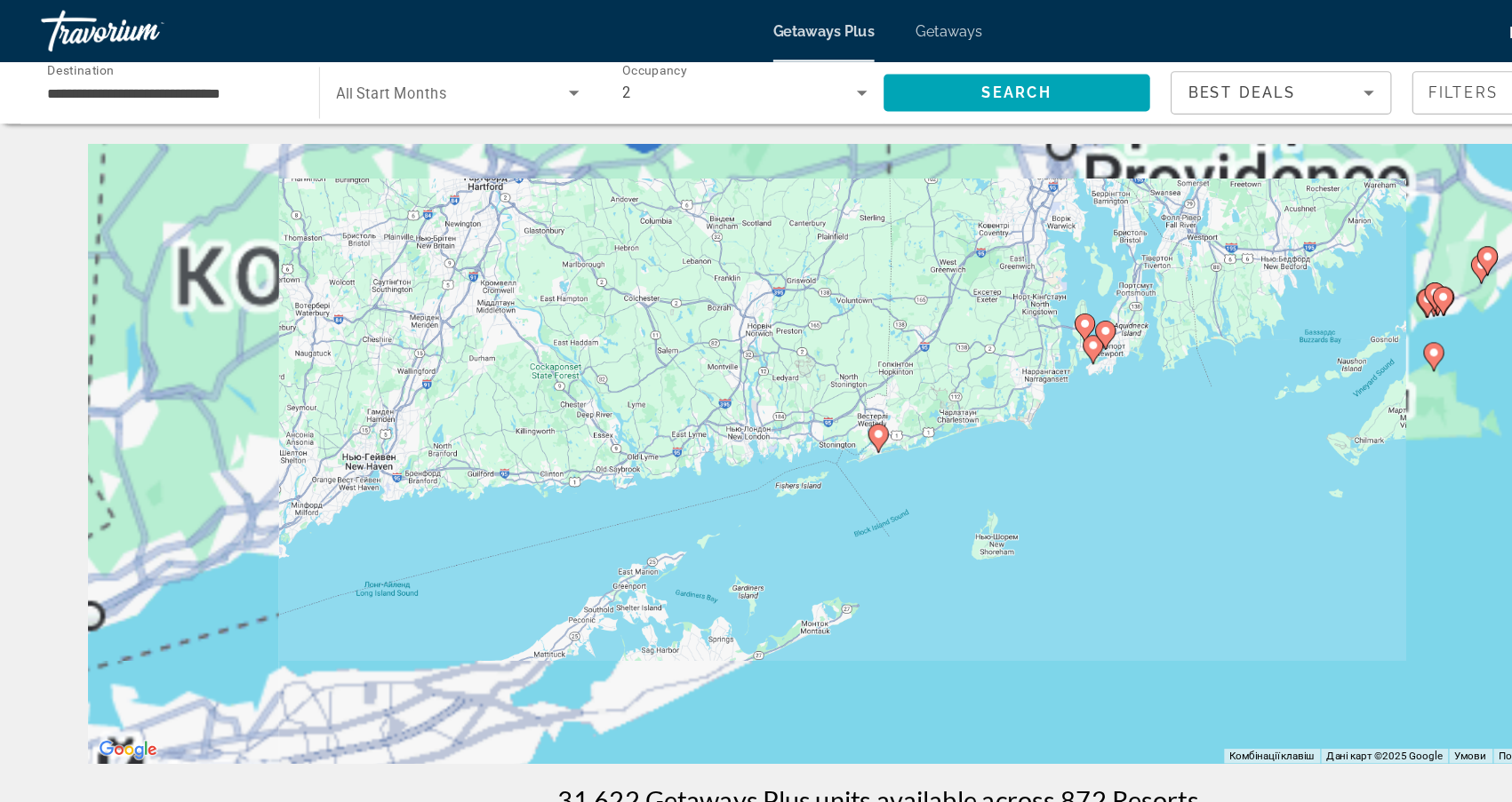
click at [759, 373] on image "Main content" at bounding box center [756, 373] width 10 height 10
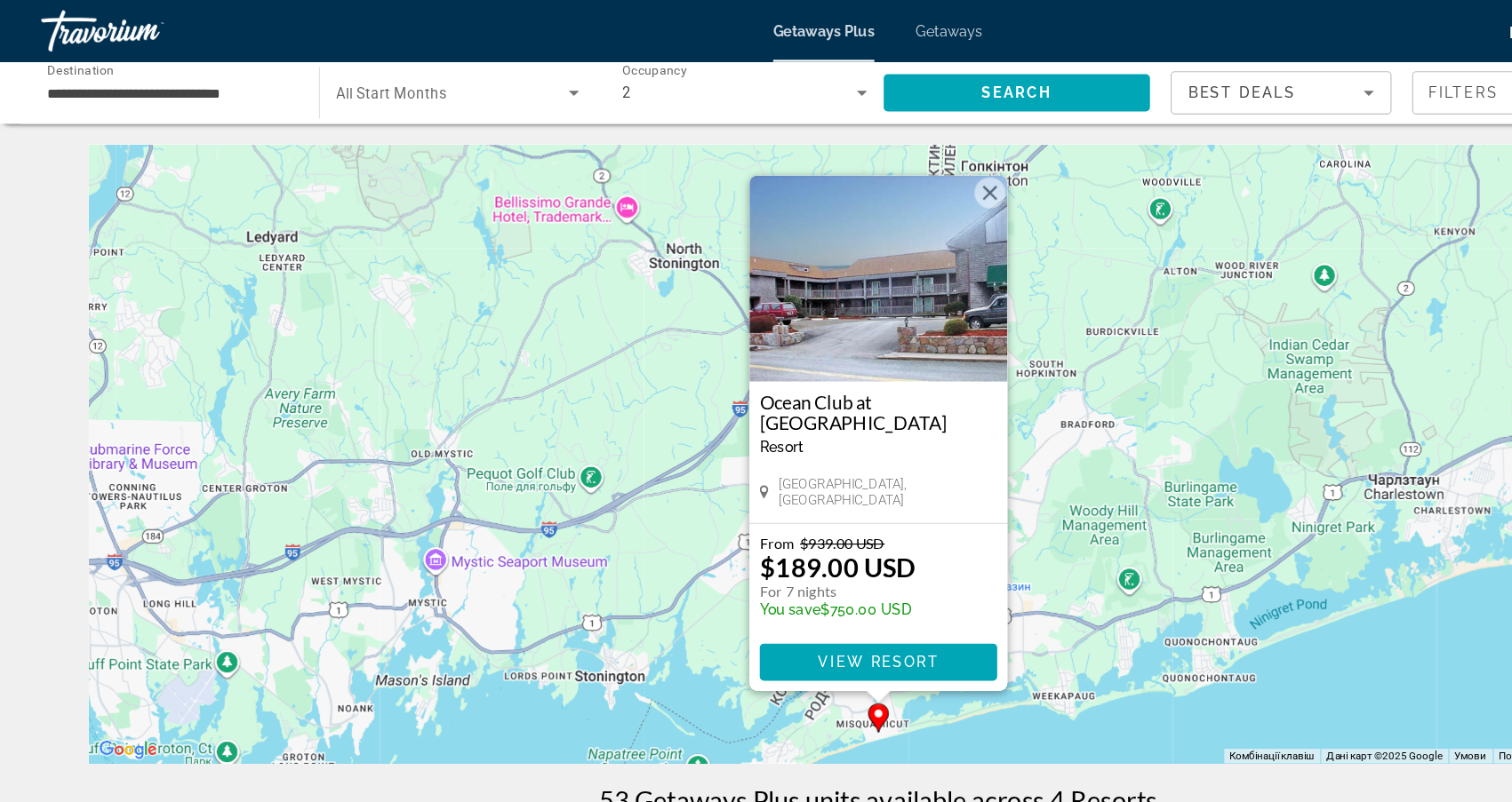
click at [490, 595] on div "Увімкніть режим перетягування за допомогою клавіатури, натиснувши Alt + Enter. …" at bounding box center [757, 390] width 1360 height 533
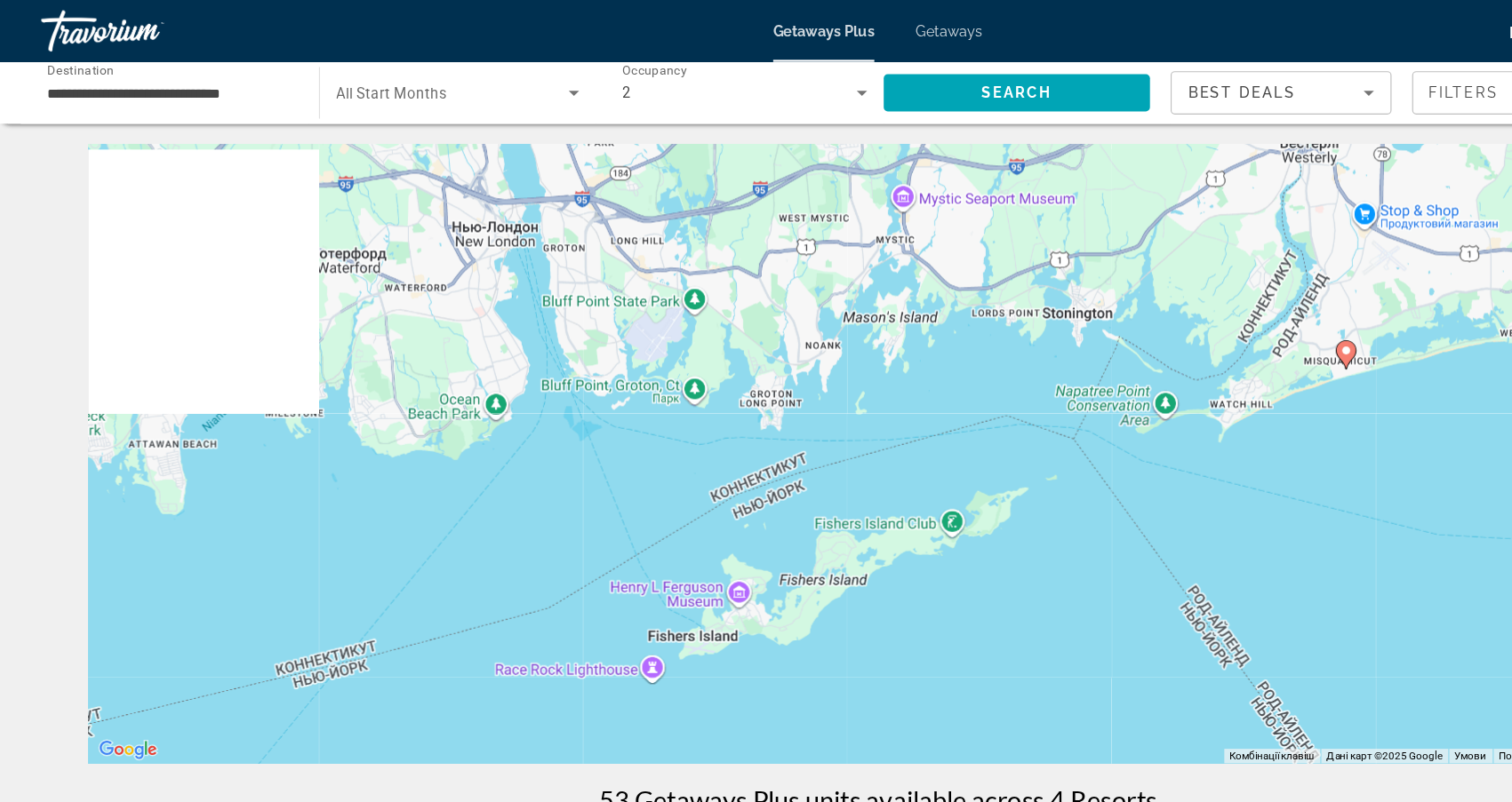
drag, startPoint x: 368, startPoint y: 598, endPoint x: 800, endPoint y: 250, distance: 554.7
click at [800, 250] on div "Увімкніть режим перетягування за допомогою клавіатури, натиснувши Alt + Enter. …" at bounding box center [757, 390] width 1360 height 533
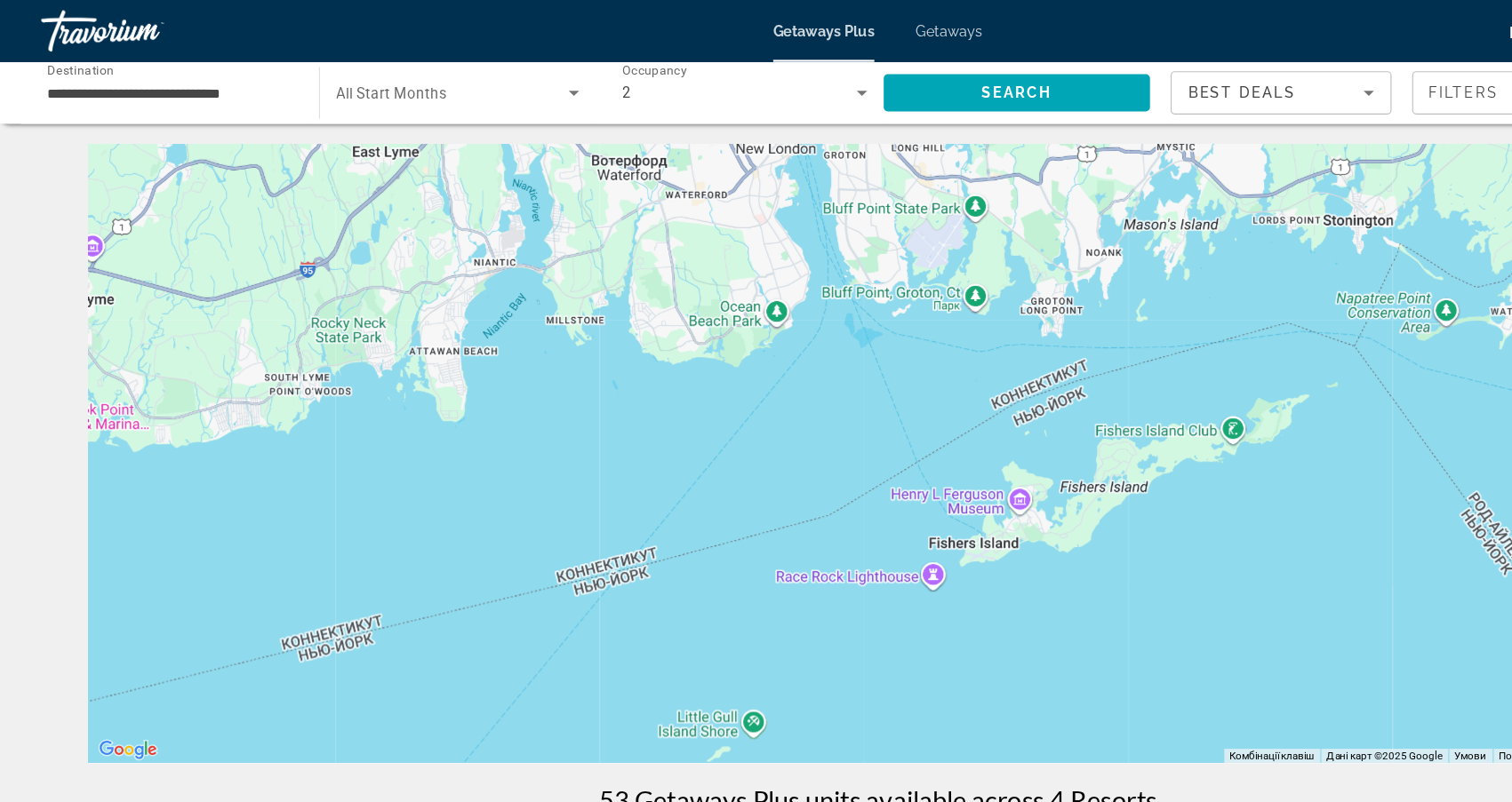
drag, startPoint x: 555, startPoint y: 295, endPoint x: 743, endPoint y: 296, distance: 188.0
click at [743, 296] on div "Увімкніть режим перетягування за допомогою клавіатури, натиснувши Alt + Enter. …" at bounding box center [757, 390] width 1360 height 533
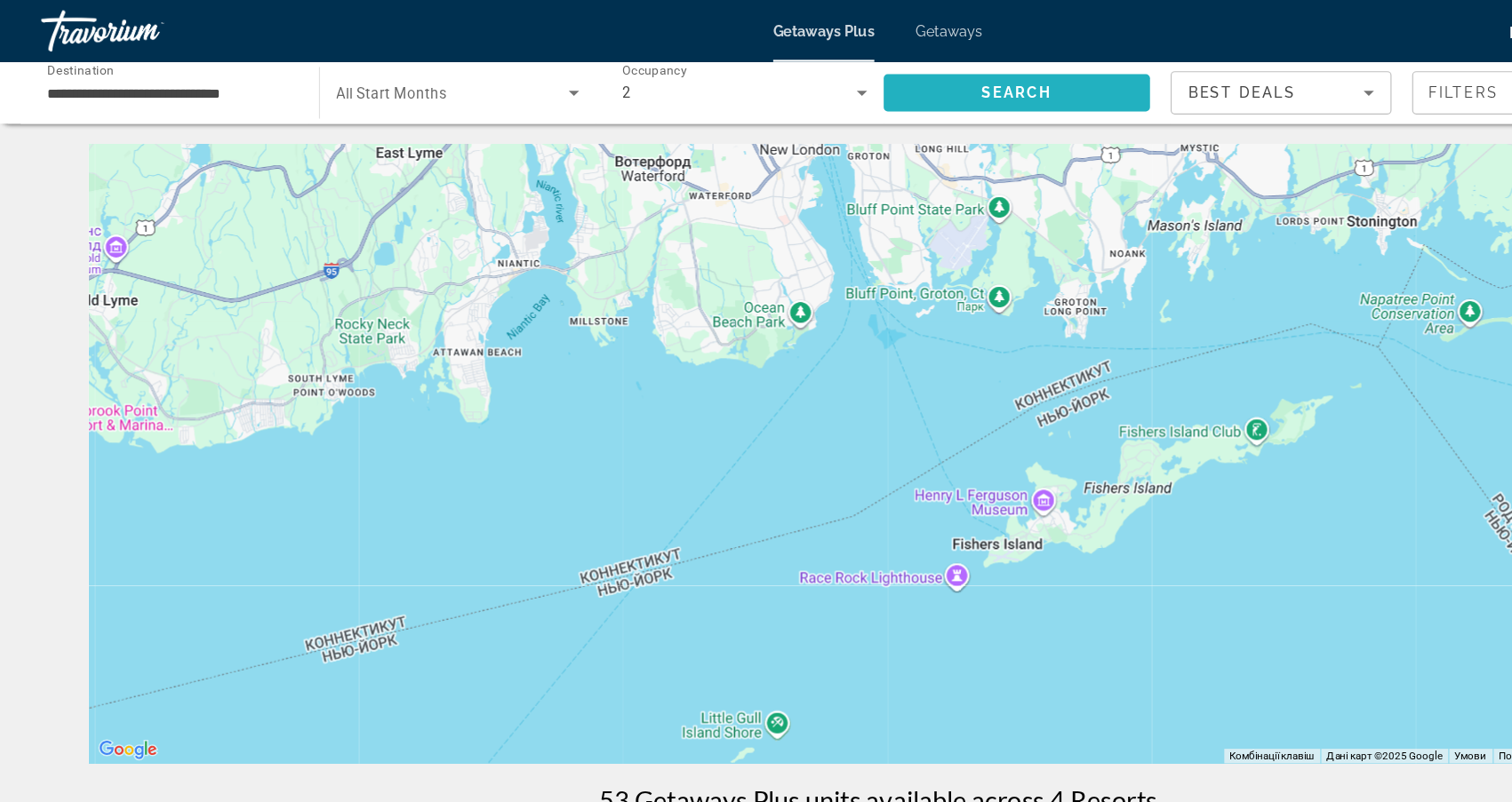
click at [895, 85] on span "Search" at bounding box center [875, 80] width 61 height 14
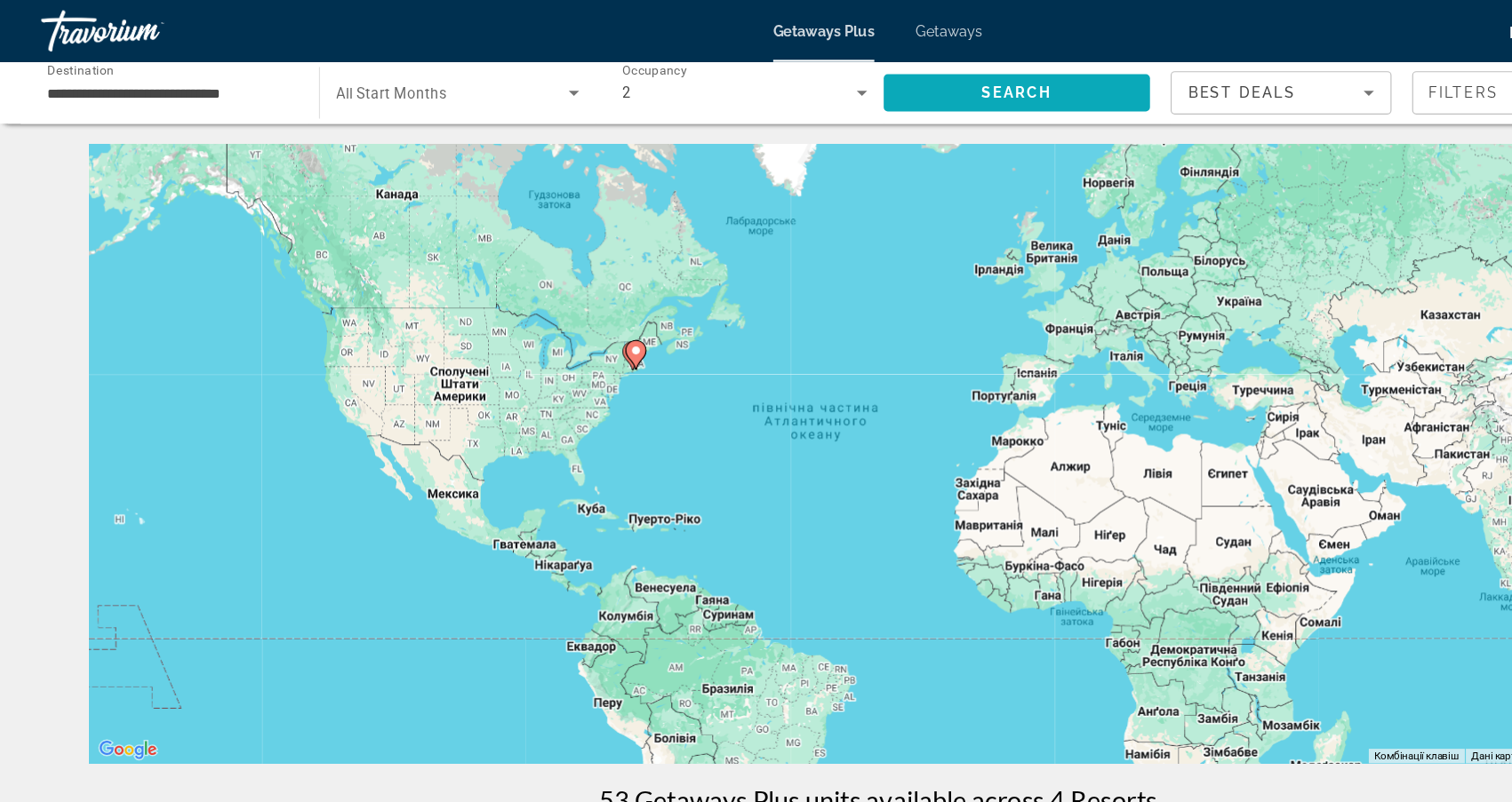
click at [909, 78] on span "Search" at bounding box center [875, 80] width 230 height 43
click at [1265, 81] on span "Filters" at bounding box center [1261, 80] width 61 height 14
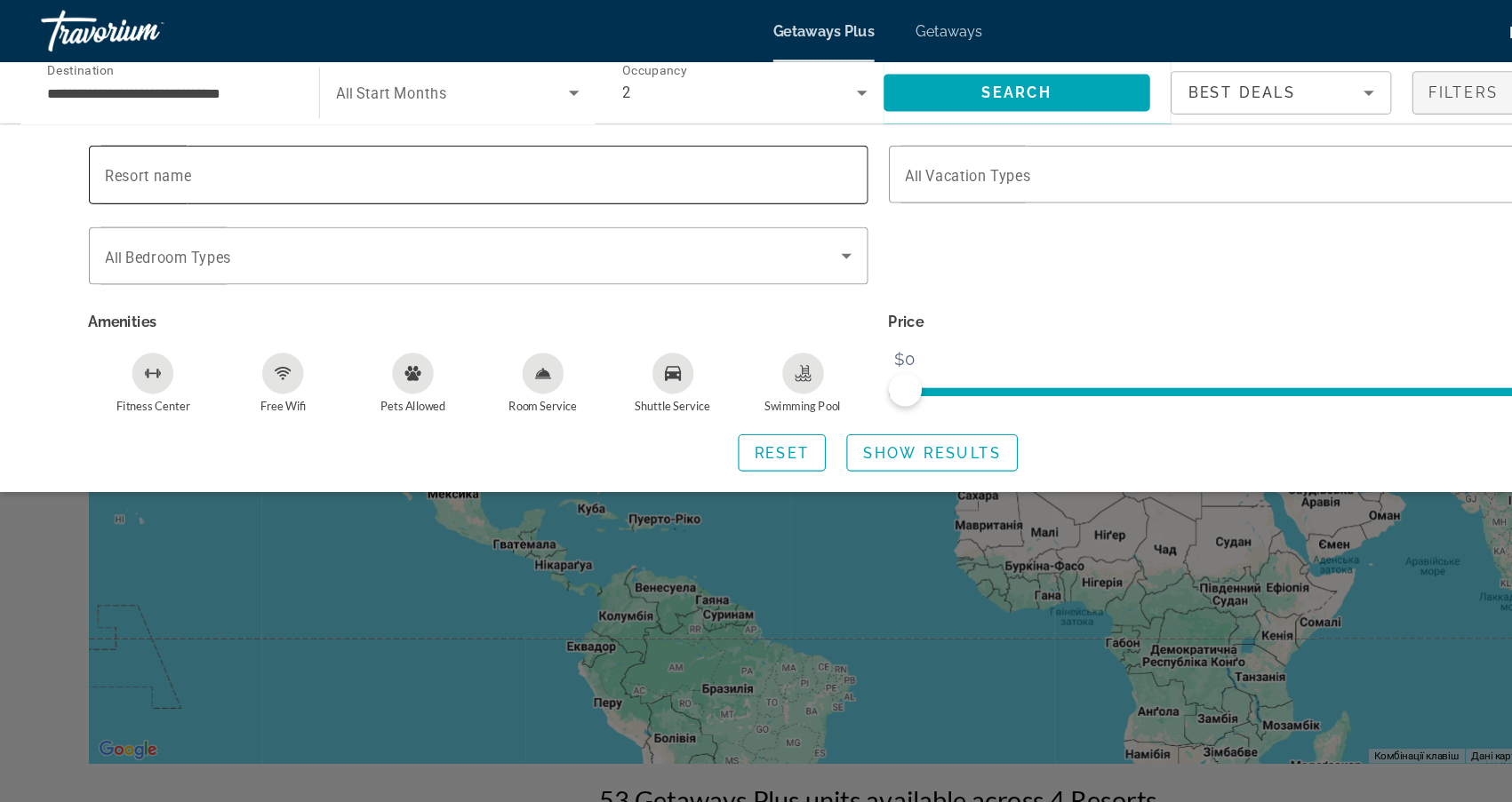
click at [231, 137] on div "Search widget" at bounding box center [412, 150] width 642 height 50
type input "*******"
click at [753, 384] on span "Show Results" at bounding box center [802, 389] width 119 height 14
click at [820, 397] on span "Show Results" at bounding box center [802, 389] width 119 height 14
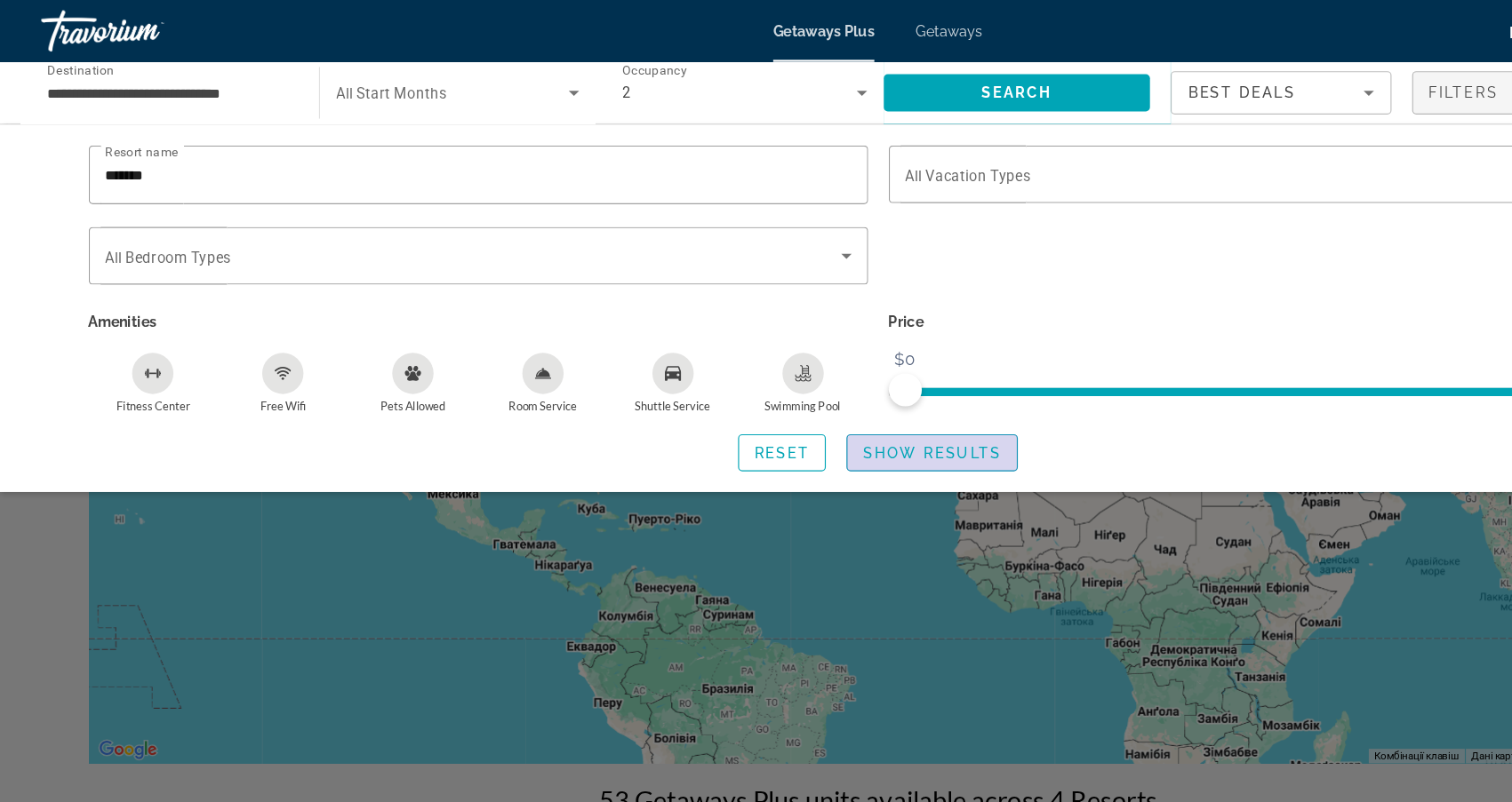
click at [820, 397] on span "Show Results" at bounding box center [802, 389] width 119 height 14
click at [779, 463] on div "Search widget" at bounding box center [756, 534] width 1512 height 536
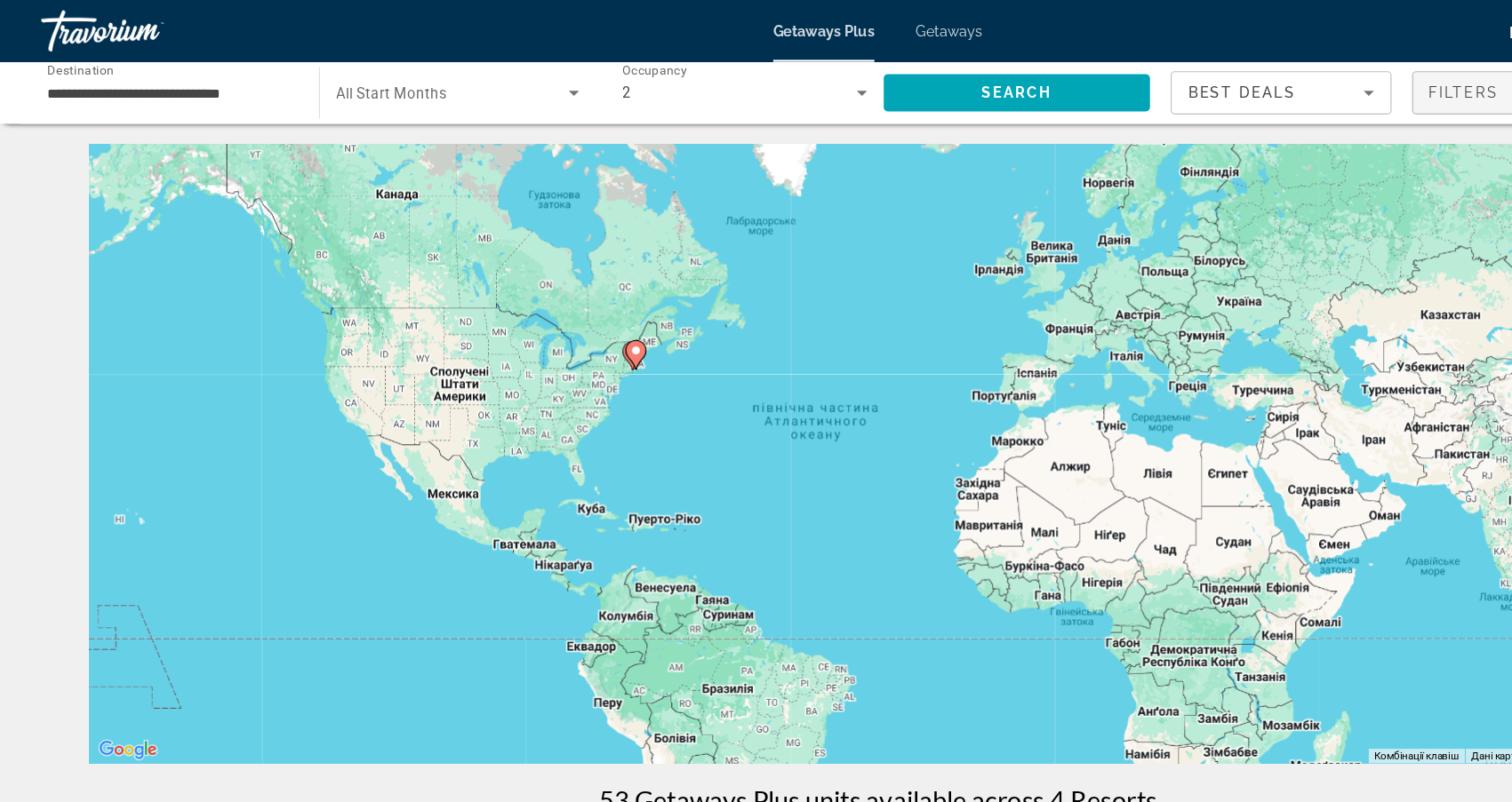
click at [1283, 77] on span "Filters" at bounding box center [1261, 80] width 61 height 14
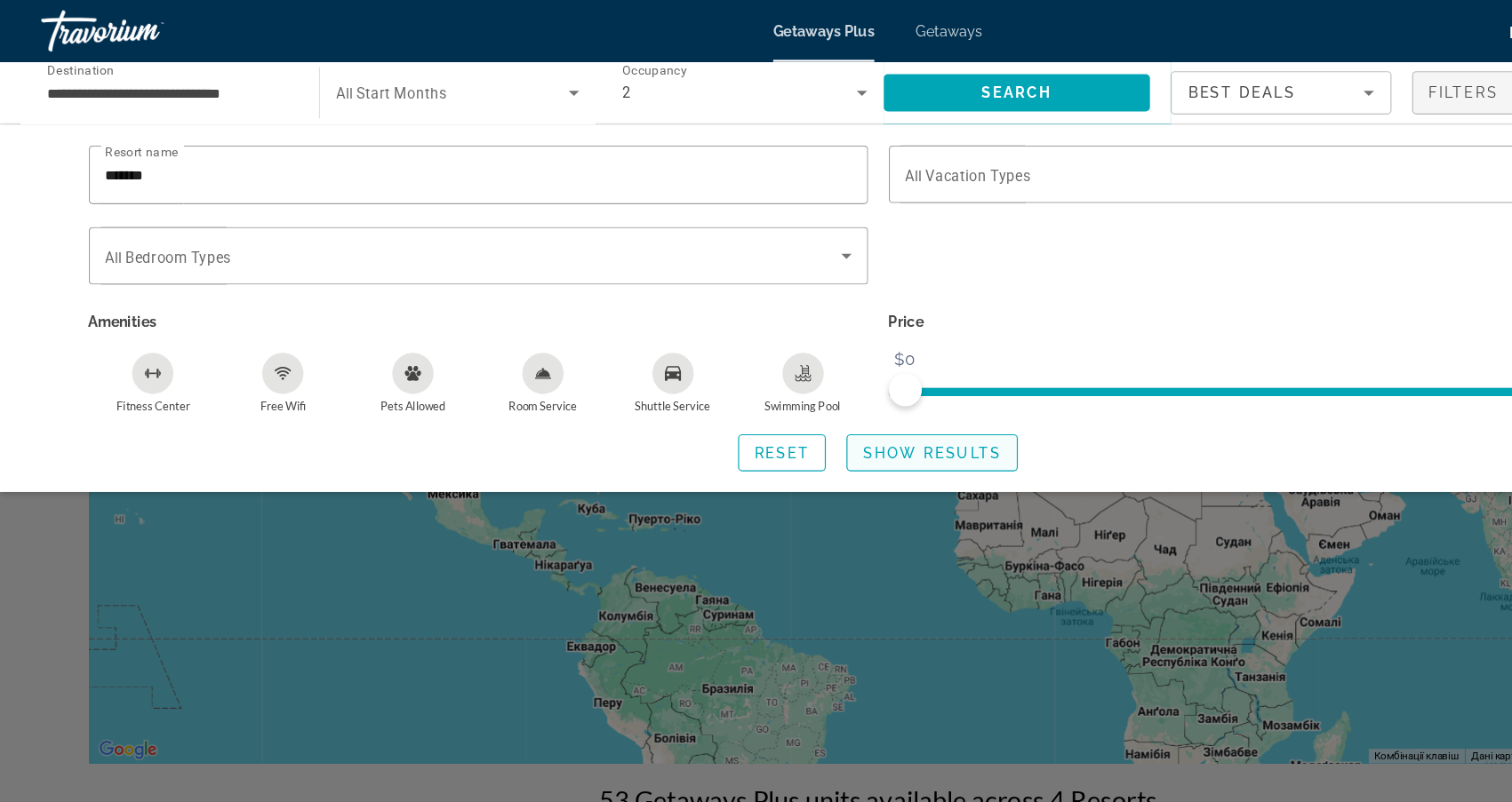
click at [824, 393] on span "Show Results" at bounding box center [802, 389] width 119 height 14
click at [249, 202] on div "Search widget" at bounding box center [412, 220] width 642 height 50
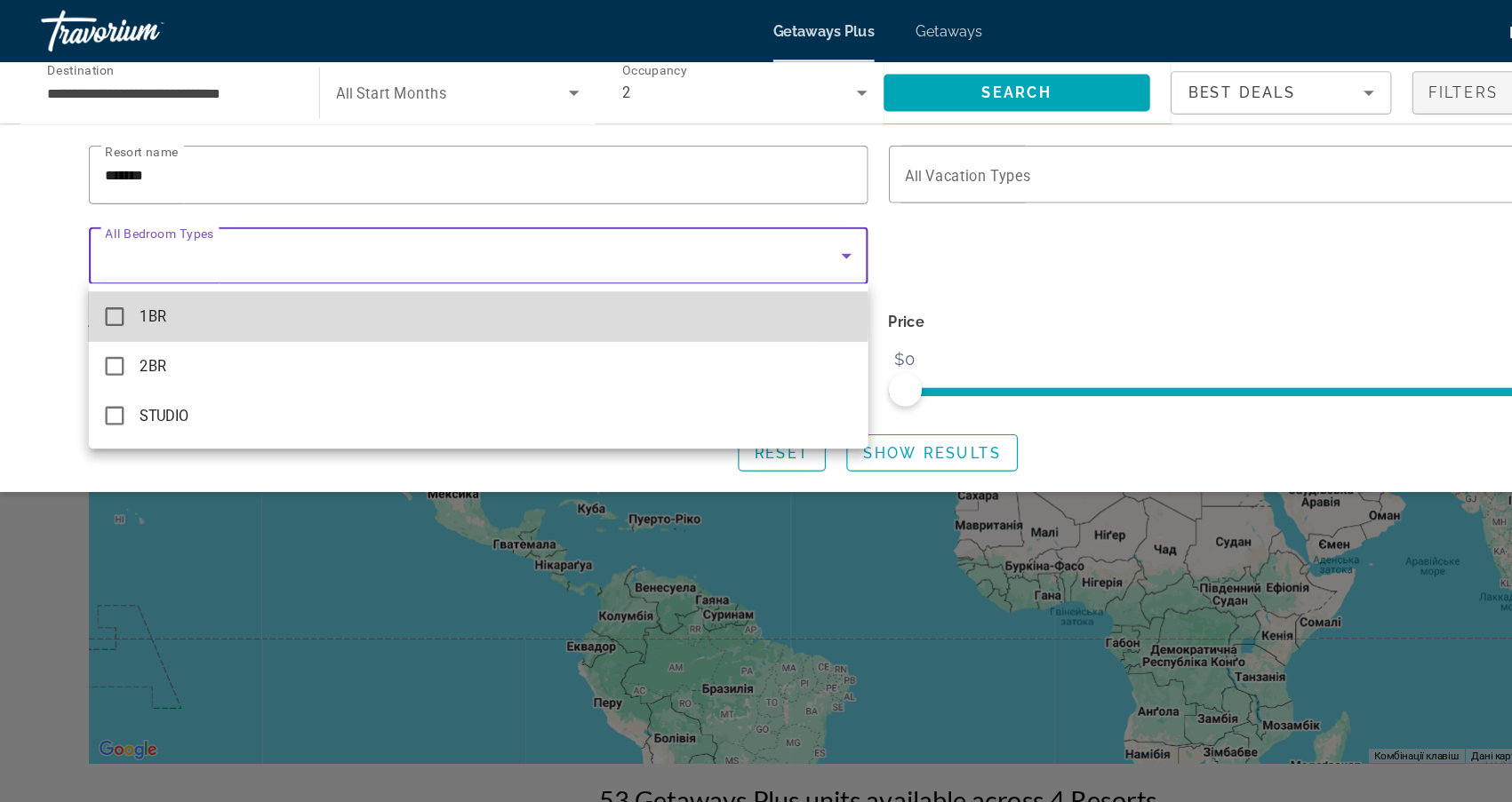
click at [142, 271] on span "1BR" at bounding box center [133, 273] width 23 height 22
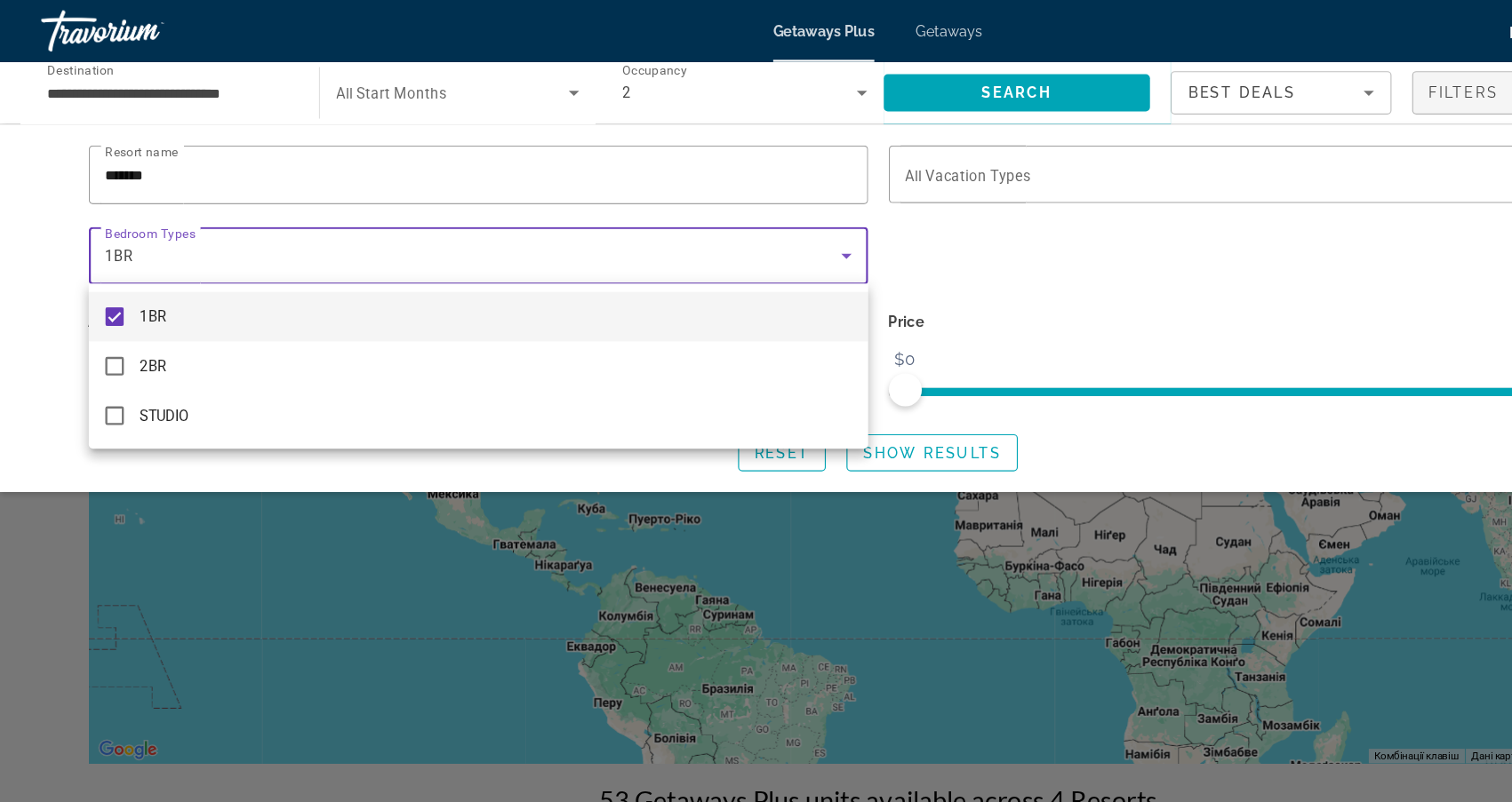
click at [787, 403] on div at bounding box center [756, 401] width 1512 height 802
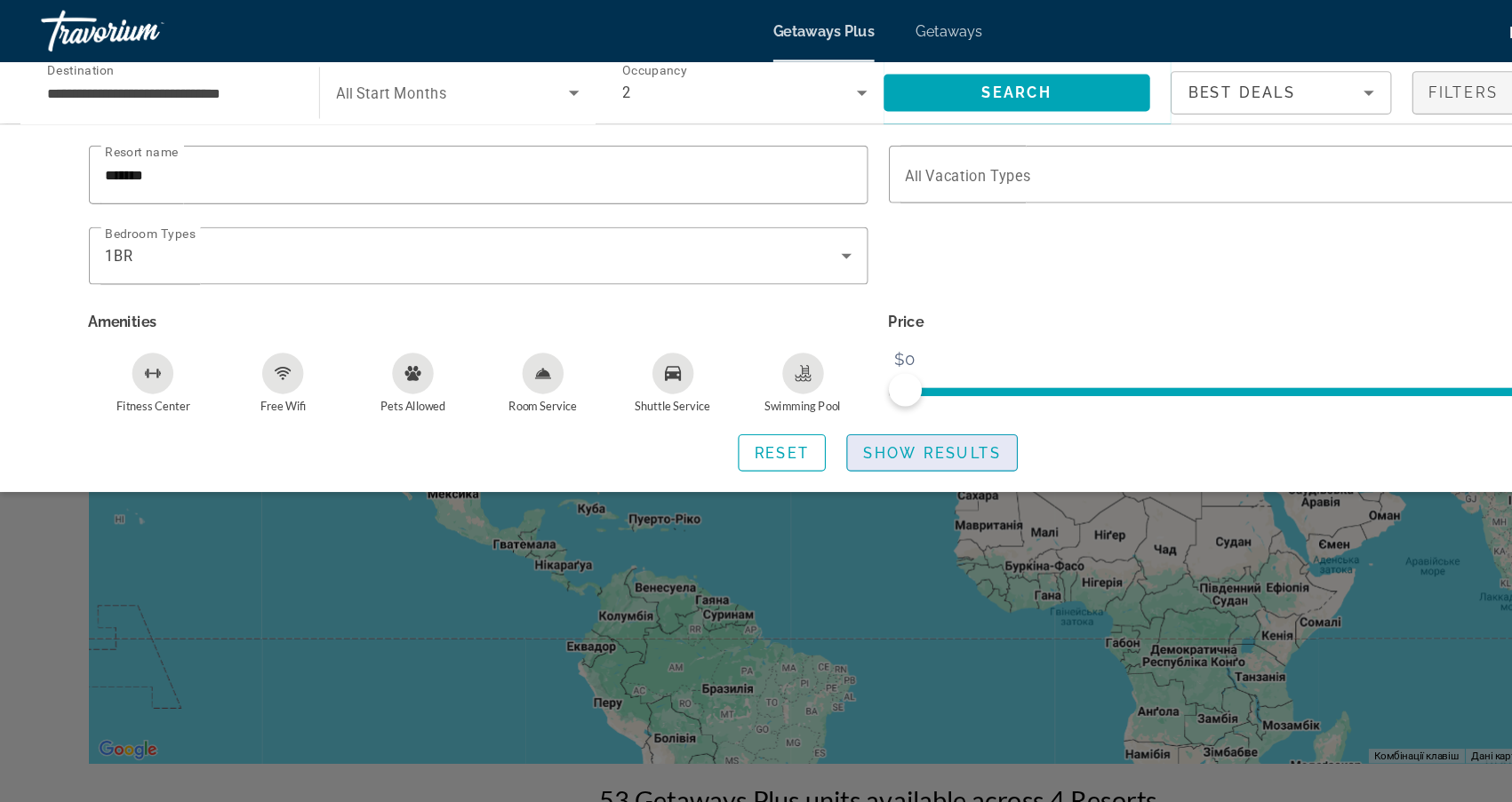
click at [806, 396] on span "Show Results" at bounding box center [802, 389] width 119 height 14
click at [1005, 137] on div "Search widget" at bounding box center [1101, 150] width 642 height 50
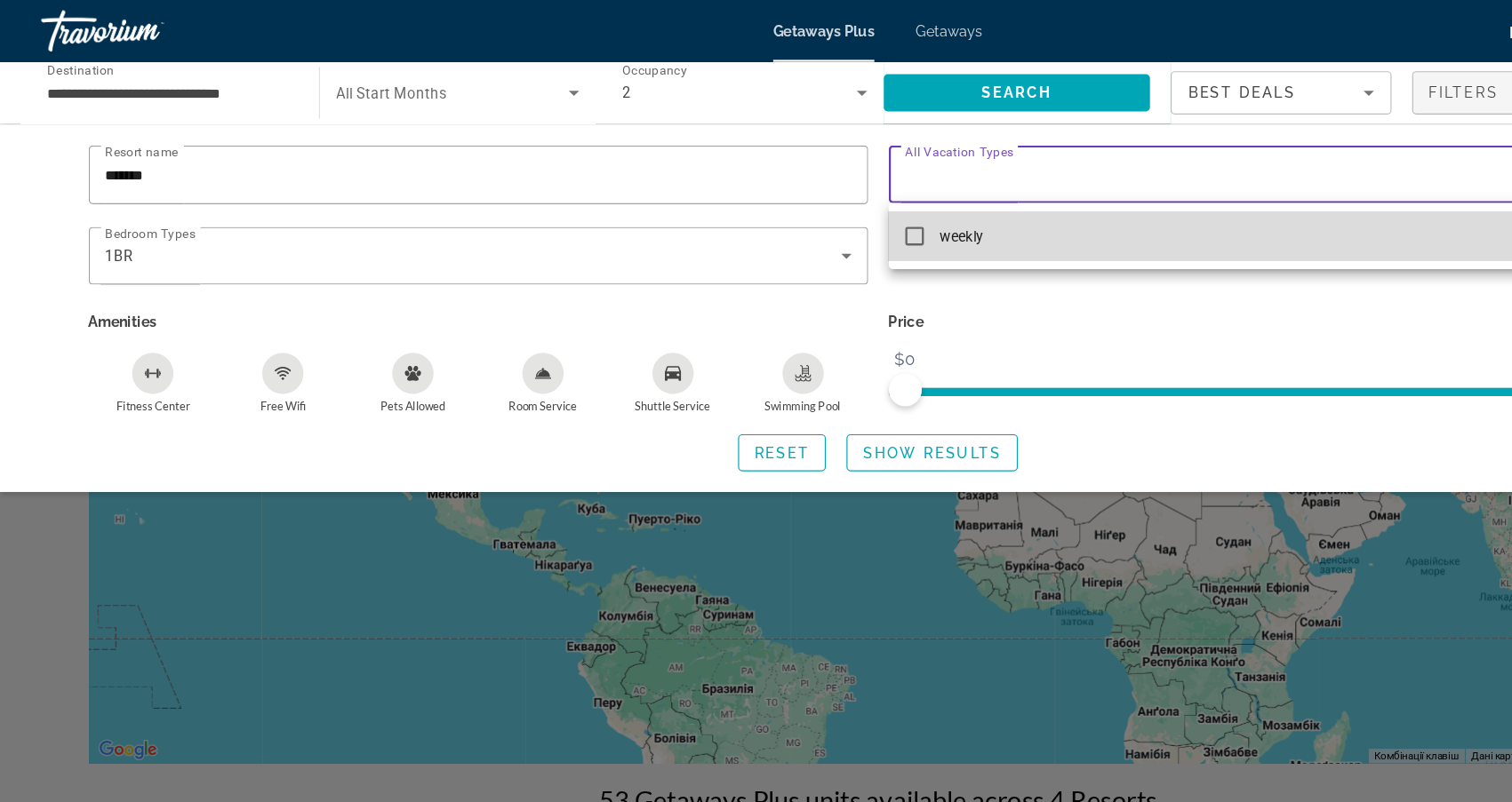
click at [916, 199] on mat-option "weekly" at bounding box center [1101, 203] width 671 height 43
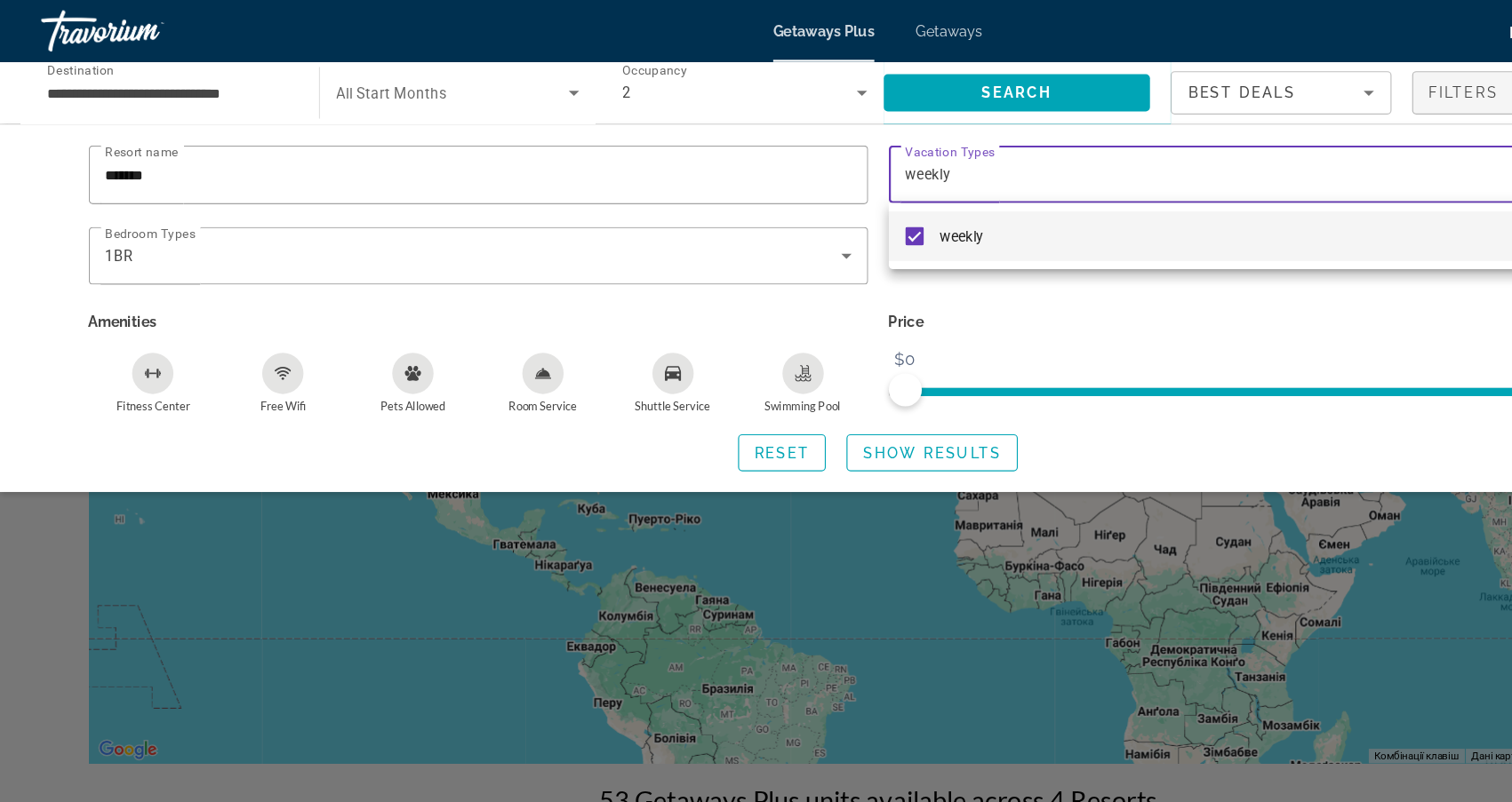
click at [800, 382] on div at bounding box center [756, 401] width 1512 height 802
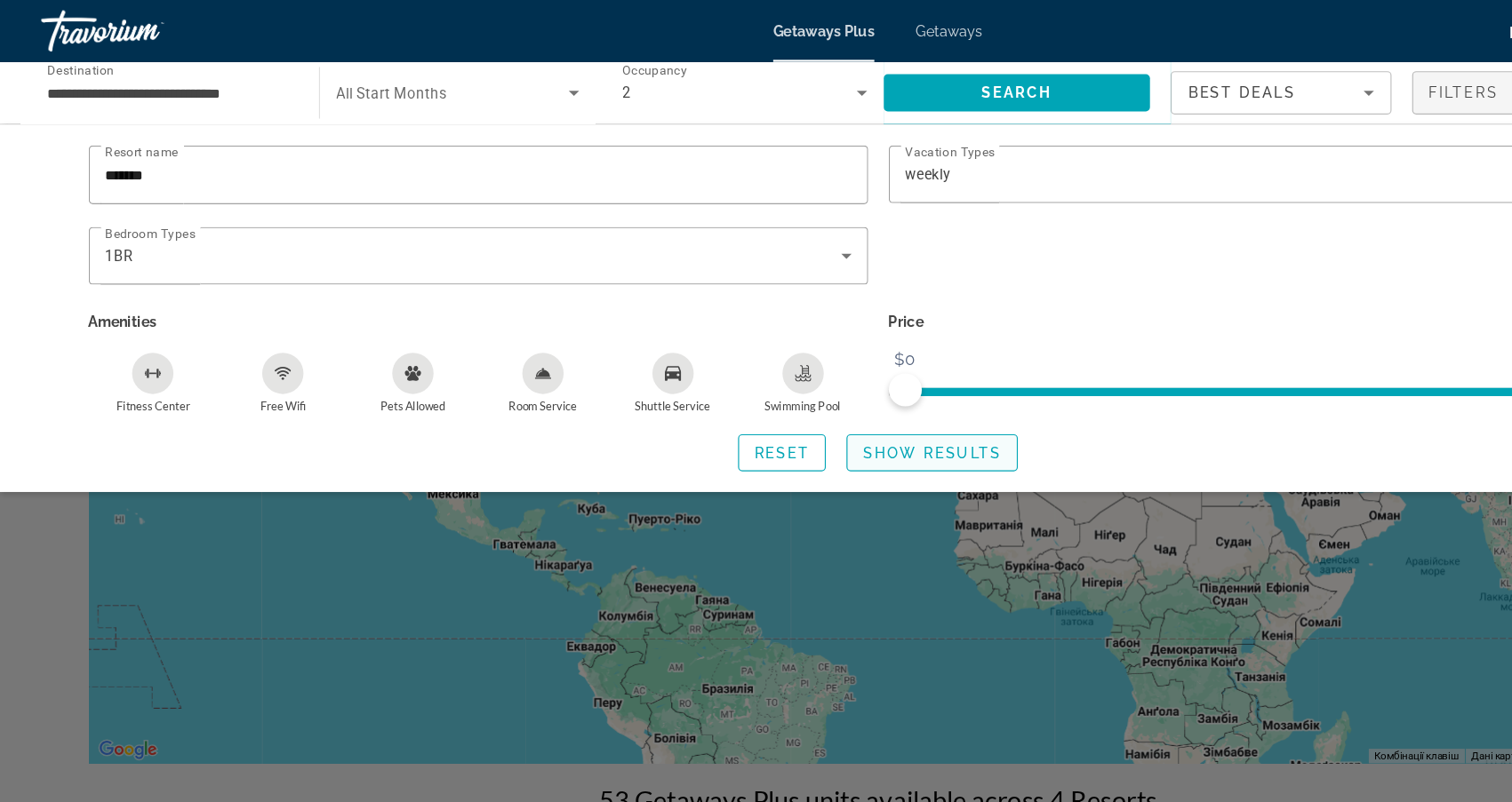
click at [800, 382] on span "Search widget" at bounding box center [802, 389] width 146 height 43
